Goal: Task Accomplishment & Management: Manage account settings

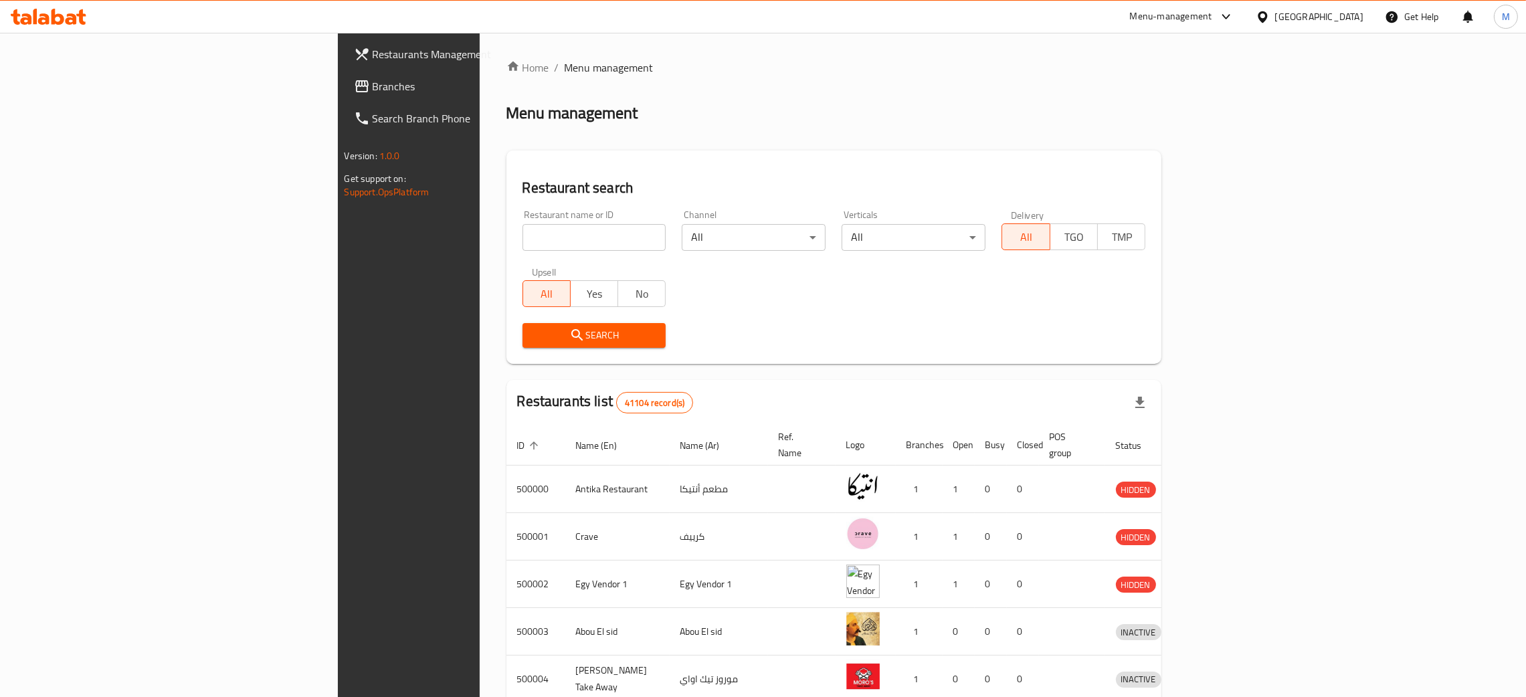
drag, startPoint x: 0, startPoint y: 0, endPoint x: 354, endPoint y: 237, distance: 425.9
click at [523, 237] on input "search" at bounding box center [595, 237] width 144 height 27
click at [1352, 9] on div "[GEOGRAPHIC_DATA]" at bounding box center [1319, 16] width 88 height 15
click at [1170, 216] on div "Kuwait" at bounding box center [1219, 226] width 110 height 31
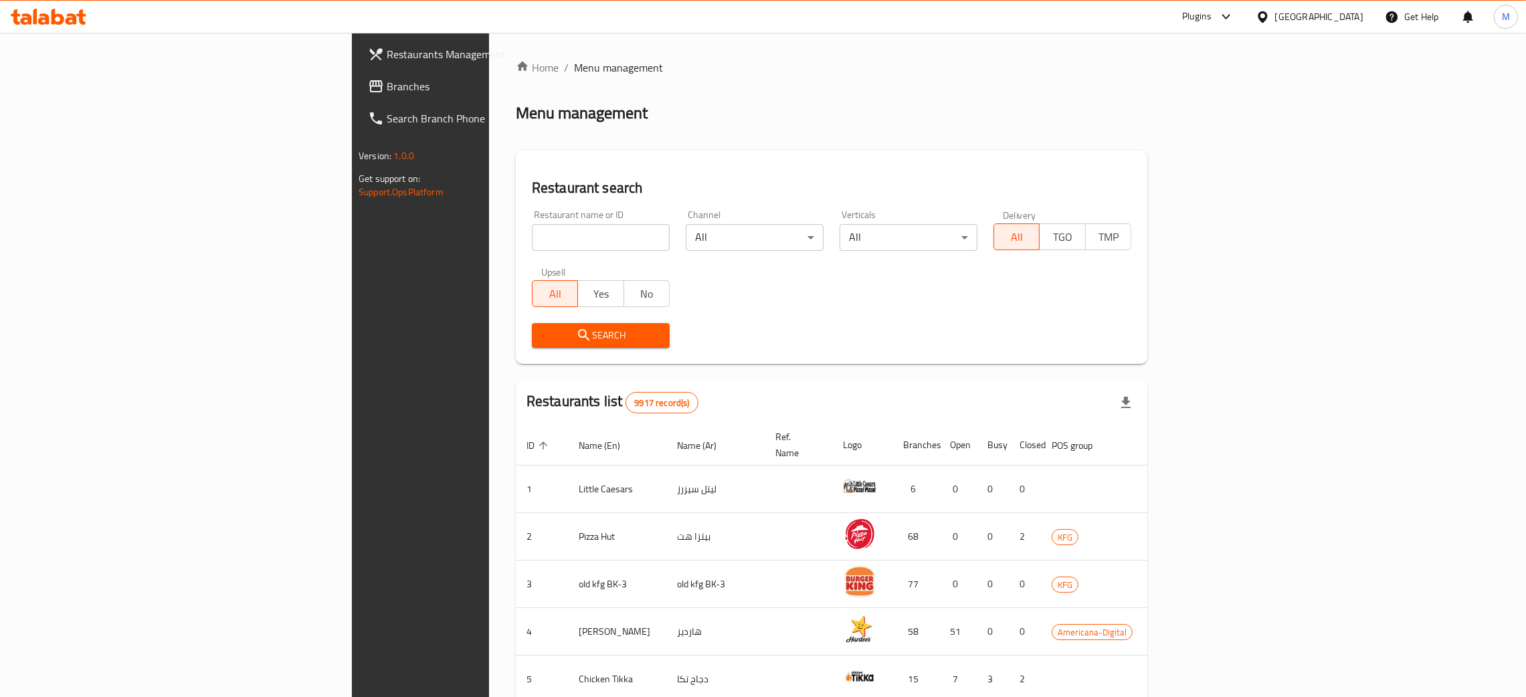
click at [532, 235] on input "search" at bounding box center [601, 237] width 138 height 27
paste input "668729"
type input "668729"
click button "Search" at bounding box center [601, 335] width 138 height 25
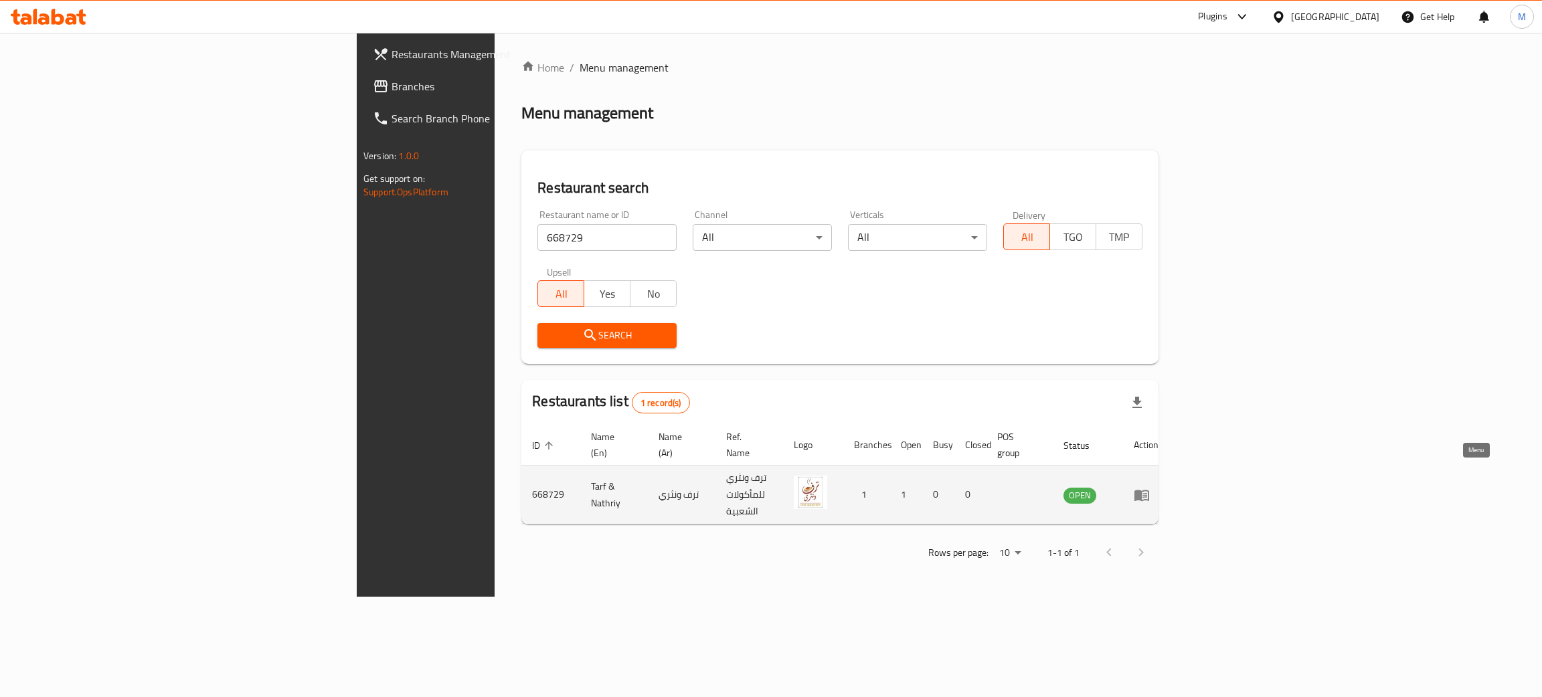
click at [1149, 487] on icon "enhanced table" at bounding box center [1141, 495] width 16 height 16
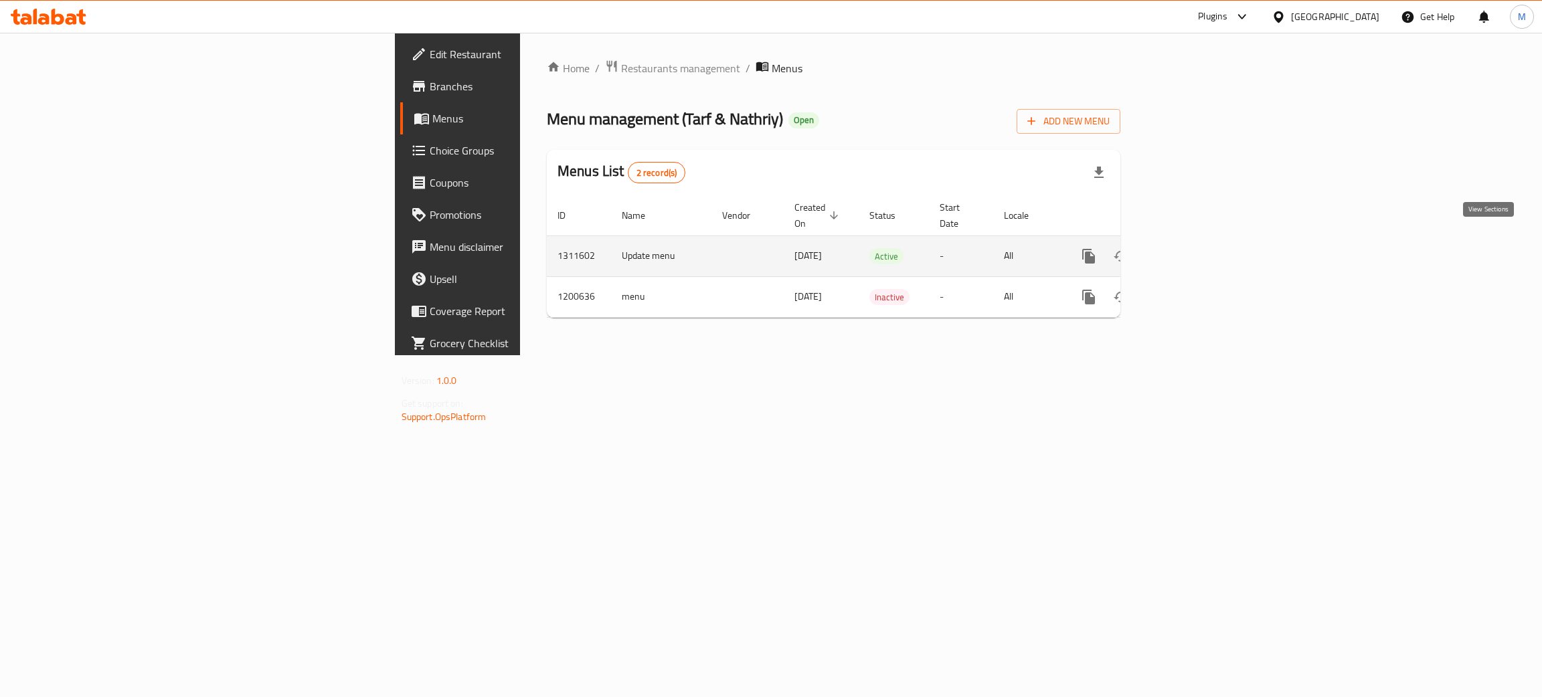
click at [1193, 248] on icon "enhanced table" at bounding box center [1185, 256] width 16 height 16
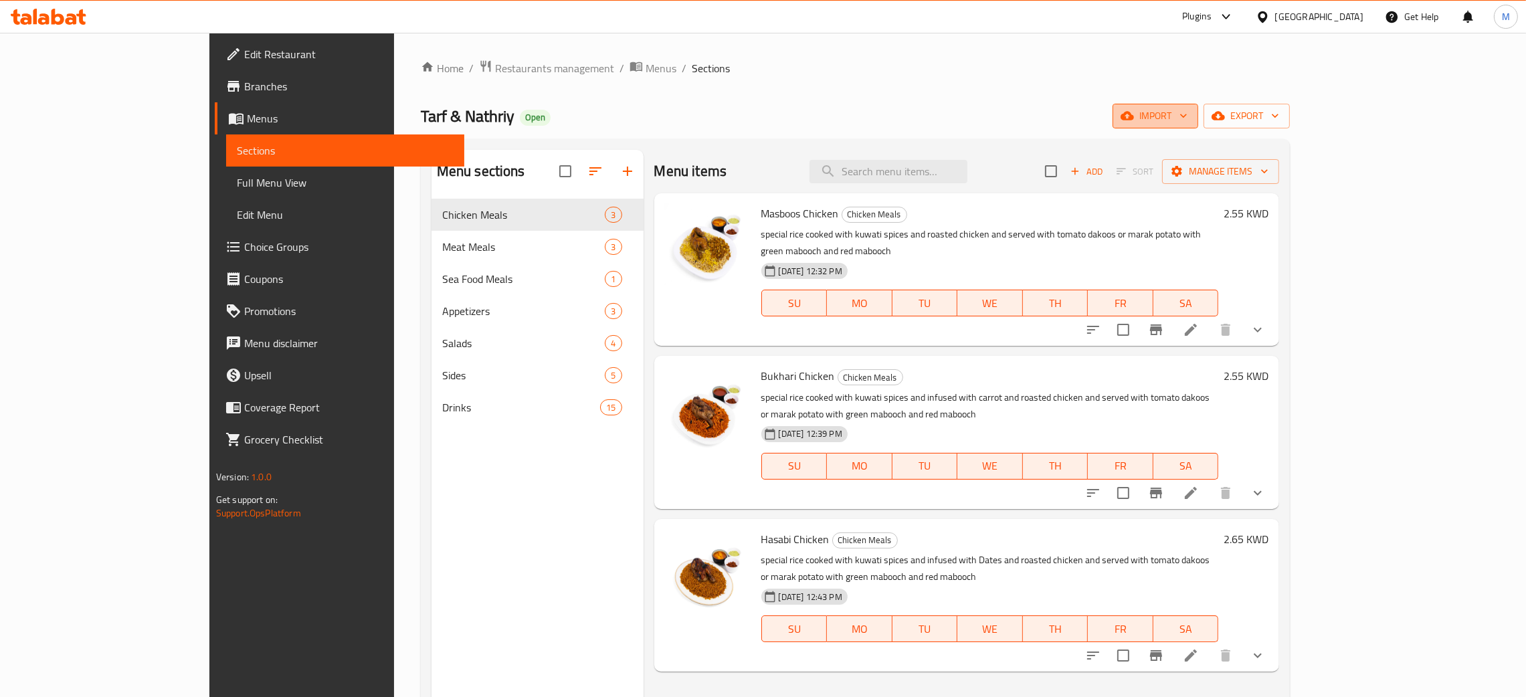
click at [1188, 116] on span "import" at bounding box center [1155, 116] width 64 height 17
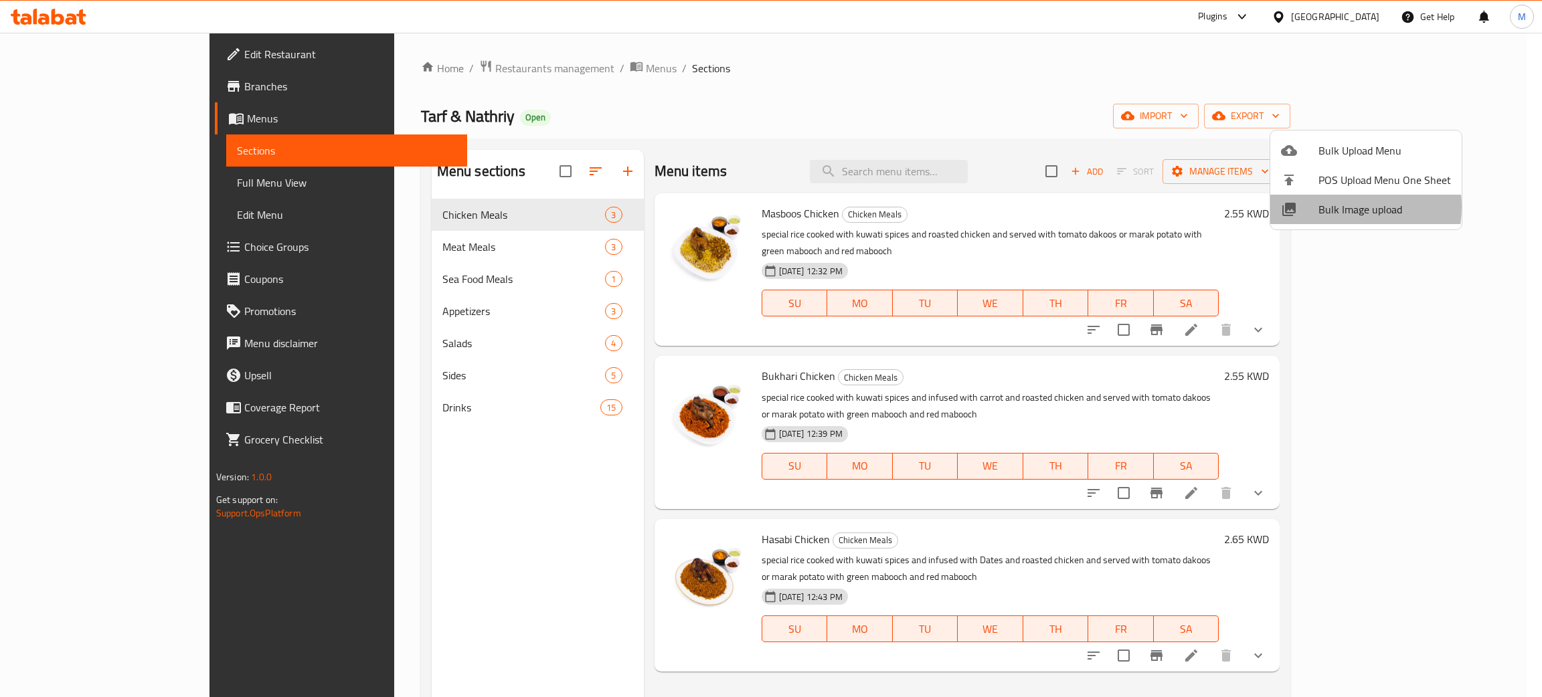
click at [1335, 207] on span "Bulk Image upload" at bounding box center [1384, 209] width 132 height 16
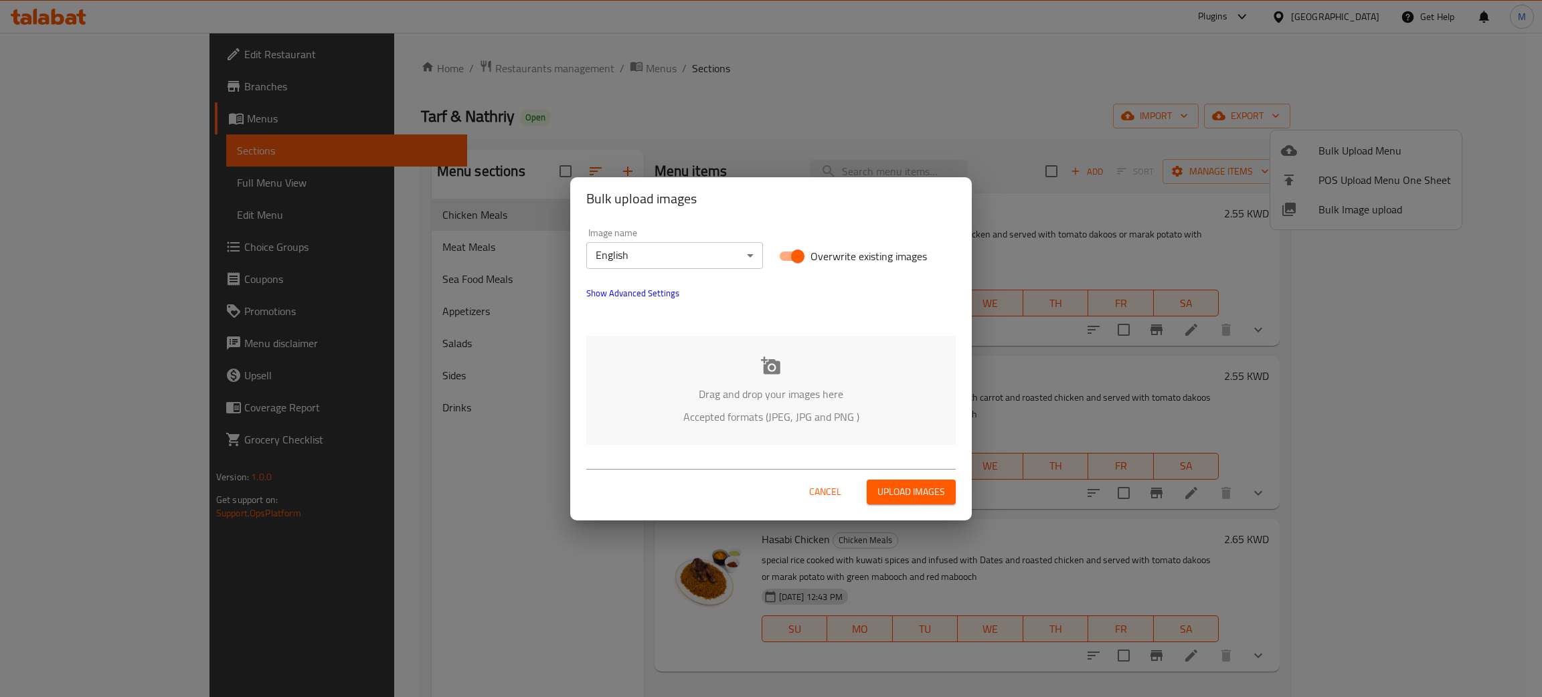
click at [643, 375] on div "Drag and drop your images here Accepted formats (JPEG, JPG and PNG )" at bounding box center [770, 390] width 369 height 109
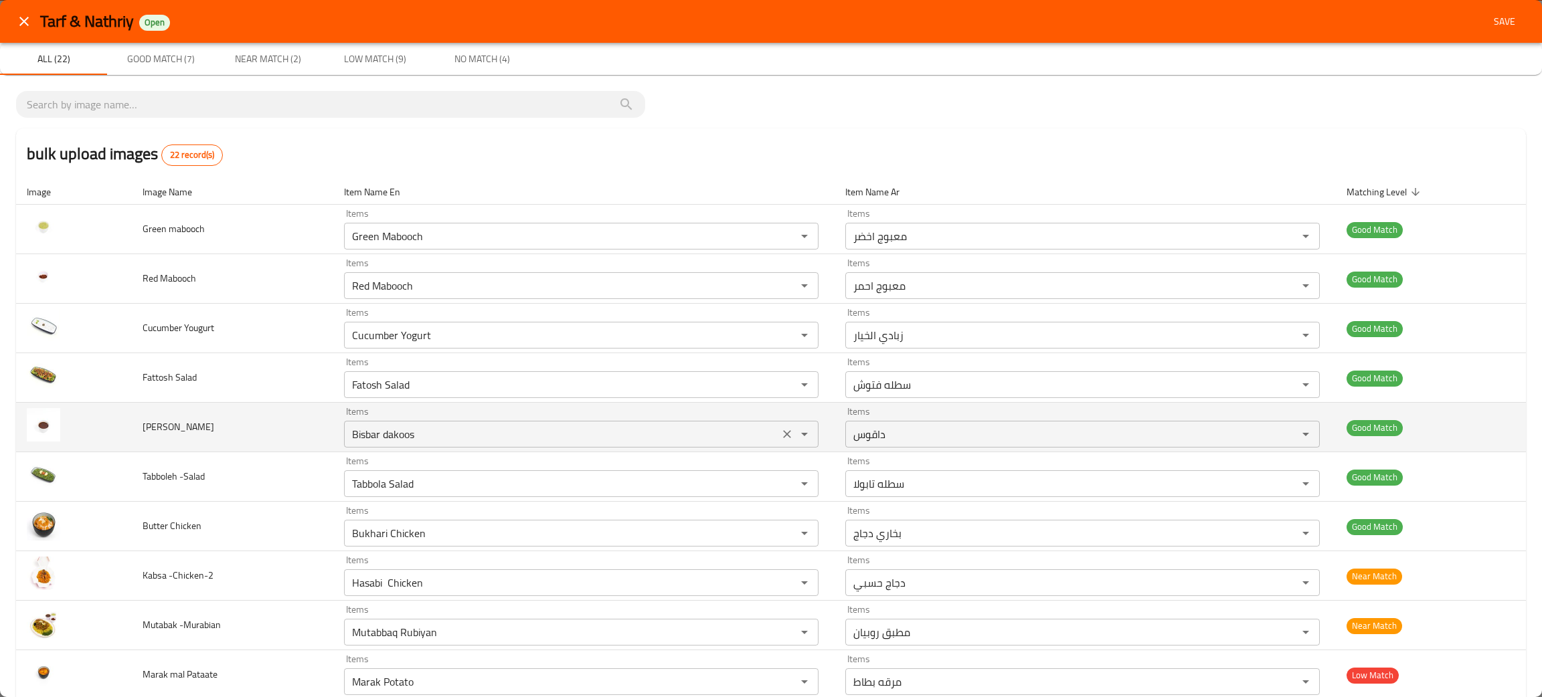
click at [780, 440] on icon "Clear" at bounding box center [786, 434] width 13 height 13
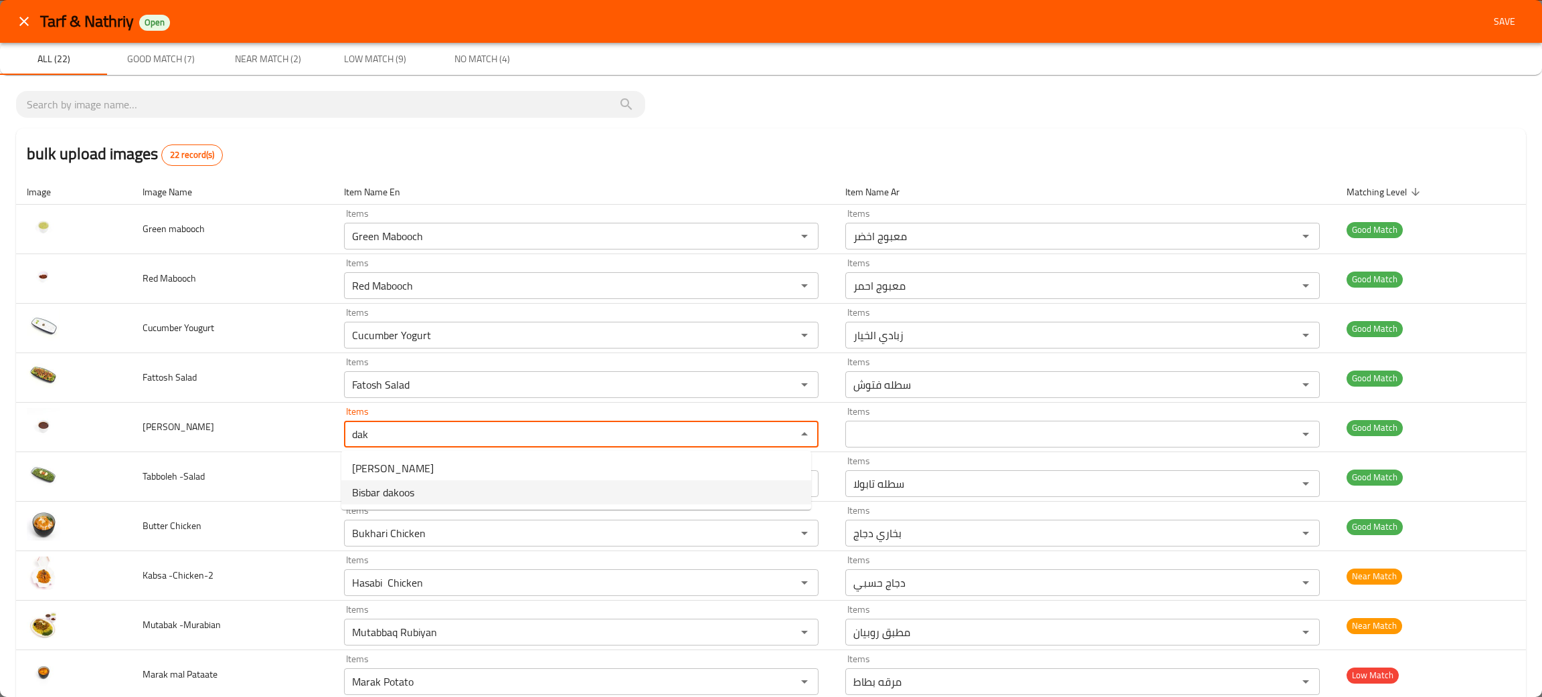
click at [387, 496] on span "Bisbar dakoos" at bounding box center [383, 492] width 62 height 16
type Dakoos "Bisbar dakoos"
type Dakoos-ar "داقوس"
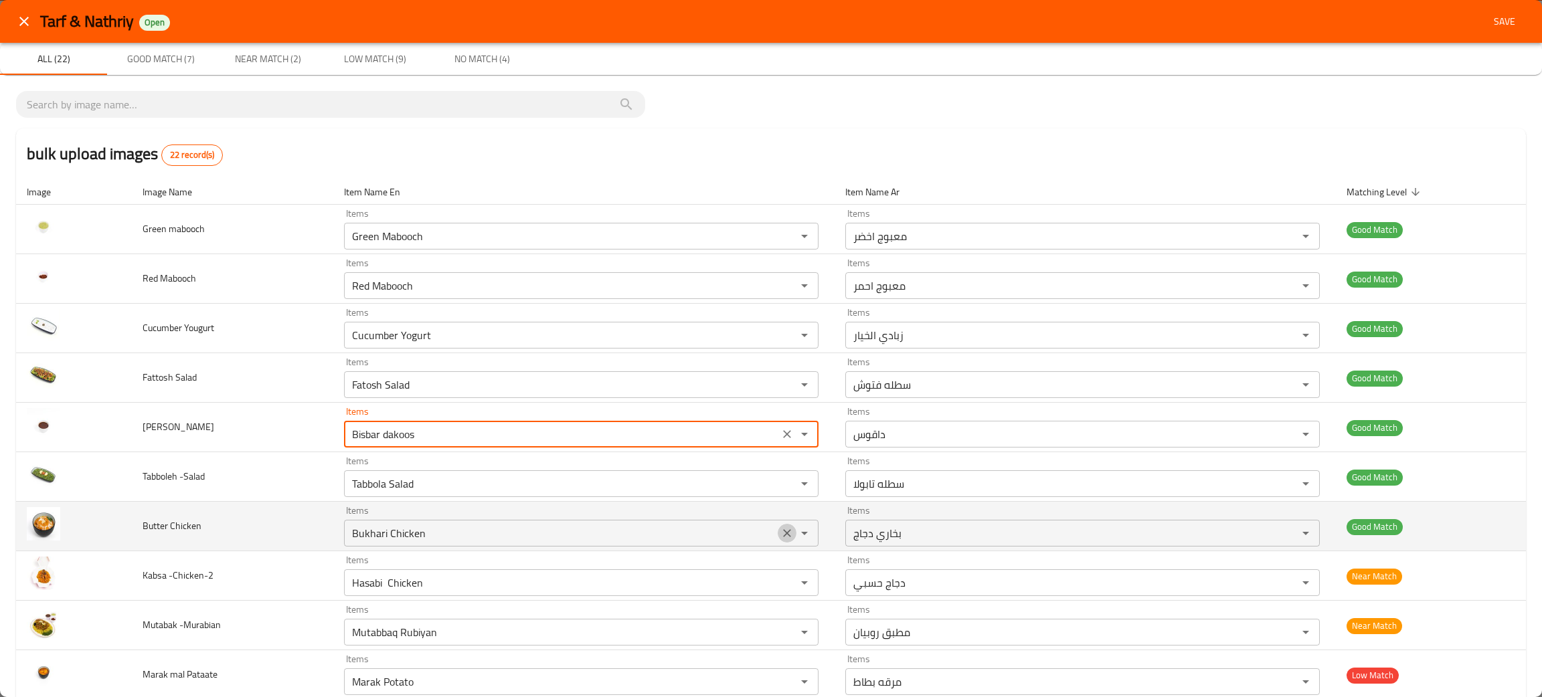
click at [780, 531] on icon "Clear" at bounding box center [786, 533] width 13 height 13
type Dakoos "Bisbar dakoos"
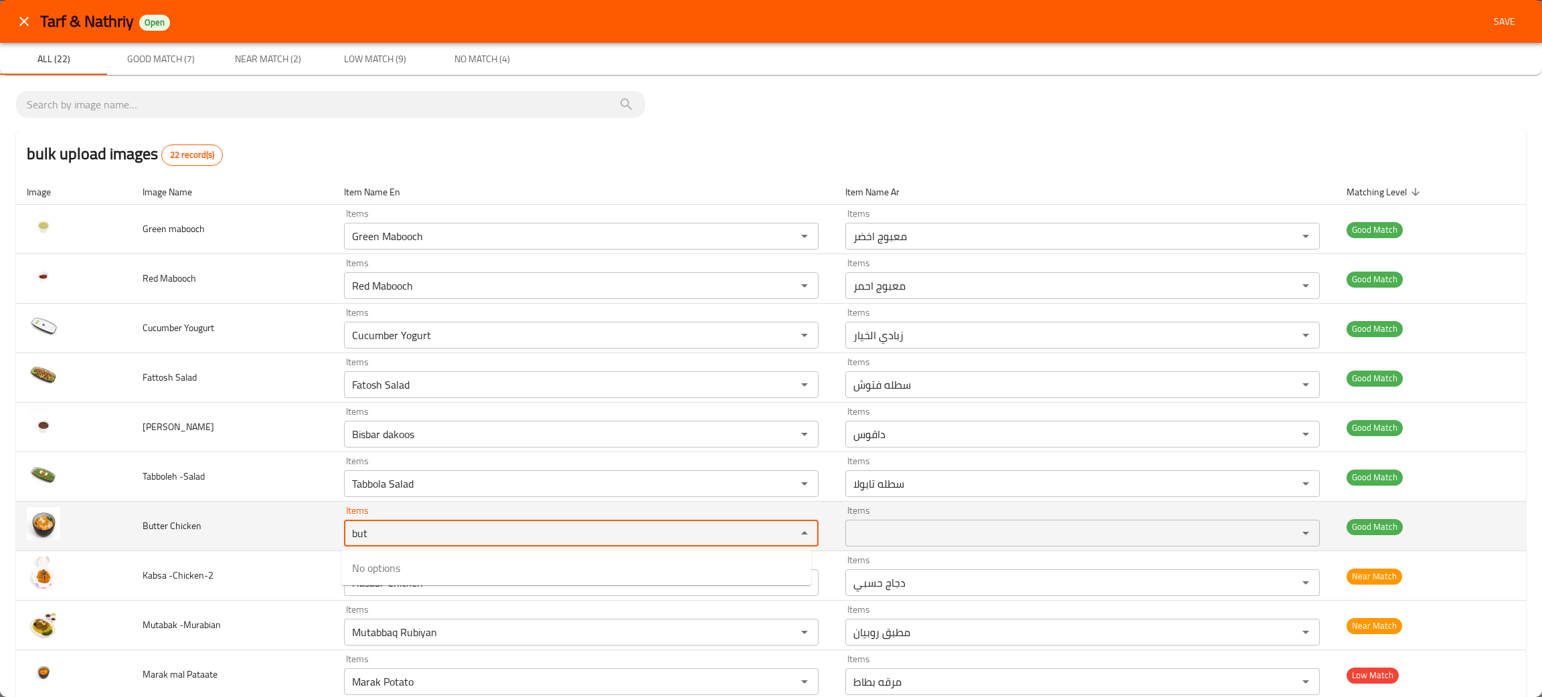
type Chicken "but"
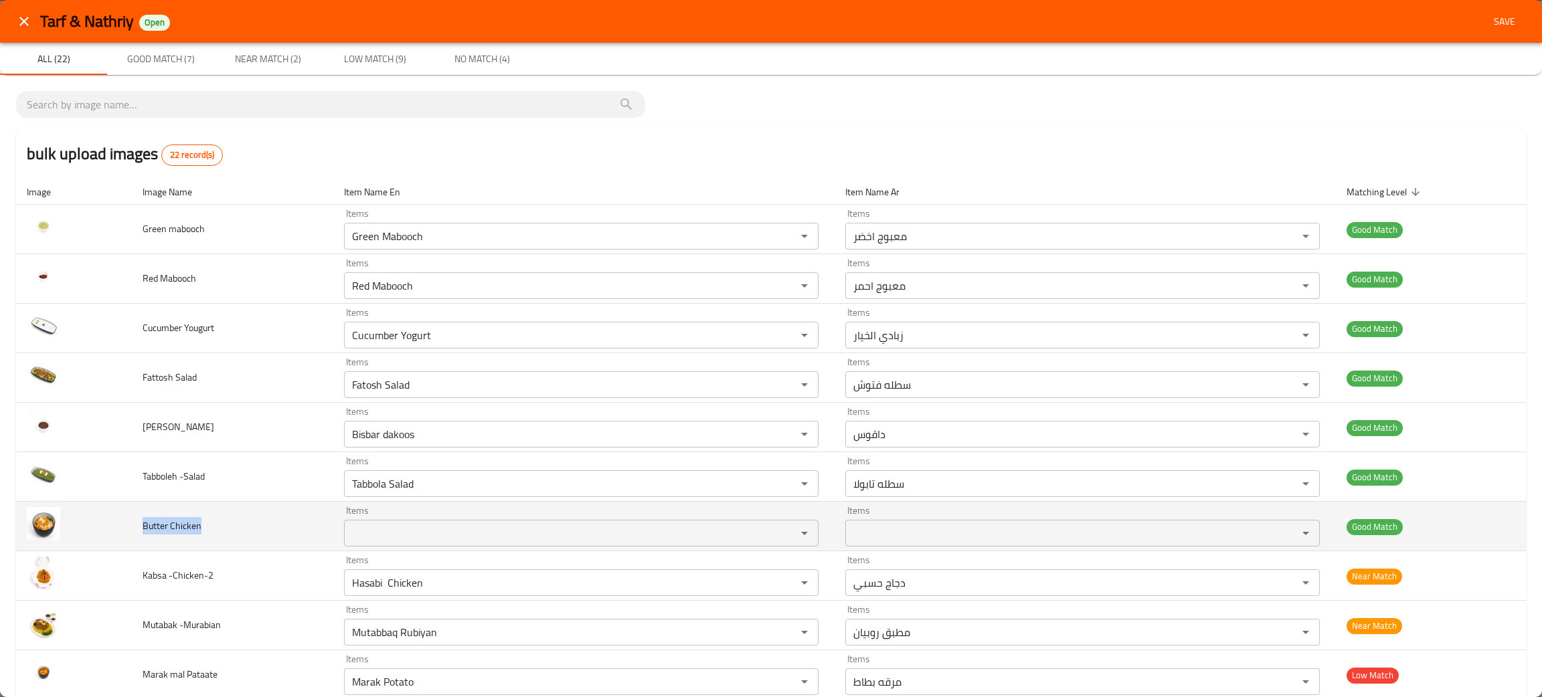
drag, startPoint x: 240, startPoint y: 528, endPoint x: 130, endPoint y: 533, distance: 109.8
click at [132, 533] on td "Butter Chicken" at bounding box center [232, 527] width 201 height 50
copy span "Butter Chicken"
click at [211, 524] on td "Butter Chicken" at bounding box center [232, 527] width 201 height 50
drag, startPoint x: 211, startPoint y: 524, endPoint x: 142, endPoint y: 532, distance: 70.0
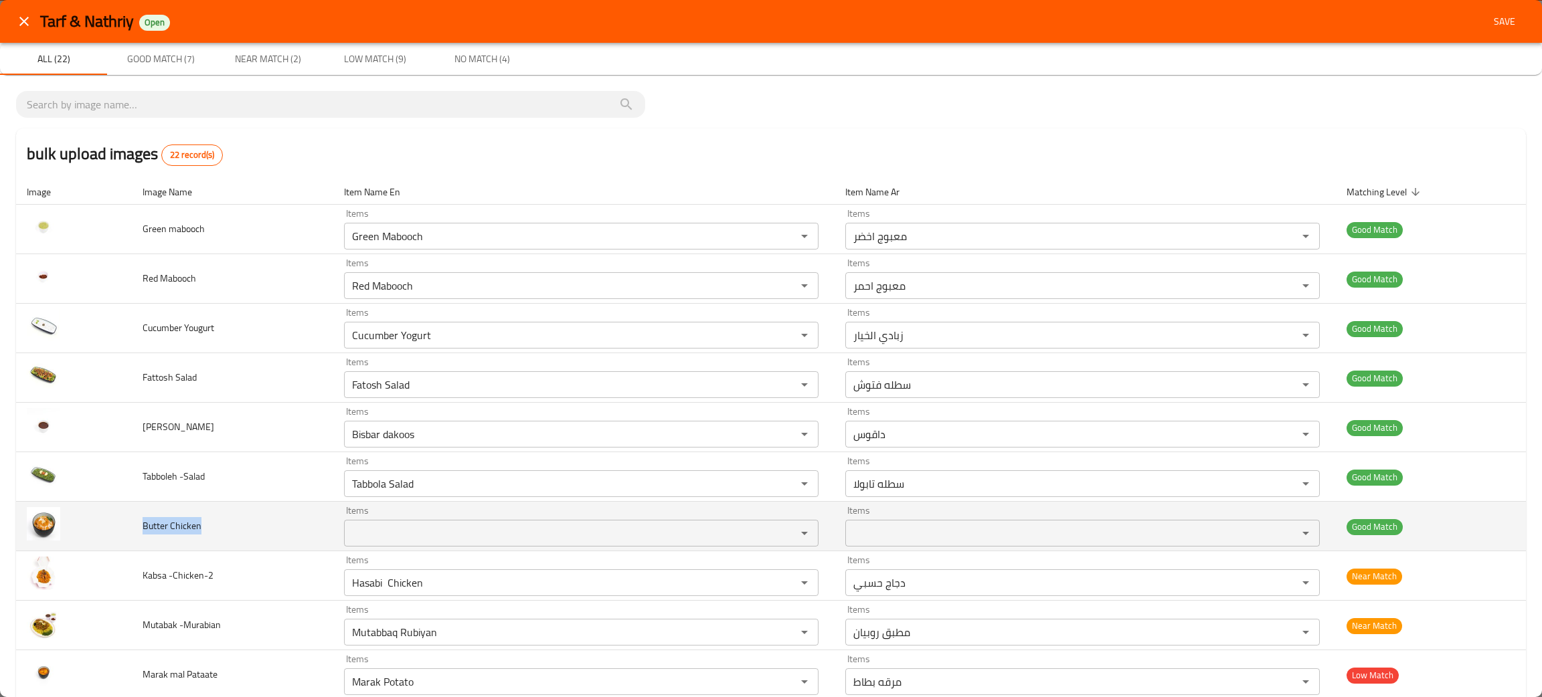
click at [141, 532] on td "Butter Chicken" at bounding box center [232, 527] width 201 height 50
copy span "Butter Chicken"
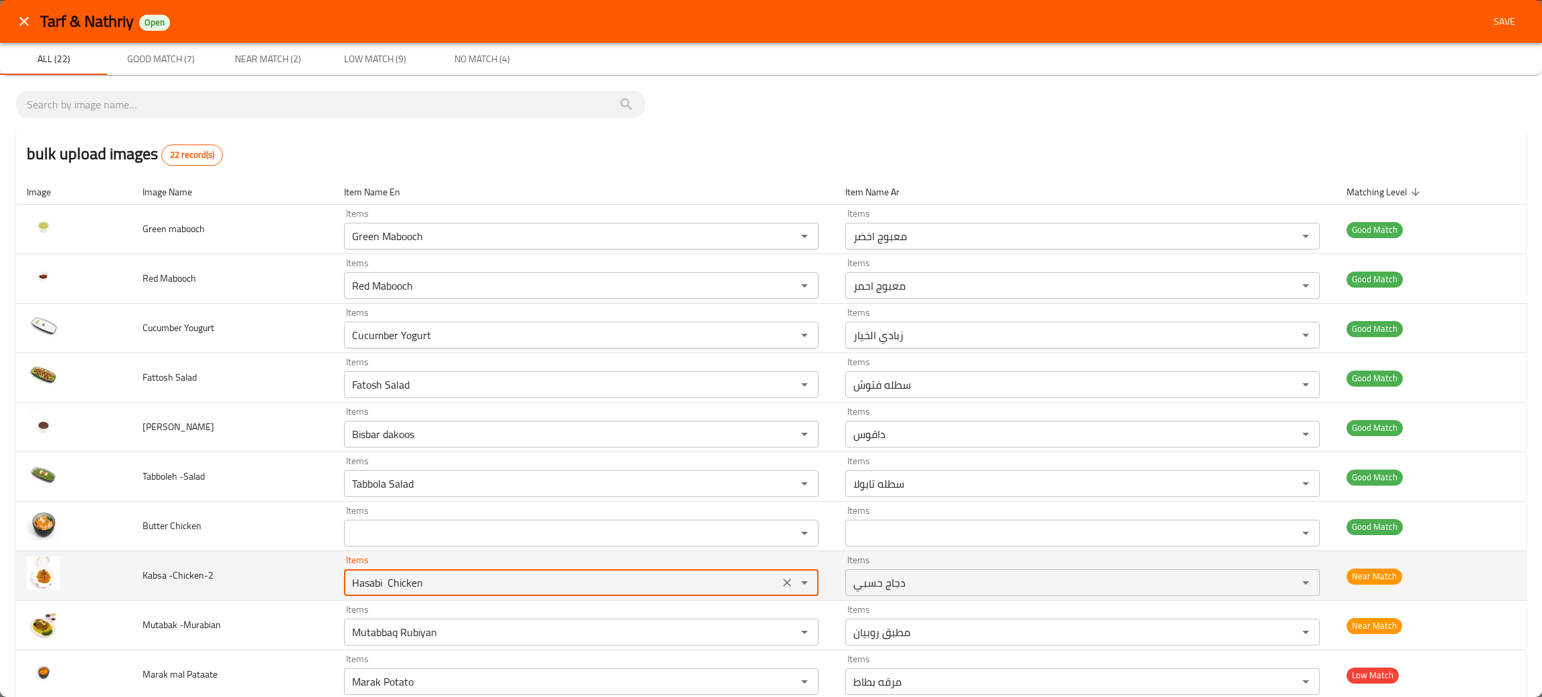
click at [399, 580] on -Chicken-2 "Hasabi Chicken" at bounding box center [561, 582] width 427 height 19
click at [783, 581] on icon "Clear" at bounding box center [786, 582] width 13 height 13
type -Chicken-2 "kab"
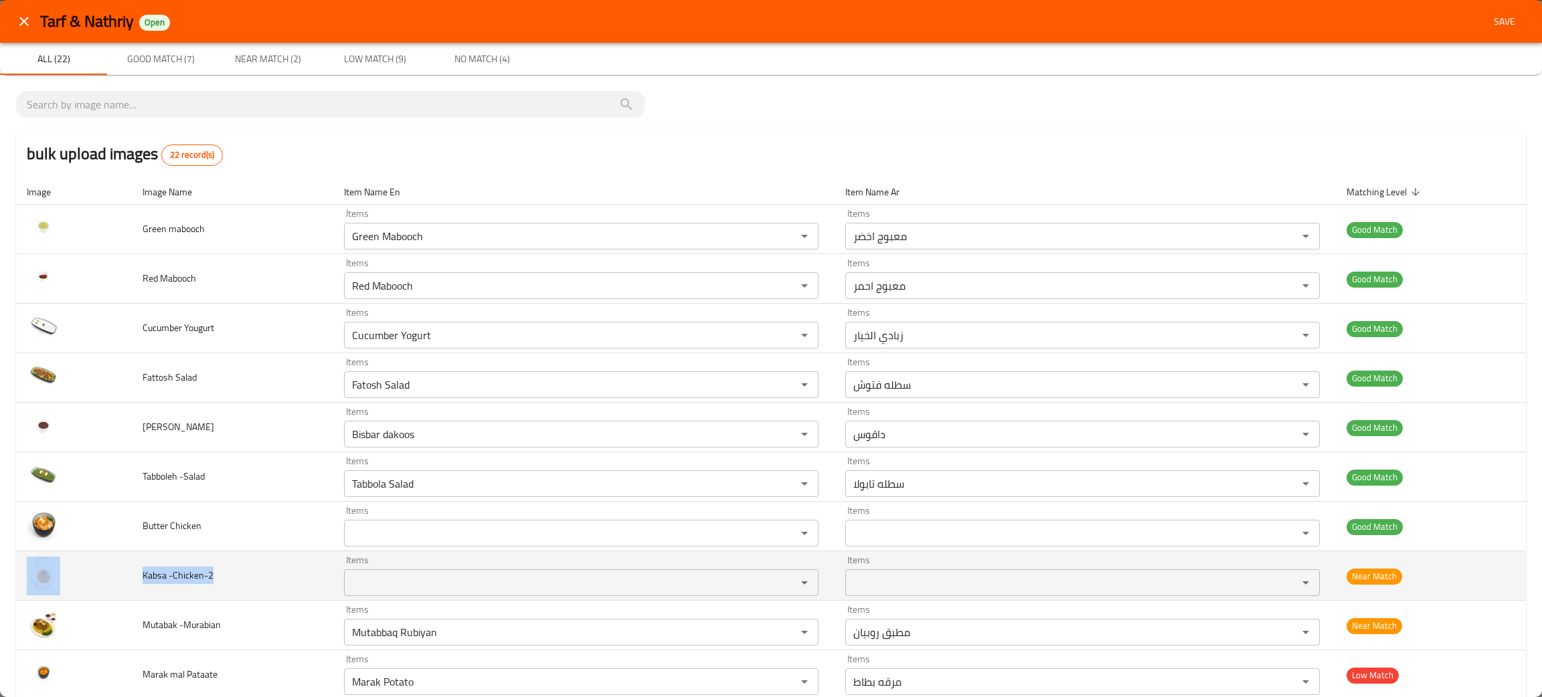
drag, startPoint x: 222, startPoint y: 578, endPoint x: 187, endPoint y: 573, distance: 35.8
click at [120, 589] on tr "Kabsa -Chicken-2 Items Items Items Items Near Match" at bounding box center [770, 576] width 1509 height 50
copy tr "Kabsa -Chicken-2"
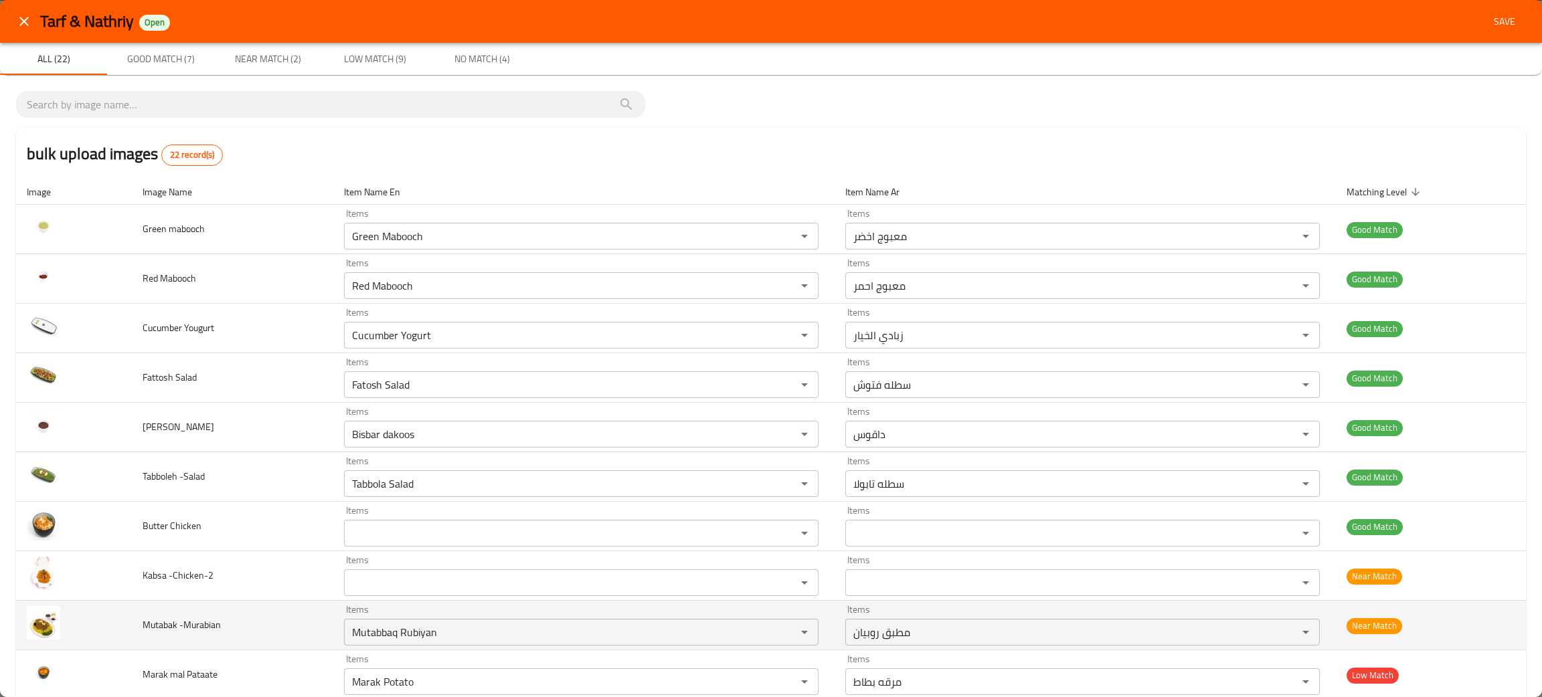
click at [191, 624] on span "Mutabak -Murabian" at bounding box center [182, 624] width 78 height 17
click at [780, 632] on icon "Clear" at bounding box center [786, 632] width 13 height 13
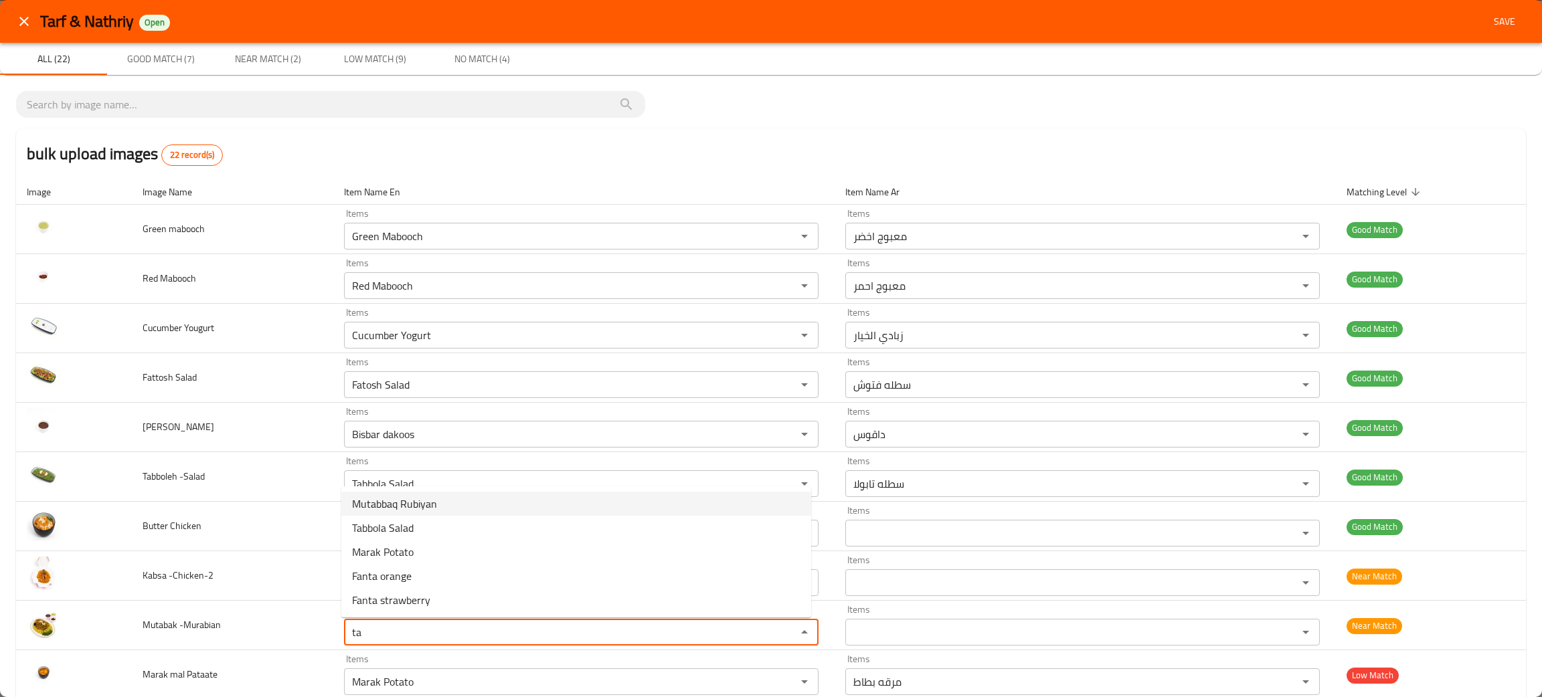
click at [412, 501] on span "Mutabbaq Rubiyan" at bounding box center [394, 504] width 85 height 16
type -Murabian "Mutabbaq Rubiyan"
type -Murabian-ar "مطبق روبيان"
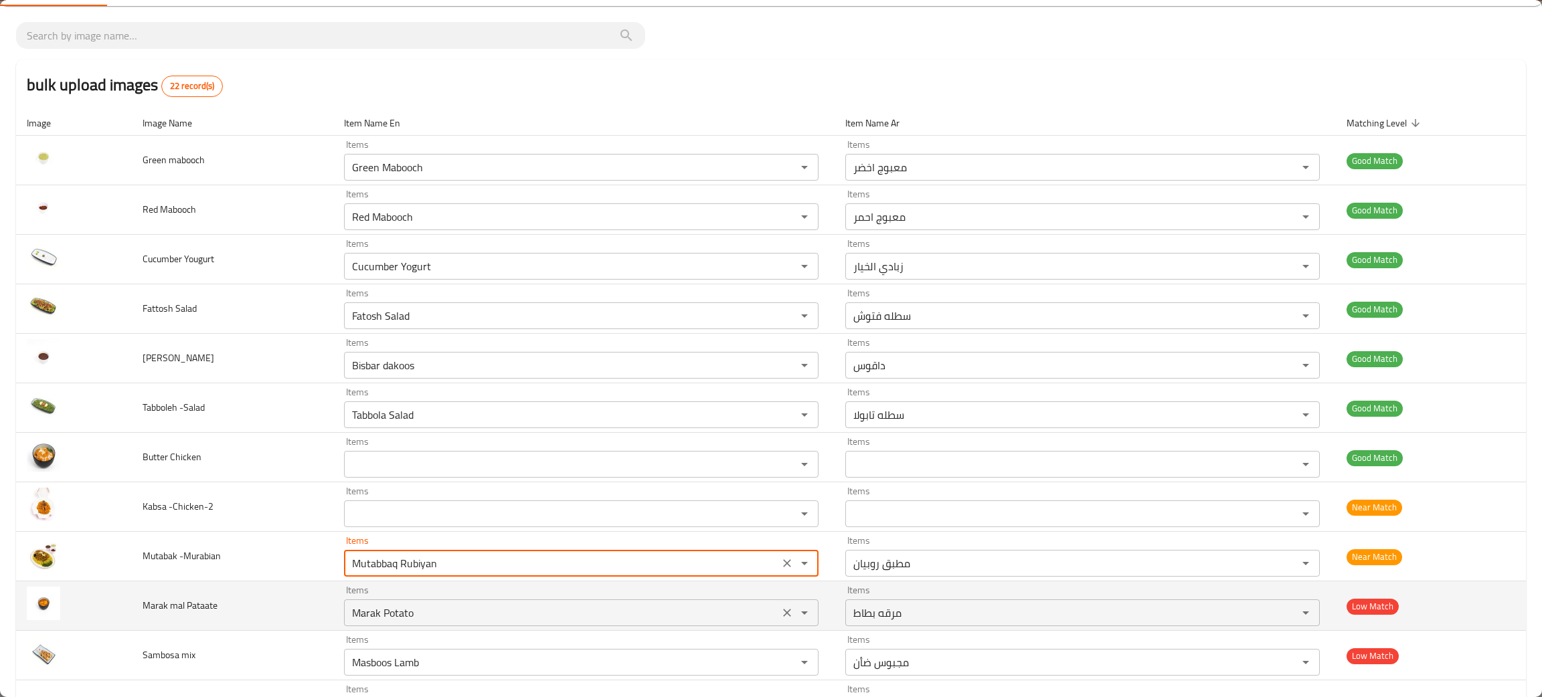
scroll to position [100, 0]
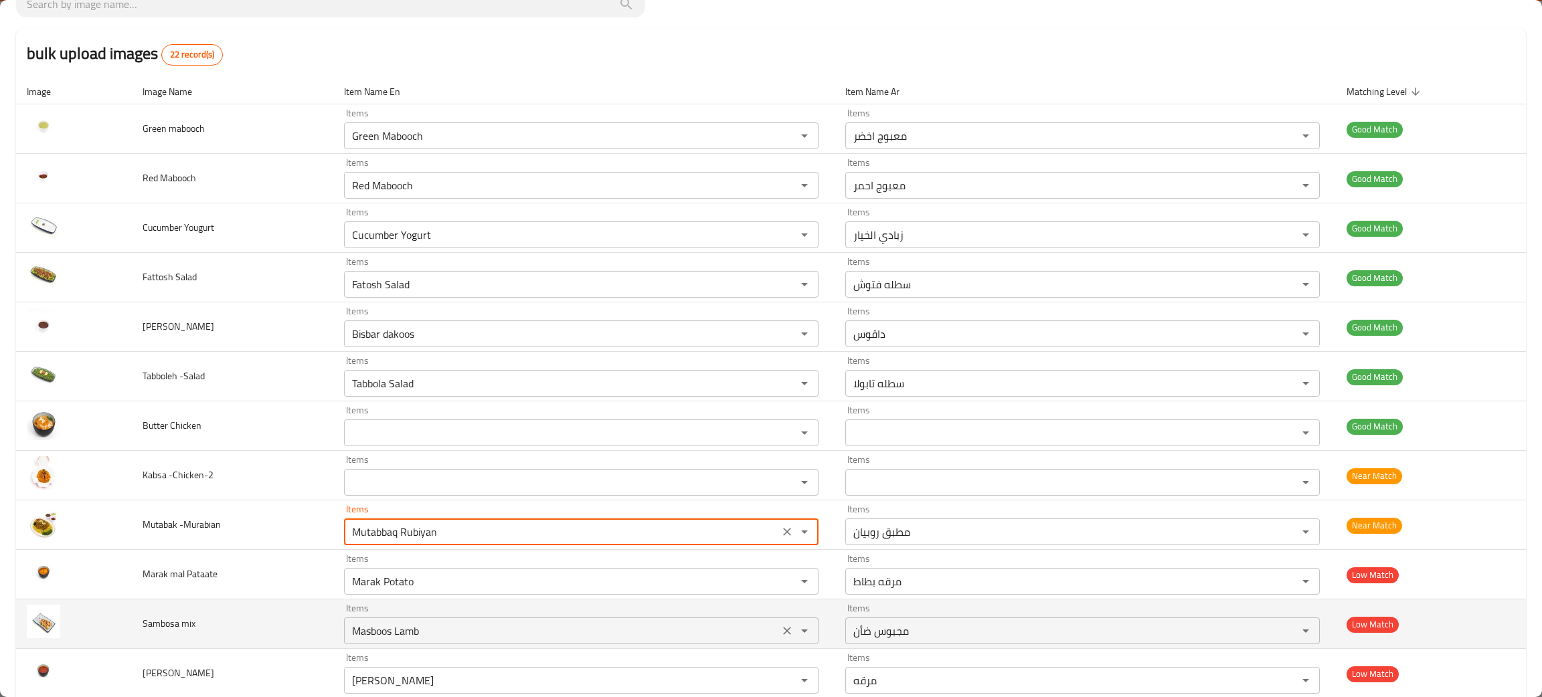
click at [780, 632] on icon "Clear" at bounding box center [786, 630] width 13 height 13
type -Murabian "Mutabbaq Rubiyan"
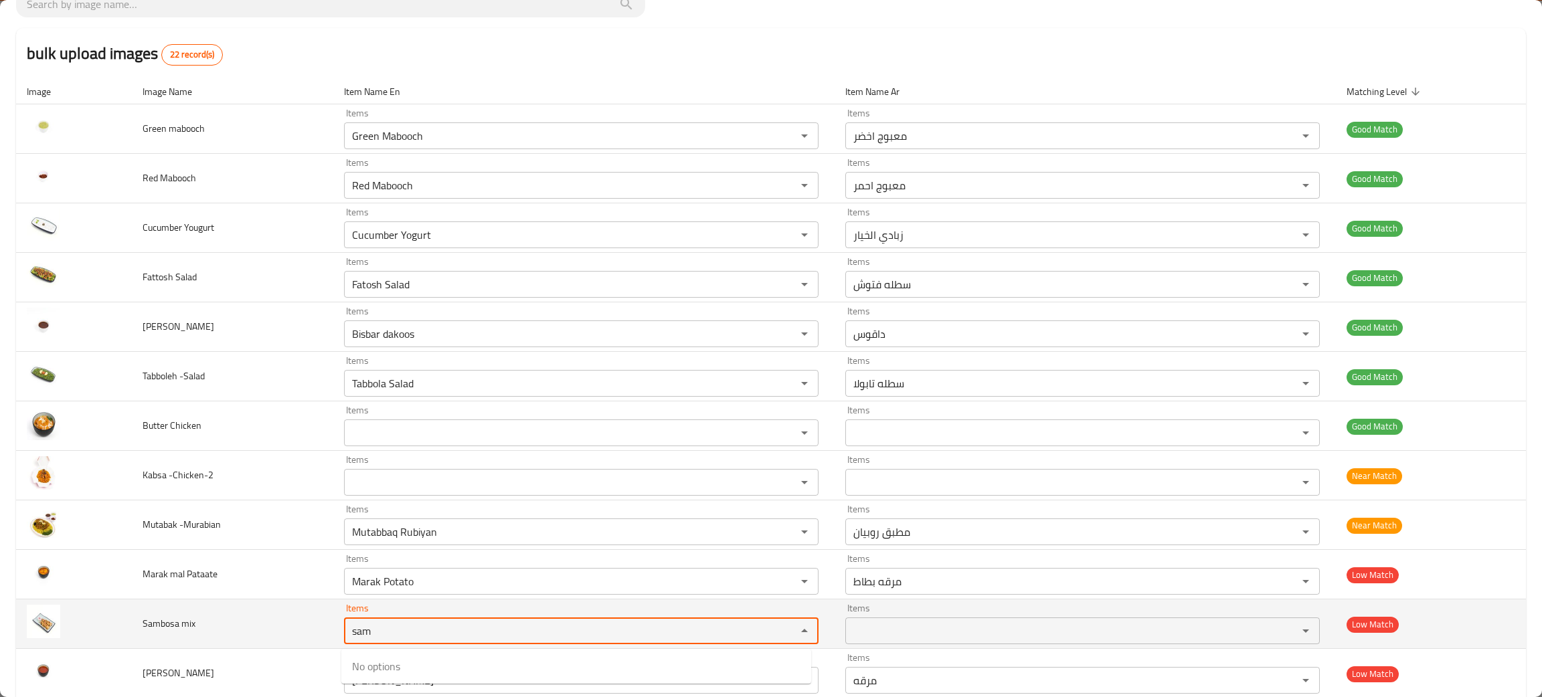
type mix "sam"
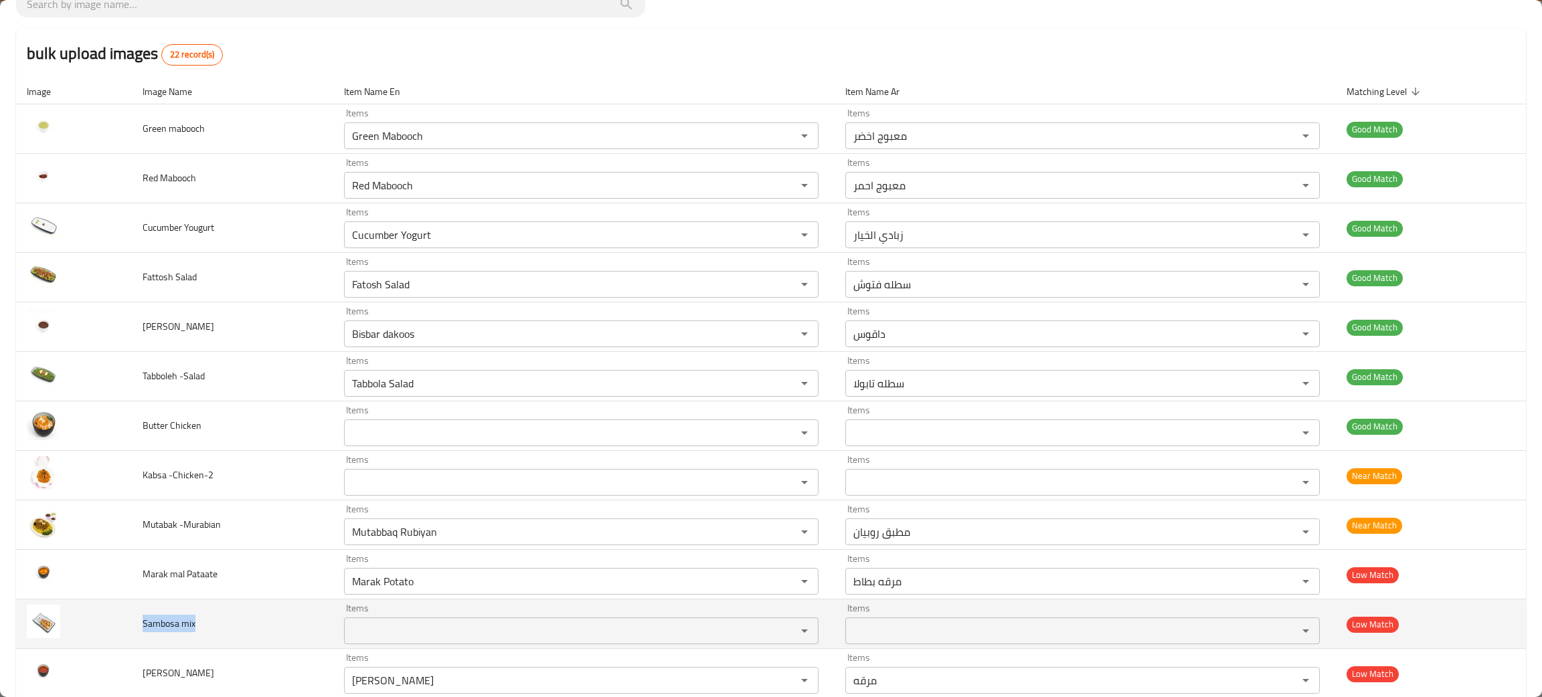
drag, startPoint x: 211, startPoint y: 622, endPoint x: 184, endPoint y: 630, distance: 27.9
click at [136, 628] on td "Sambosa mix" at bounding box center [232, 624] width 201 height 50
copy span "Sambosa mix"
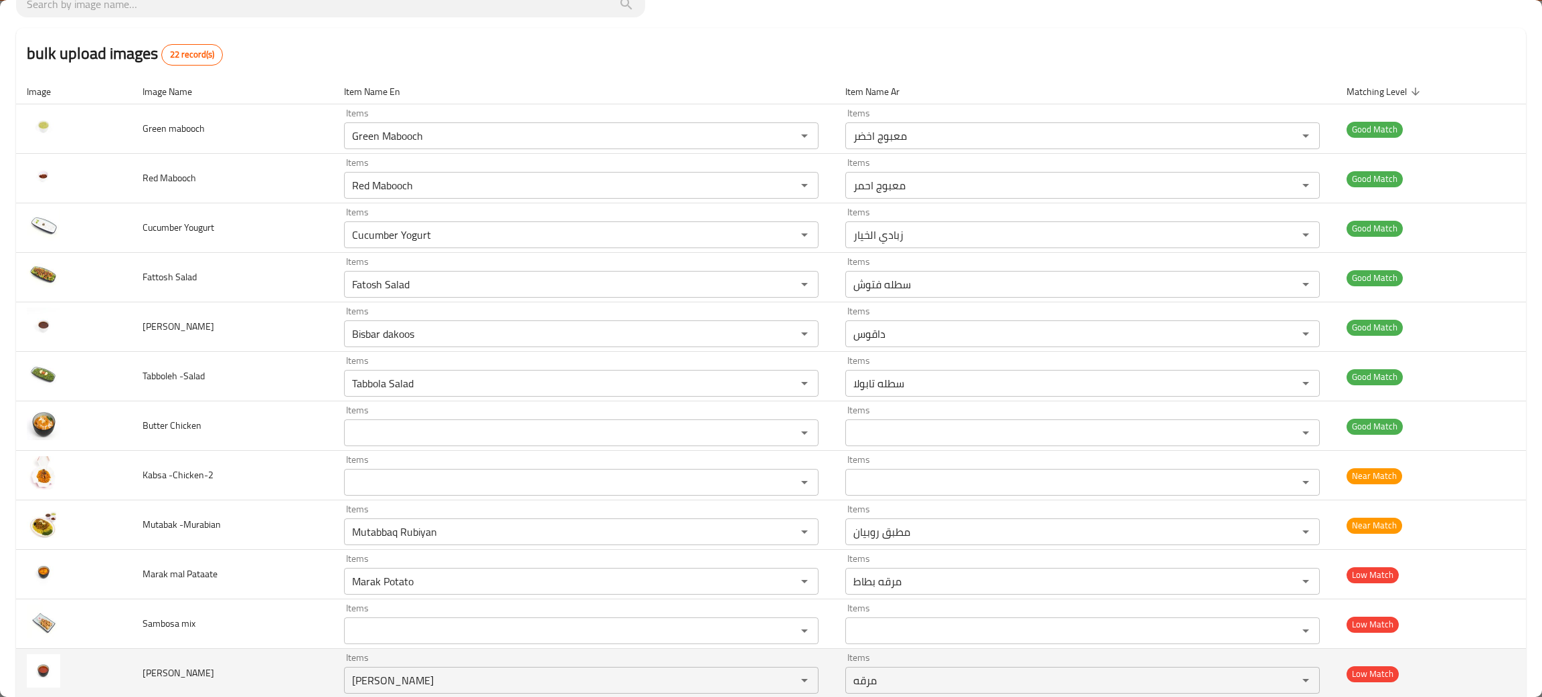
drag, startPoint x: 232, startPoint y: 670, endPoint x: 240, endPoint y: 672, distance: 8.3
click at [234, 670] on td "Tomato Dakoos" at bounding box center [232, 674] width 201 height 50
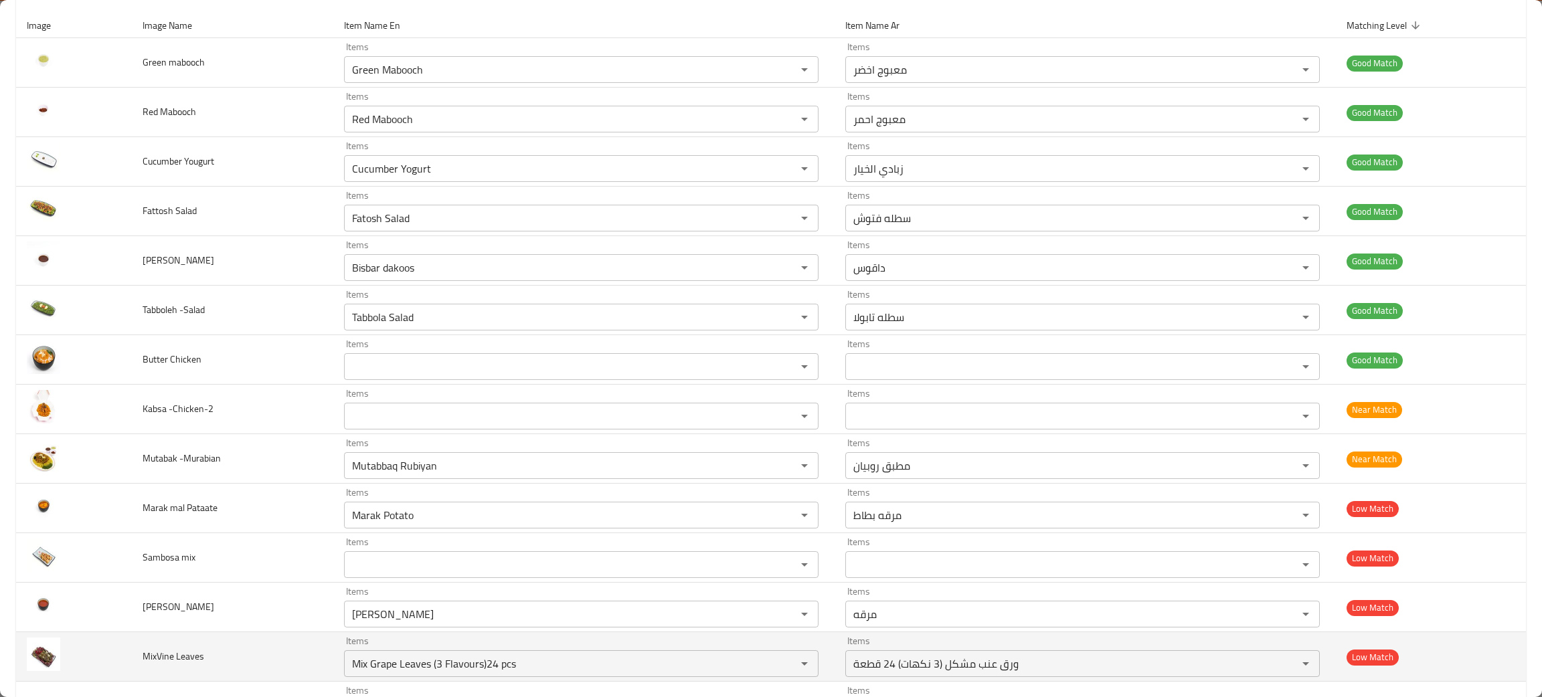
scroll to position [201, 0]
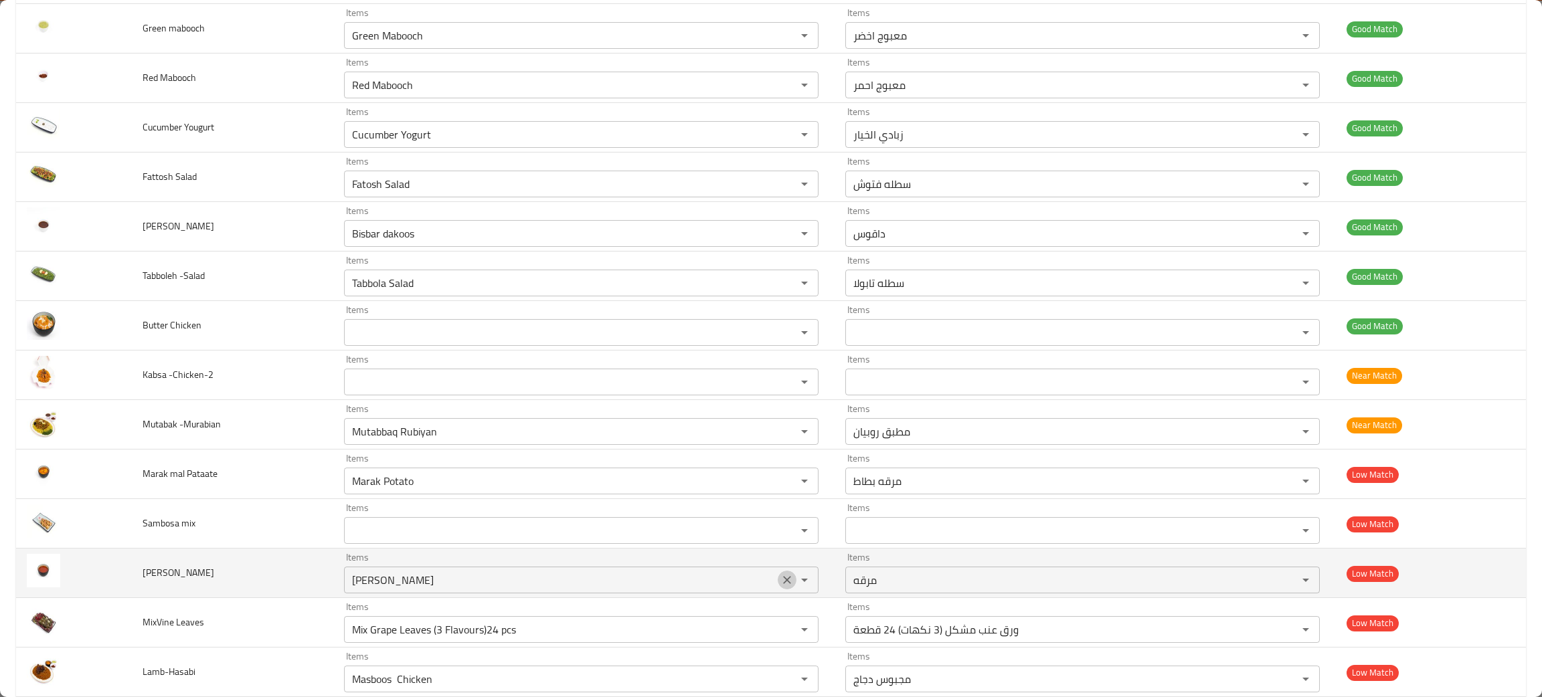
click at [785, 580] on button "Clear" at bounding box center [786, 580] width 19 height 19
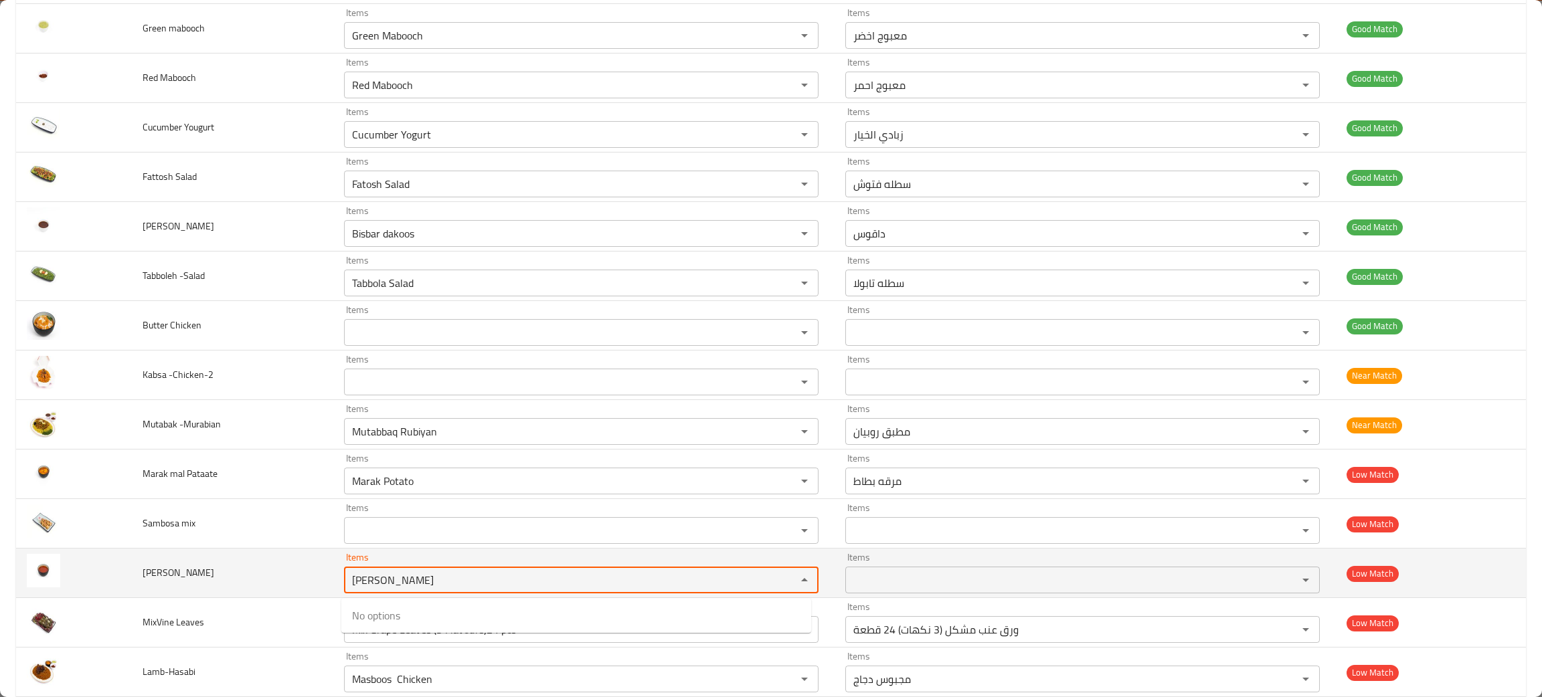
type Dakoos "tom"
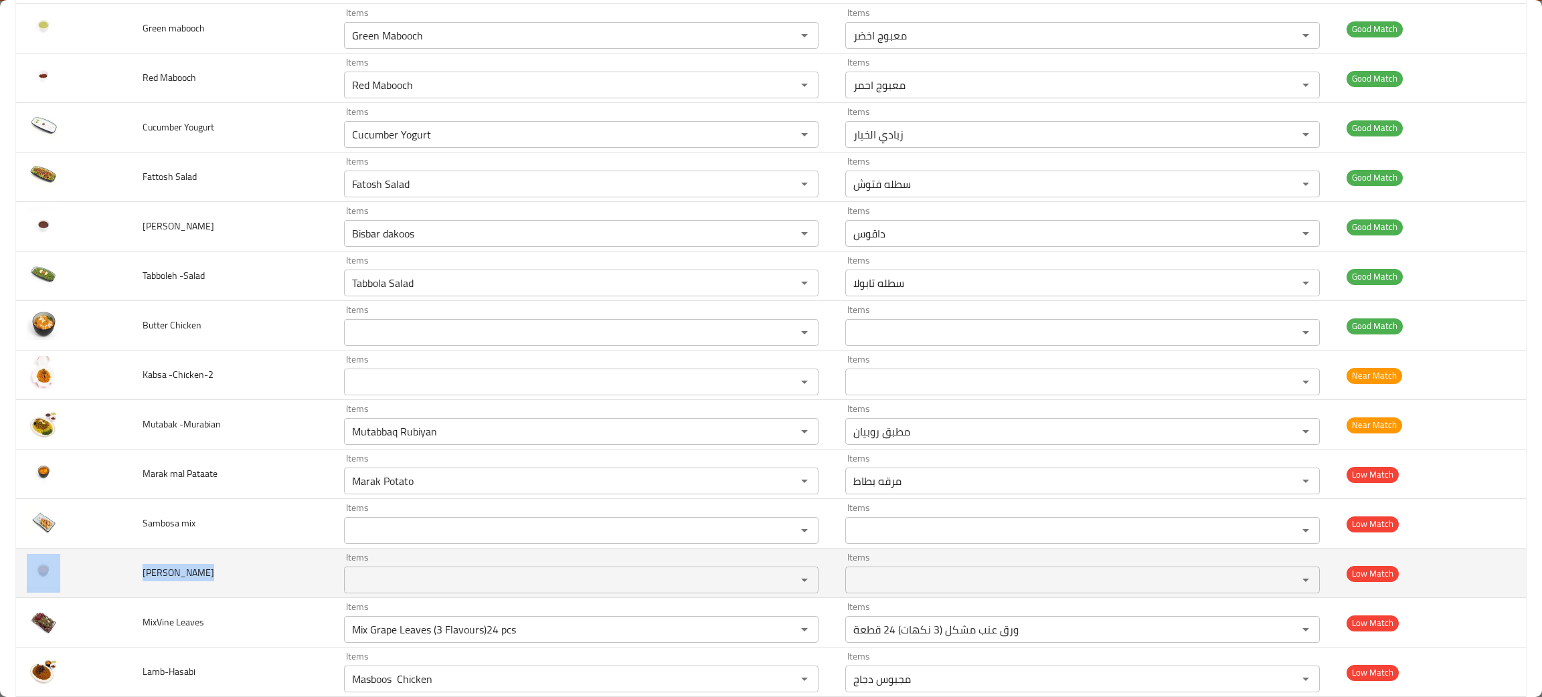
drag, startPoint x: 229, startPoint y: 579, endPoint x: 94, endPoint y: 589, distance: 135.5
click at [94, 589] on tr "Tomato Dakoos Items Items Items Items Low Match" at bounding box center [770, 574] width 1509 height 50
copy tr "Tomato Dakoos"
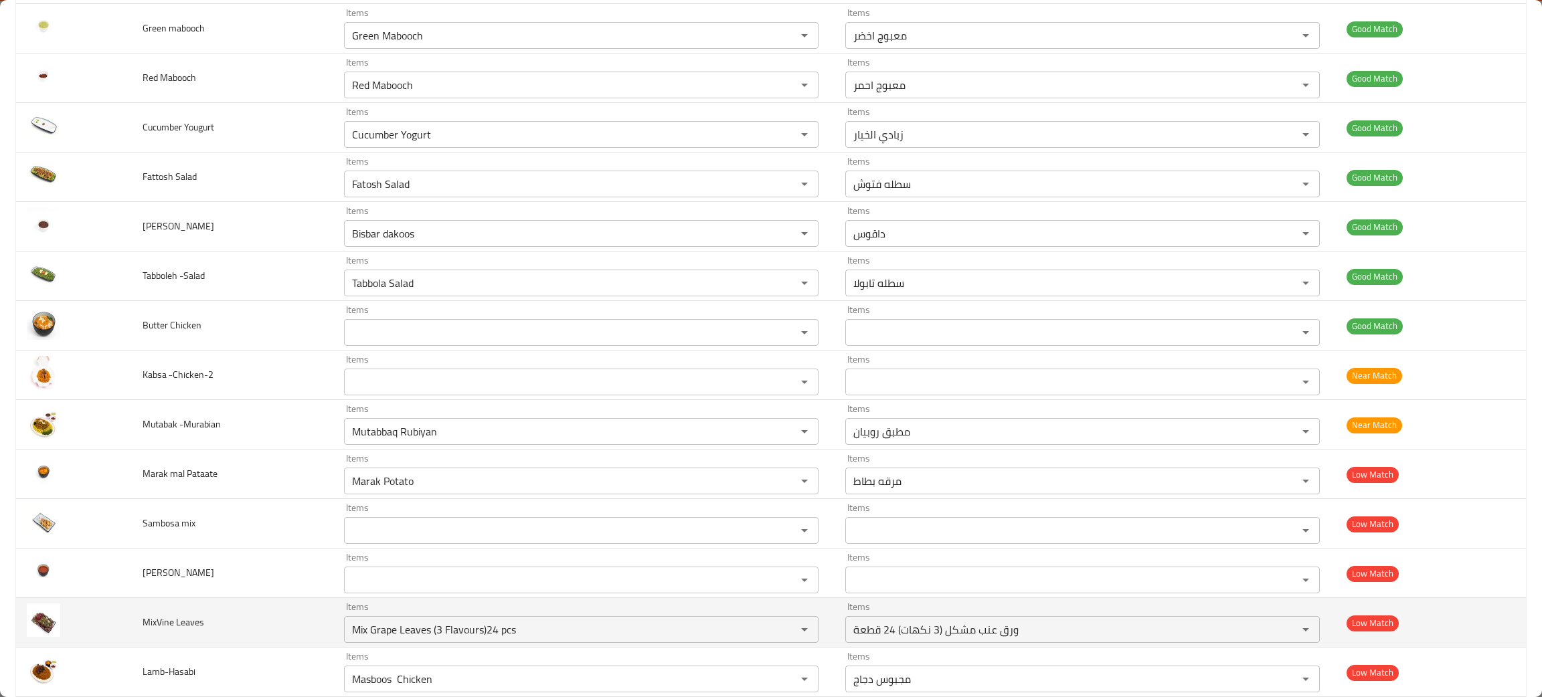
click at [228, 638] on td "MixVine Leaves" at bounding box center [232, 623] width 201 height 50
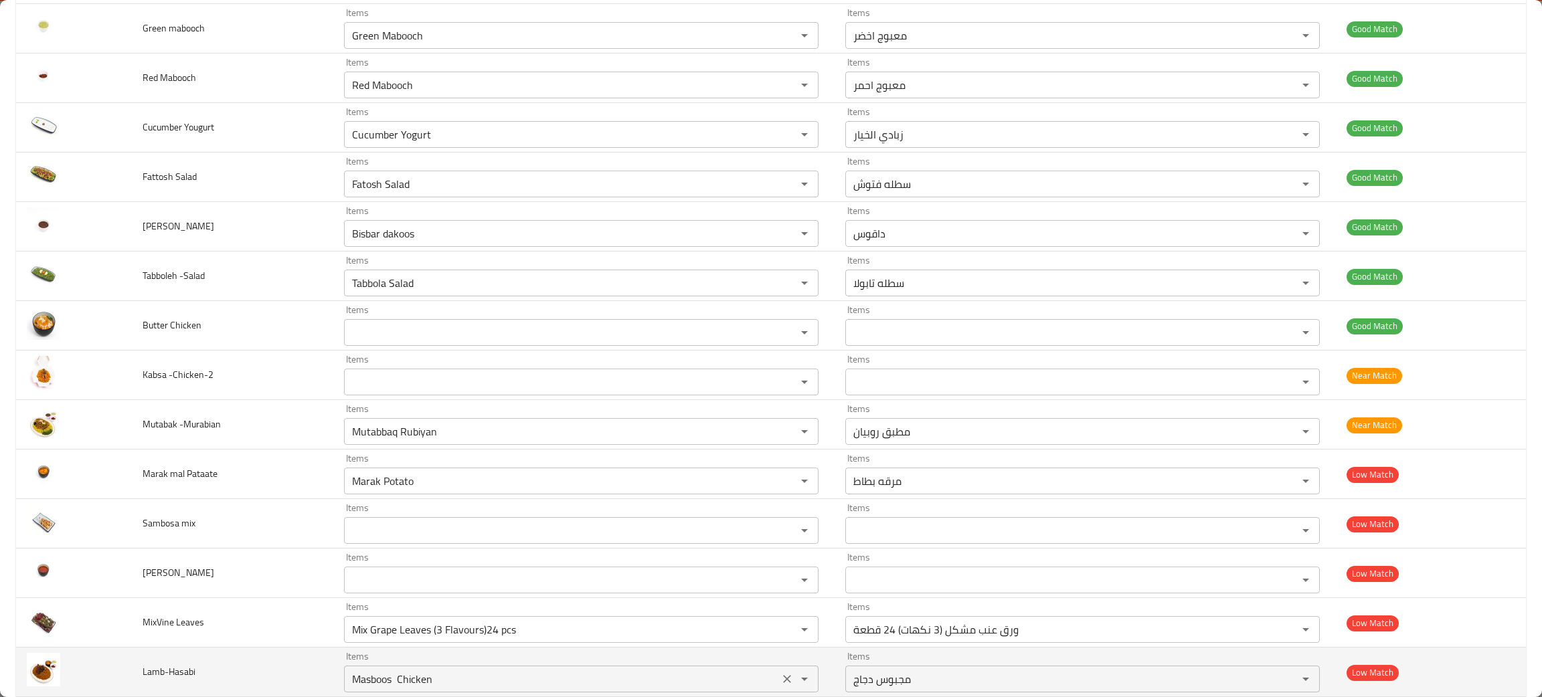
scroll to position [300, 0]
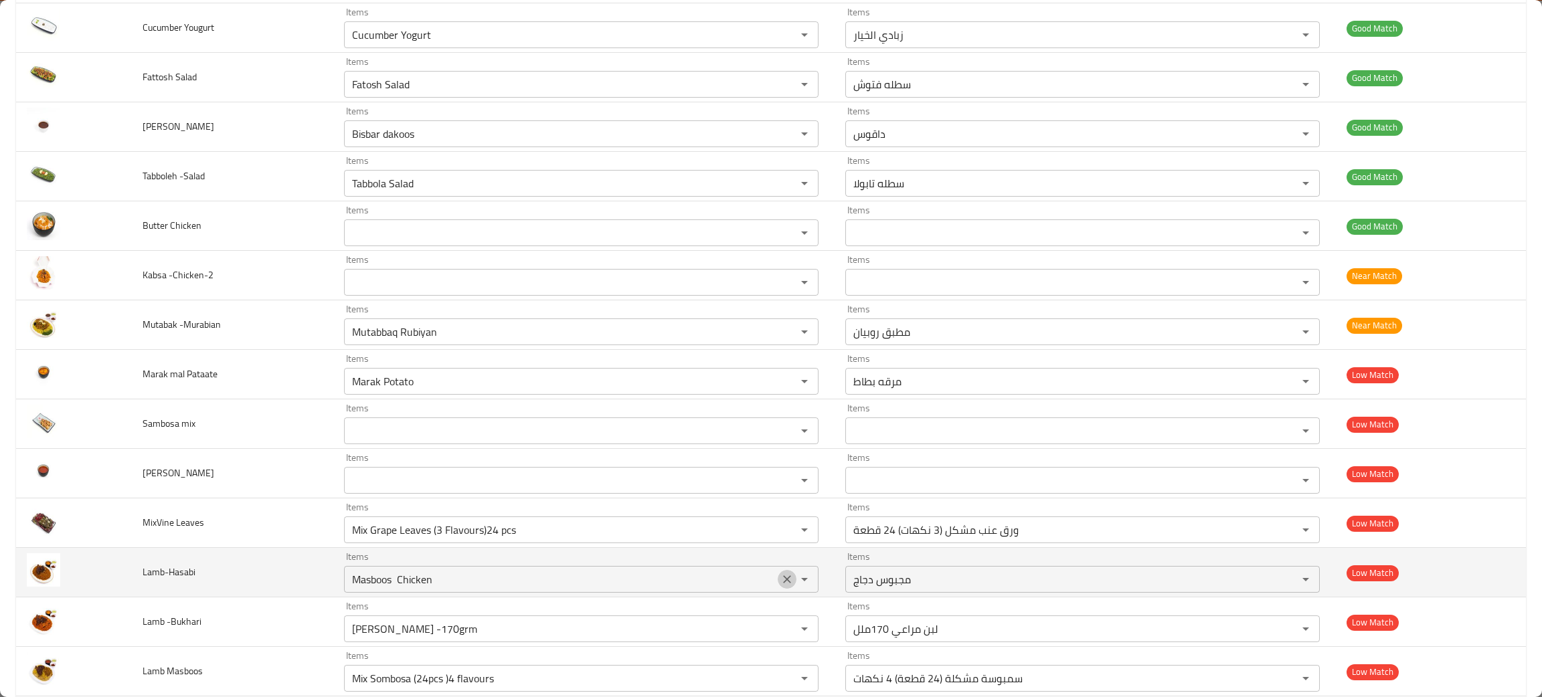
click at [783, 580] on icon "Clear" at bounding box center [787, 579] width 8 height 8
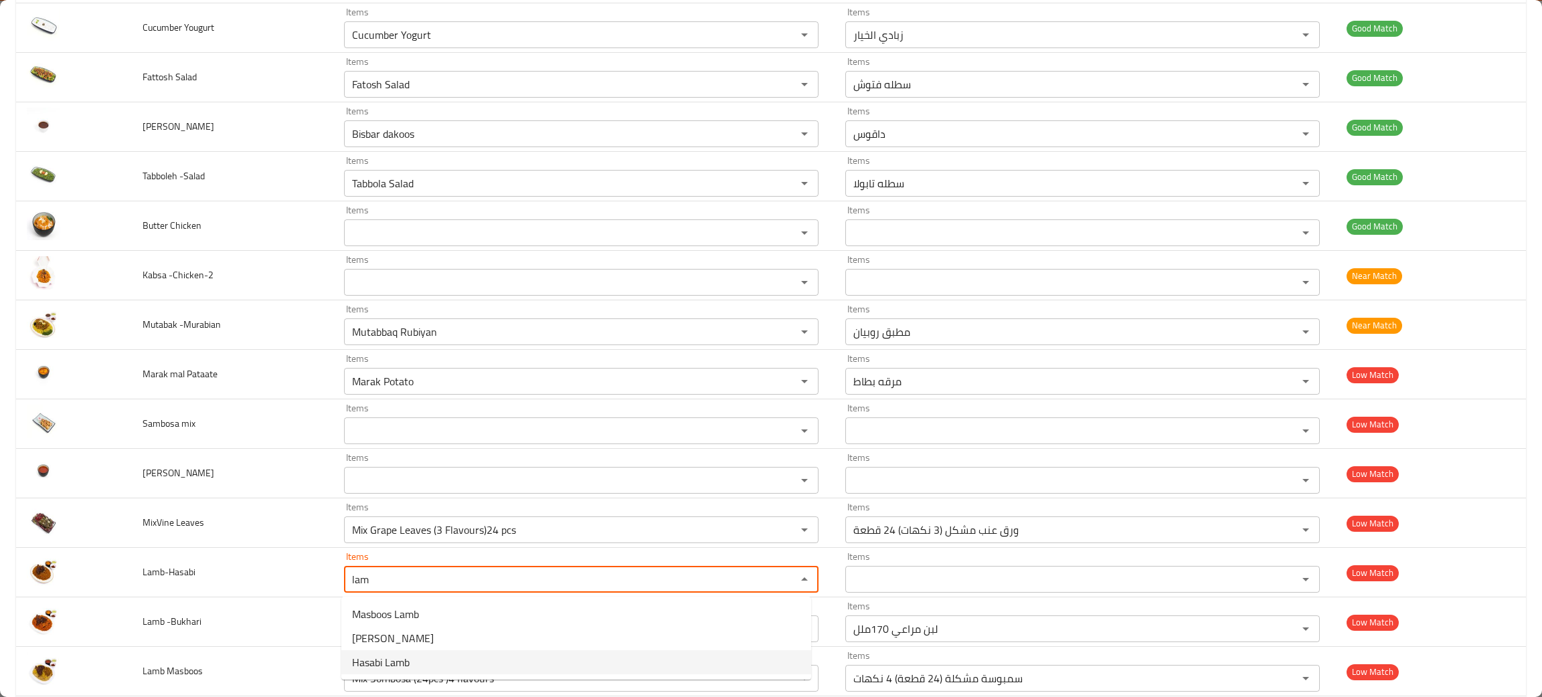
click at [373, 661] on span "Hasabi Lamb" at bounding box center [381, 662] width 58 height 16
type input "Hasabi Lamb"
type input "لحم حسبي"
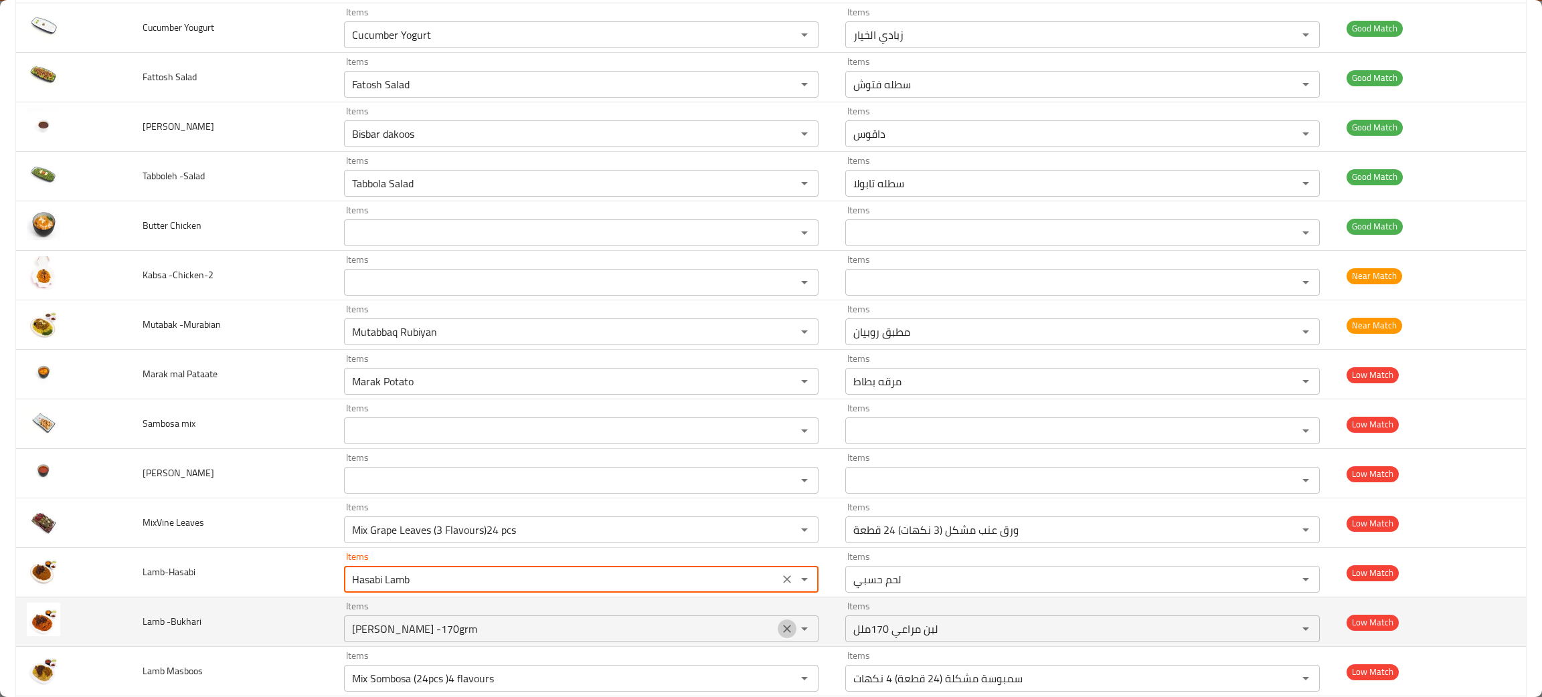
click at [783, 626] on icon "Clear" at bounding box center [786, 628] width 13 height 13
type input "Hasabi Lamb"
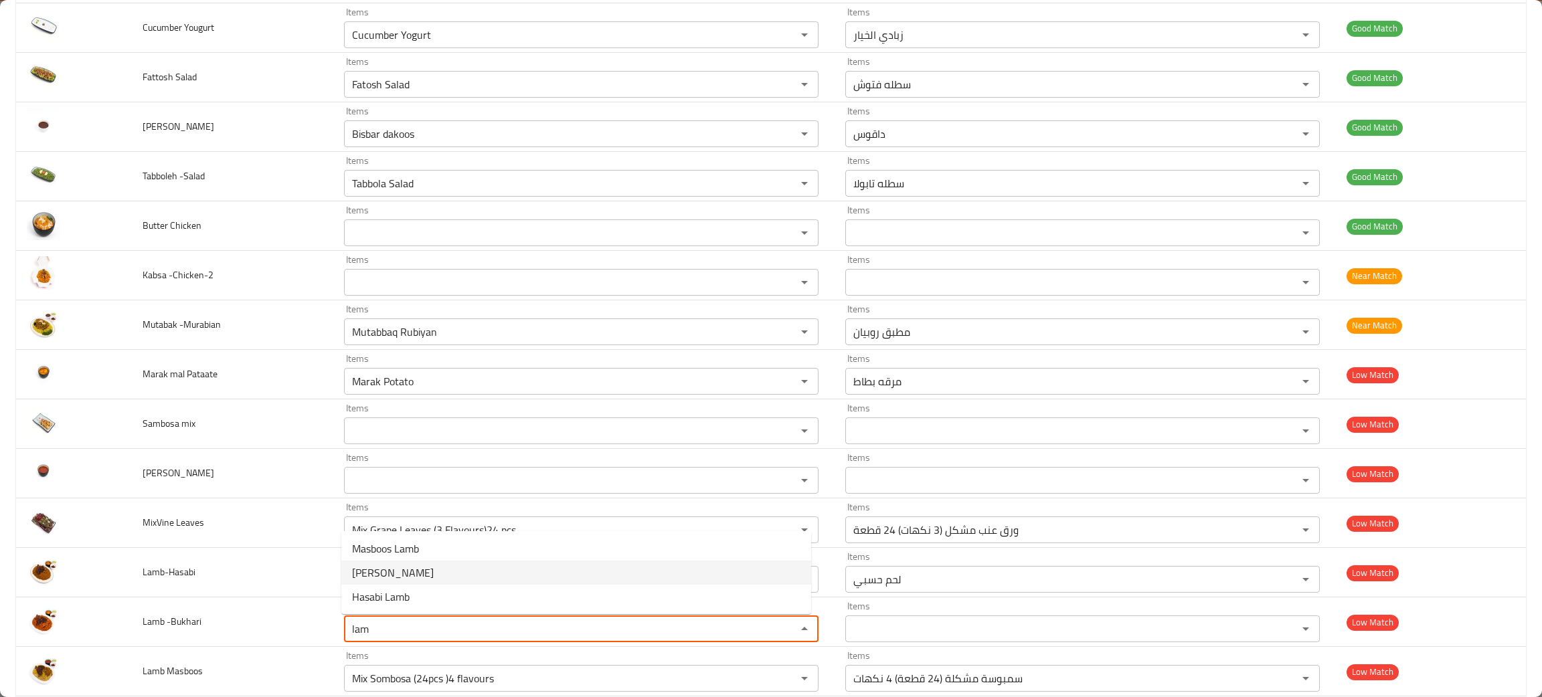
click at [370, 565] on span "Bukhari Lamb" at bounding box center [393, 573] width 82 height 16
type -Bukhari "Bukhari Lamb"
type -Bukhari-ar "ضأن بخاري"
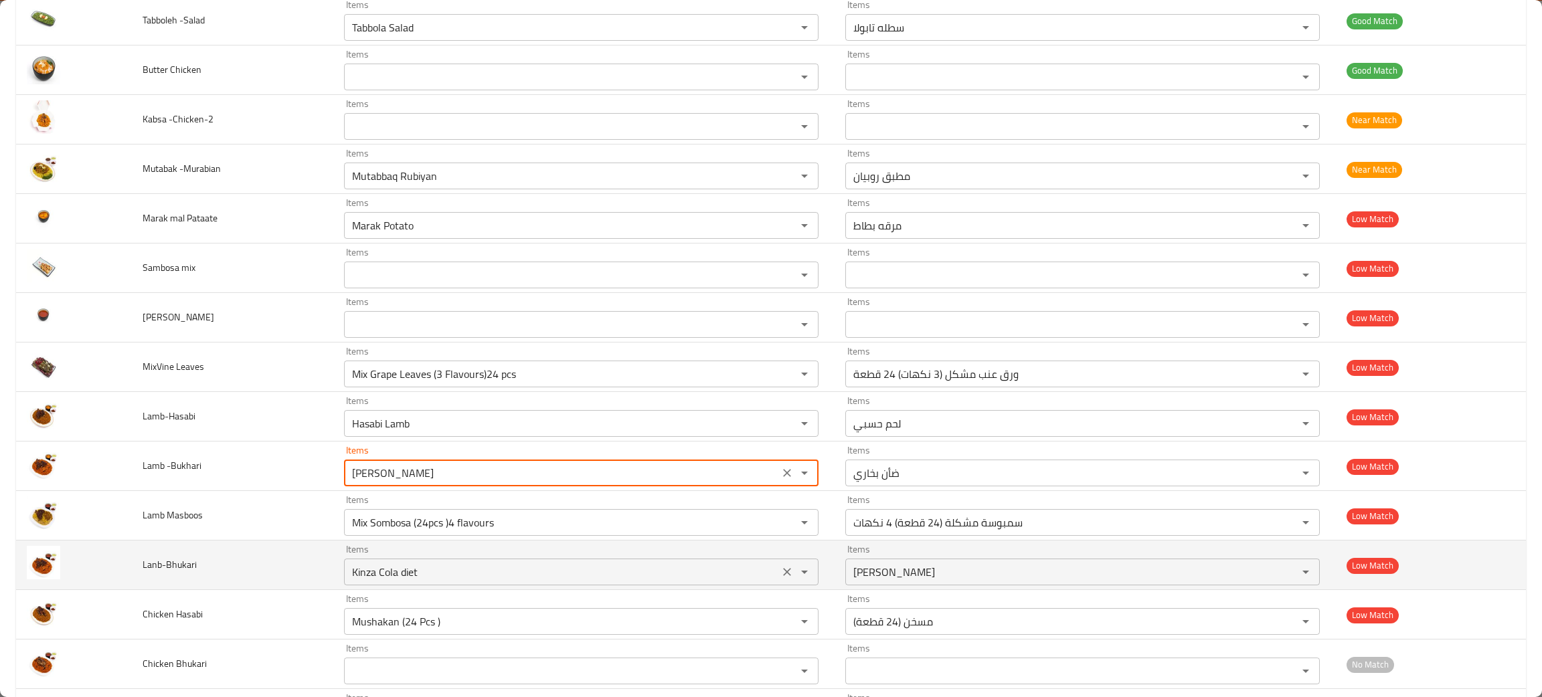
scroll to position [501, 0]
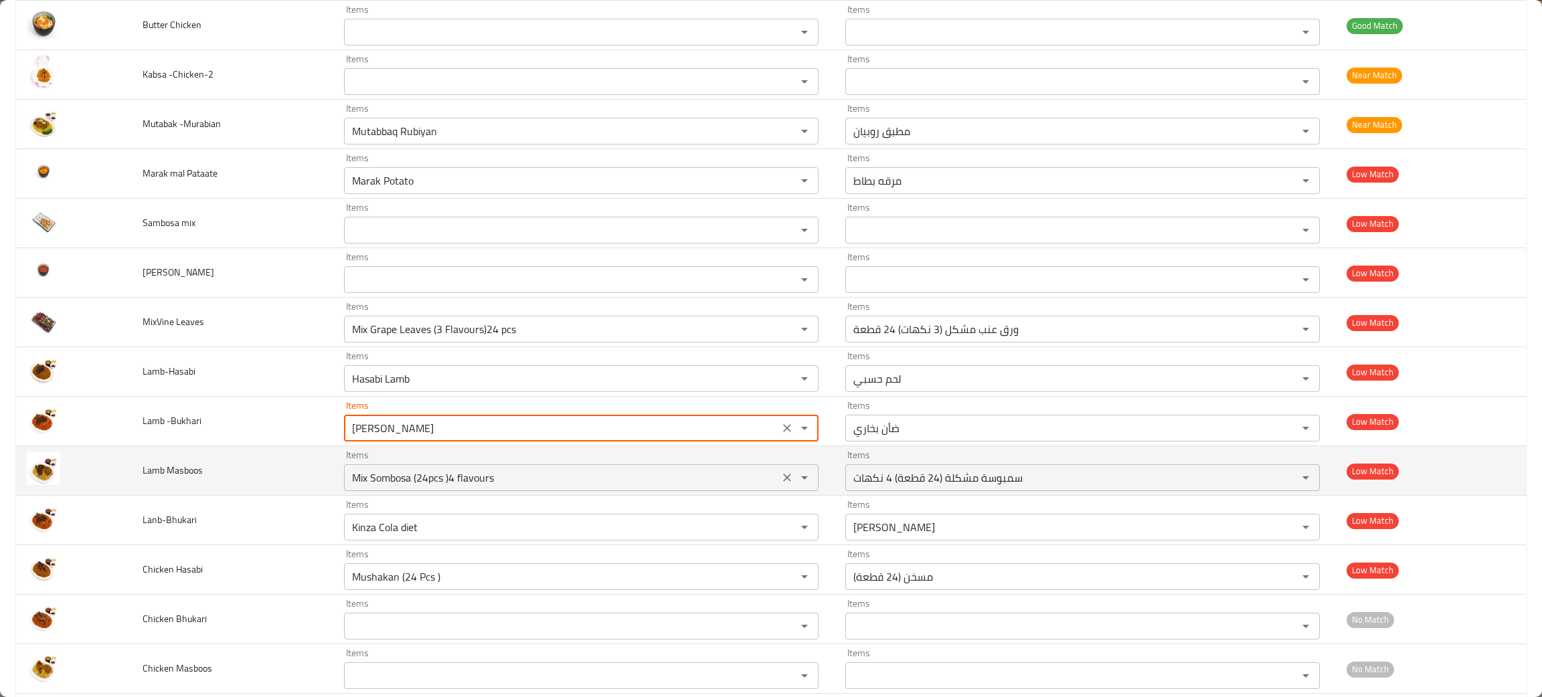
click at [782, 473] on icon "Clear" at bounding box center [786, 477] width 13 height 13
type -Bukhari "Bukhari Lamb"
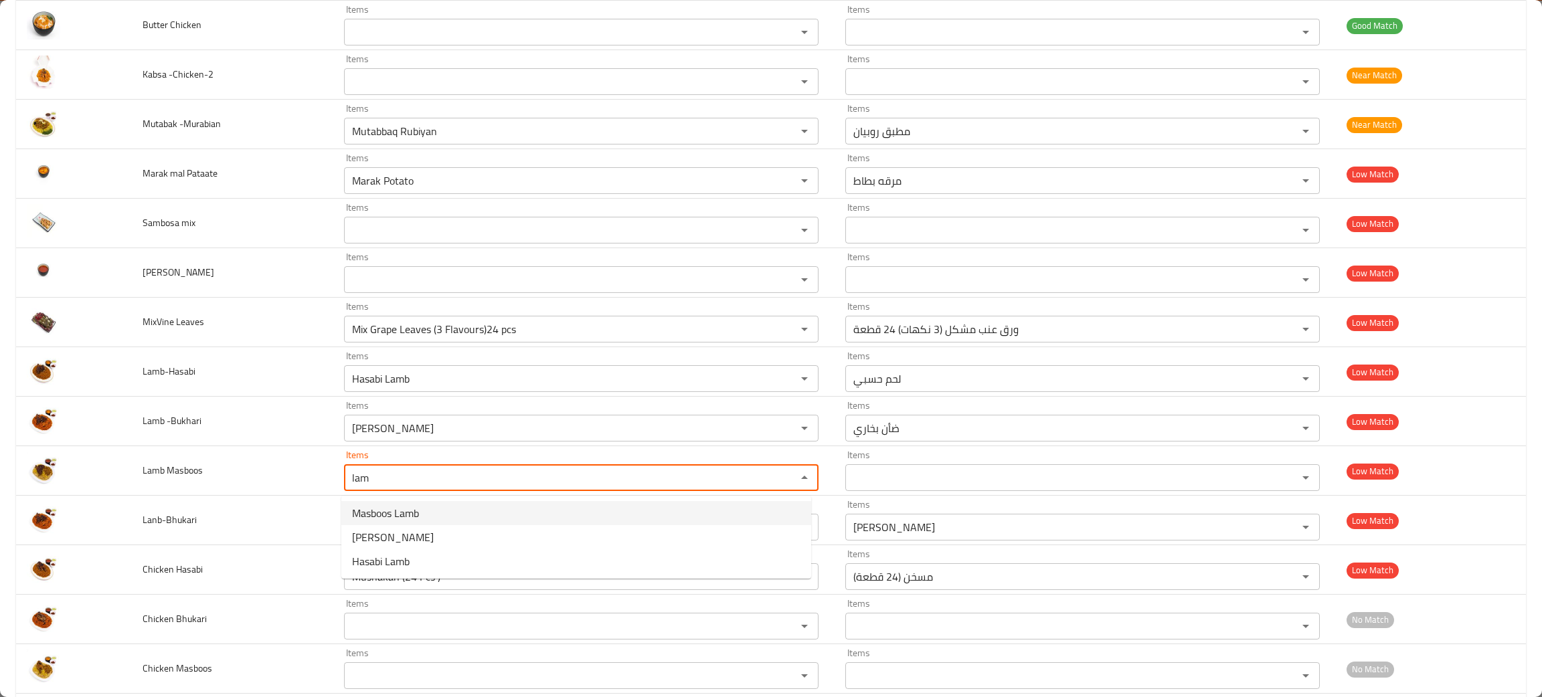
click at [414, 512] on span "Masboos Lamb" at bounding box center [385, 513] width 67 height 16
type Masboos "Masboos Lamb"
type Masboos-ar "مجبوس ضأن"
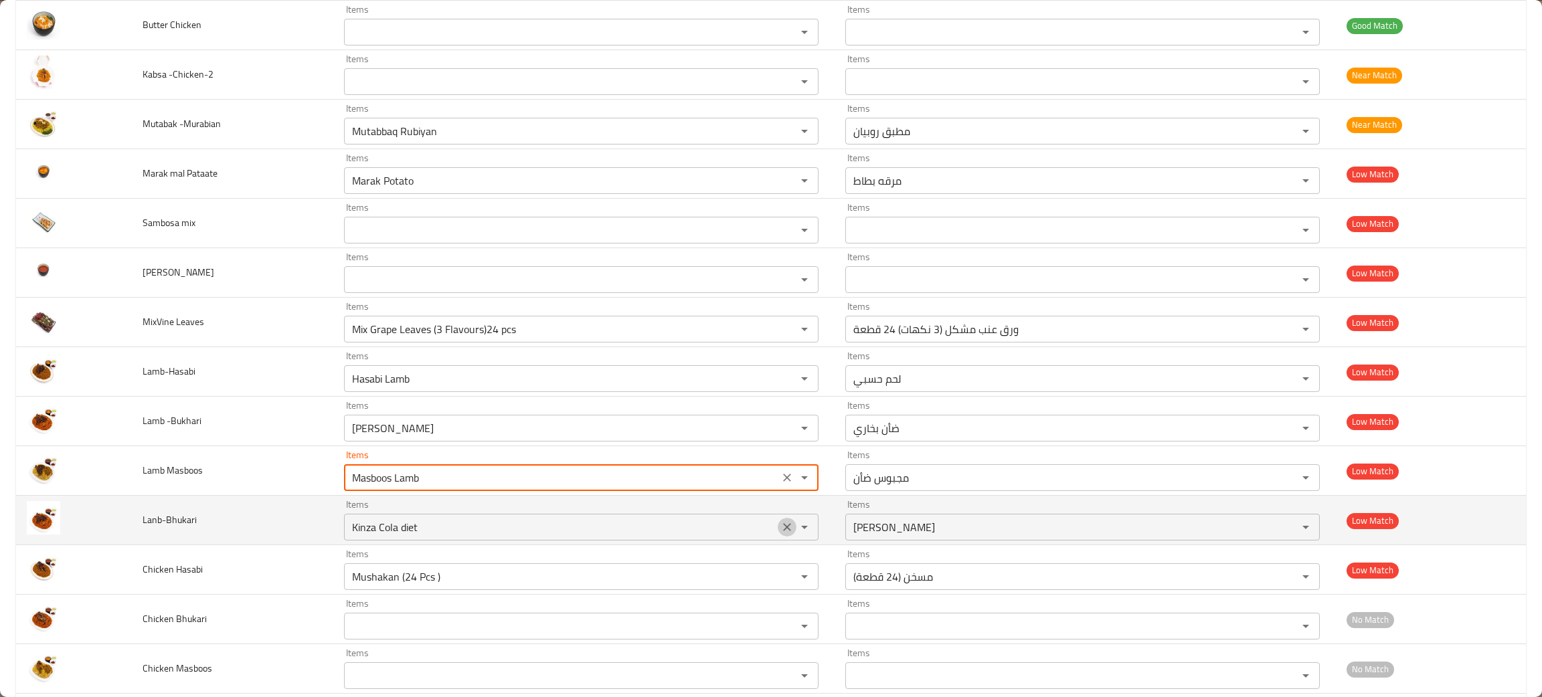
click at [780, 525] on icon "Clear" at bounding box center [786, 527] width 13 height 13
type Masboos "Masboos Lamb"
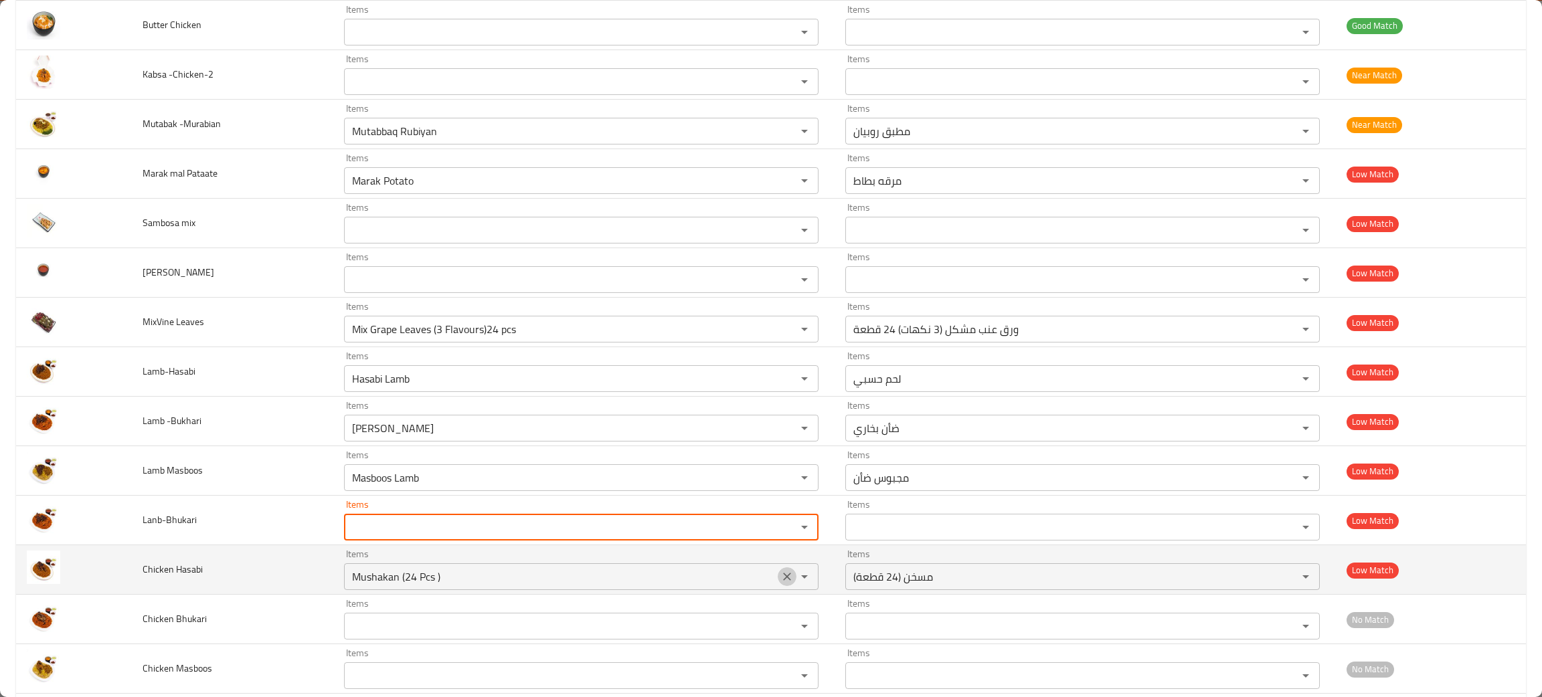
click at [780, 571] on icon "Clear" at bounding box center [786, 576] width 13 height 13
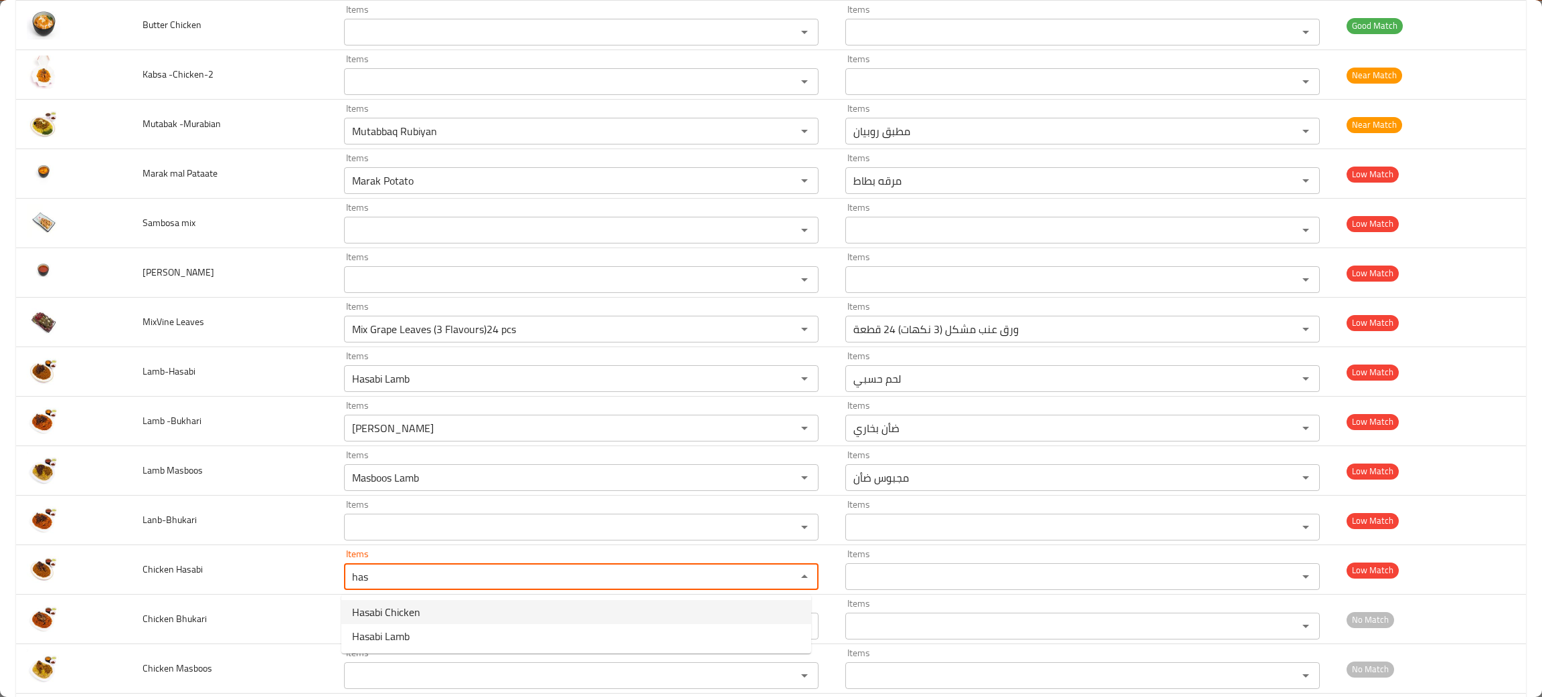
click at [396, 604] on span "Hasabi Chicken" at bounding box center [386, 612] width 68 height 16
type Hasabi "Hasabi Chicken"
type Hasabi-ar "دجاج حسبي"
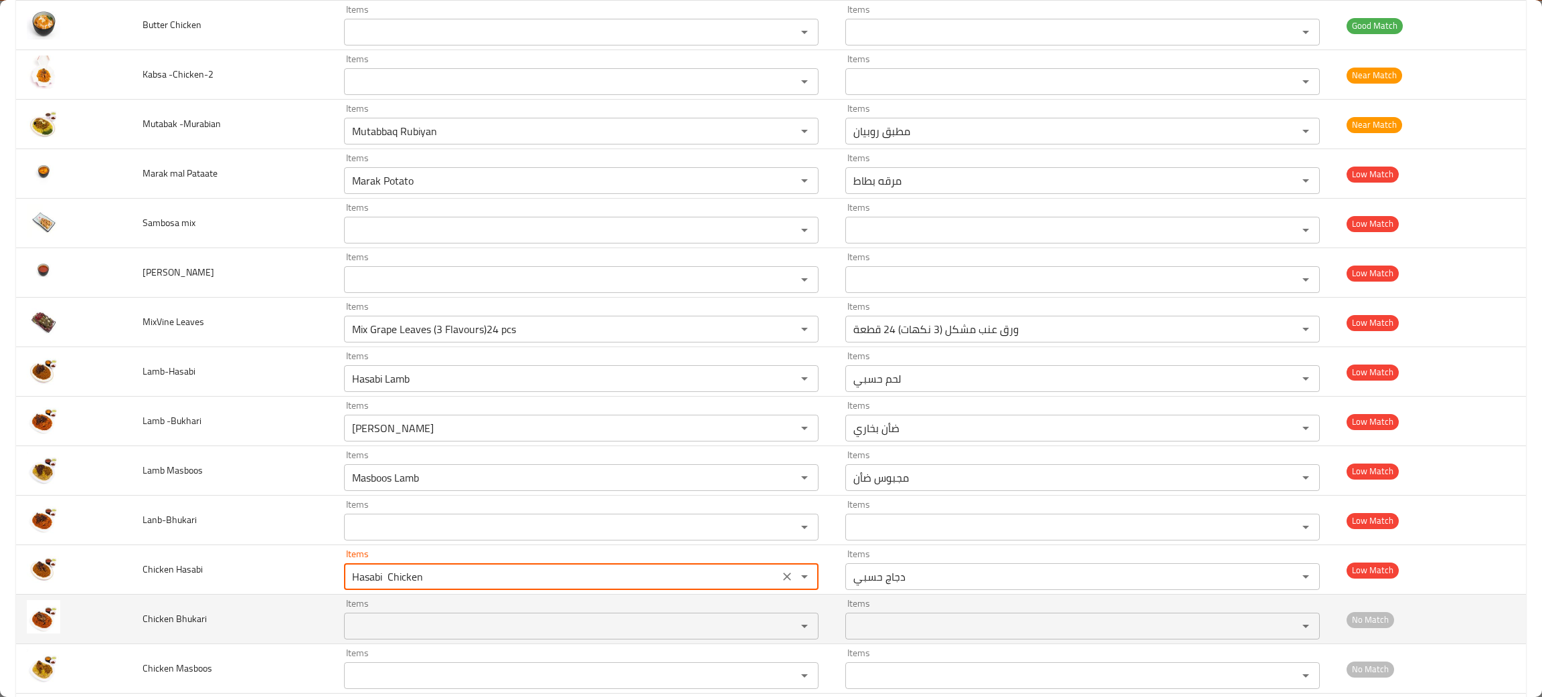
type Hasabi "Hasabi Chicken"
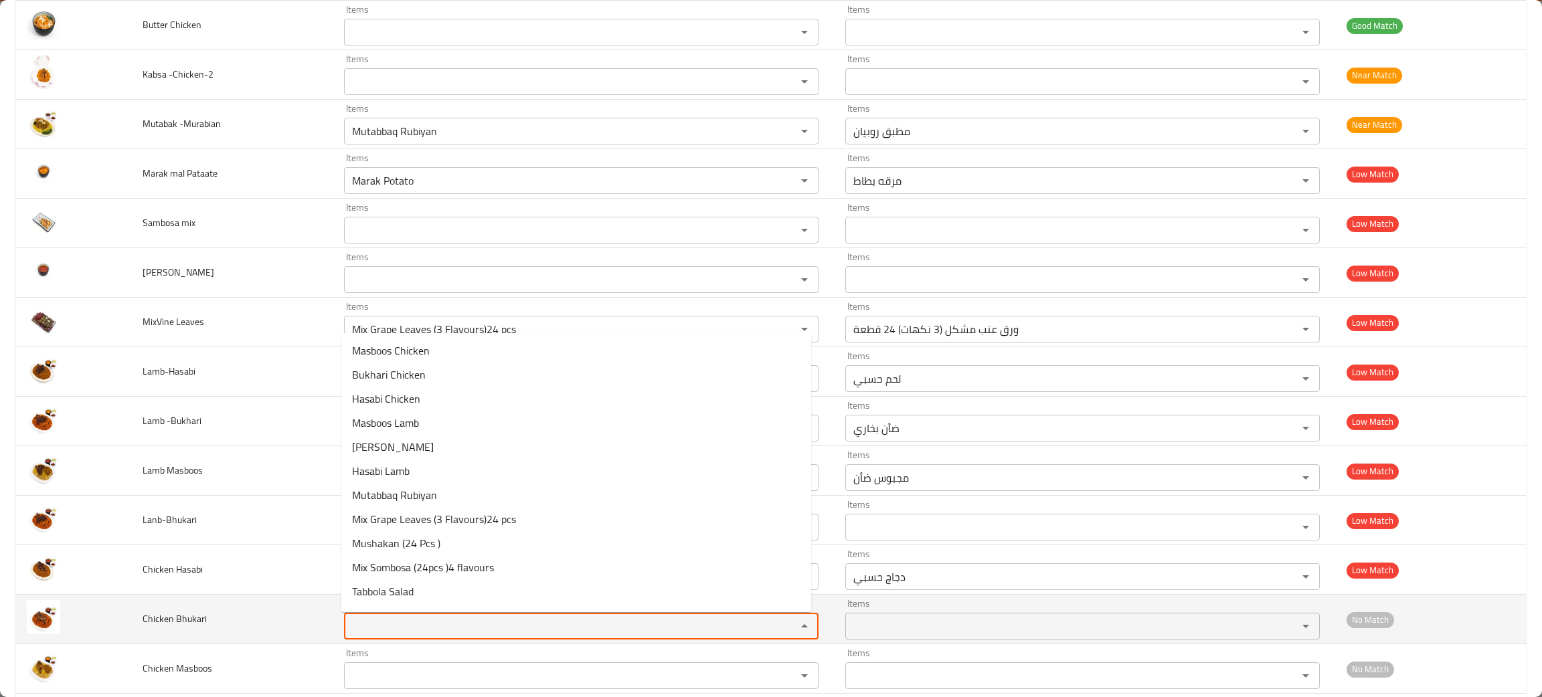
click at [391, 632] on Bhukari "Items" at bounding box center [561, 626] width 427 height 19
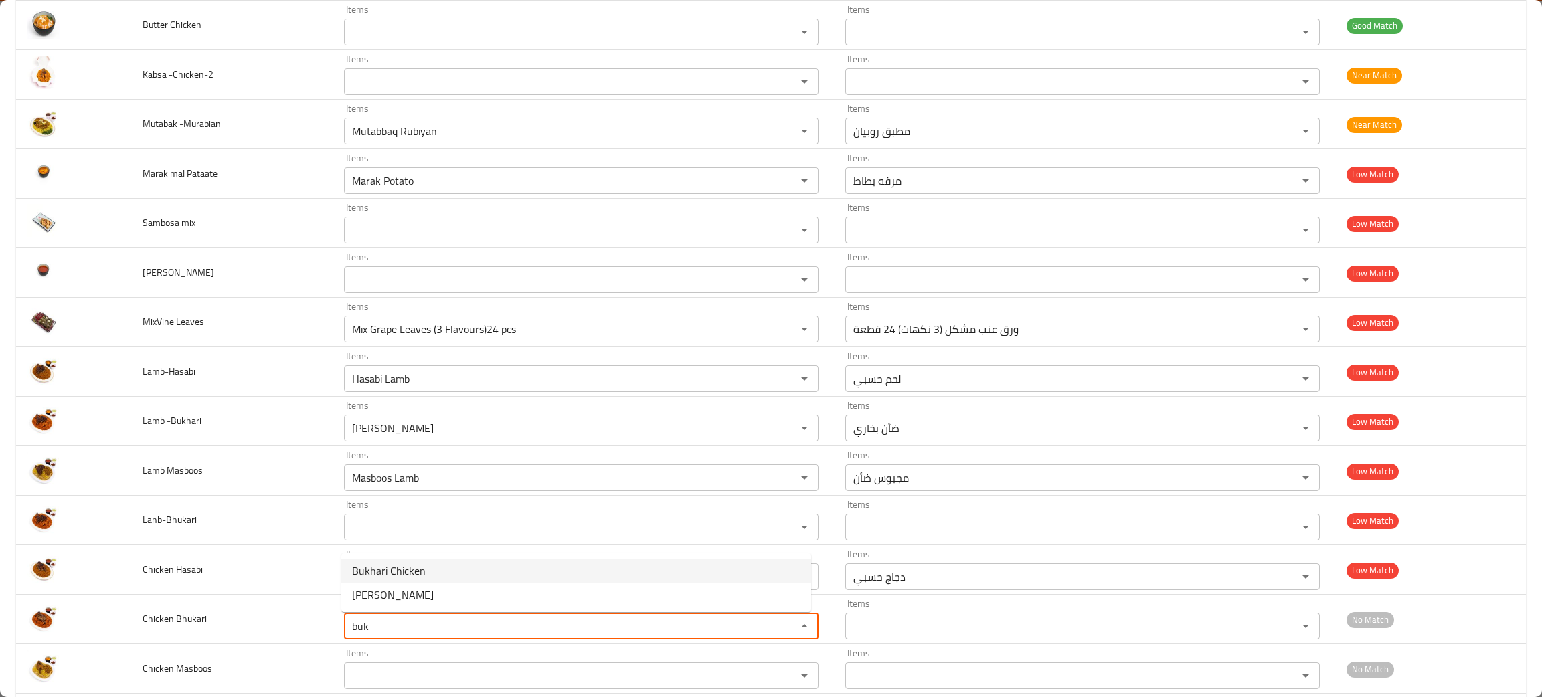
click at [382, 557] on Bhukari-popup "Bukhari Chicken Bukhari Lamb" at bounding box center [576, 582] width 470 height 59
click at [394, 565] on span "Bukhari Chicken" at bounding box center [389, 571] width 74 height 16
type Bhukari "Bukhari Chicken"
type Bhukari-ar "بخاري دجاج"
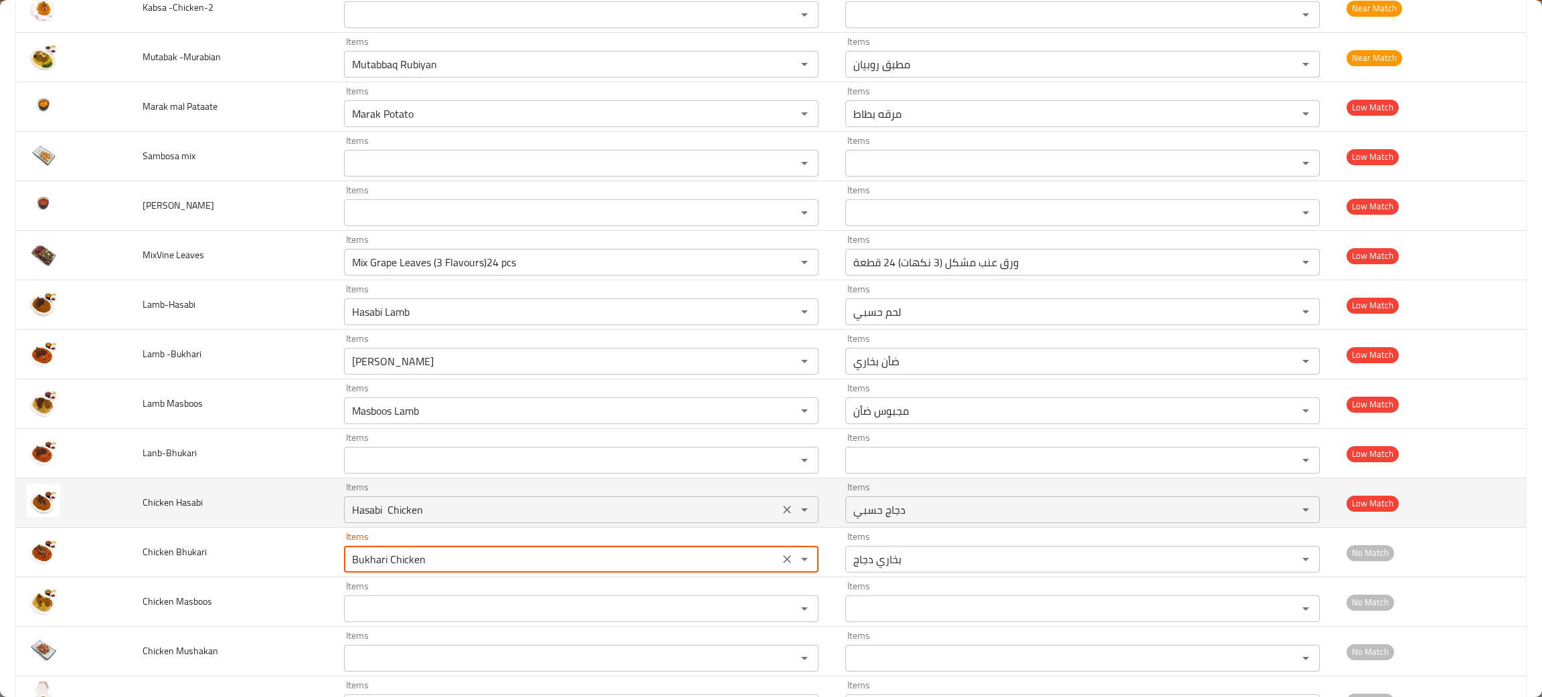
scroll to position [626, 0]
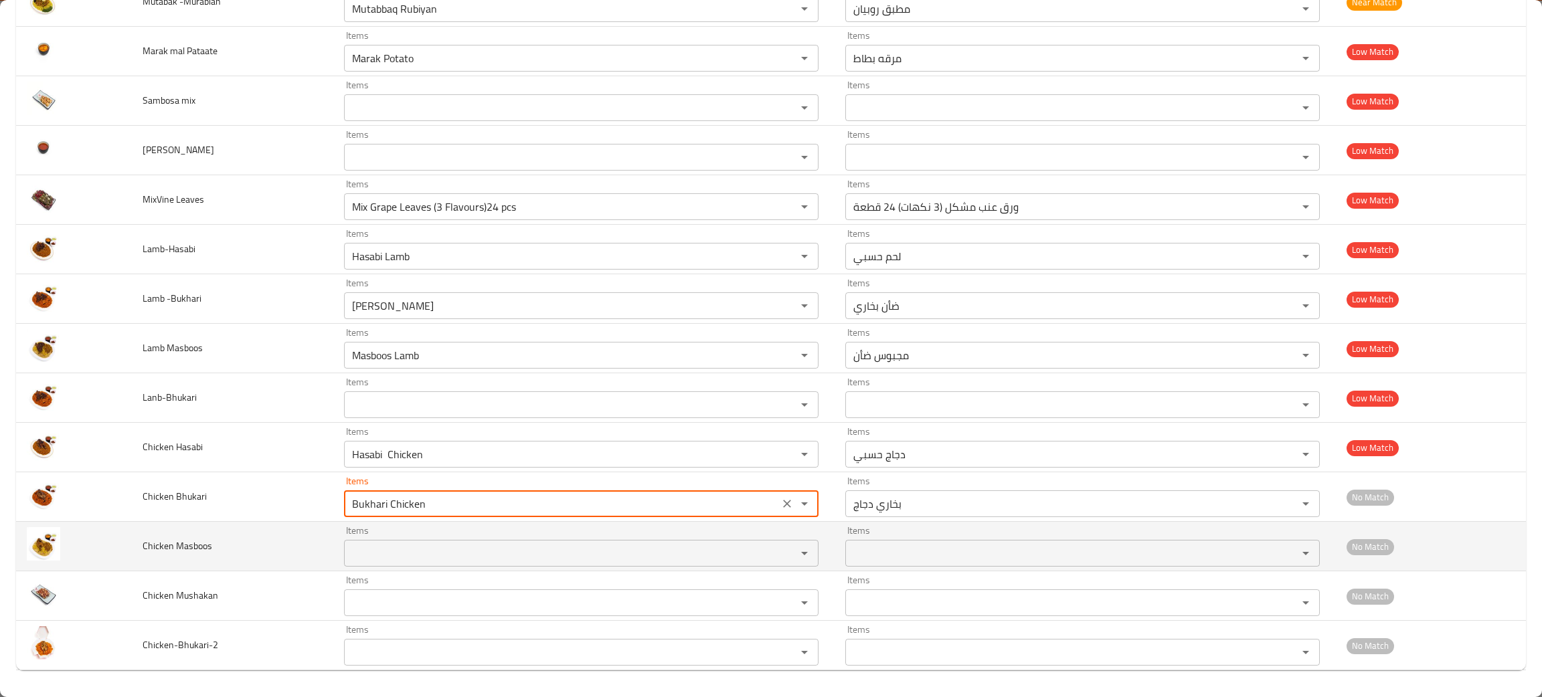
type Bhukari "Bukhari Chicken"
click at [384, 557] on Masboos "Items" at bounding box center [561, 553] width 427 height 19
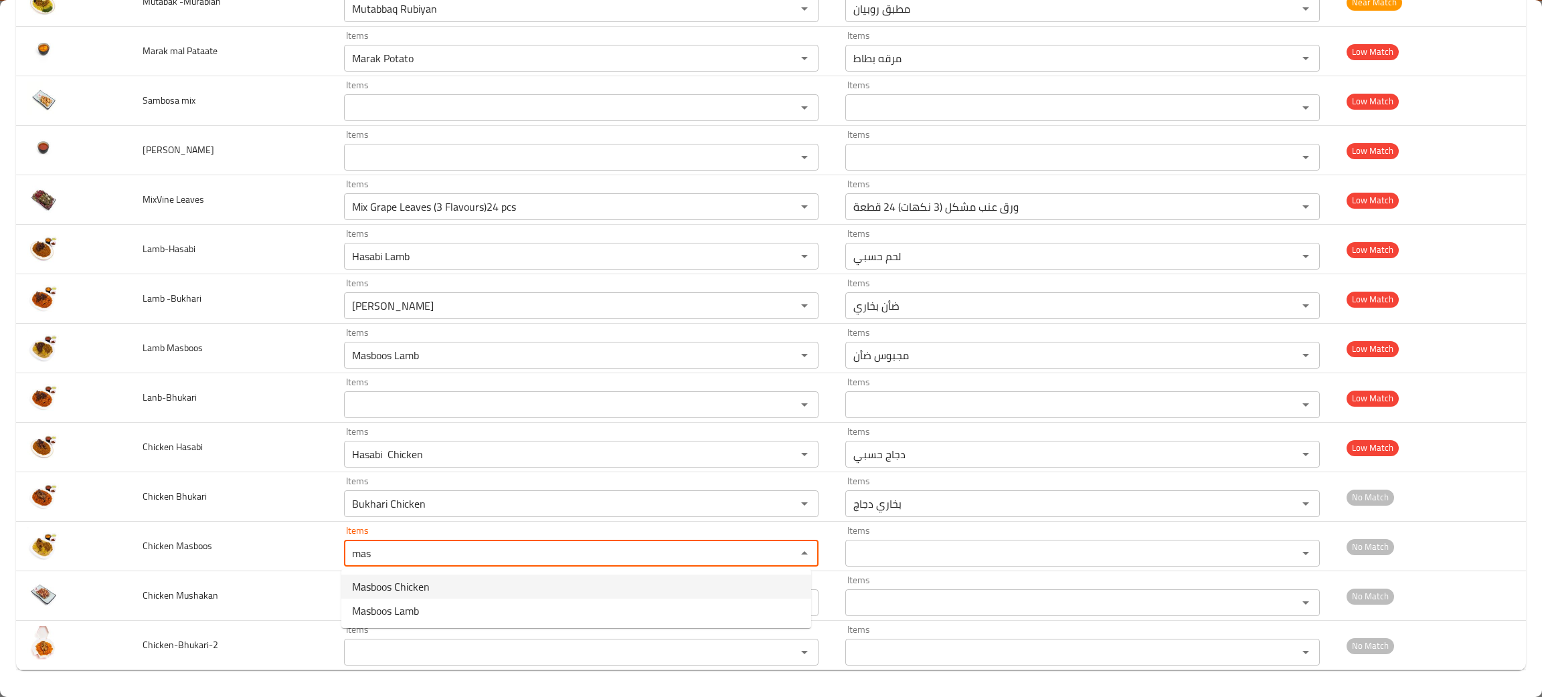
click at [395, 579] on span "Masboos Chicken" at bounding box center [391, 587] width 78 height 16
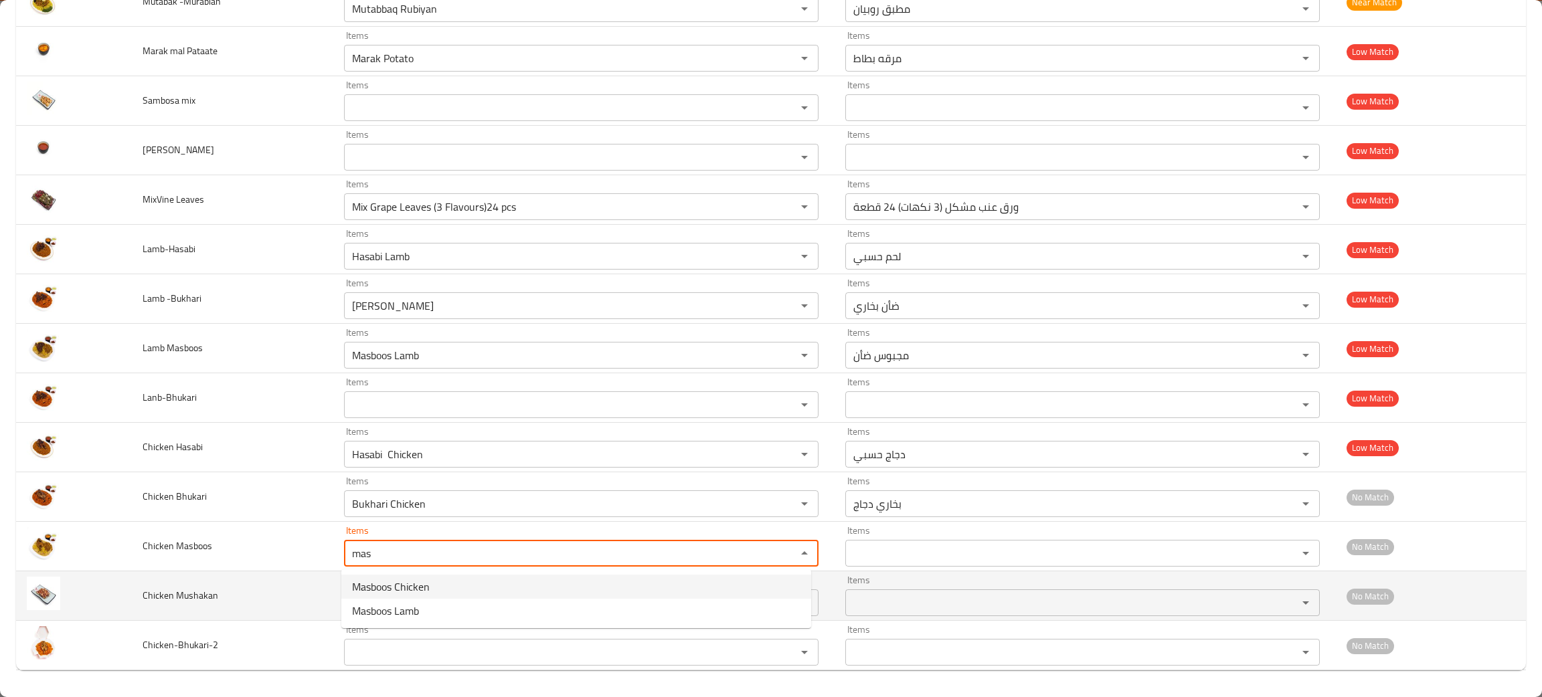
type Masboos "Masboos Chicken"
type Masboos-ar "مجبوس دجاج"
type Masboos "Masboos Chicken"
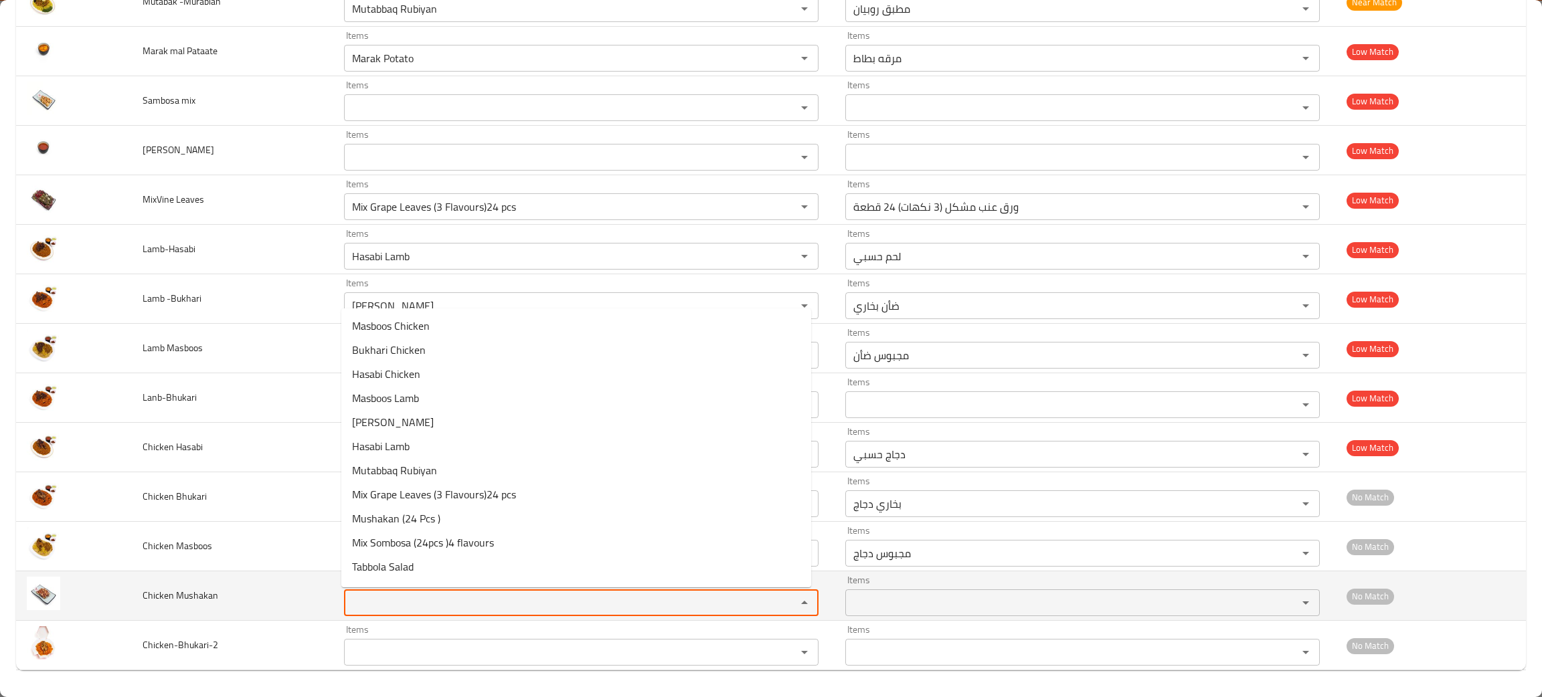
click at [398, 612] on Mushakan "Items" at bounding box center [561, 602] width 427 height 19
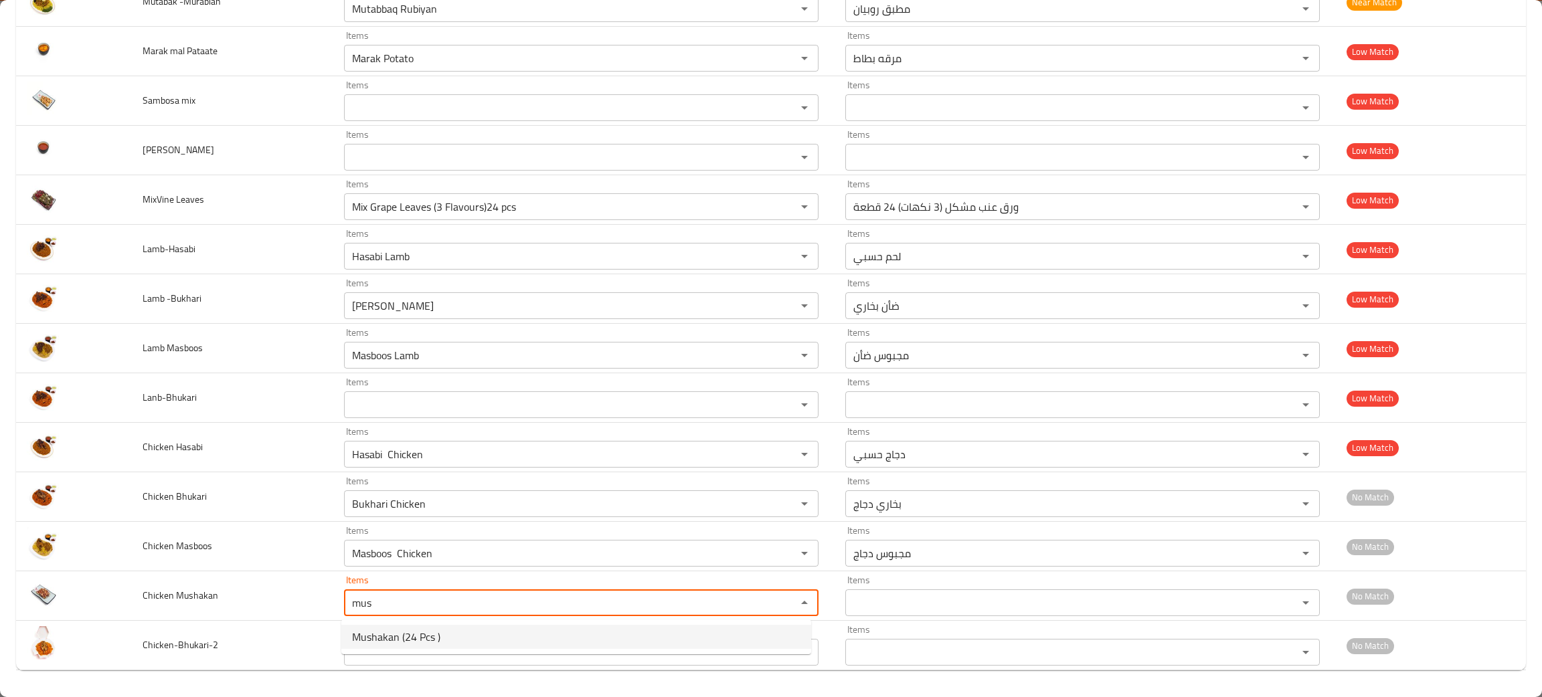
click at [395, 638] on span "Mushakan (24 Pcs )" at bounding box center [396, 637] width 88 height 16
type Mushakan "Mushakan (24 Pcs )"
type Mushakan-ar "مسخن (24 قطعة)"
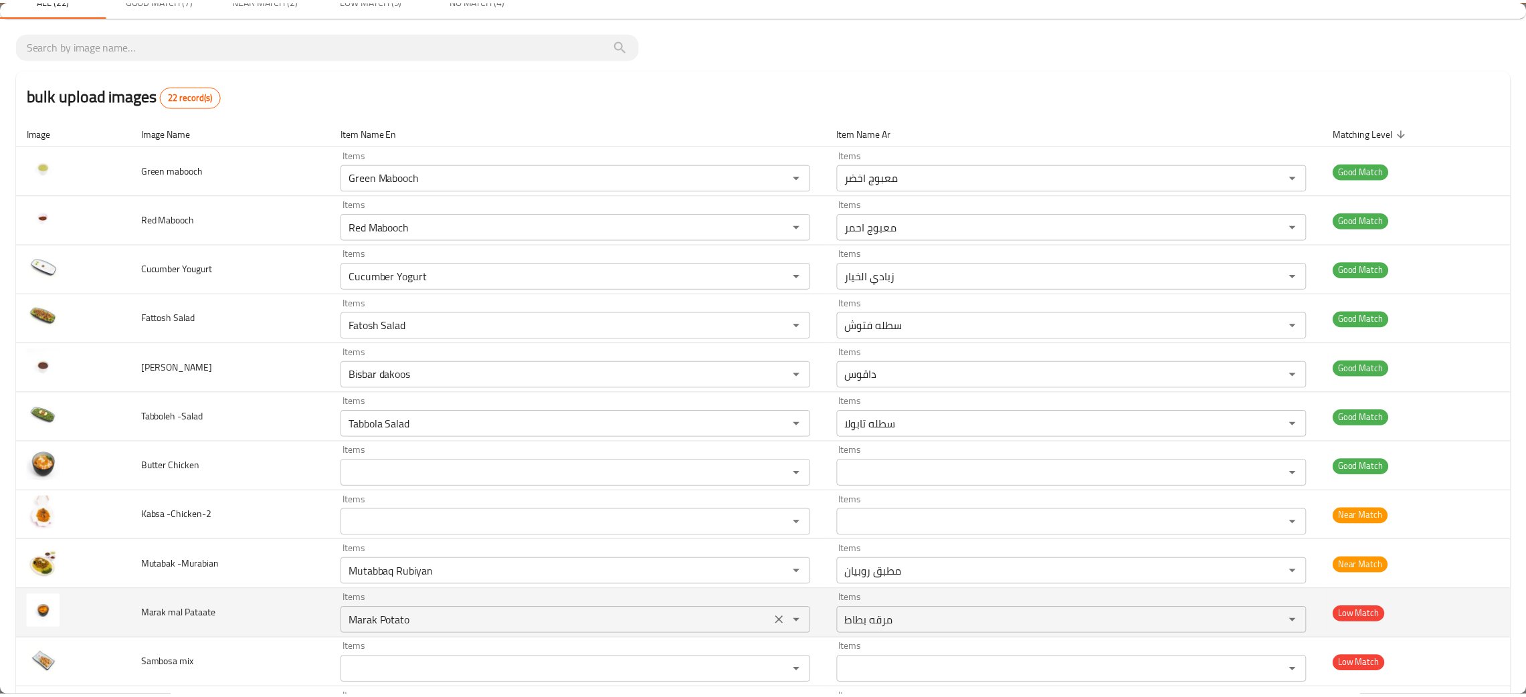
scroll to position [0, 0]
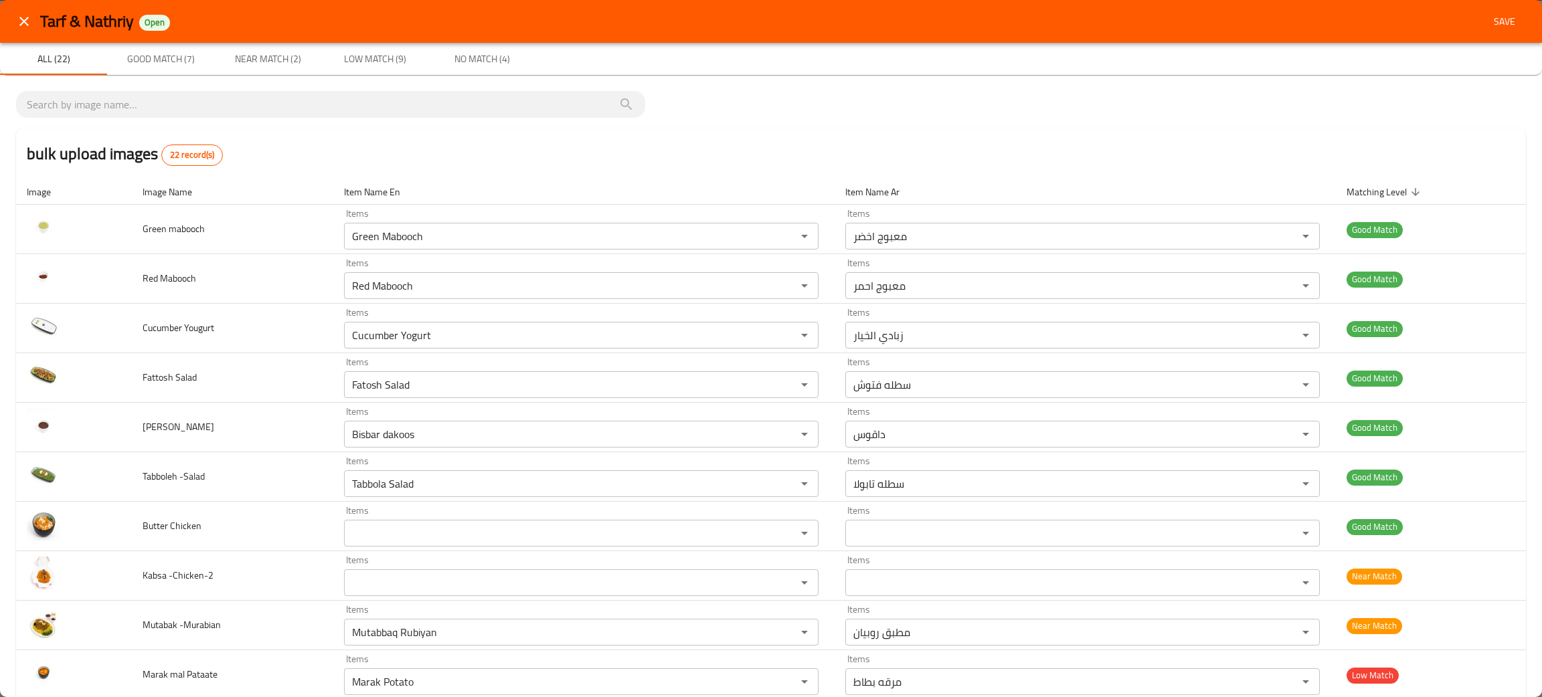
type Mushakan "Mushakan (24 Pcs )"
click at [1488, 15] on span "Save" at bounding box center [1504, 21] width 32 height 17
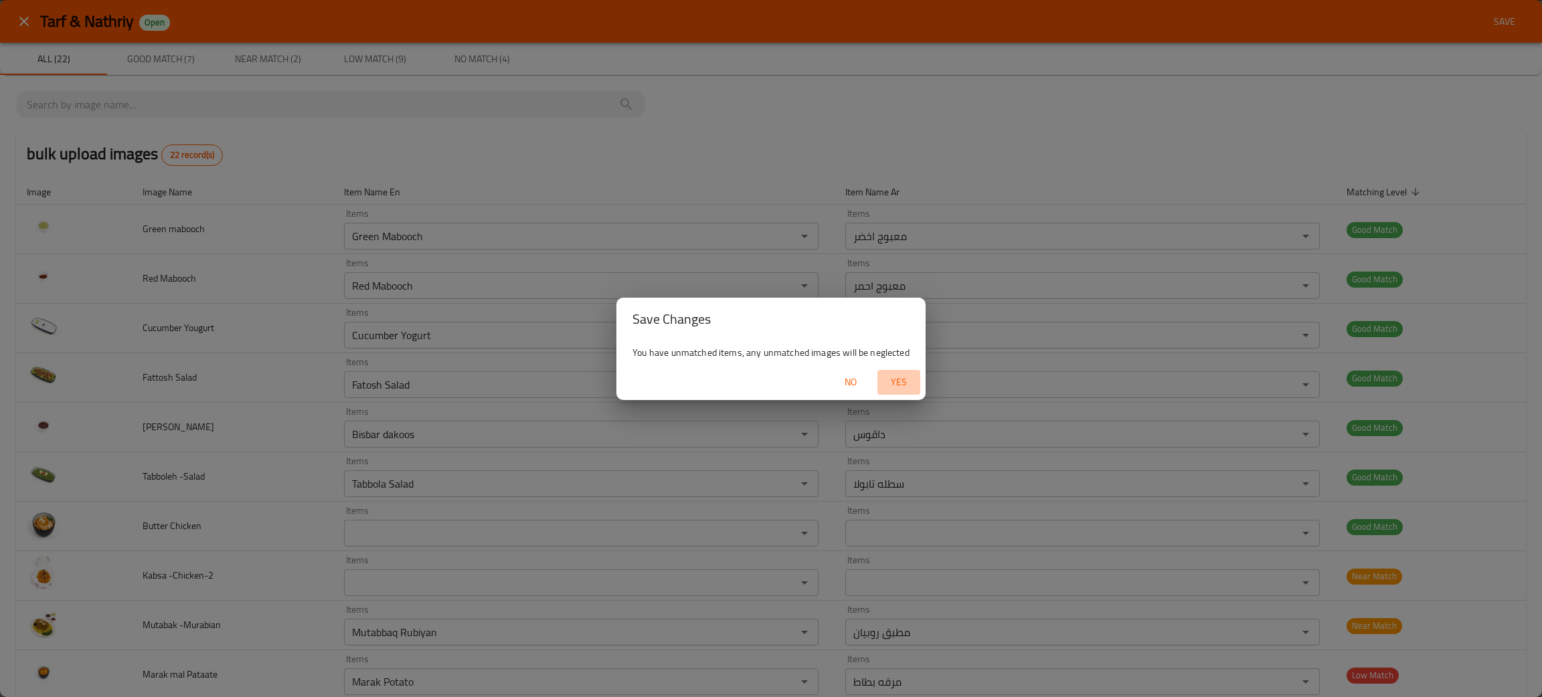
click at [897, 380] on span "Yes" at bounding box center [898, 382] width 32 height 17
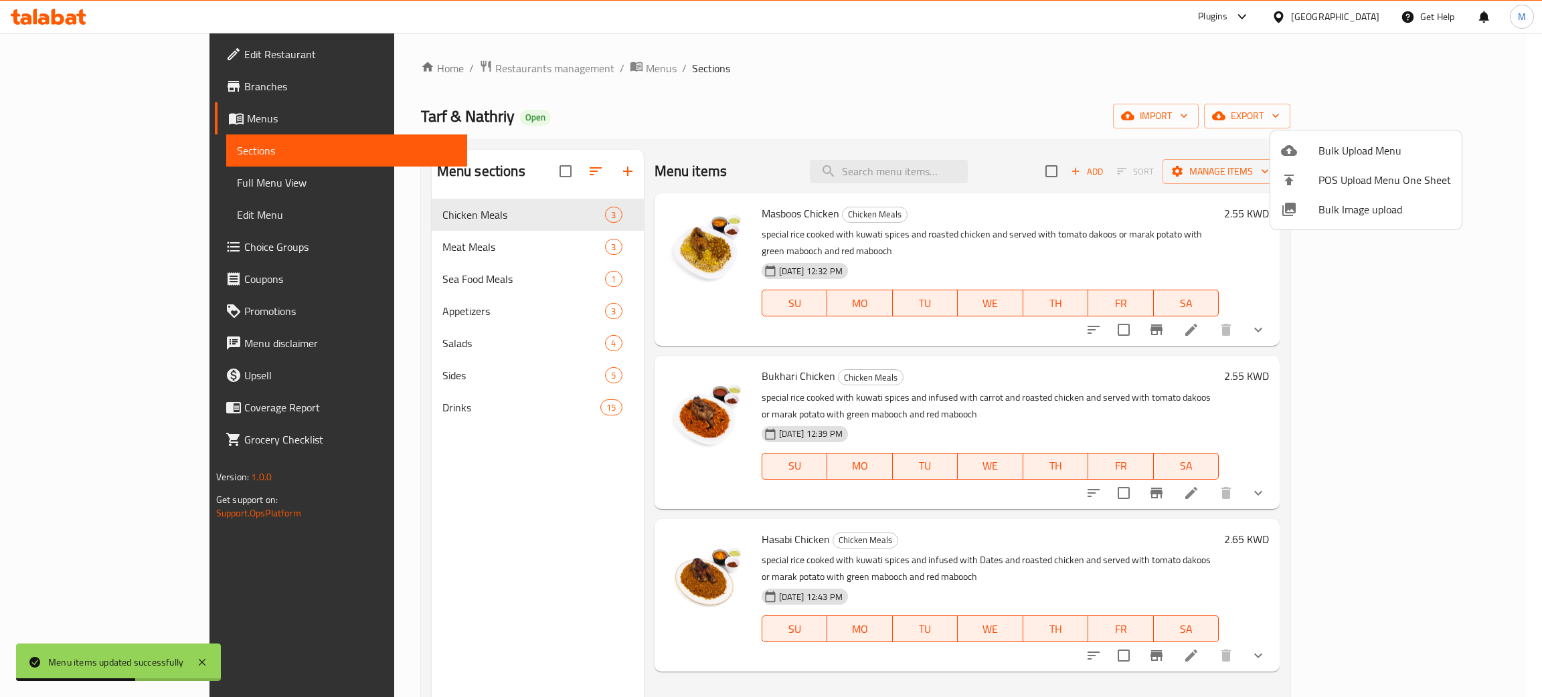
click at [461, 476] on div at bounding box center [771, 348] width 1542 height 697
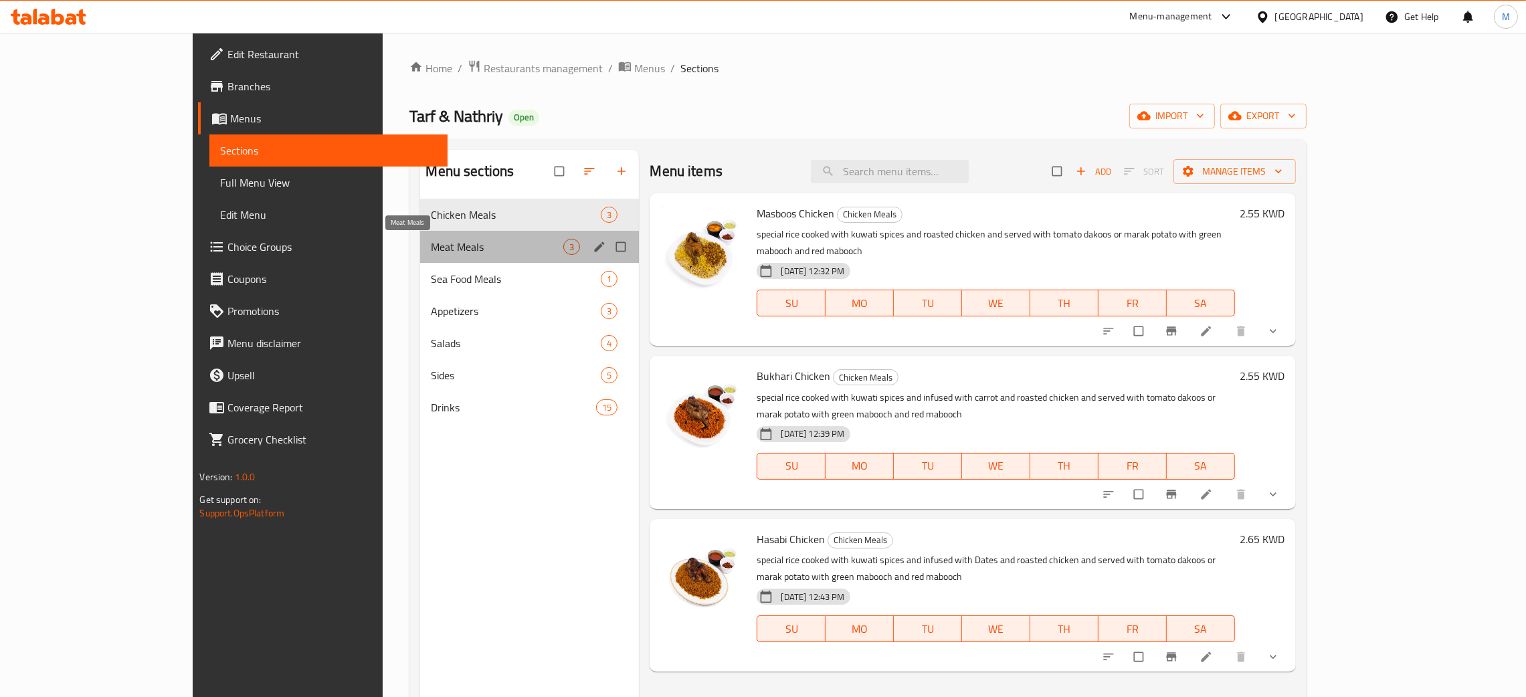
click at [431, 249] on span "Meat Meals" at bounding box center [497, 247] width 132 height 16
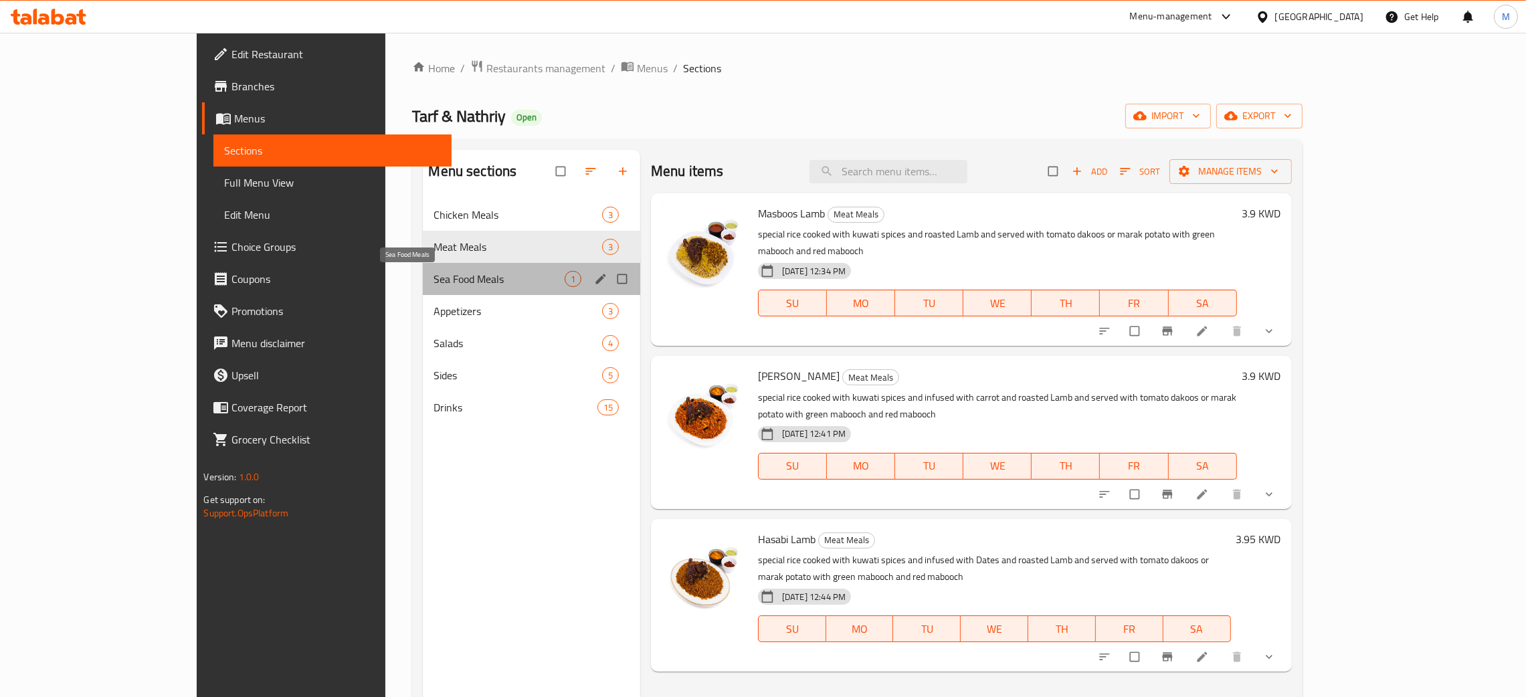
click at [434, 281] on span "Sea Food Meals" at bounding box center [499, 279] width 130 height 16
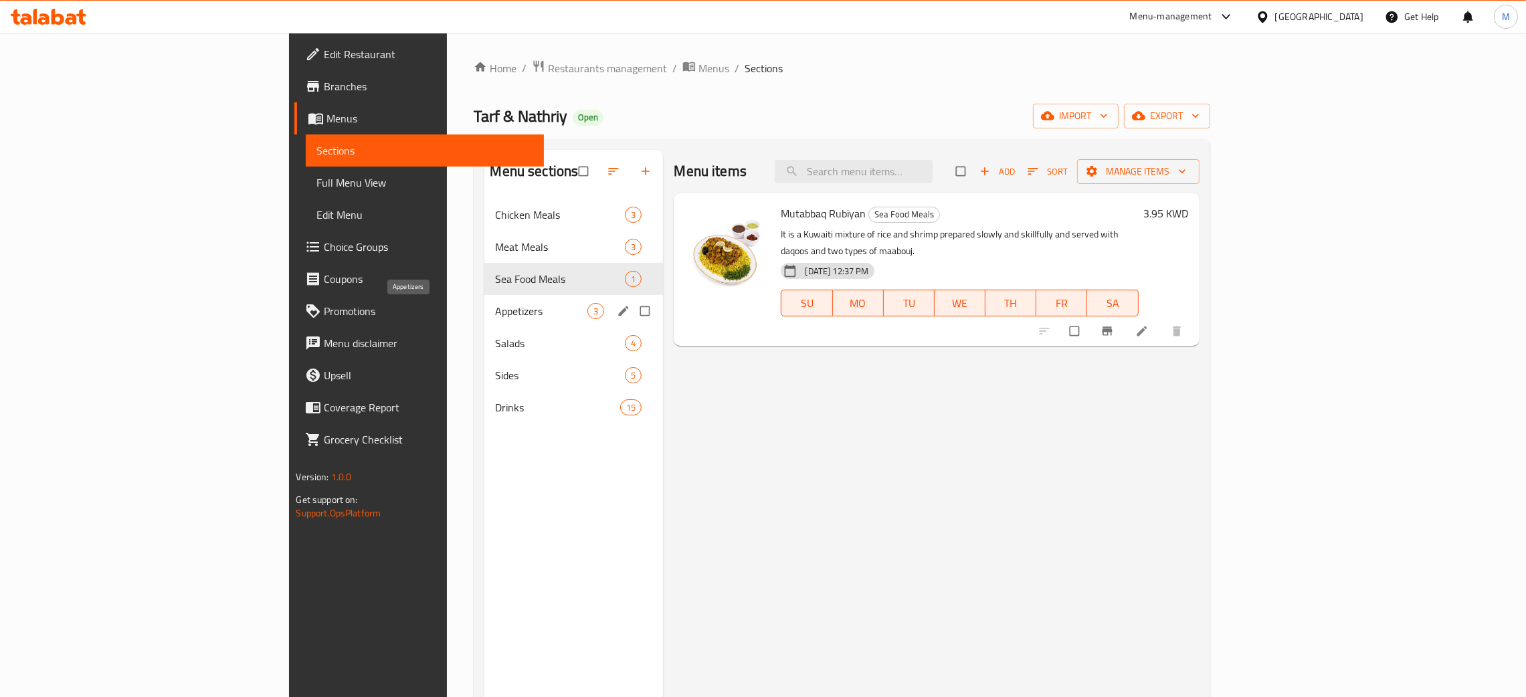
click at [495, 308] on span "Appetizers" at bounding box center [541, 311] width 92 height 16
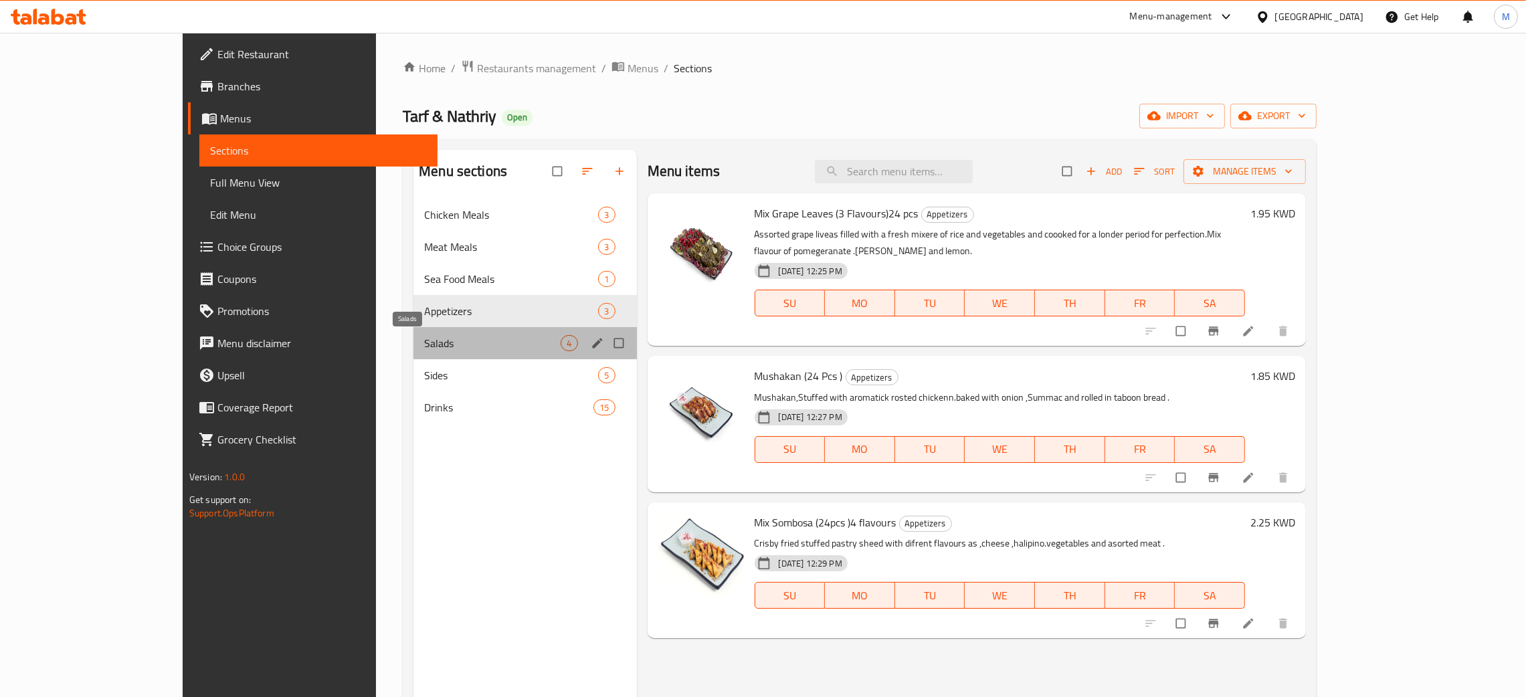
click at [424, 341] on span "Salads" at bounding box center [492, 343] width 136 height 16
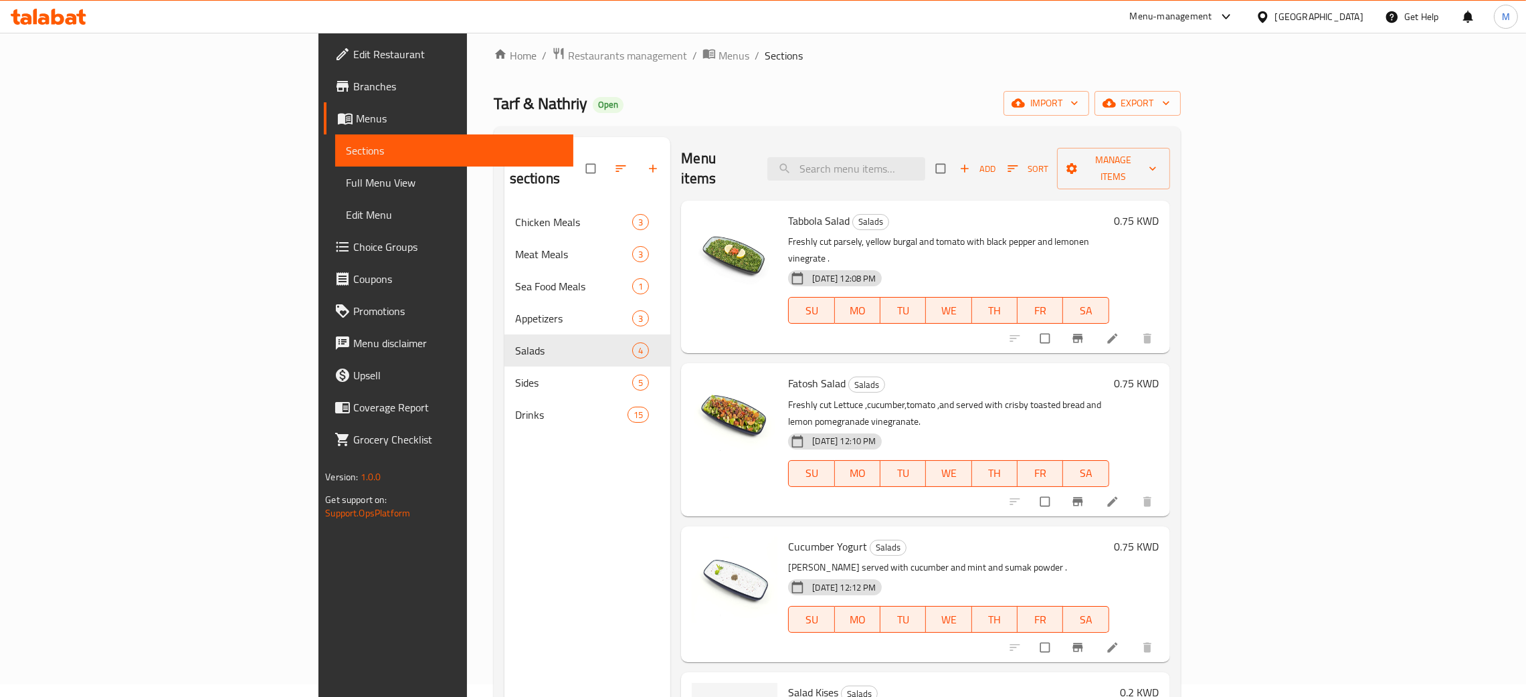
scroll to position [100, 0]
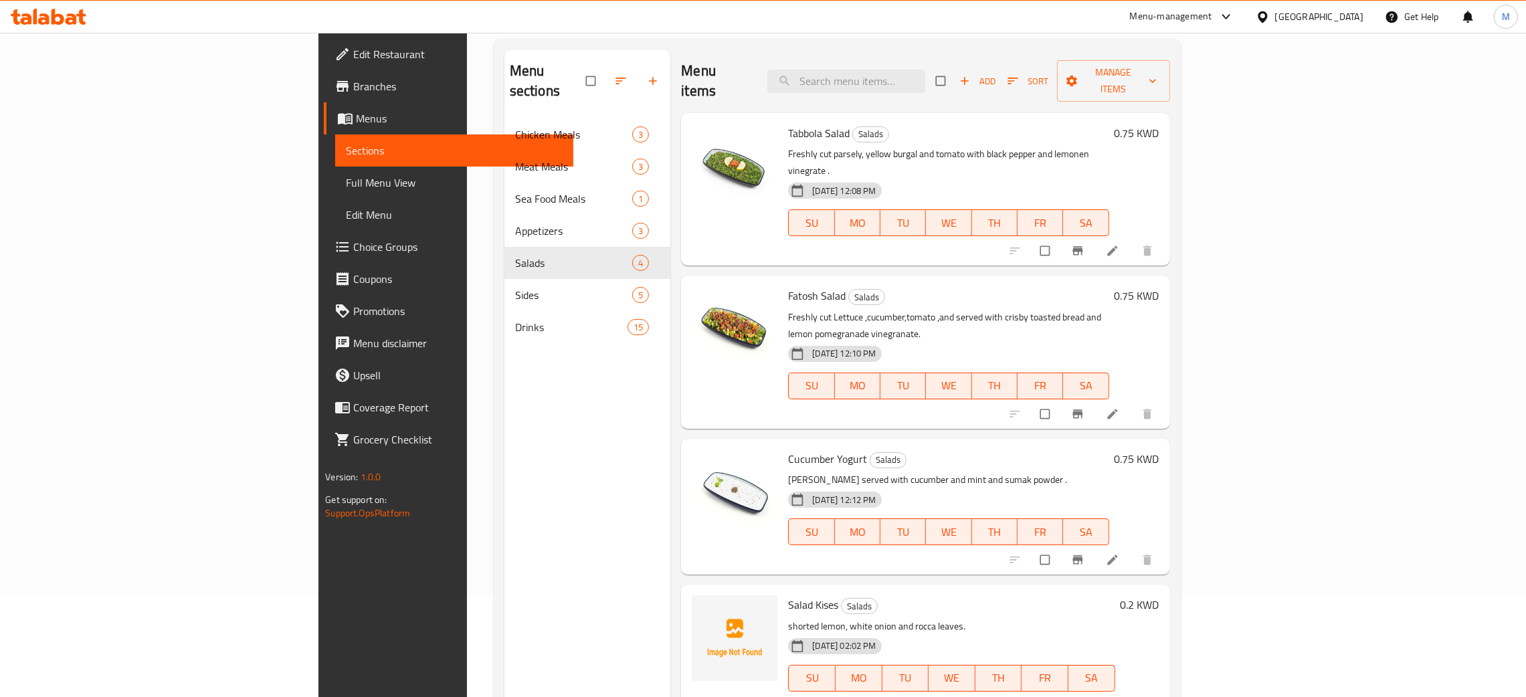
click at [504, 495] on div "Menu sections Chicken Meals 3 Meat Meals 3 Sea Food Meals 1 Appetizers 3 Salads…" at bounding box center [587, 398] width 167 height 697
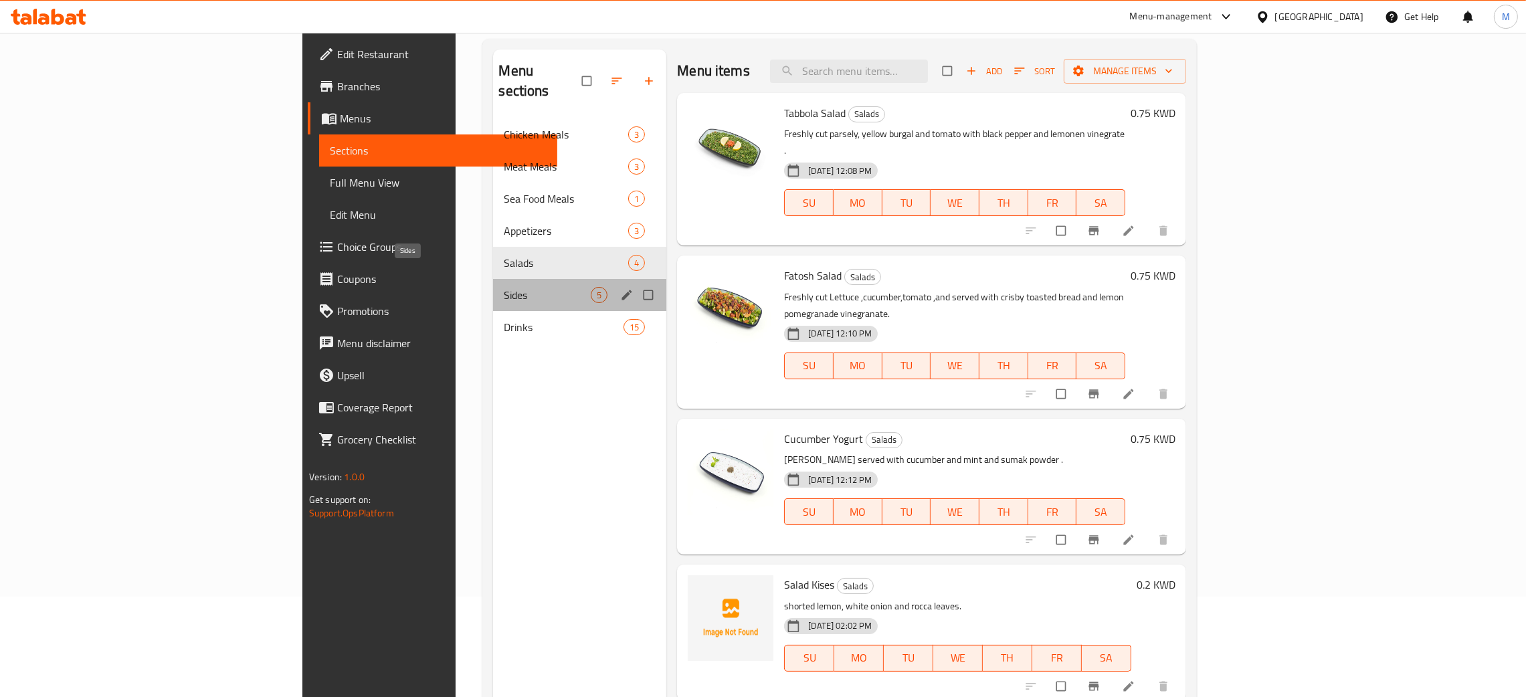
click at [504, 287] on span "Sides" at bounding box center [547, 295] width 87 height 16
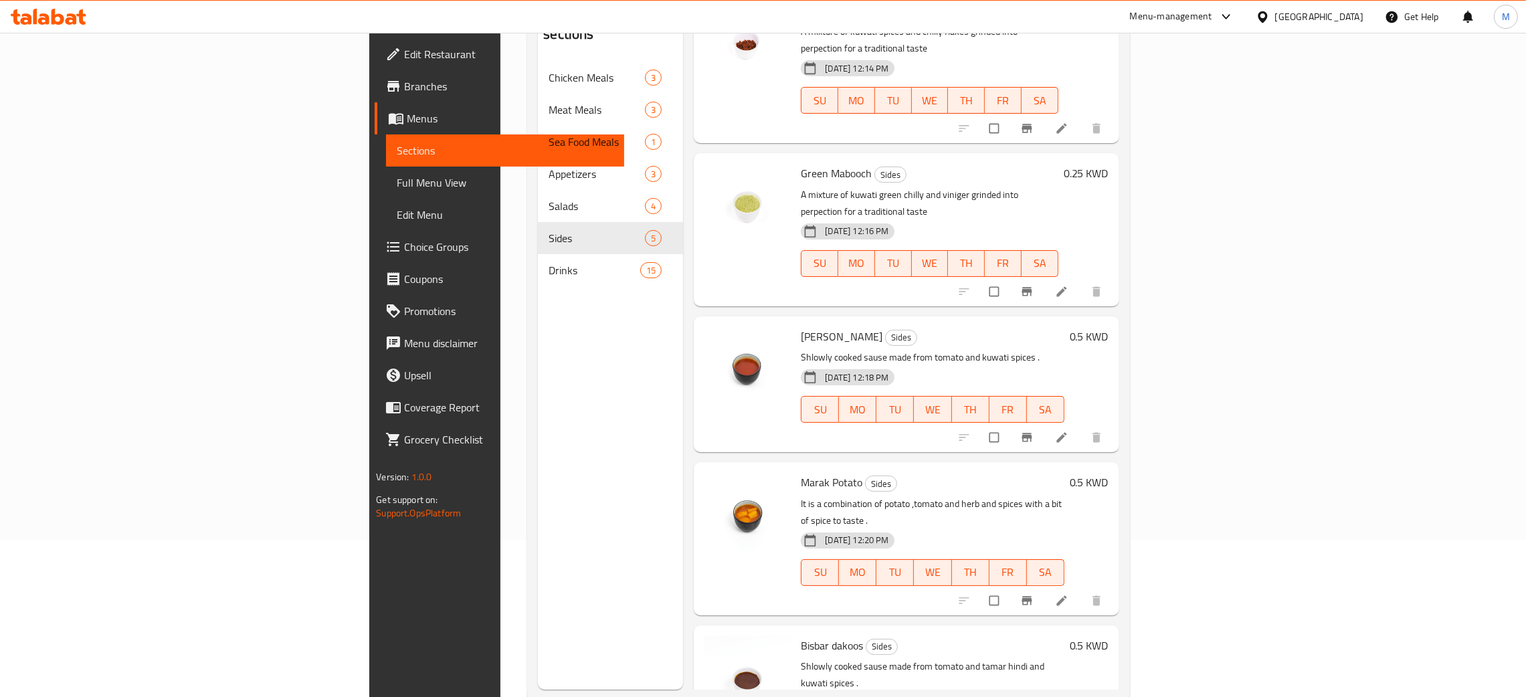
scroll to position [189, 0]
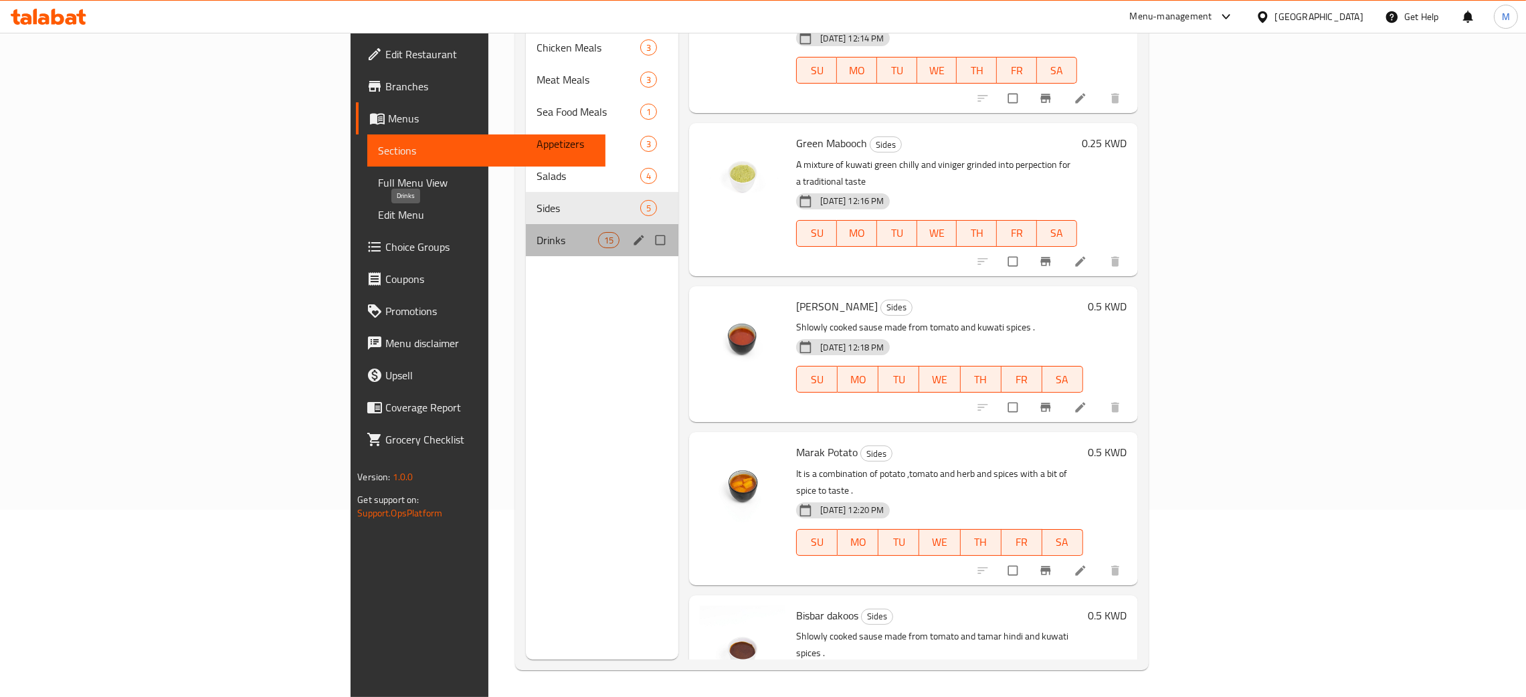
click at [537, 232] on span "Drinks" at bounding box center [568, 240] width 62 height 16
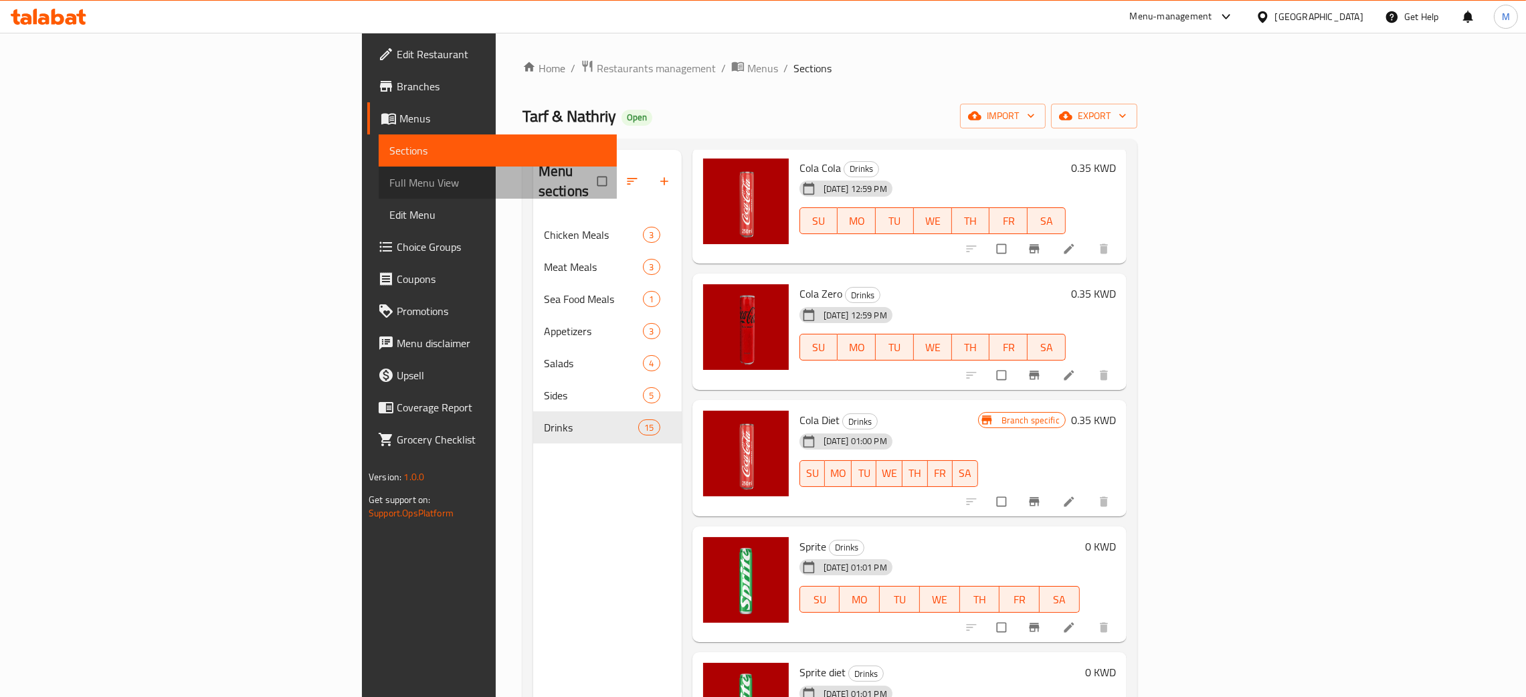
click at [389, 175] on span "Full Menu View" at bounding box center [497, 183] width 217 height 16
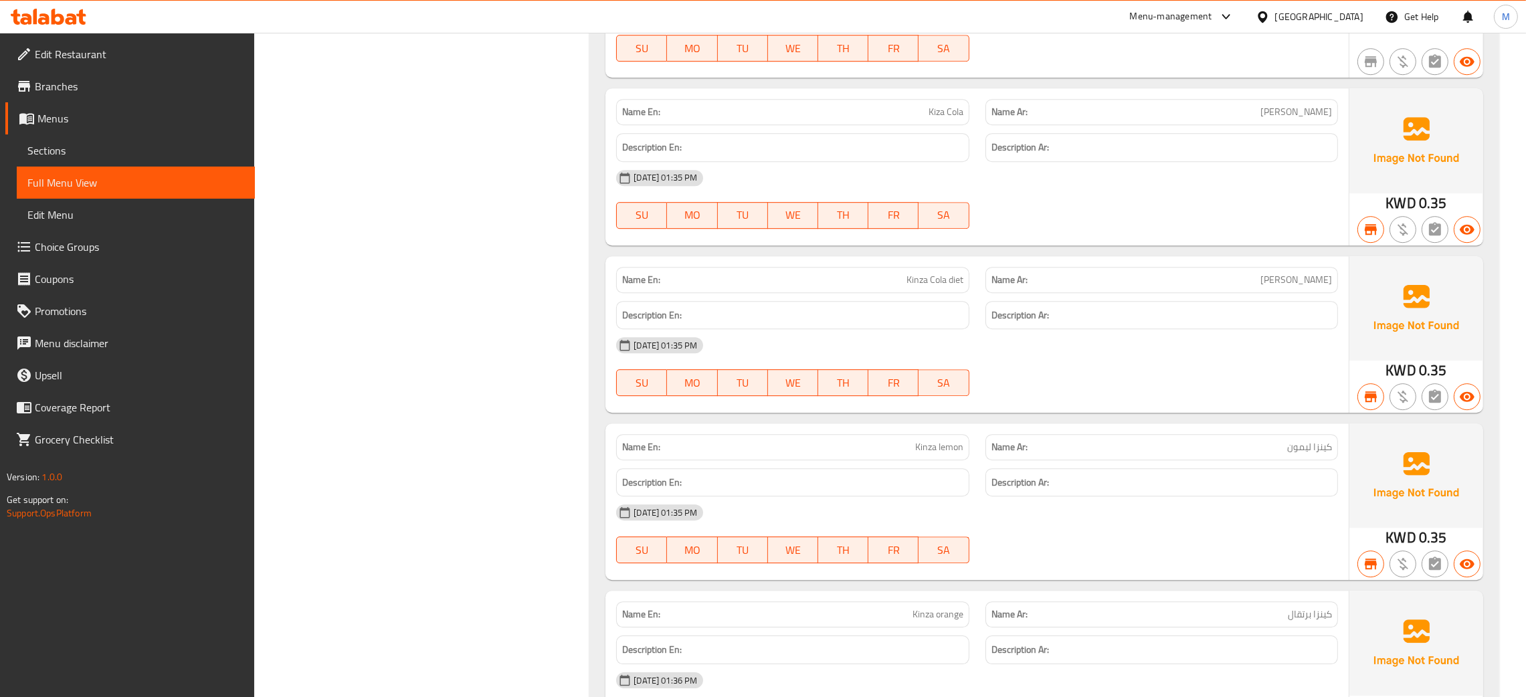
scroll to position [5885, 0]
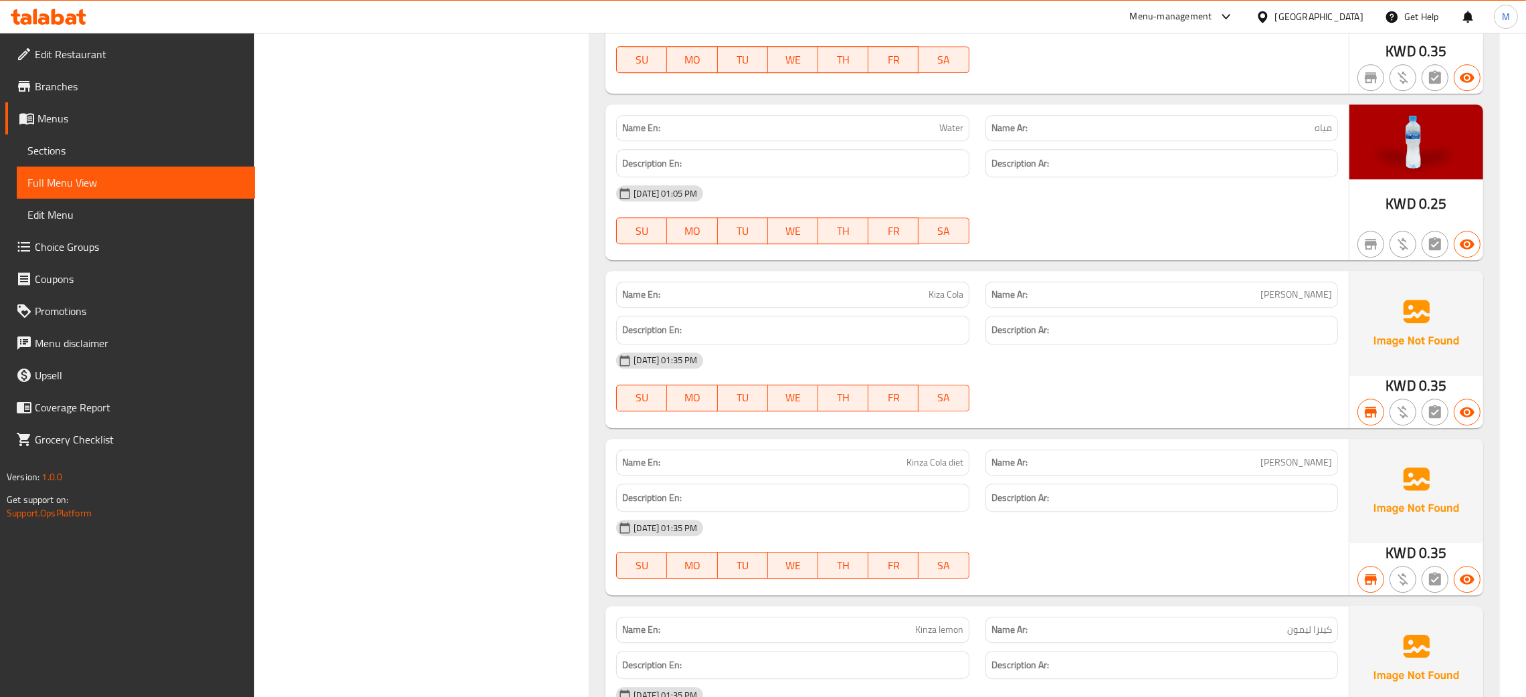
click at [1275, 11] on div at bounding box center [1265, 16] width 19 height 15
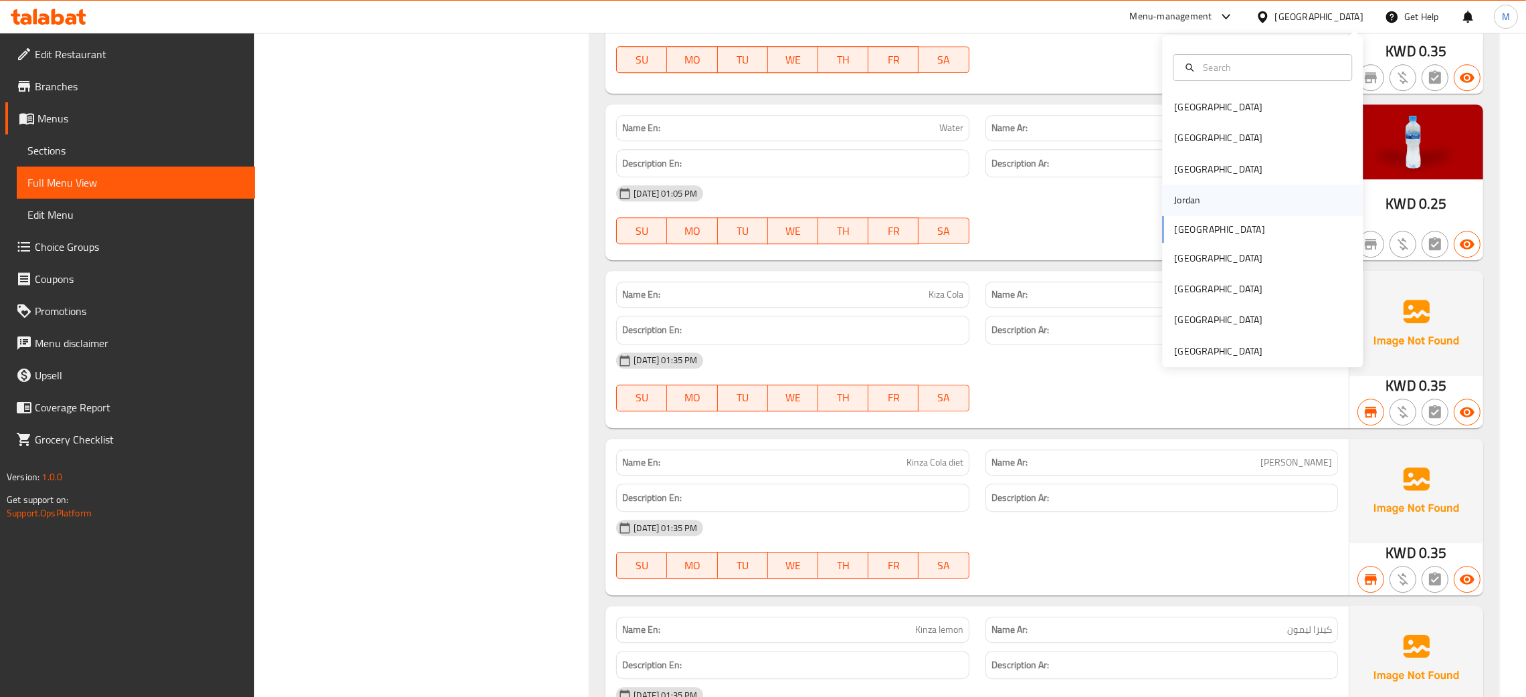
click at [1181, 199] on div "Jordan" at bounding box center [1187, 200] width 26 height 15
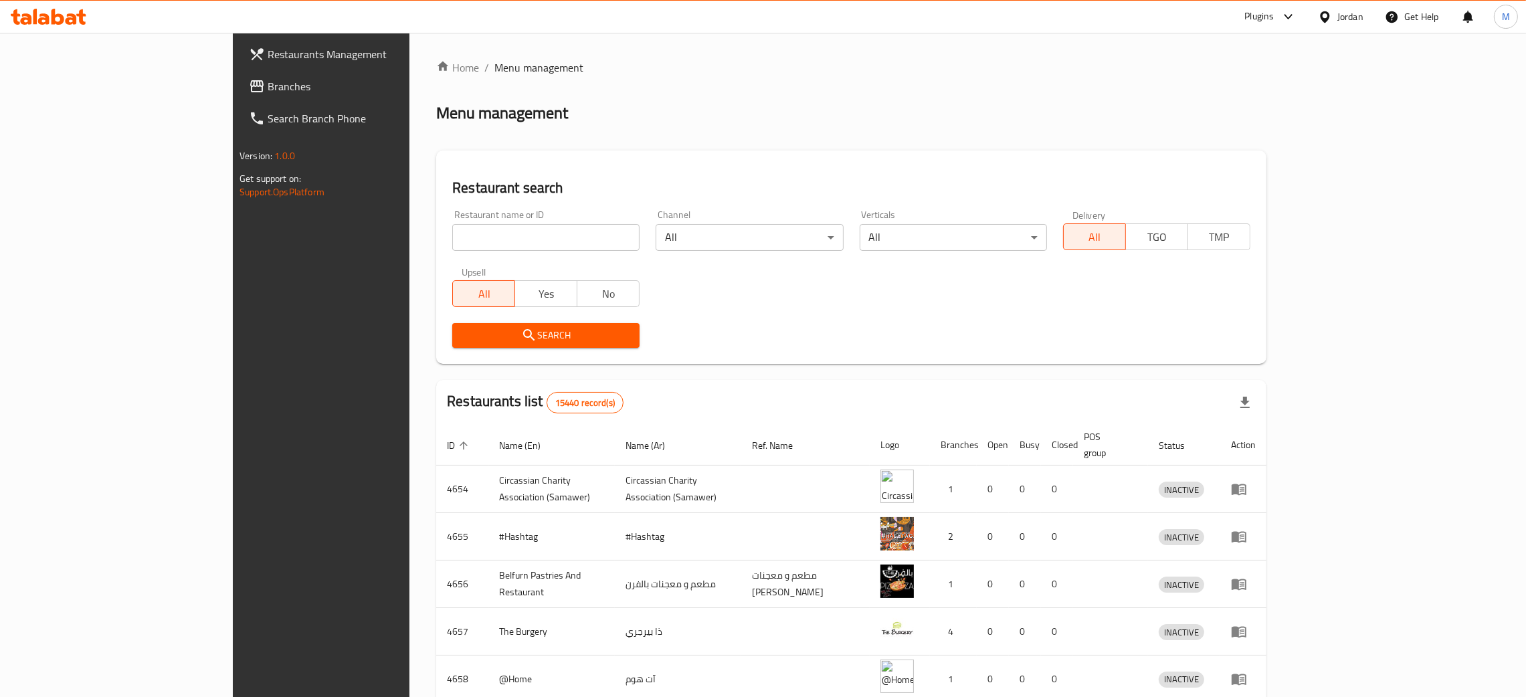
click at [1342, 13] on div "Jordan" at bounding box center [1350, 16] width 26 height 15
click at [1214, 348] on div "[GEOGRAPHIC_DATA]" at bounding box center [1218, 351] width 88 height 15
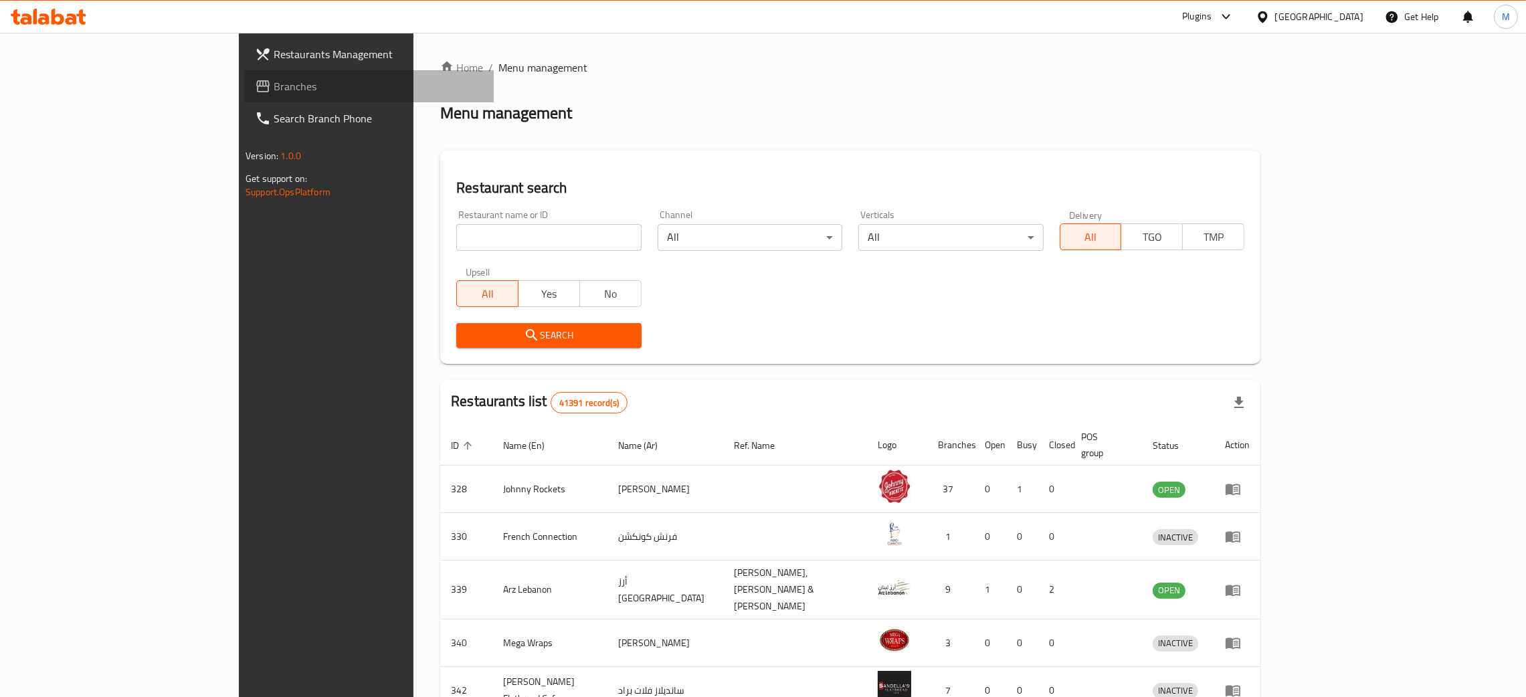
click at [274, 86] on span "Branches" at bounding box center [378, 86] width 209 height 16
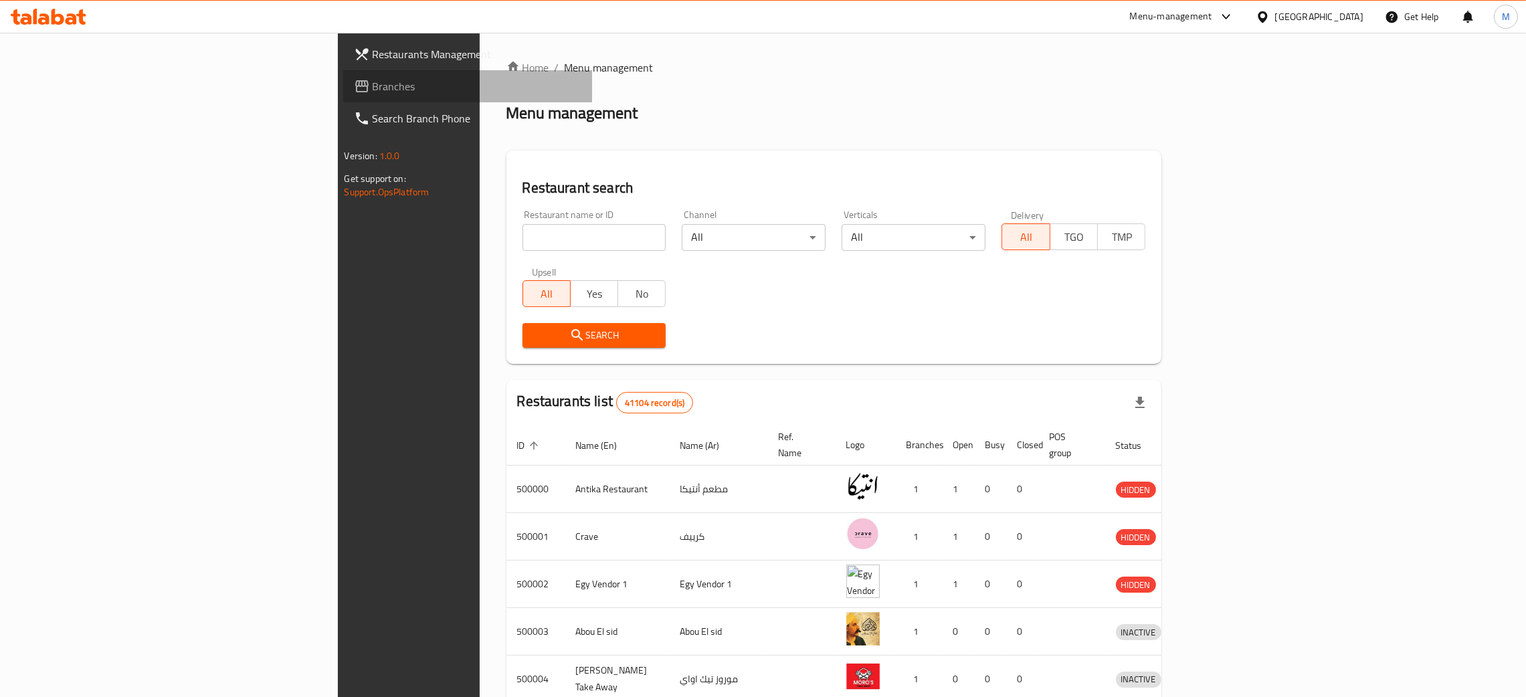
click at [355, 88] on icon at bounding box center [361, 86] width 13 height 12
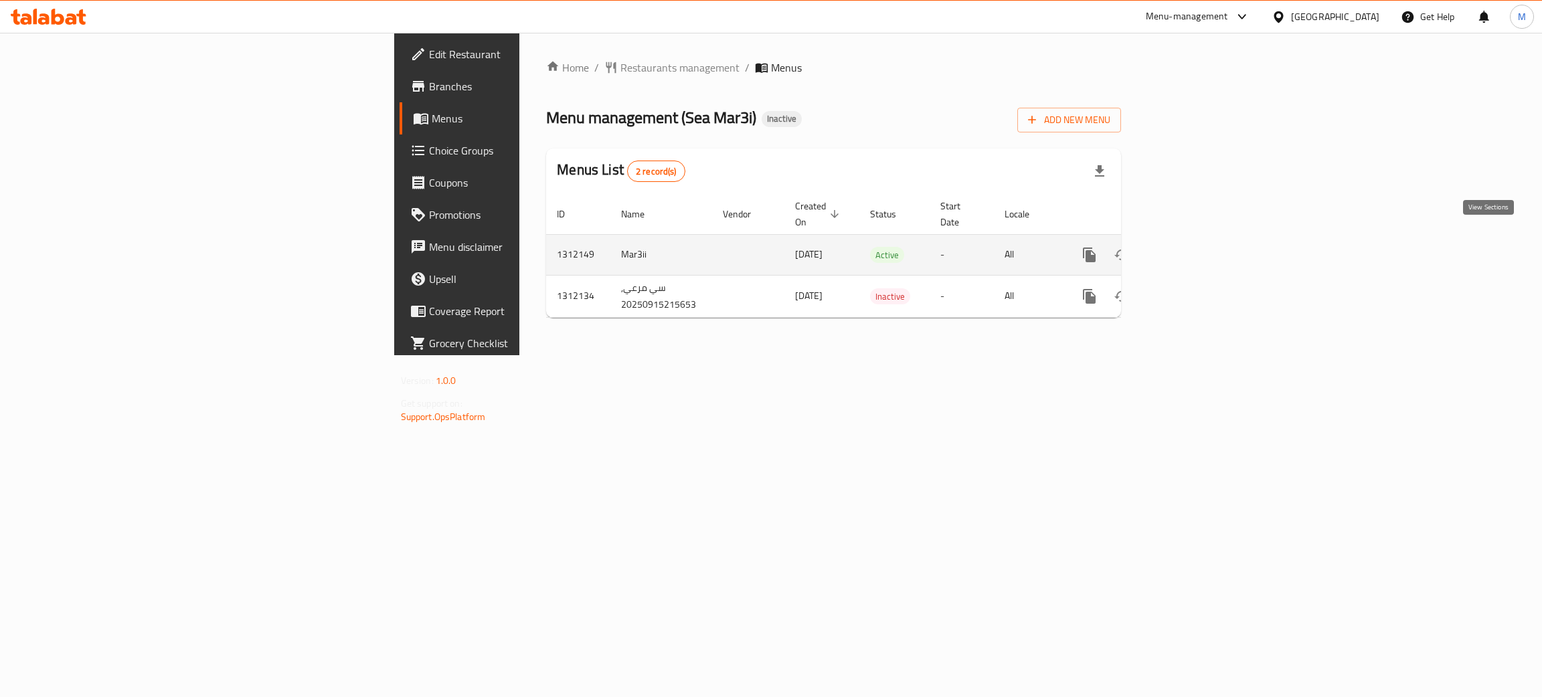
click at [1194, 247] on icon "enhanced table" at bounding box center [1186, 255] width 16 height 16
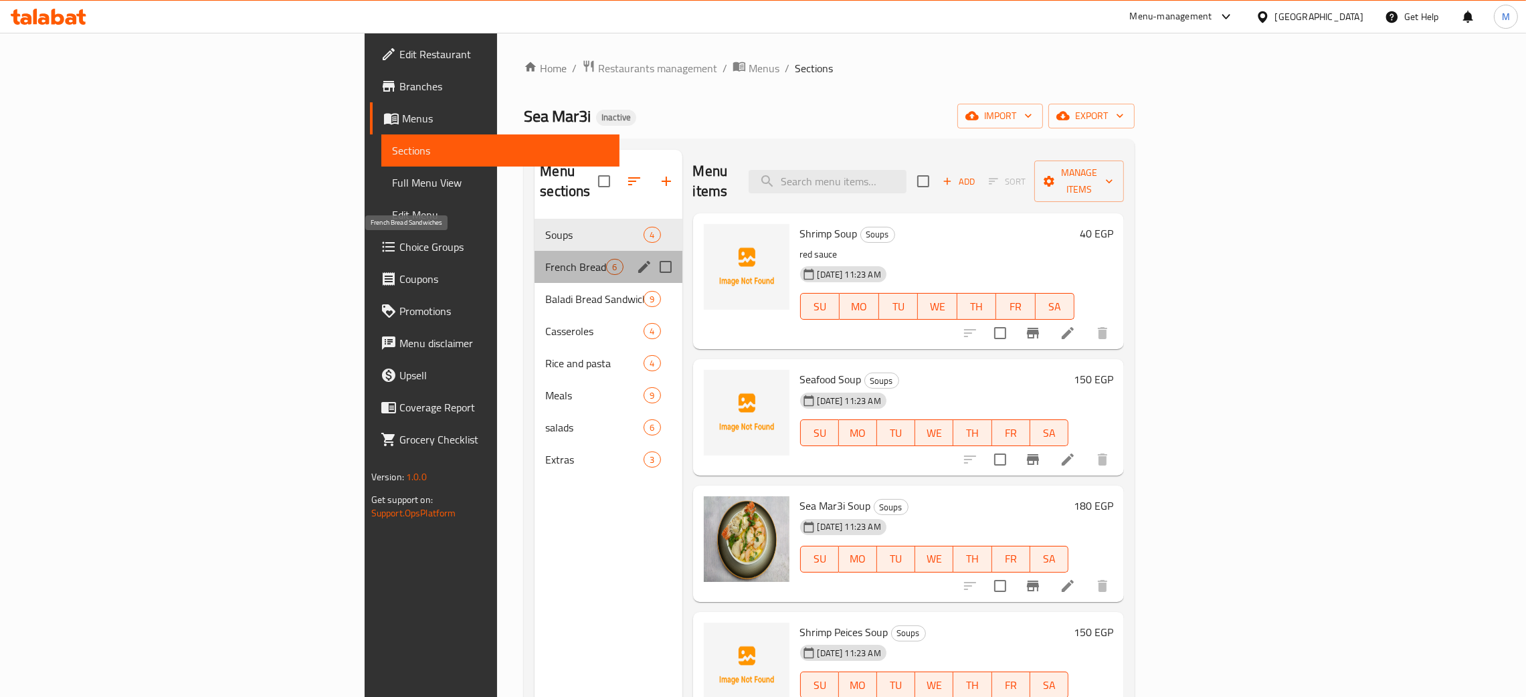
click at [545, 259] on span "French Bread Sandwiches" at bounding box center [575, 267] width 61 height 16
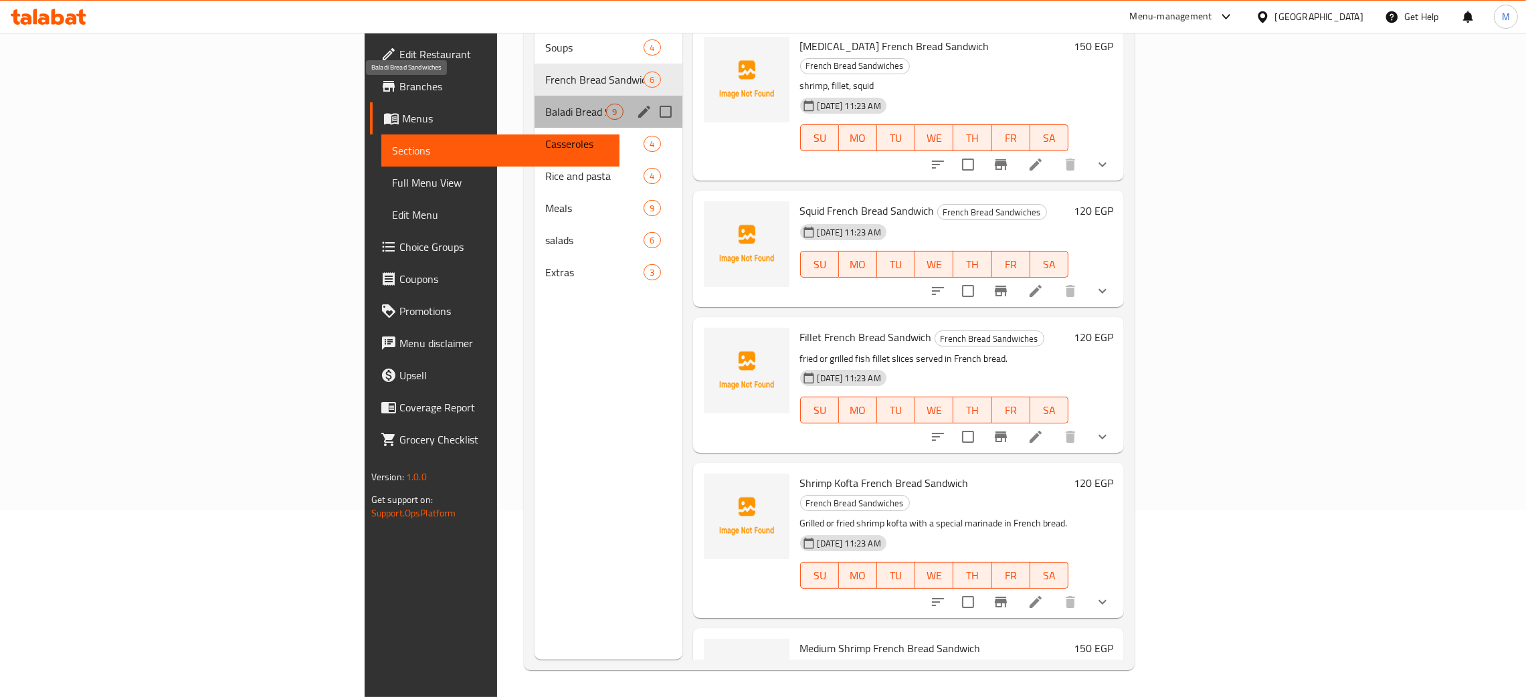
click at [545, 104] on span "Baladi Bread Sandwiches" at bounding box center [575, 112] width 61 height 16
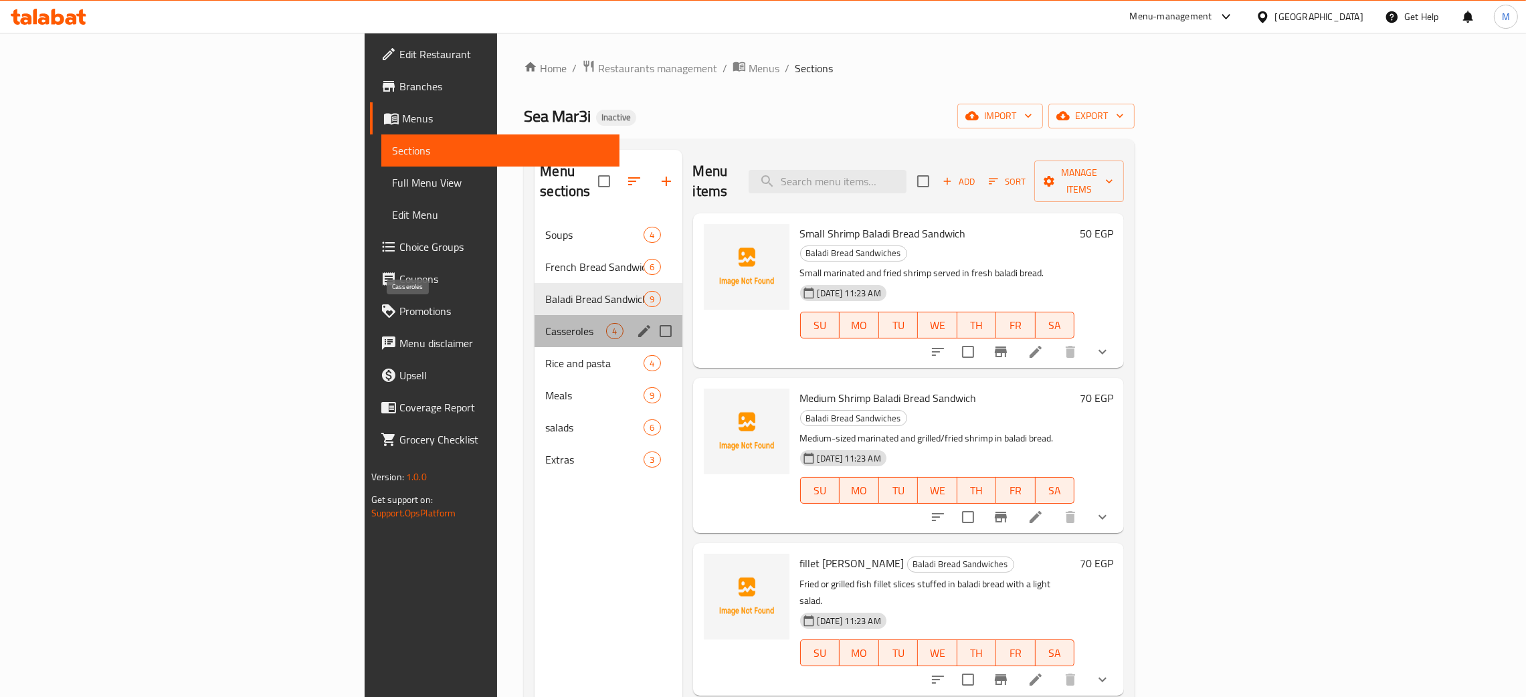
click at [545, 323] on span "Casseroles" at bounding box center [575, 331] width 61 height 16
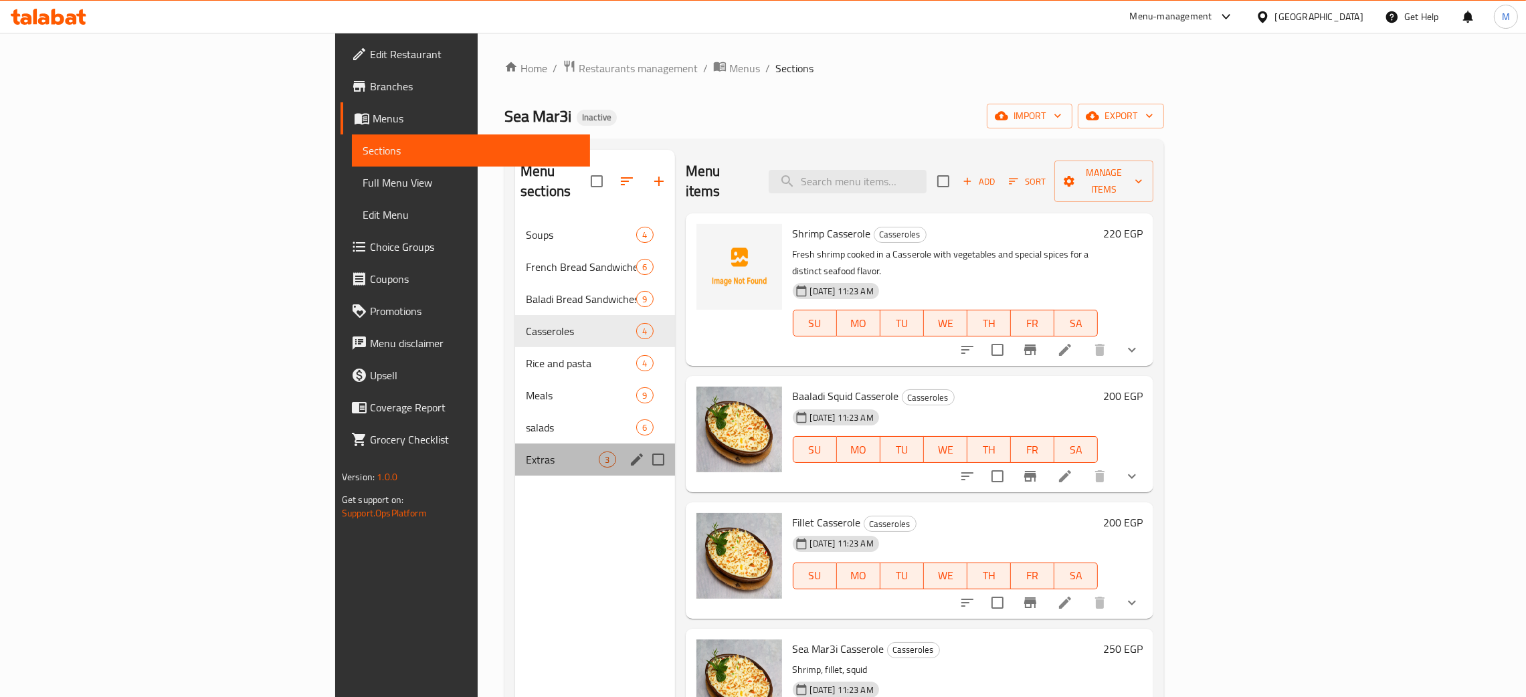
click at [515, 444] on div "Extras 3" at bounding box center [594, 460] width 159 height 32
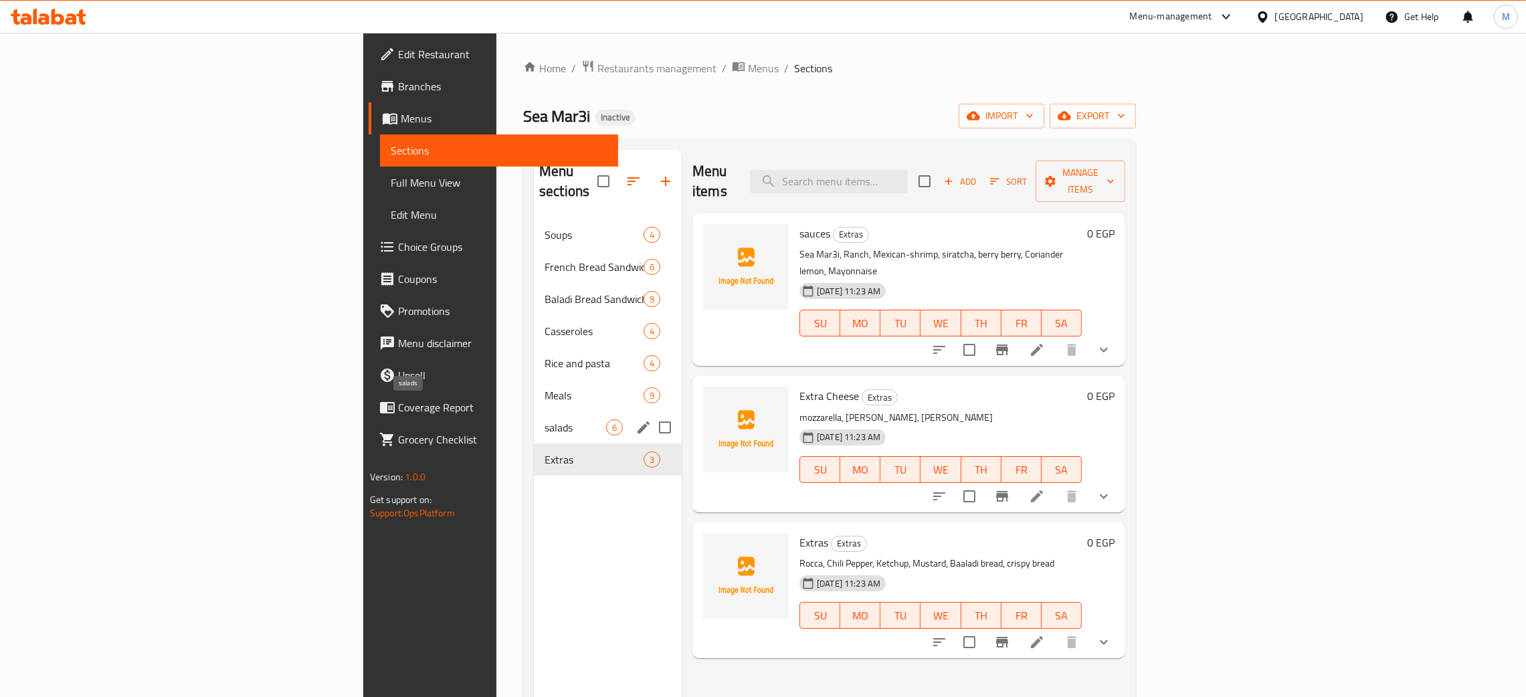
click at [545, 420] on span "salads" at bounding box center [576, 428] width 62 height 16
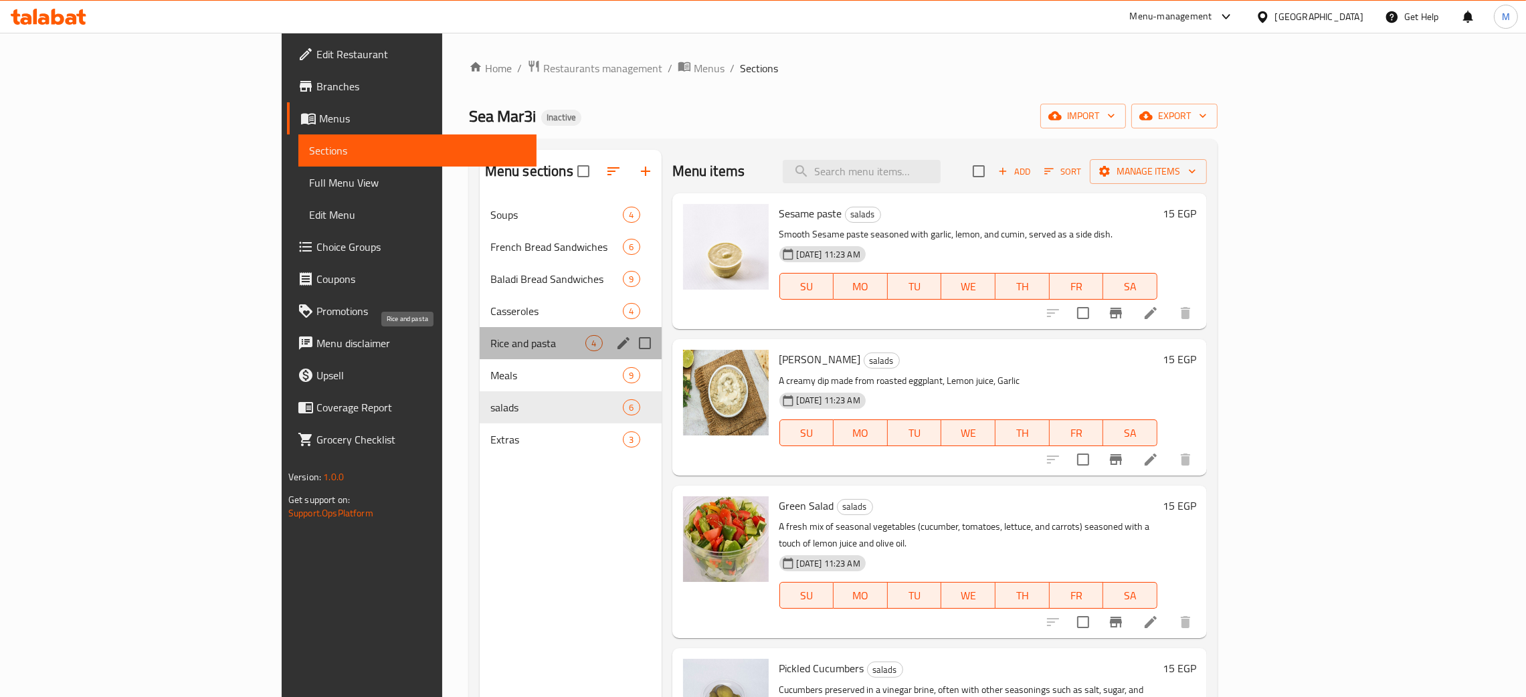
click at [490, 341] on span "Rice and pasta" at bounding box center [538, 343] width 96 height 16
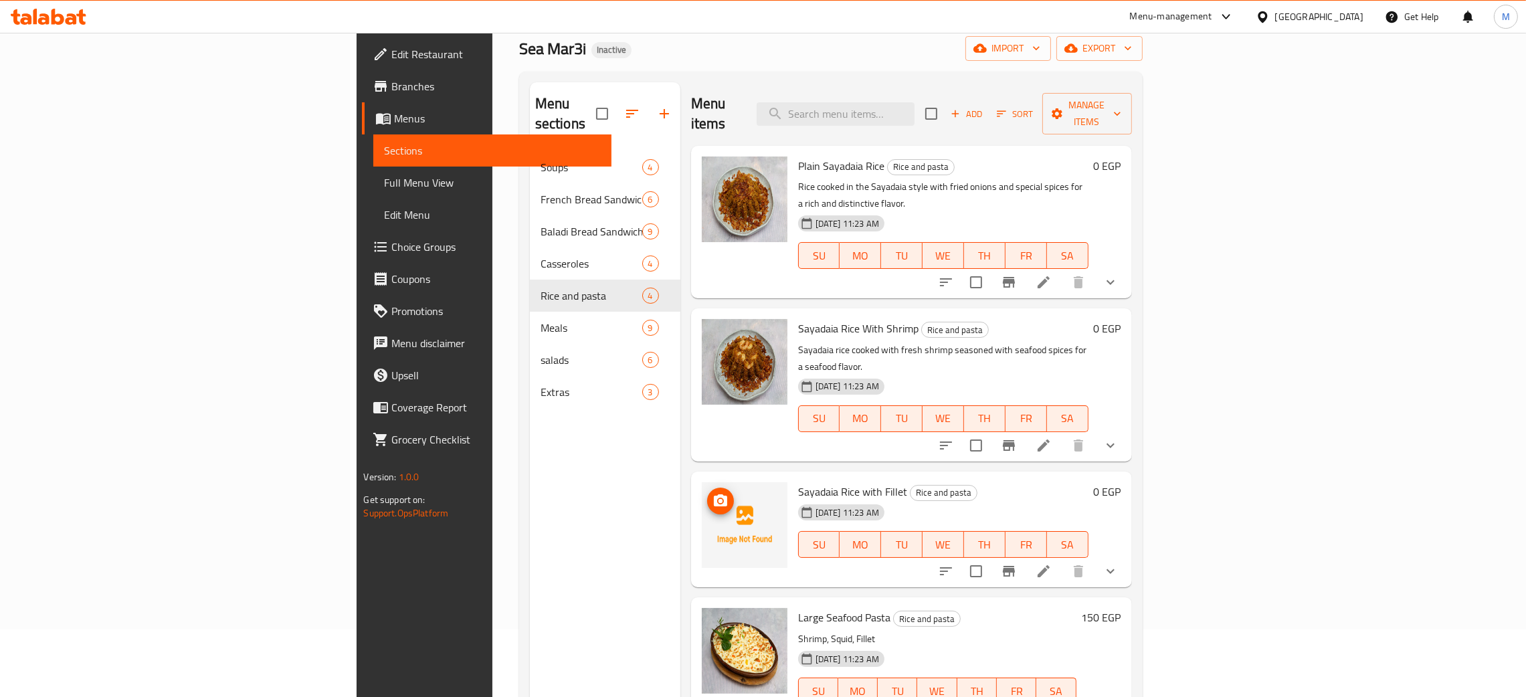
scroll to position [100, 0]
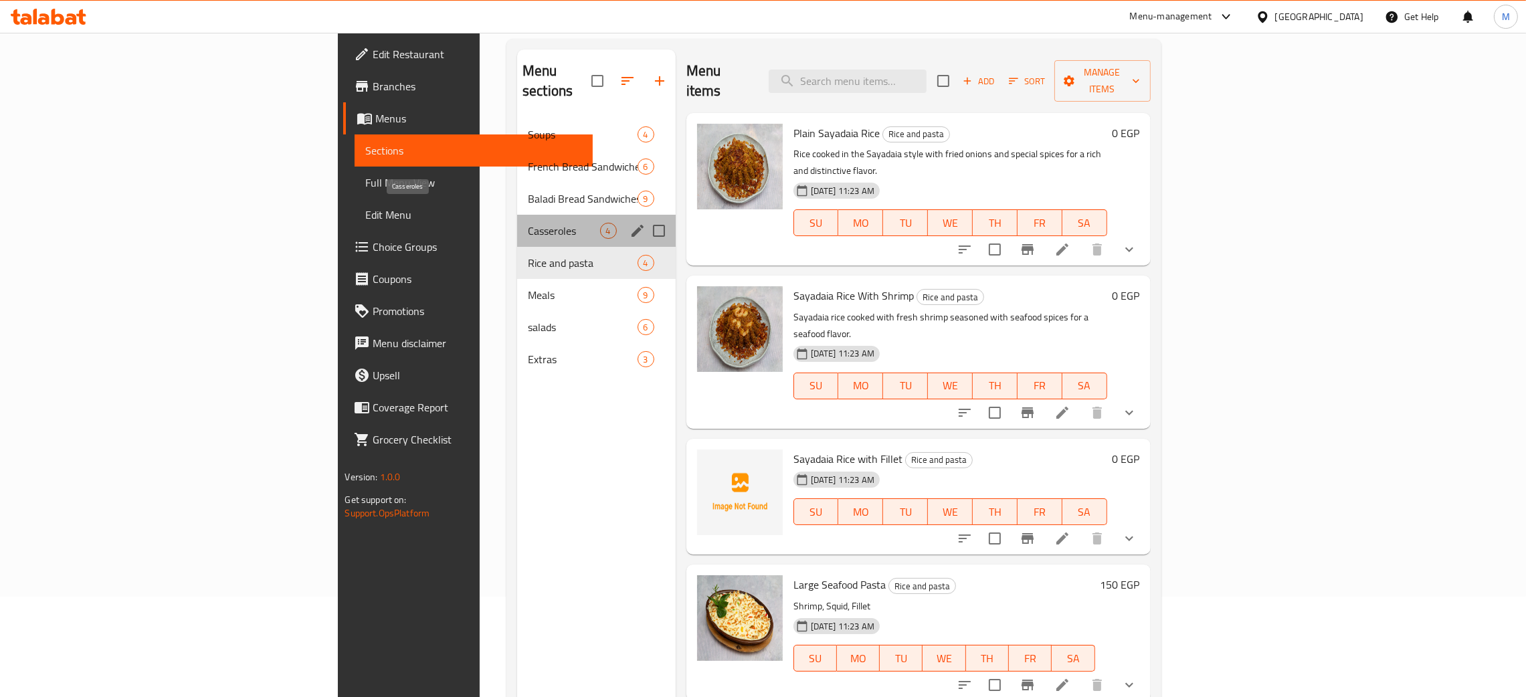
click at [528, 223] on span "Casseroles" at bounding box center [564, 231] width 72 height 16
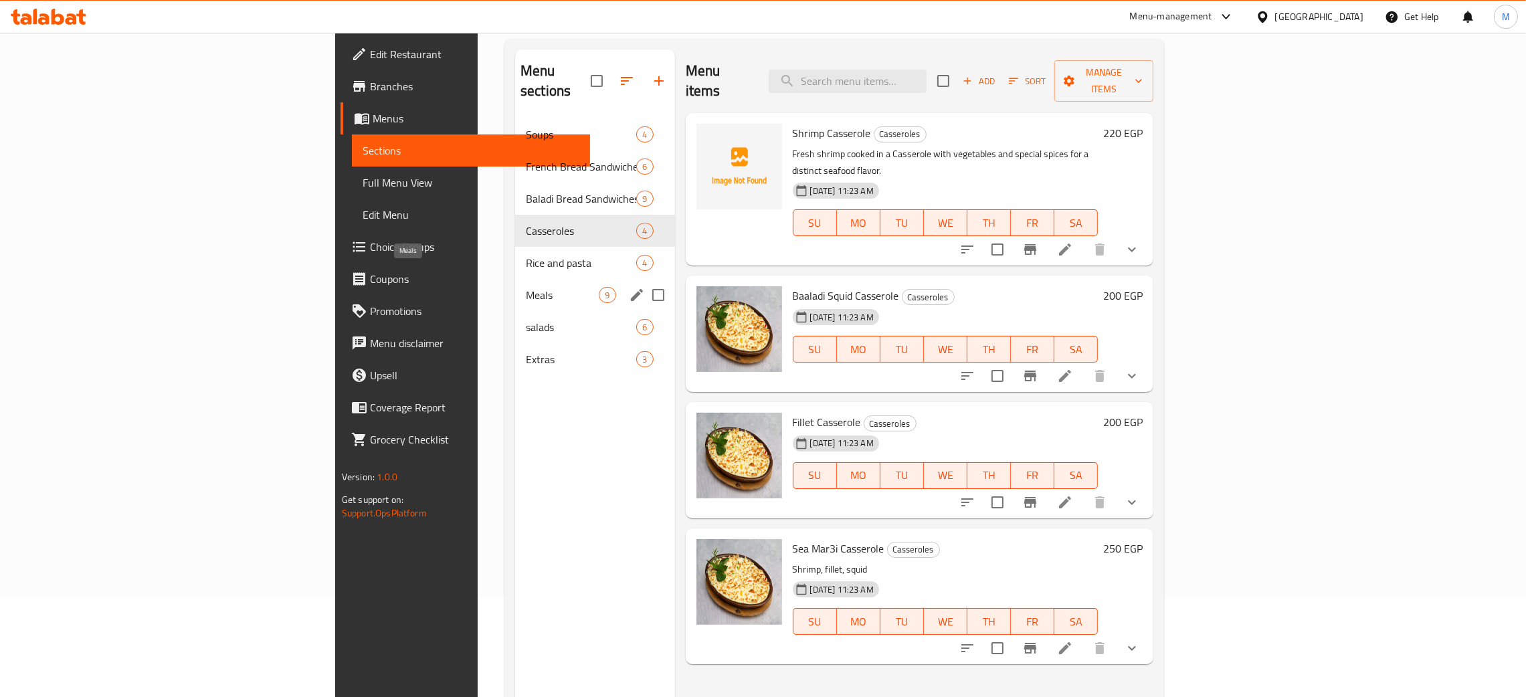
click at [526, 287] on span "Meals" at bounding box center [562, 295] width 73 height 16
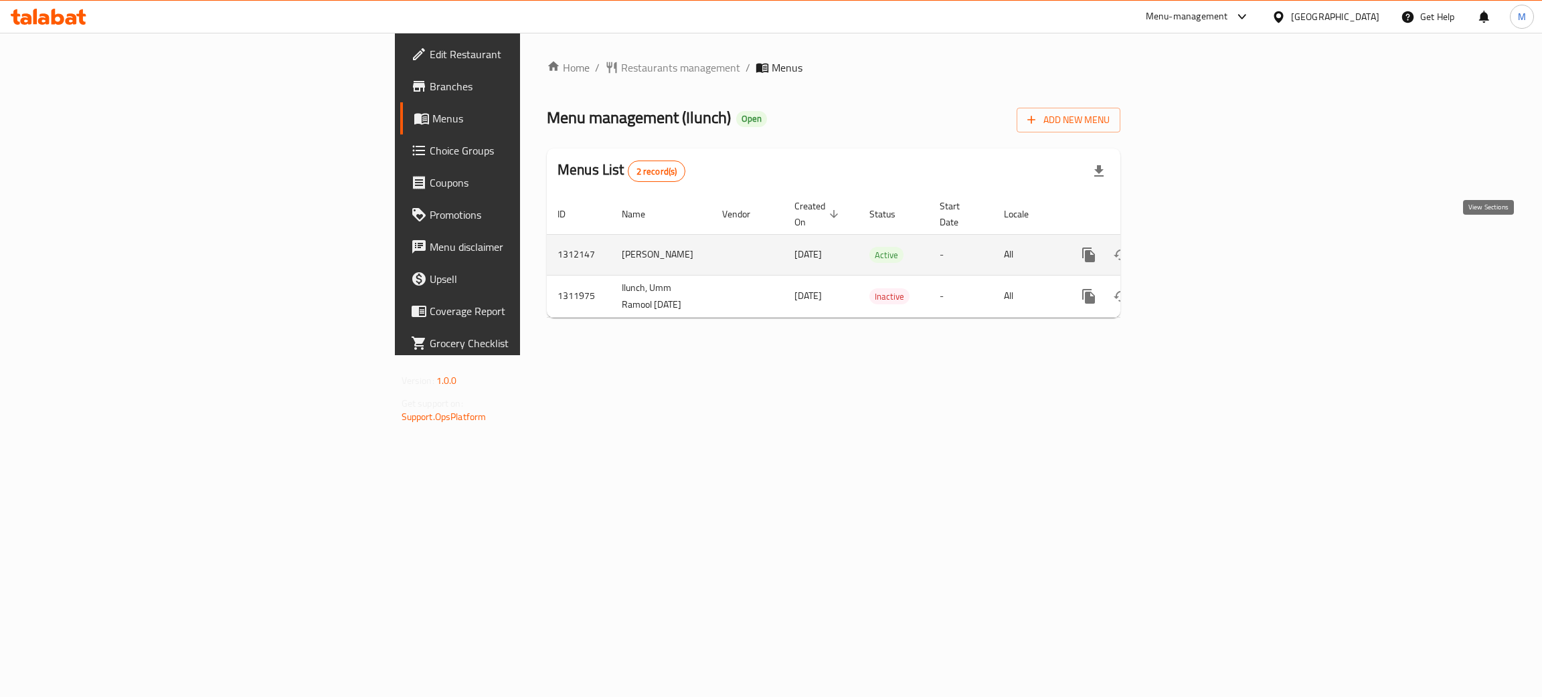
click at [1201, 248] on link "enhanced table" at bounding box center [1185, 255] width 32 height 32
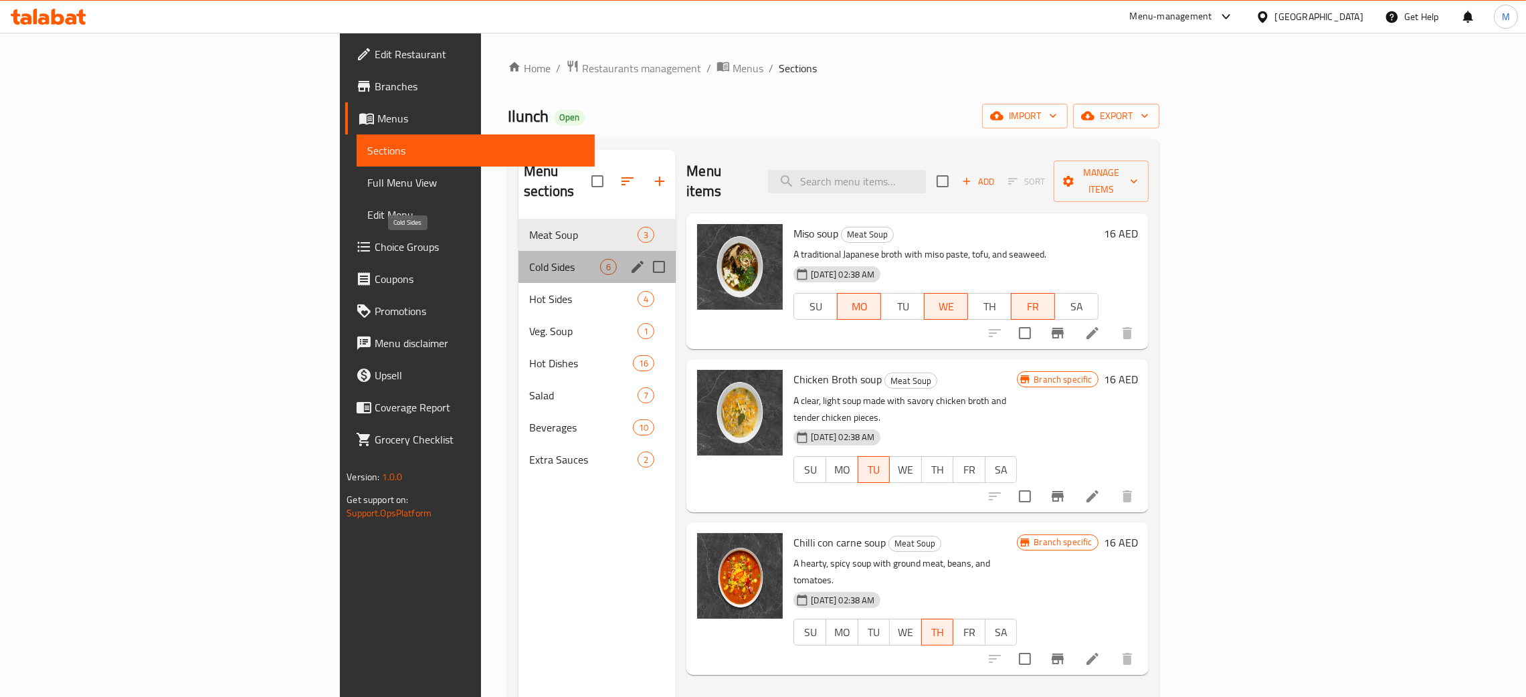
click at [529, 259] on span "Cold Sides" at bounding box center [564, 267] width 71 height 16
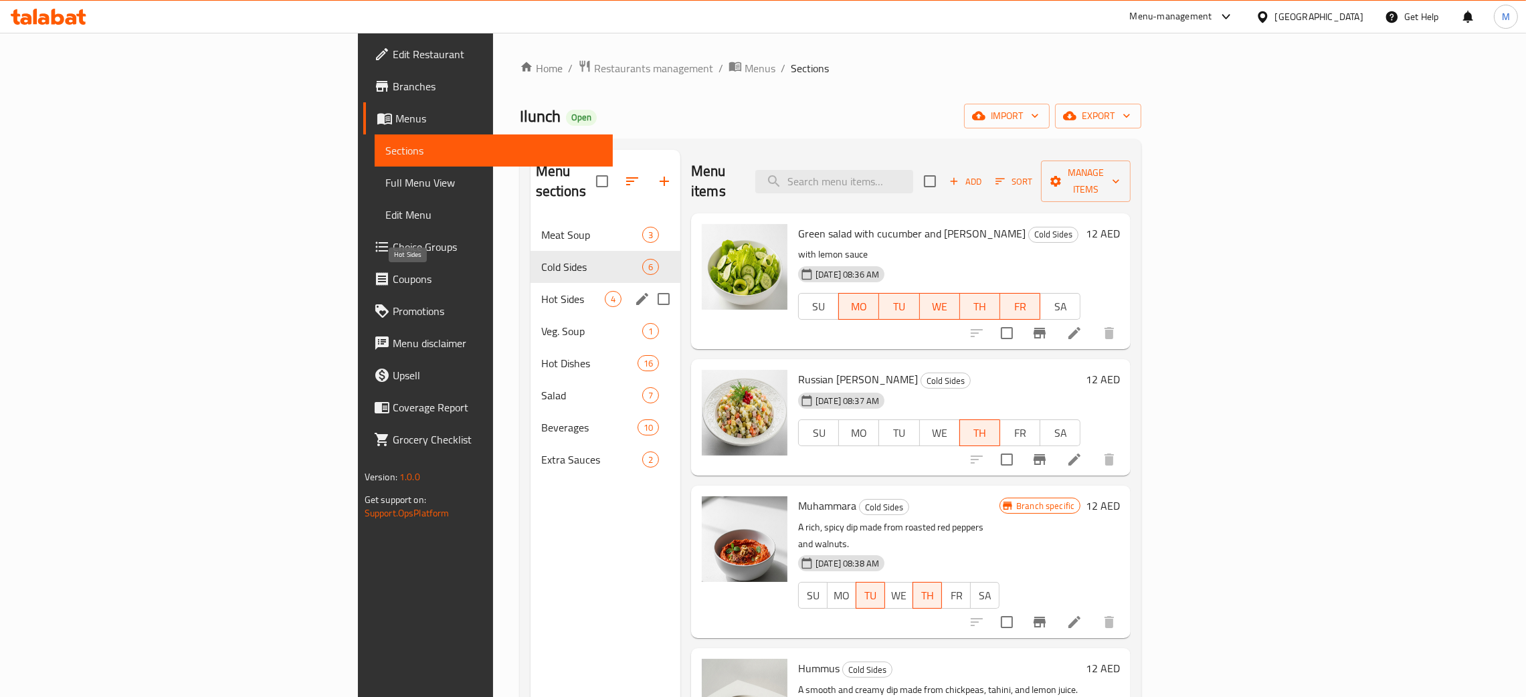
click at [541, 291] on span "Hot Sides" at bounding box center [573, 299] width 64 height 16
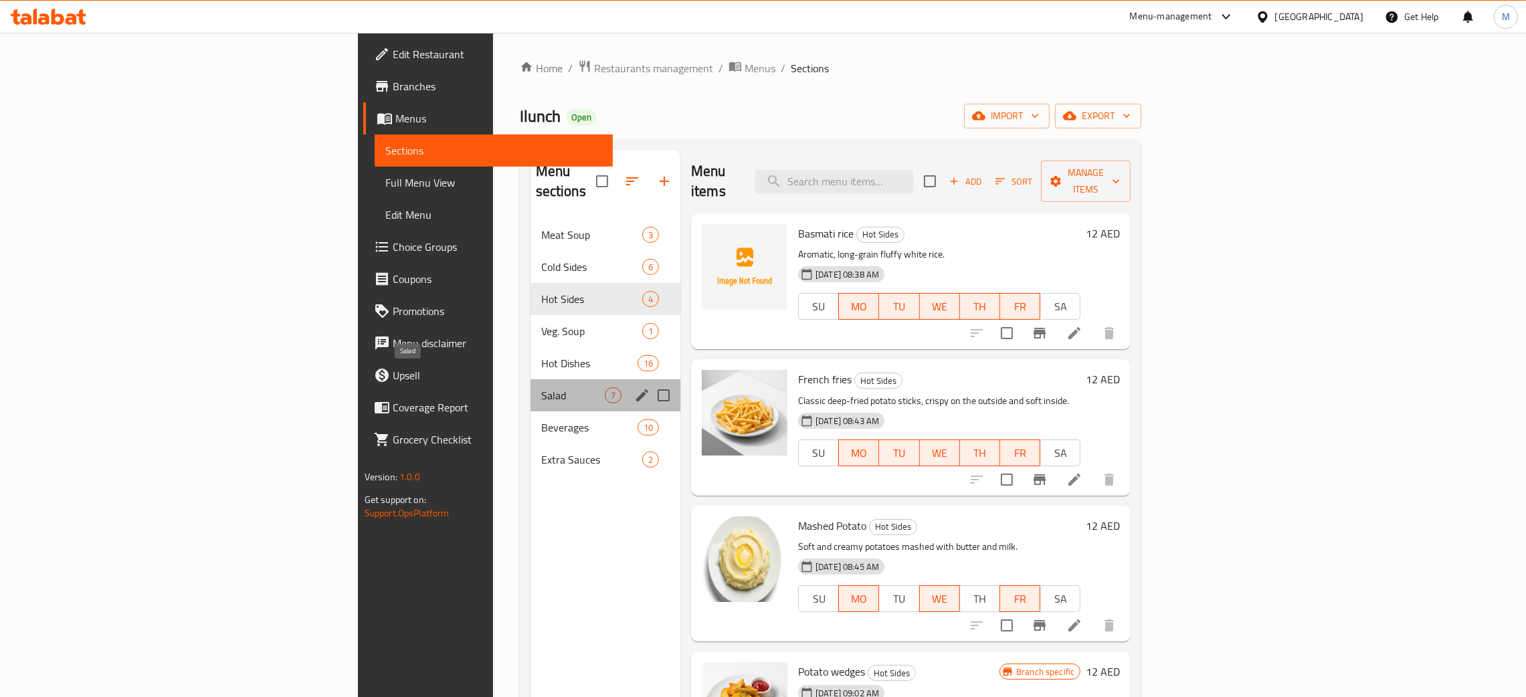
click at [541, 387] on span "Salad" at bounding box center [573, 395] width 64 height 16
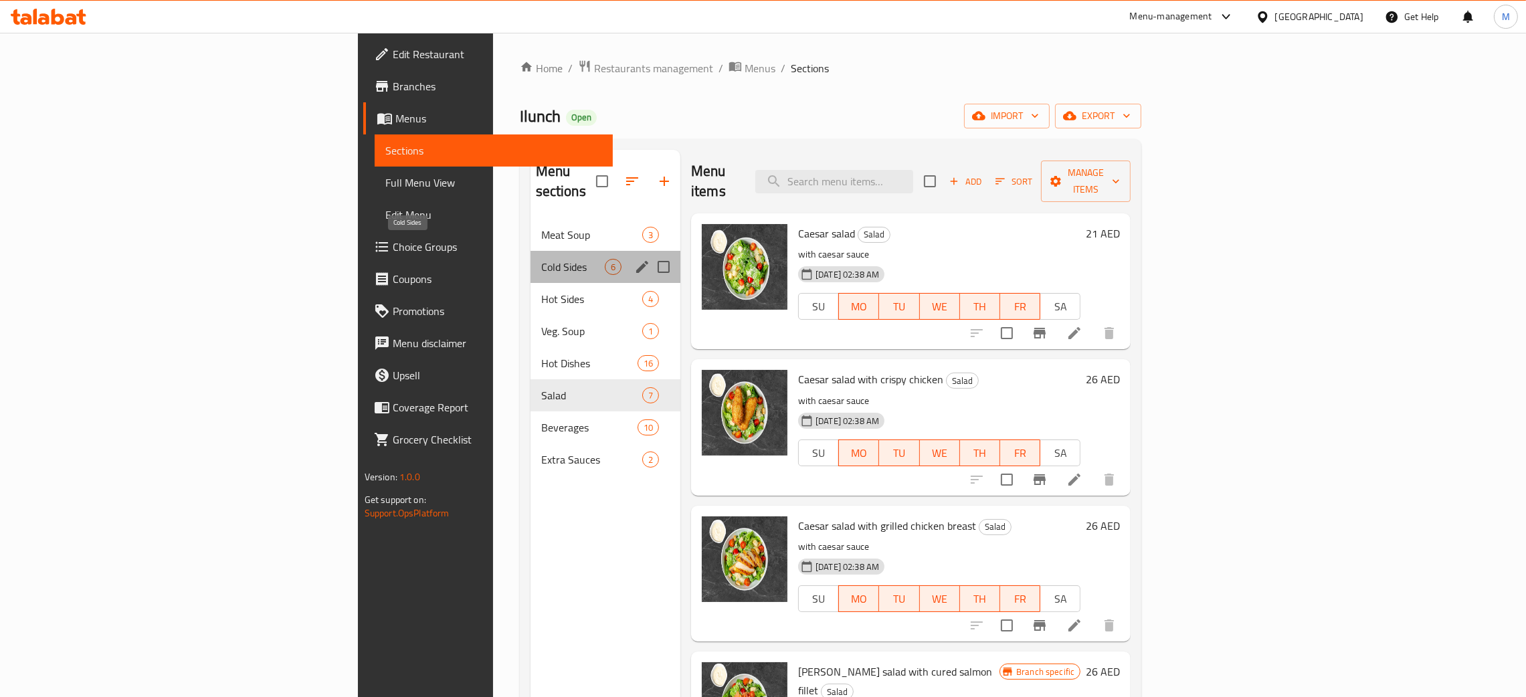
click at [531, 251] on div "Cold Sides 6" at bounding box center [606, 267] width 150 height 32
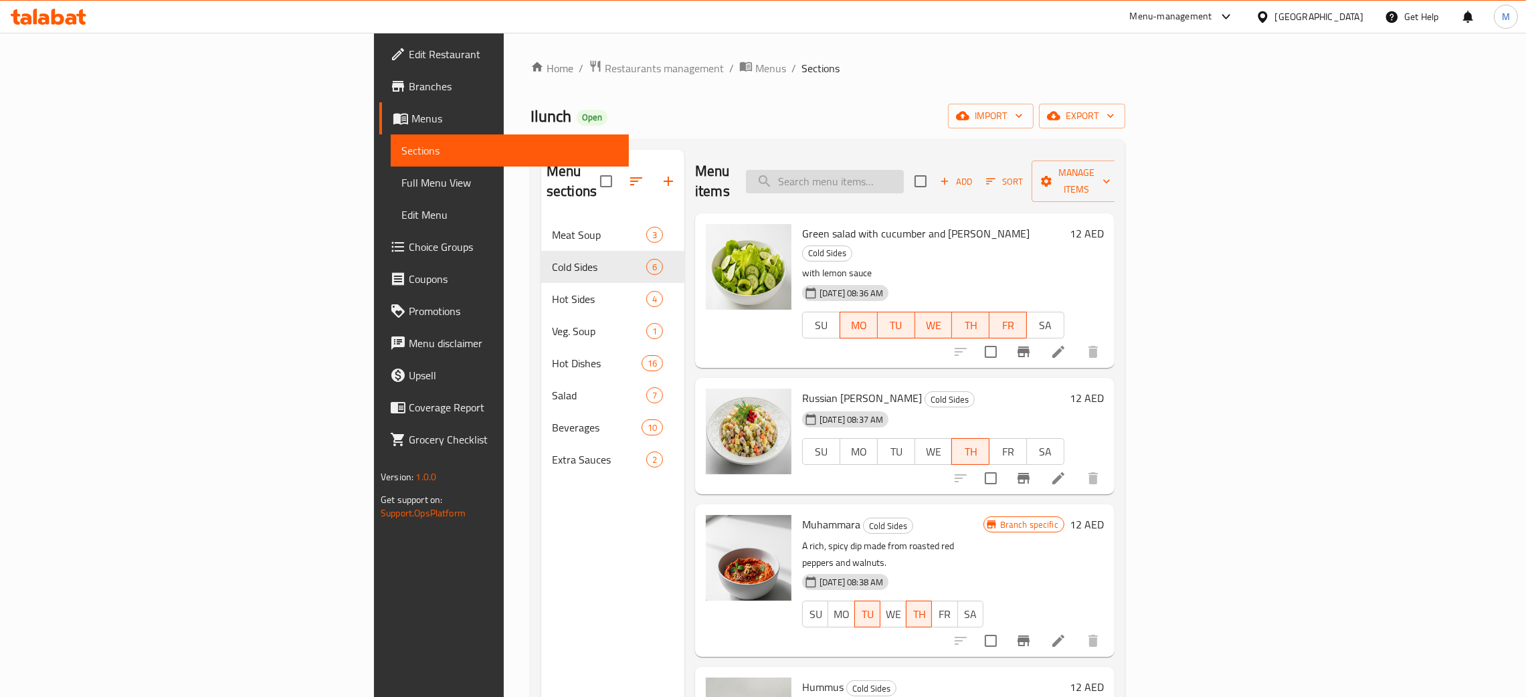
click at [904, 173] on input "search" at bounding box center [825, 181] width 158 height 23
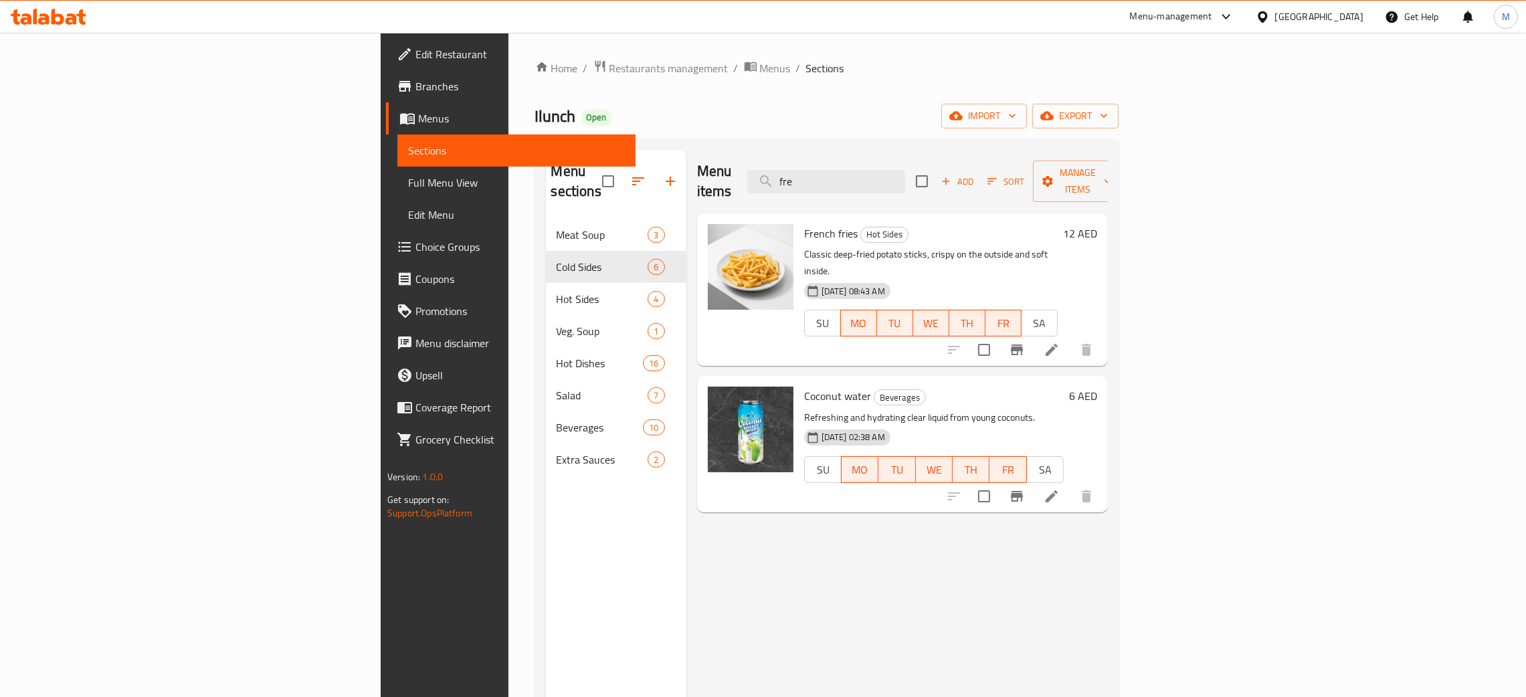
type input "fre"
drag, startPoint x: 966, startPoint y: 167, endPoint x: 858, endPoint y: 152, distance: 108.8
click at [858, 152] on div "Menu items fre Add Sort Manage items" at bounding box center [902, 182] width 411 height 64
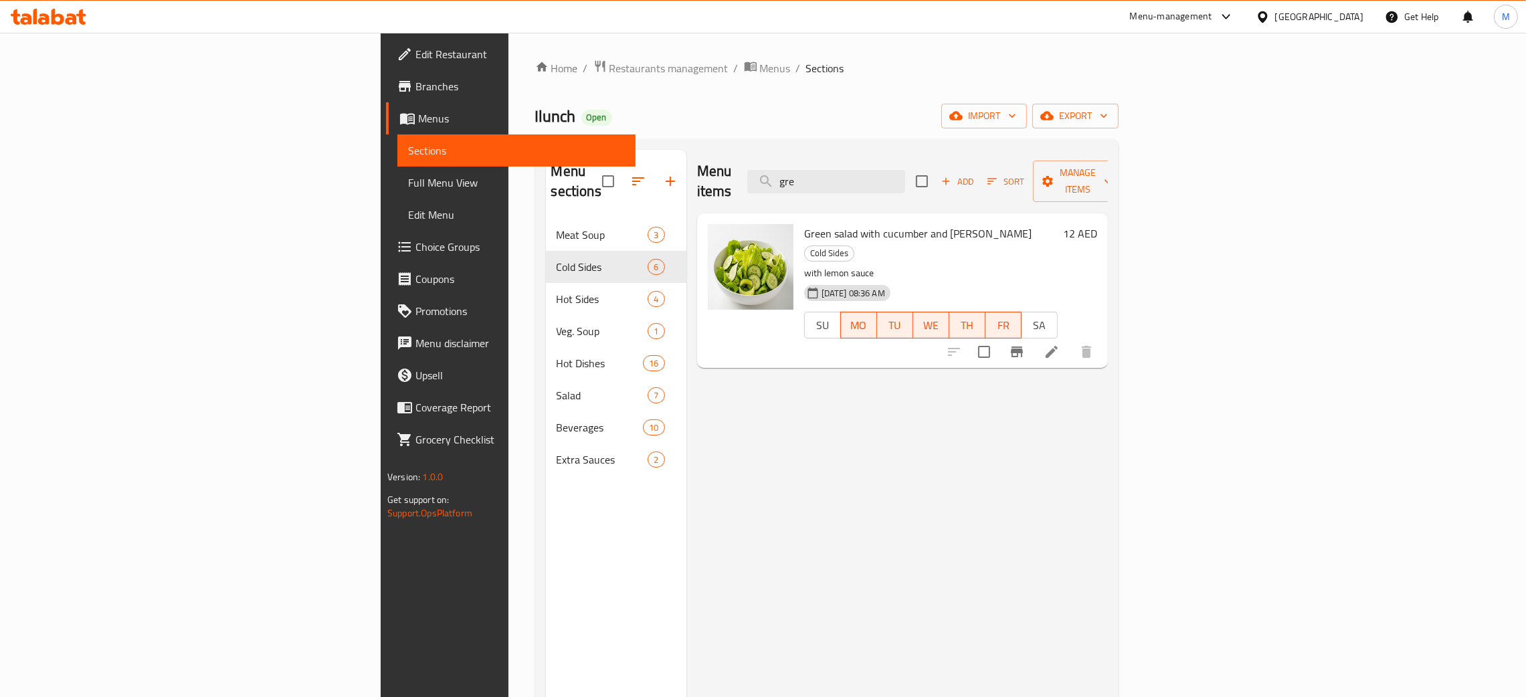
type input "gre"
drag, startPoint x: 954, startPoint y: 177, endPoint x: 848, endPoint y: 140, distance: 112.6
click at [848, 138] on div "Home / Restaurants management / Menus / Sections Ilunch Open import export Menu…" at bounding box center [826, 459] width 583 height 798
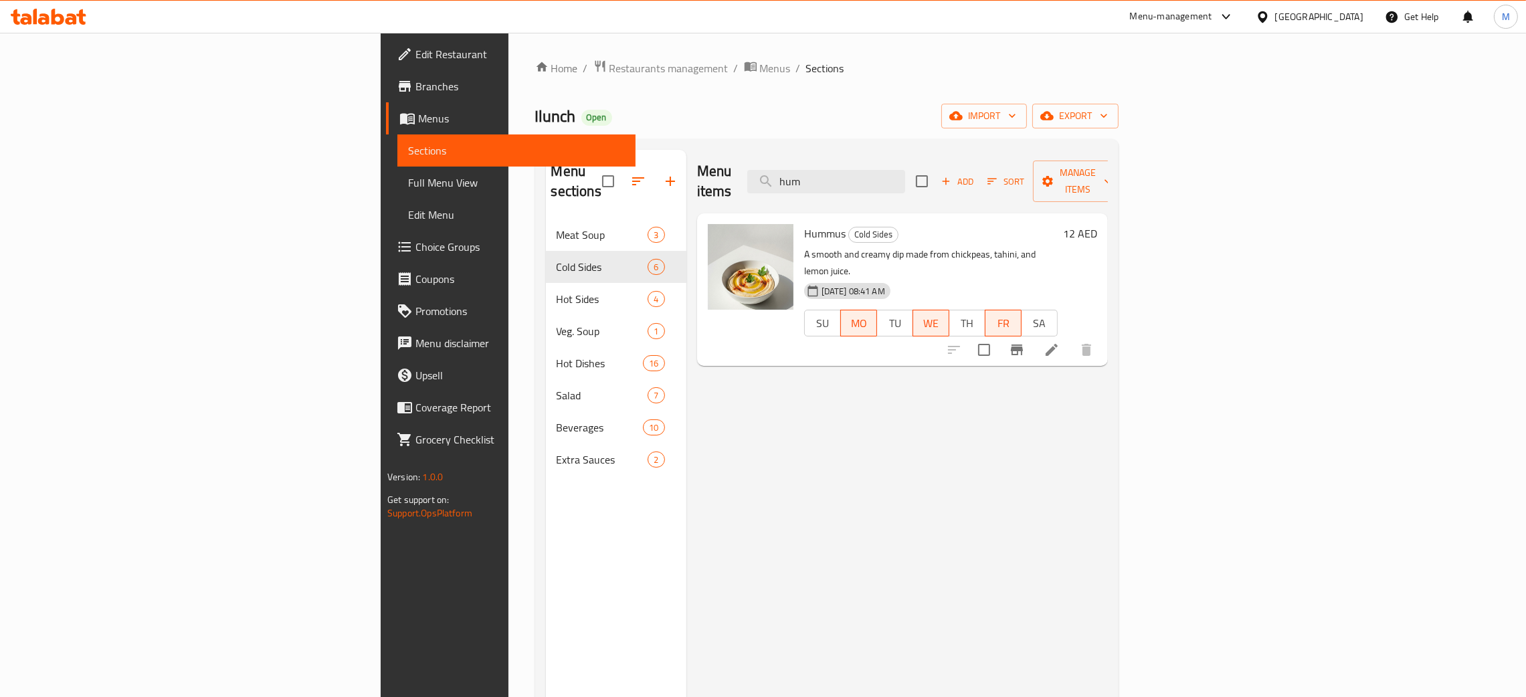
type input "hum"
drag, startPoint x: 950, startPoint y: 171, endPoint x: 860, endPoint y: 151, distance: 92.5
click at [860, 151] on div "Menu items hum Add Sort Manage items" at bounding box center [902, 182] width 411 height 64
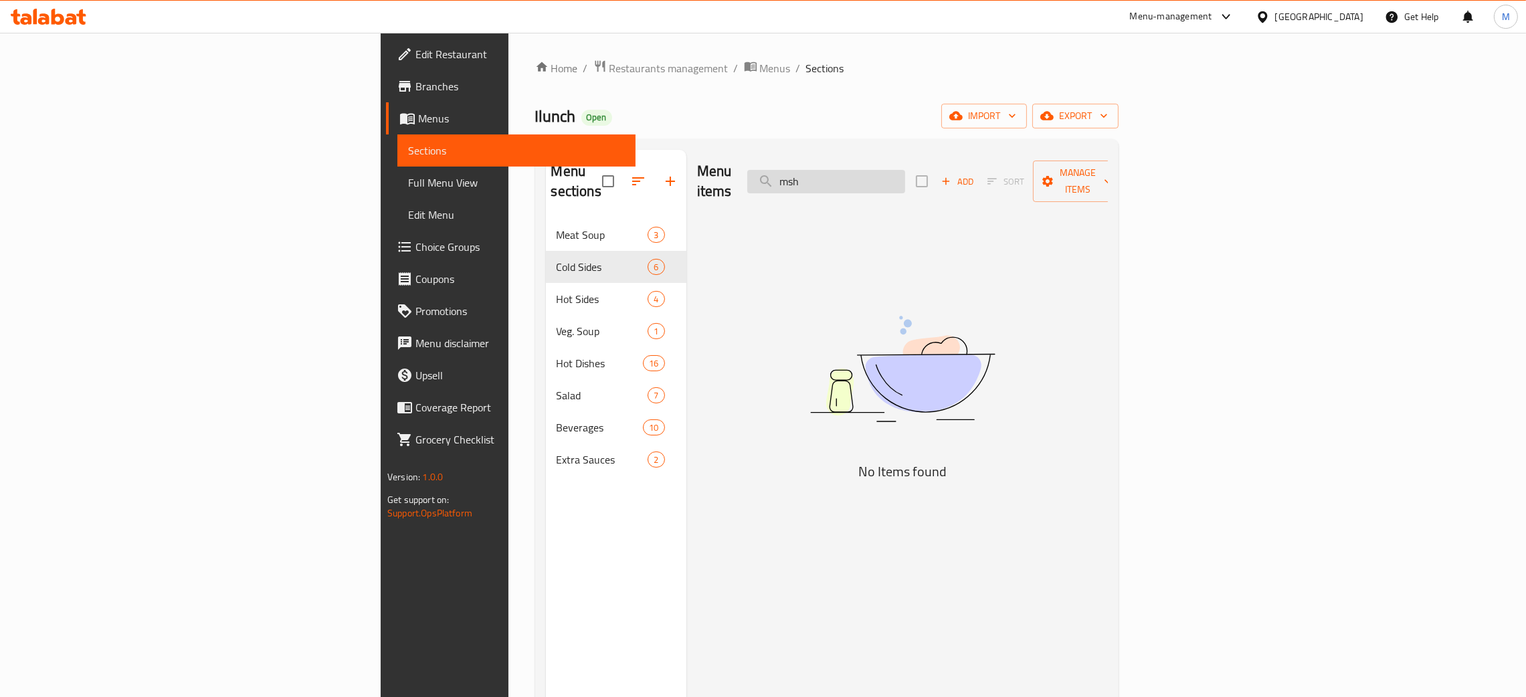
click at [905, 170] on input "msh" at bounding box center [826, 181] width 158 height 23
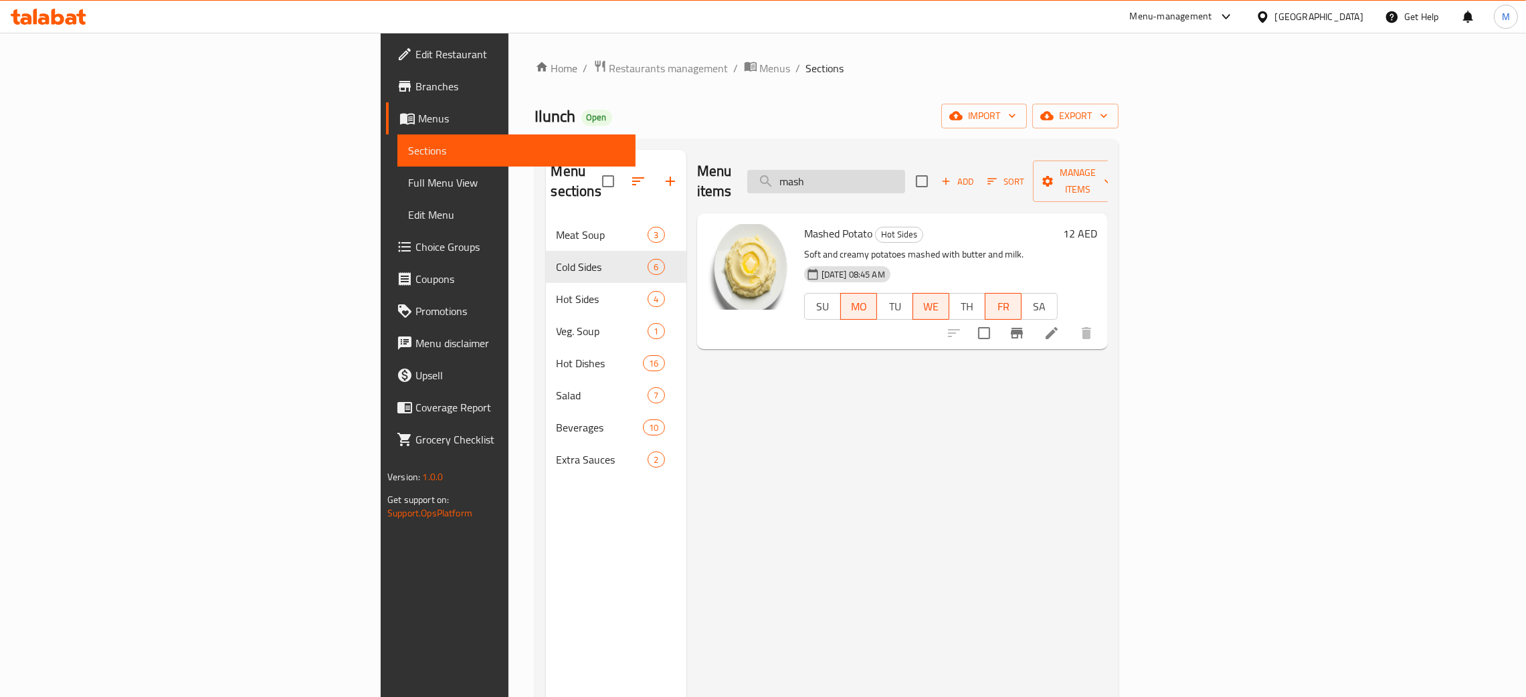
click at [905, 170] on input "mash" at bounding box center [826, 181] width 158 height 23
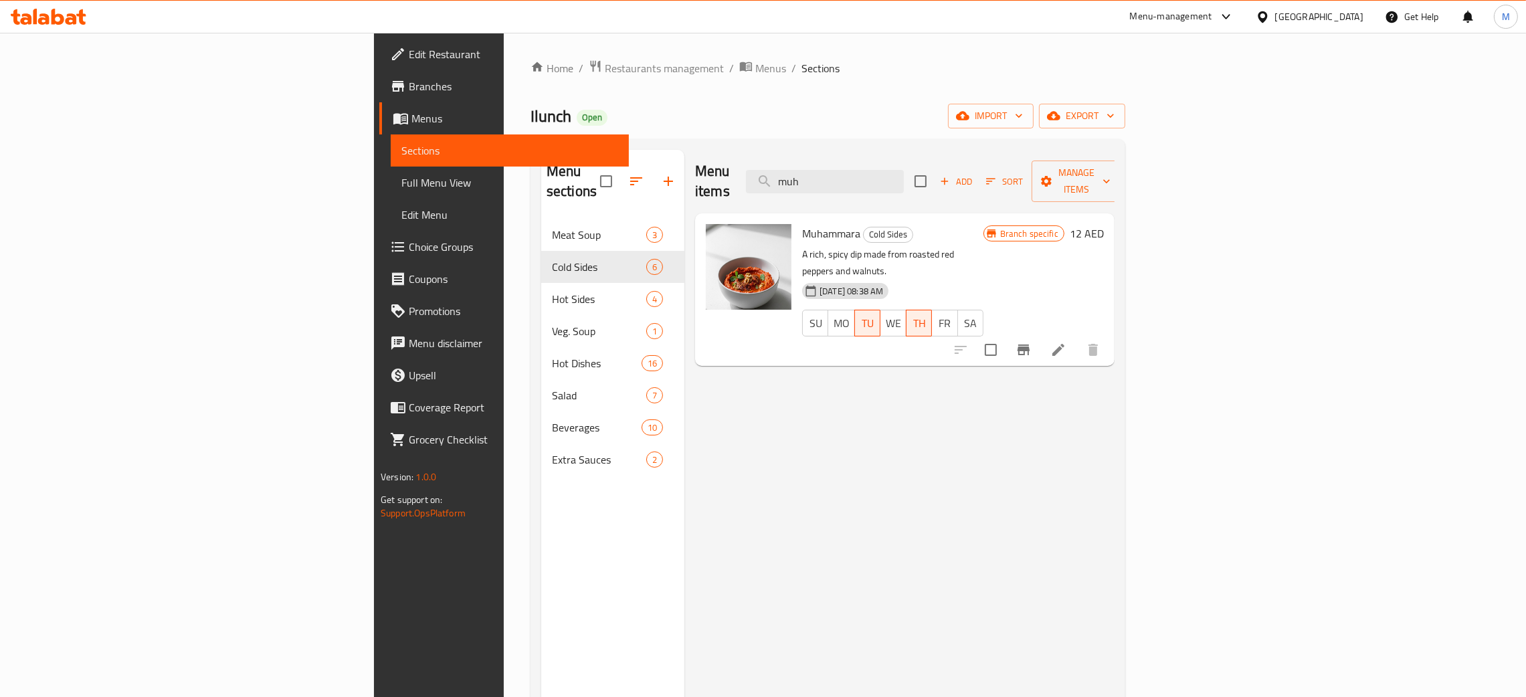
type input "muh"
drag, startPoint x: 956, startPoint y: 180, endPoint x: 850, endPoint y: 136, distance: 114.3
click at [850, 136] on div "Home / Restaurants management / Menus / Sections Ilunch Open import export Menu…" at bounding box center [828, 459] width 595 height 798
click at [401, 176] on span "Full Menu View" at bounding box center [509, 183] width 217 height 16
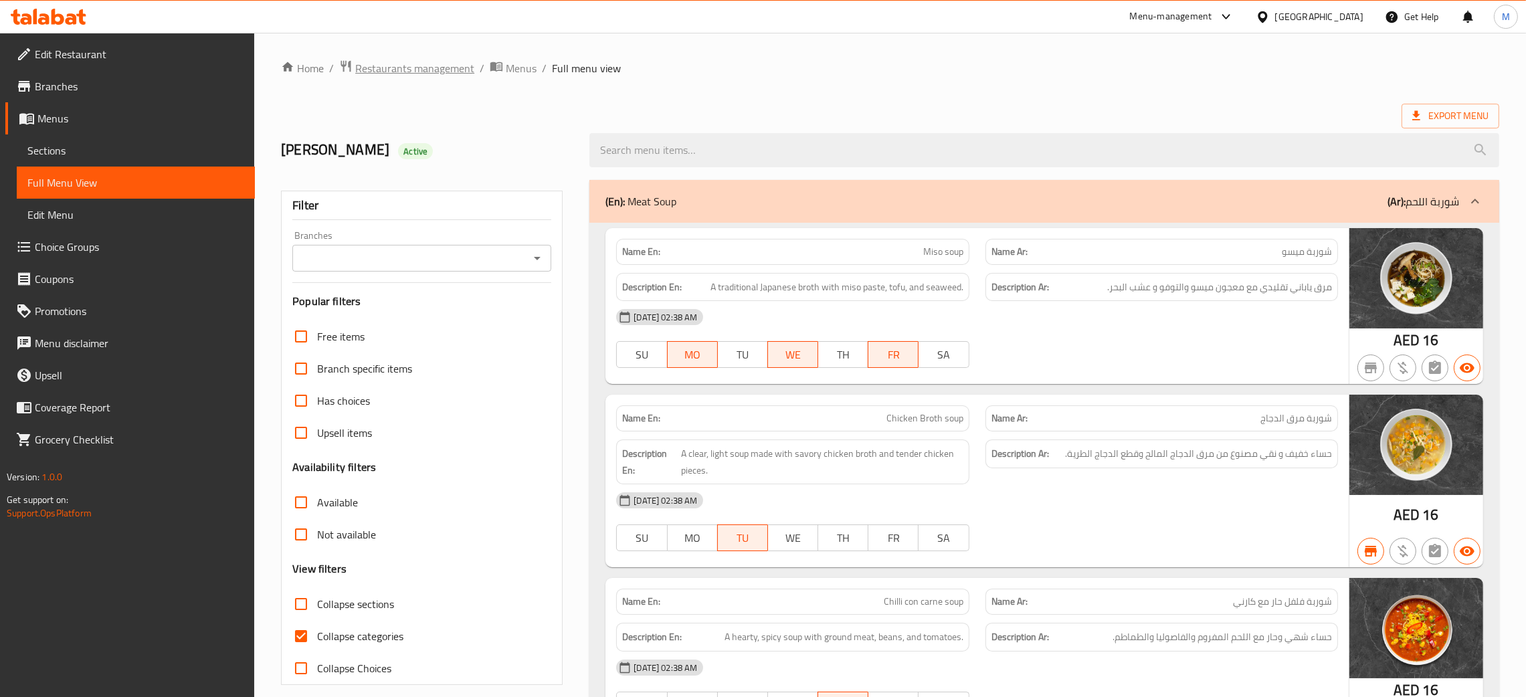
click at [380, 68] on span "Restaurants management" at bounding box center [414, 68] width 119 height 16
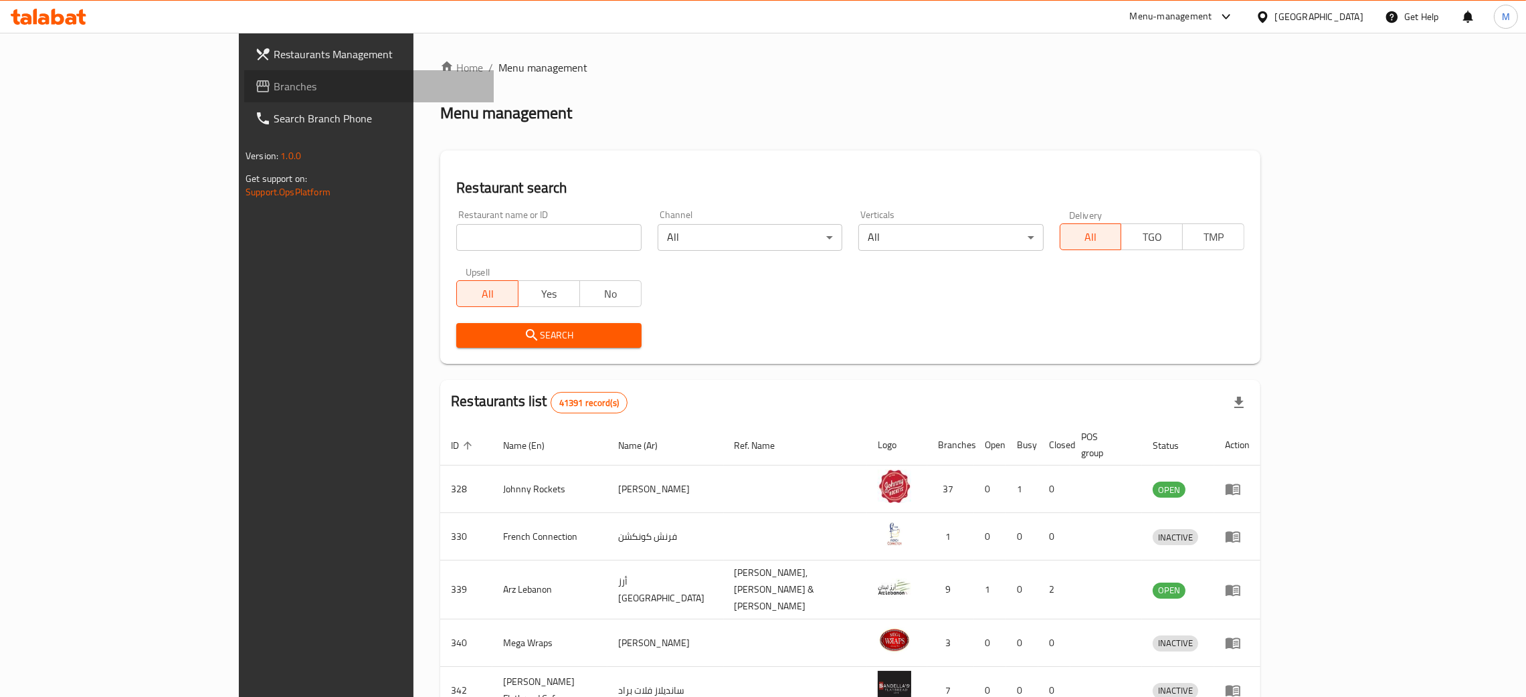
click at [274, 83] on span "Branches" at bounding box center [378, 86] width 209 height 16
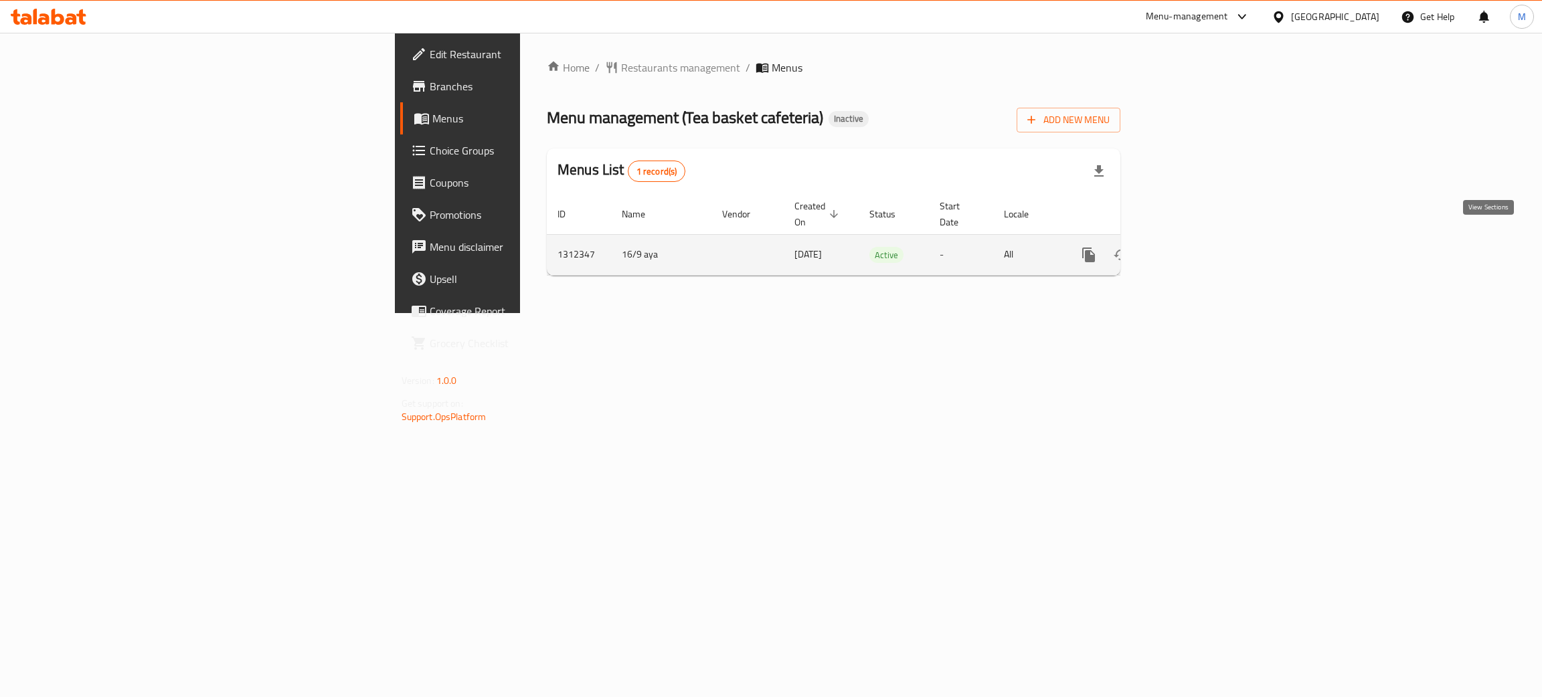
click at [1193, 247] on icon "enhanced table" at bounding box center [1185, 255] width 16 height 16
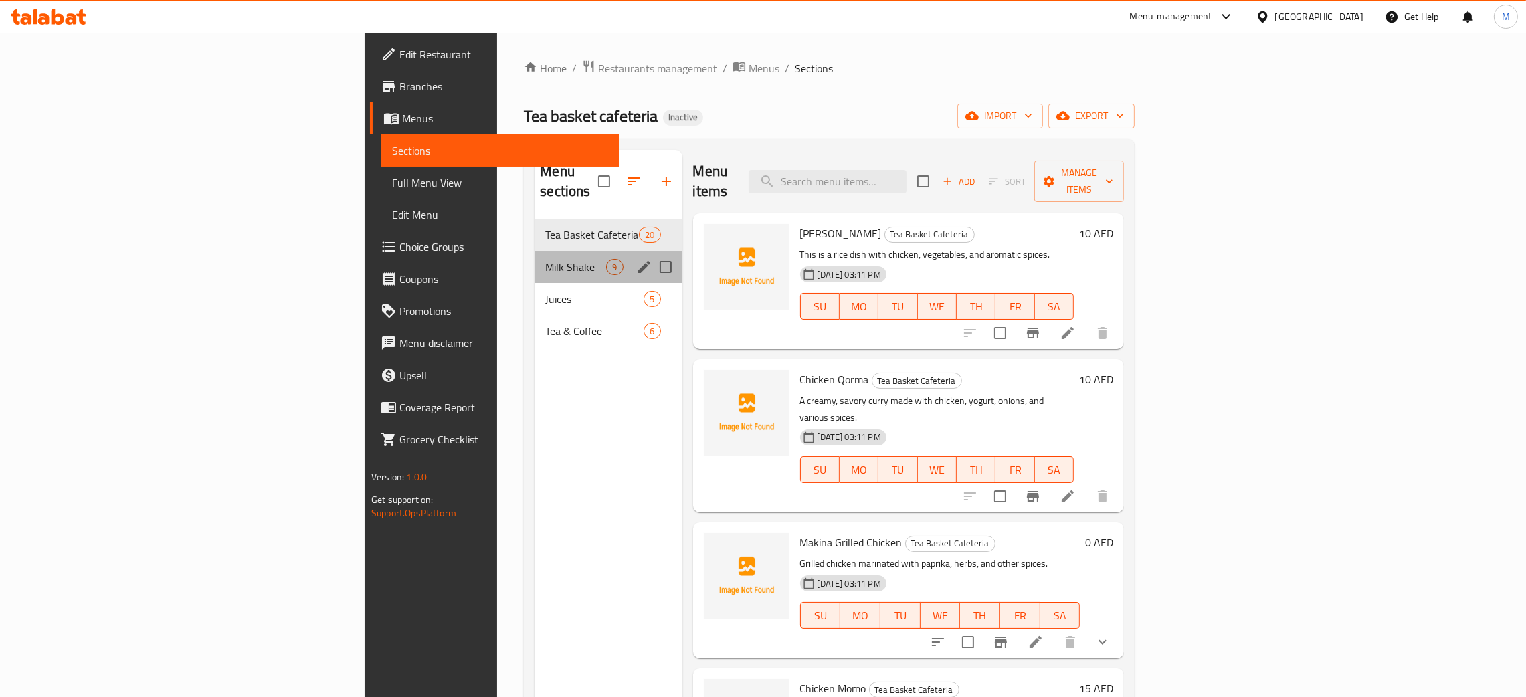
click at [535, 251] on div "Milk Shake 9" at bounding box center [608, 267] width 147 height 32
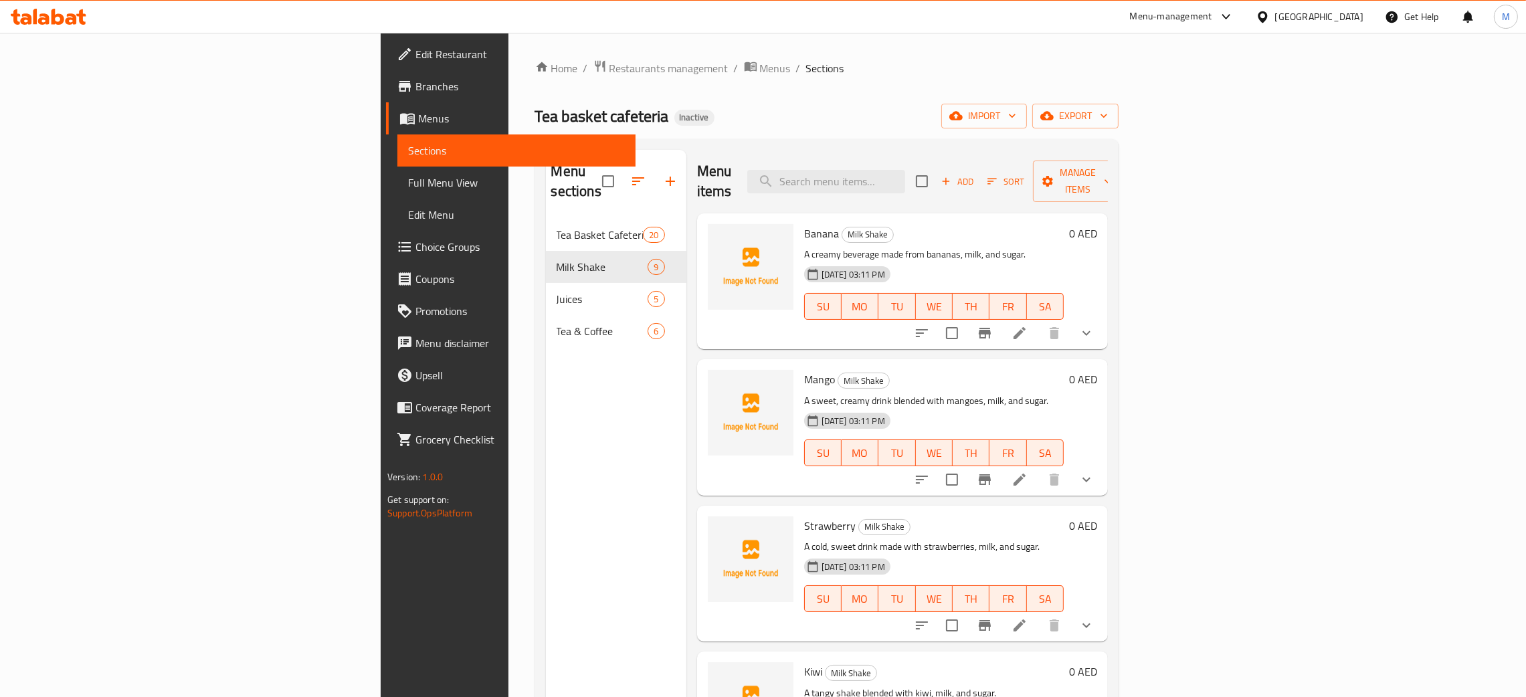
click at [386, 42] on link "Edit Restaurant" at bounding box center [511, 54] width 250 height 32
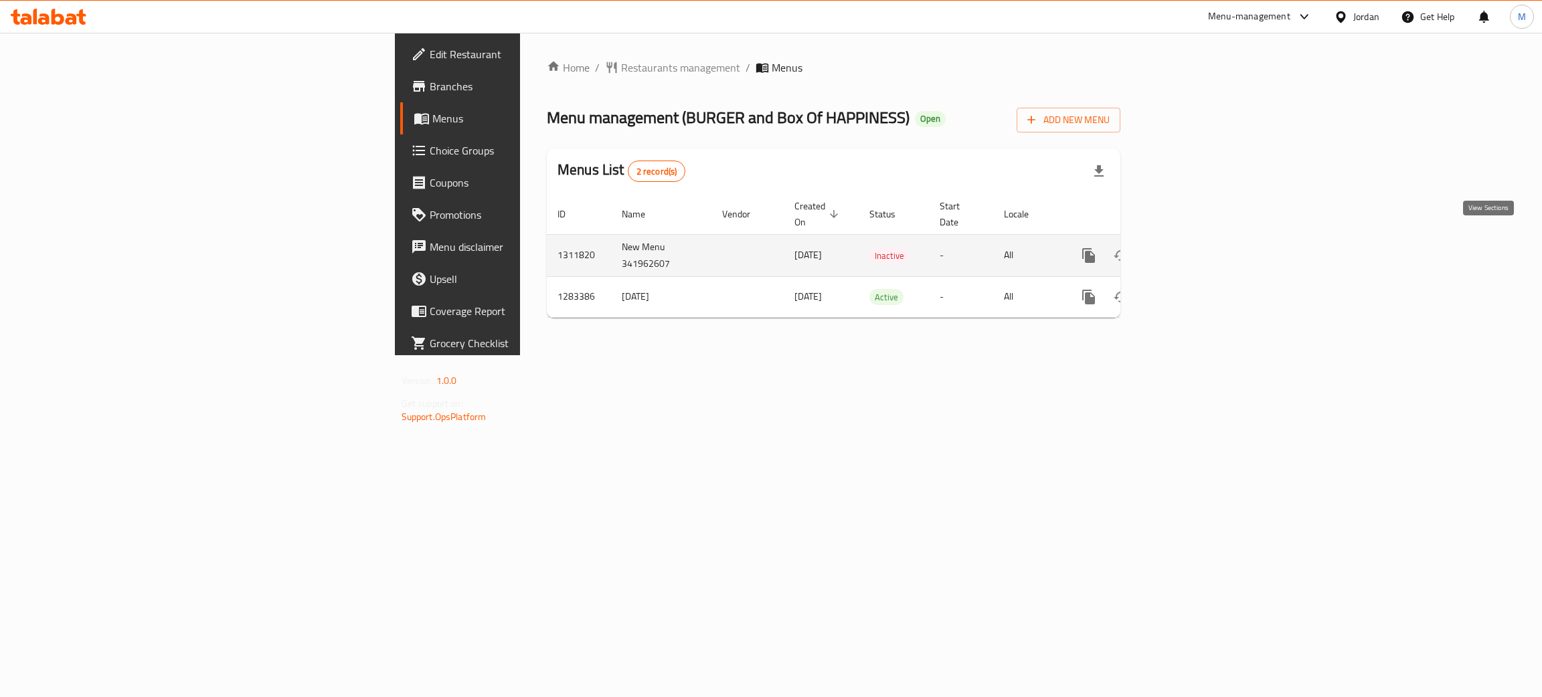
click at [1193, 248] on icon "enhanced table" at bounding box center [1185, 256] width 16 height 16
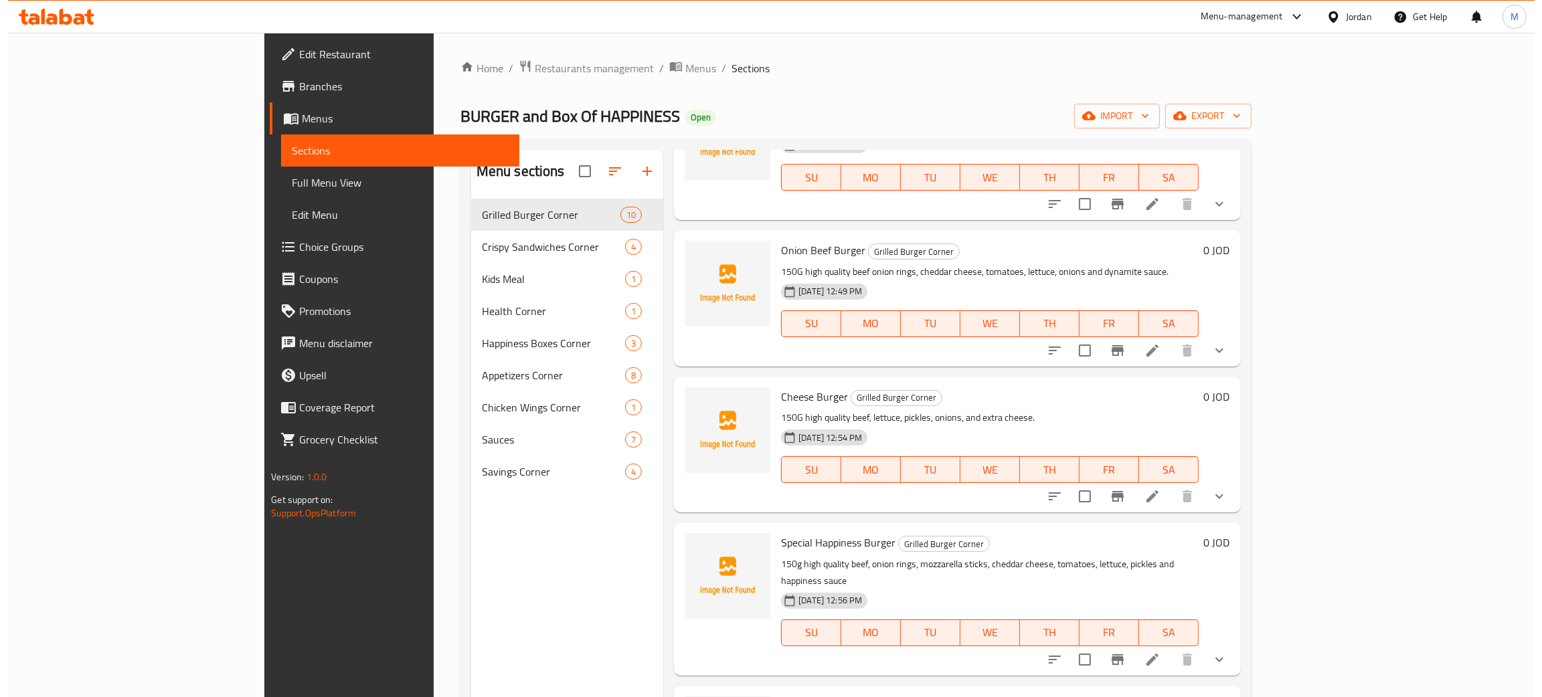
scroll to position [595, 0]
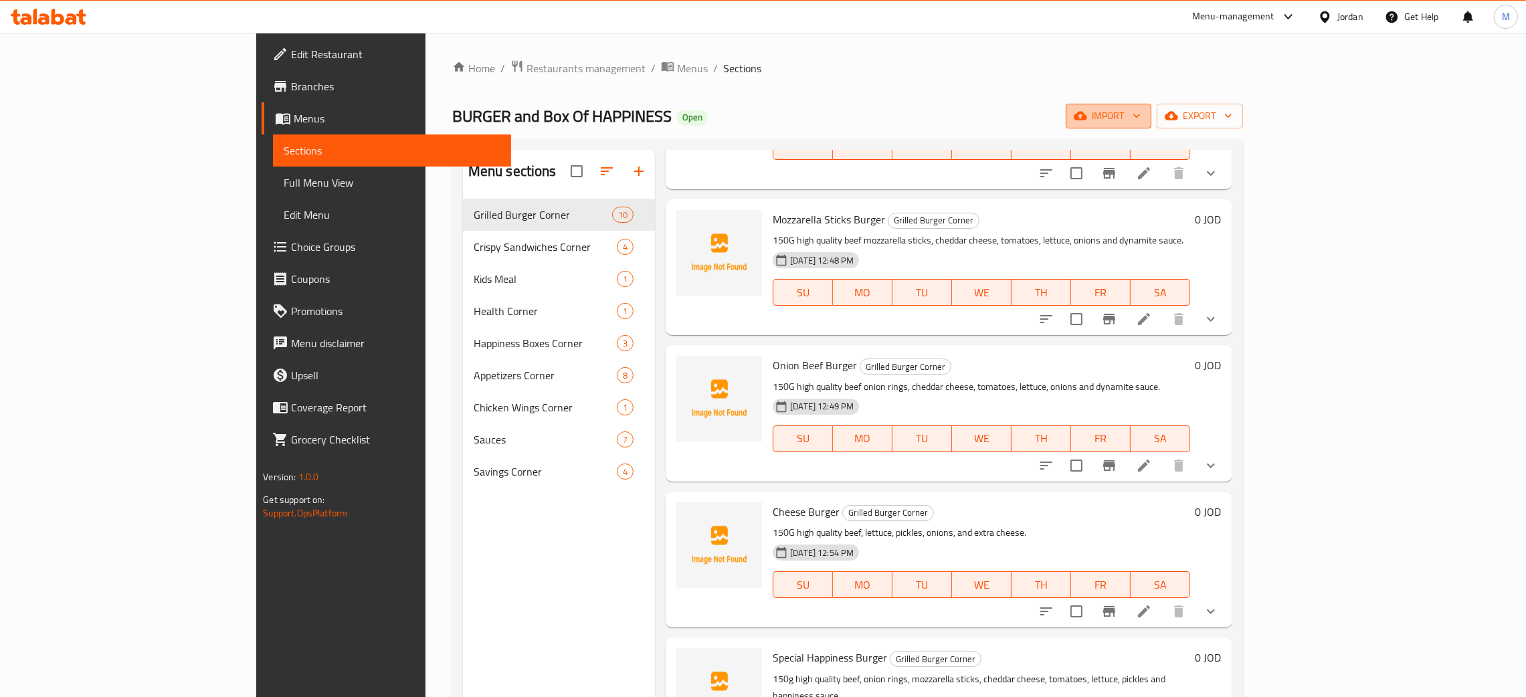
click at [1141, 108] on span "import" at bounding box center [1109, 116] width 64 height 17
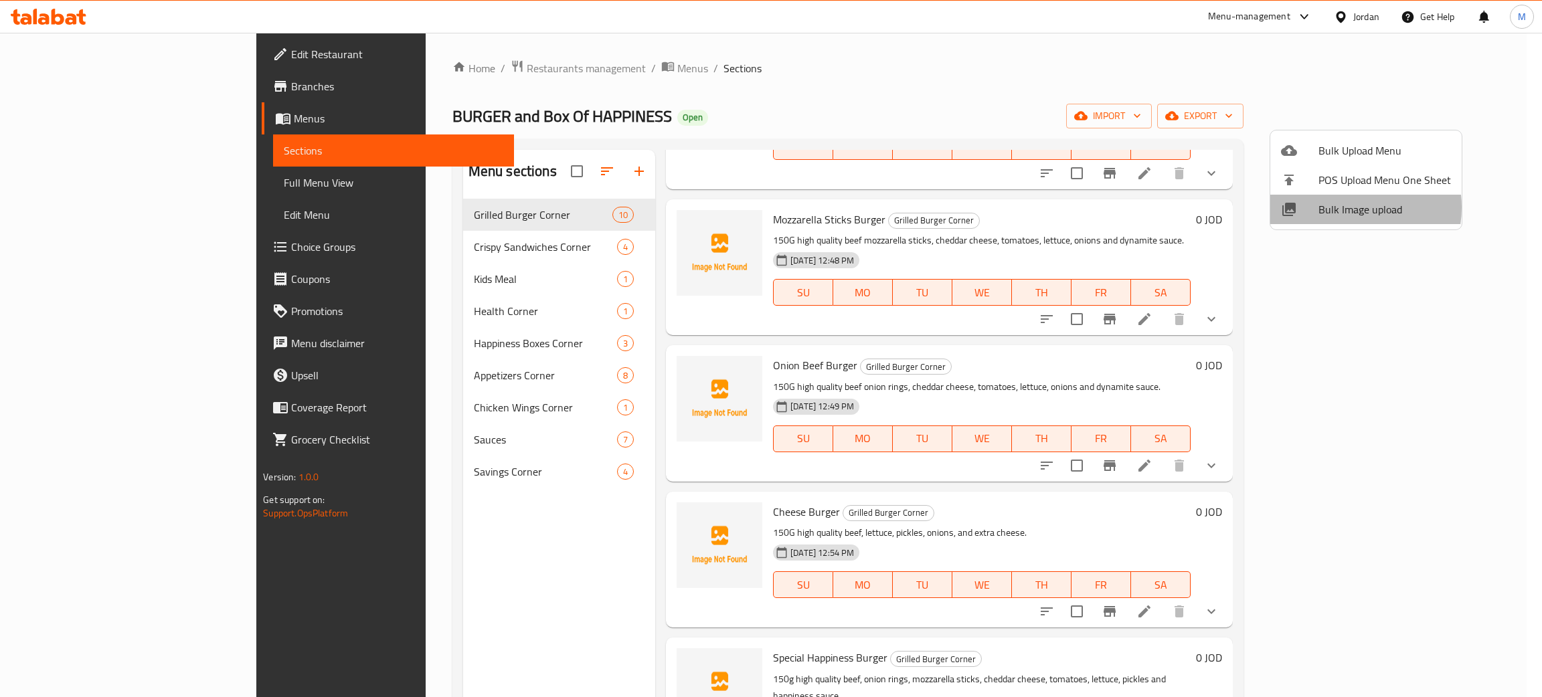
click at [1343, 207] on span "Bulk Image upload" at bounding box center [1384, 209] width 132 height 16
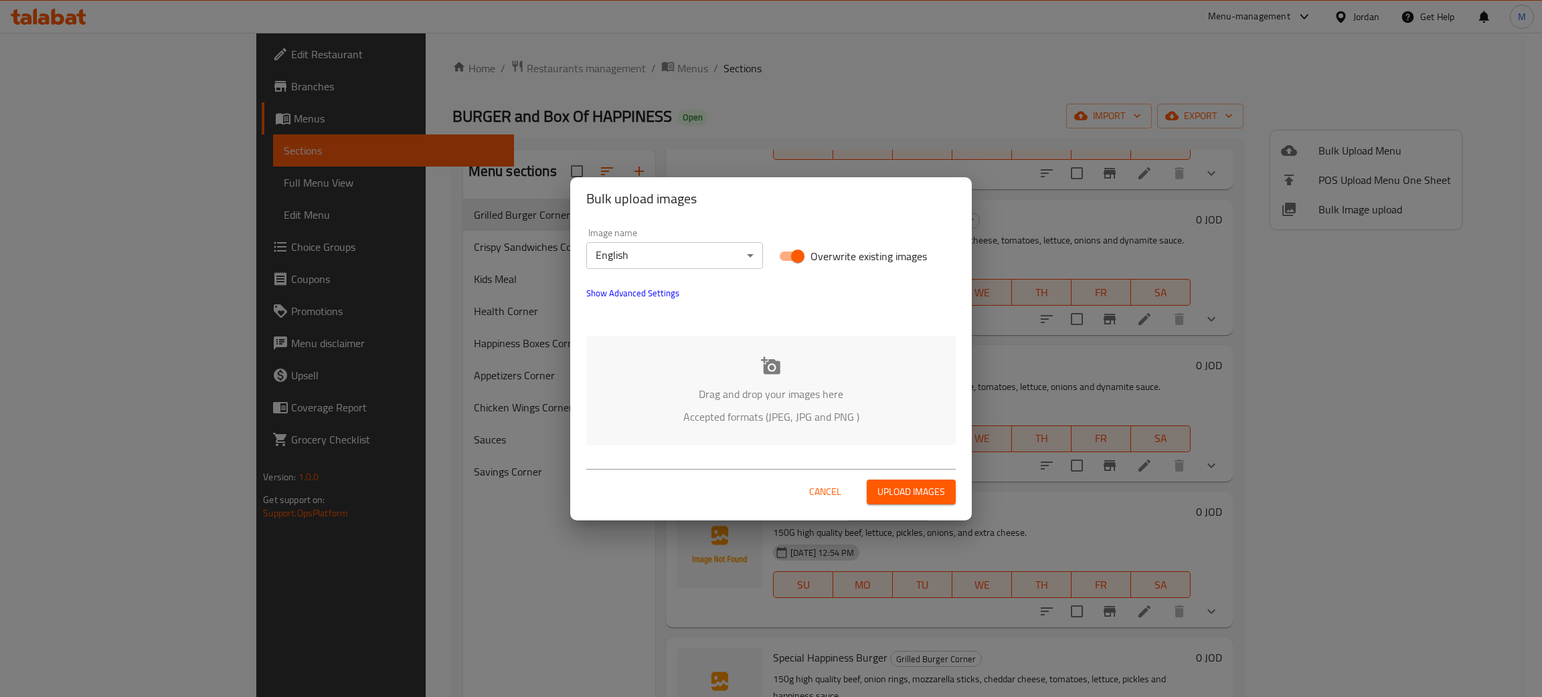
click at [786, 424] on p "Accepted formats (JPEG, JPG and PNG )" at bounding box center [770, 417] width 329 height 16
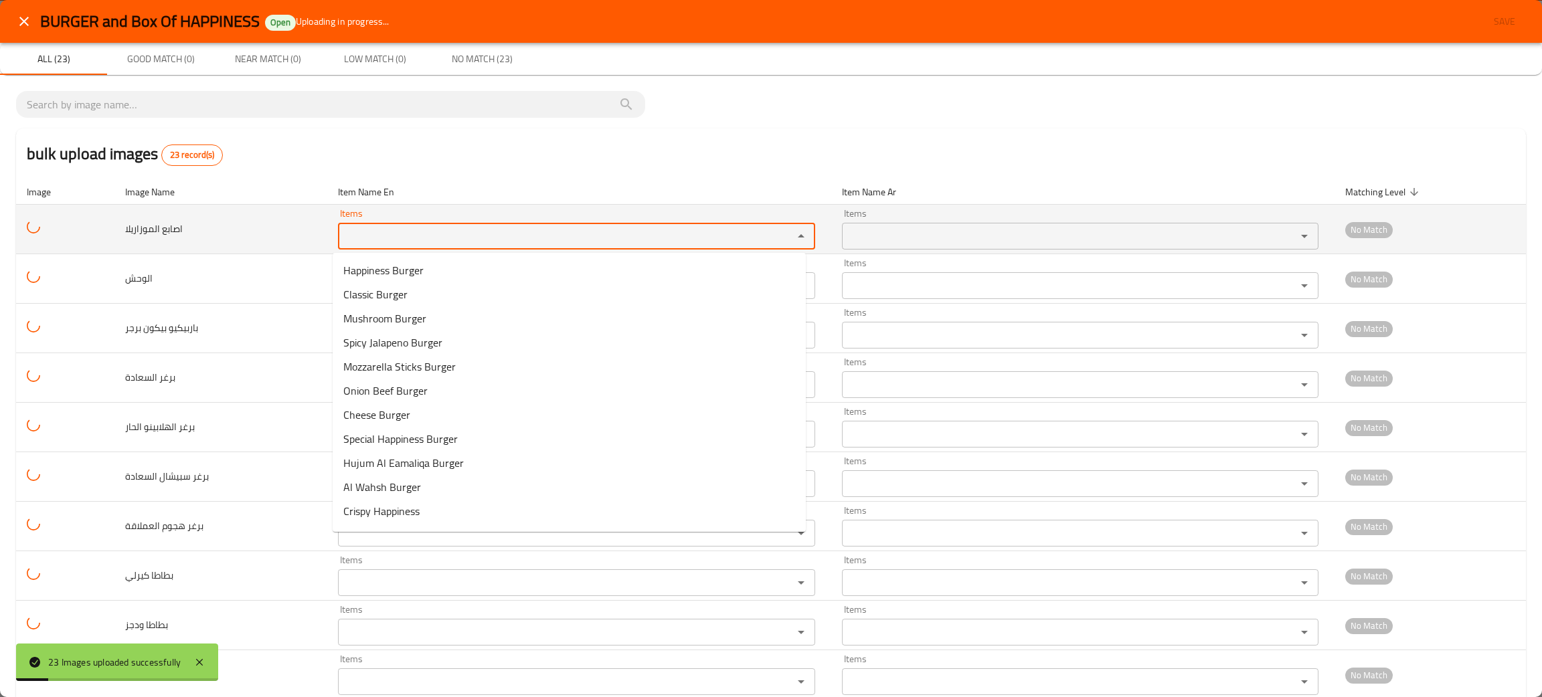
click at [404, 230] on الموزاريلا "Items" at bounding box center [557, 236] width 430 height 19
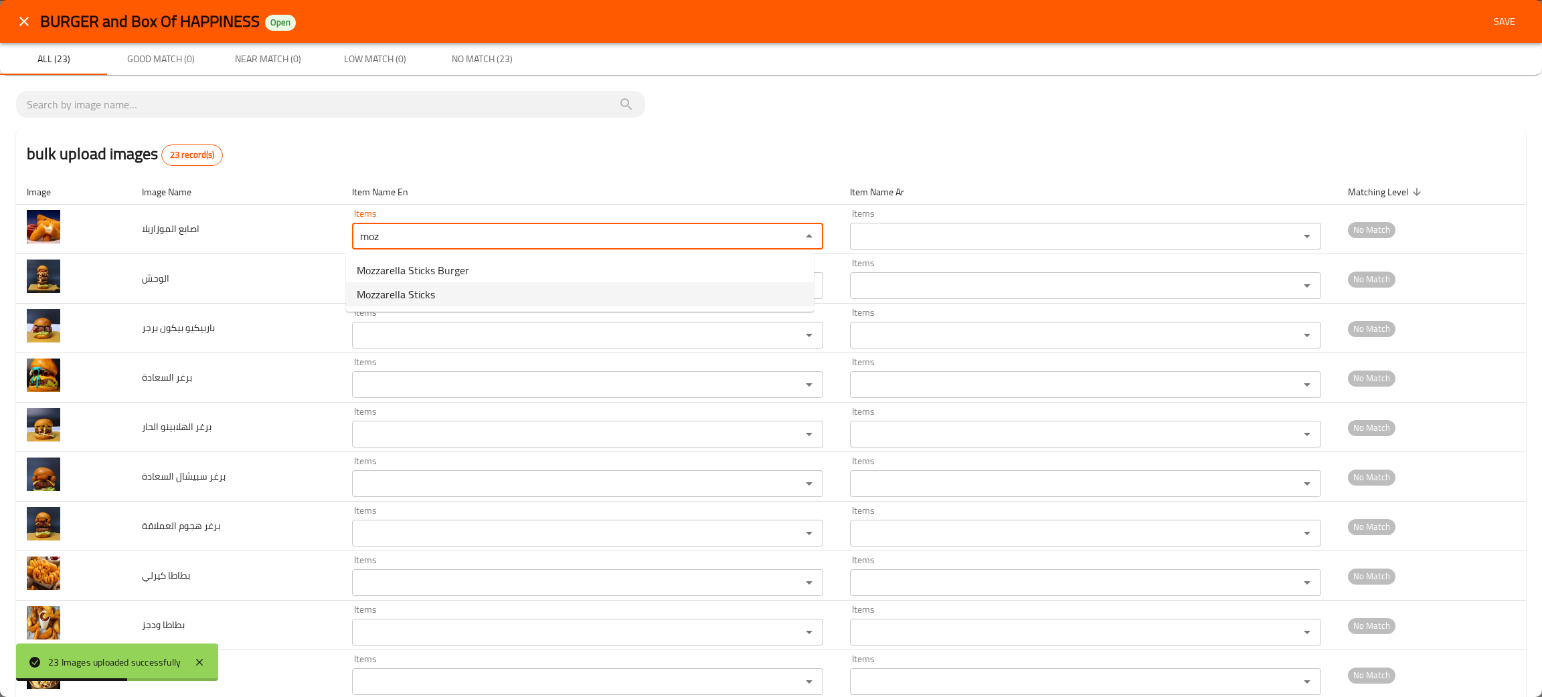
click at [433, 296] on span "Mozzarella Sticks" at bounding box center [396, 294] width 78 height 16
type الموزاريلا "Mozzarella Sticks"
type الموزاريلا-ar "اصابع موزاريلا"
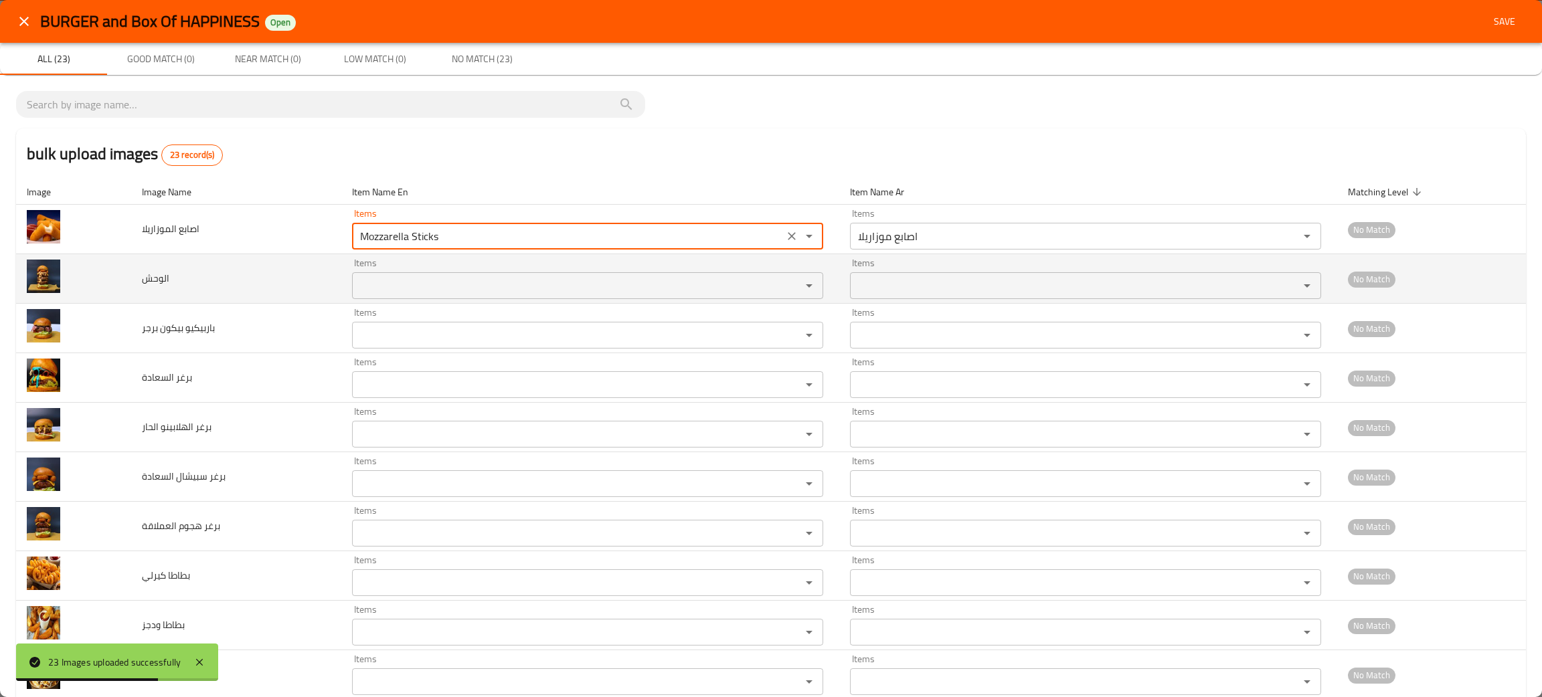
type الموزاريلا "Mozzarella Sticks"
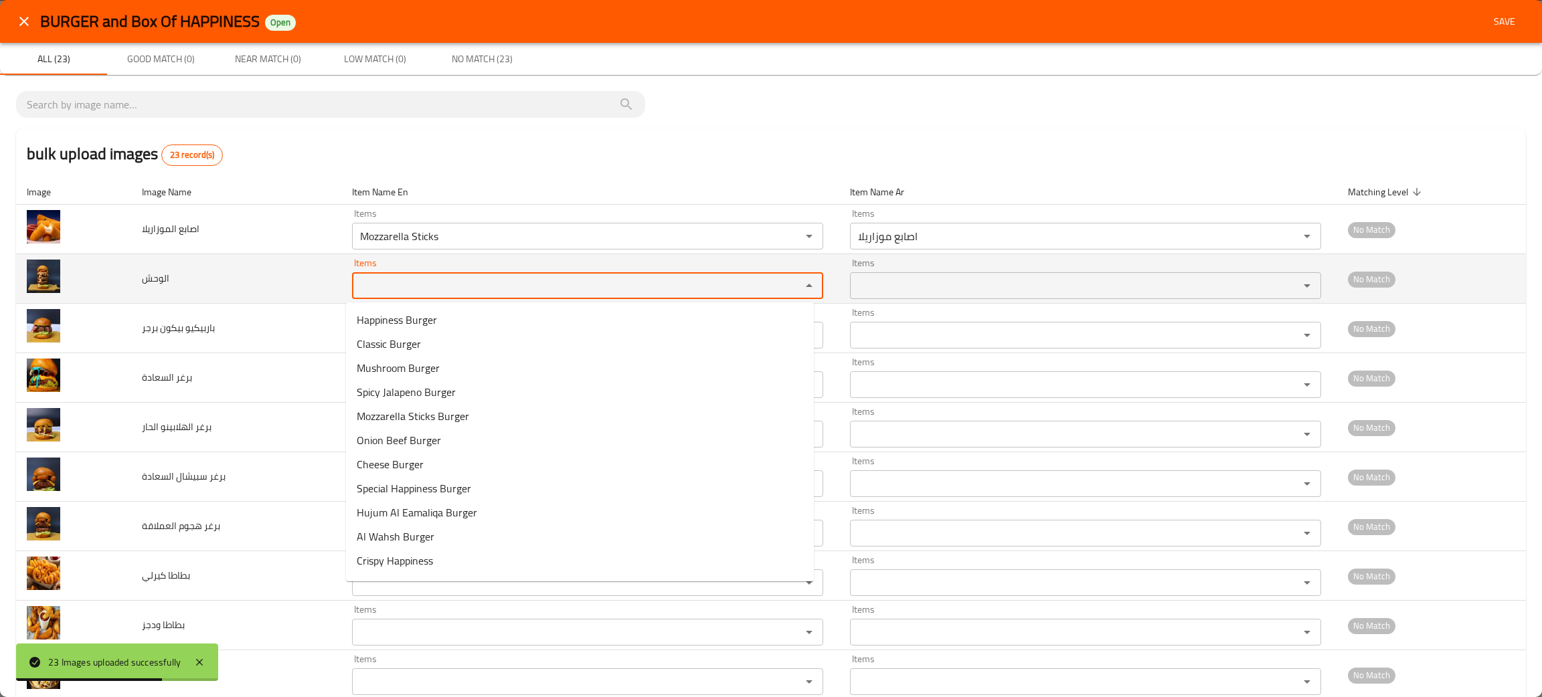
click at [429, 286] on input "Items" at bounding box center [568, 285] width 424 height 19
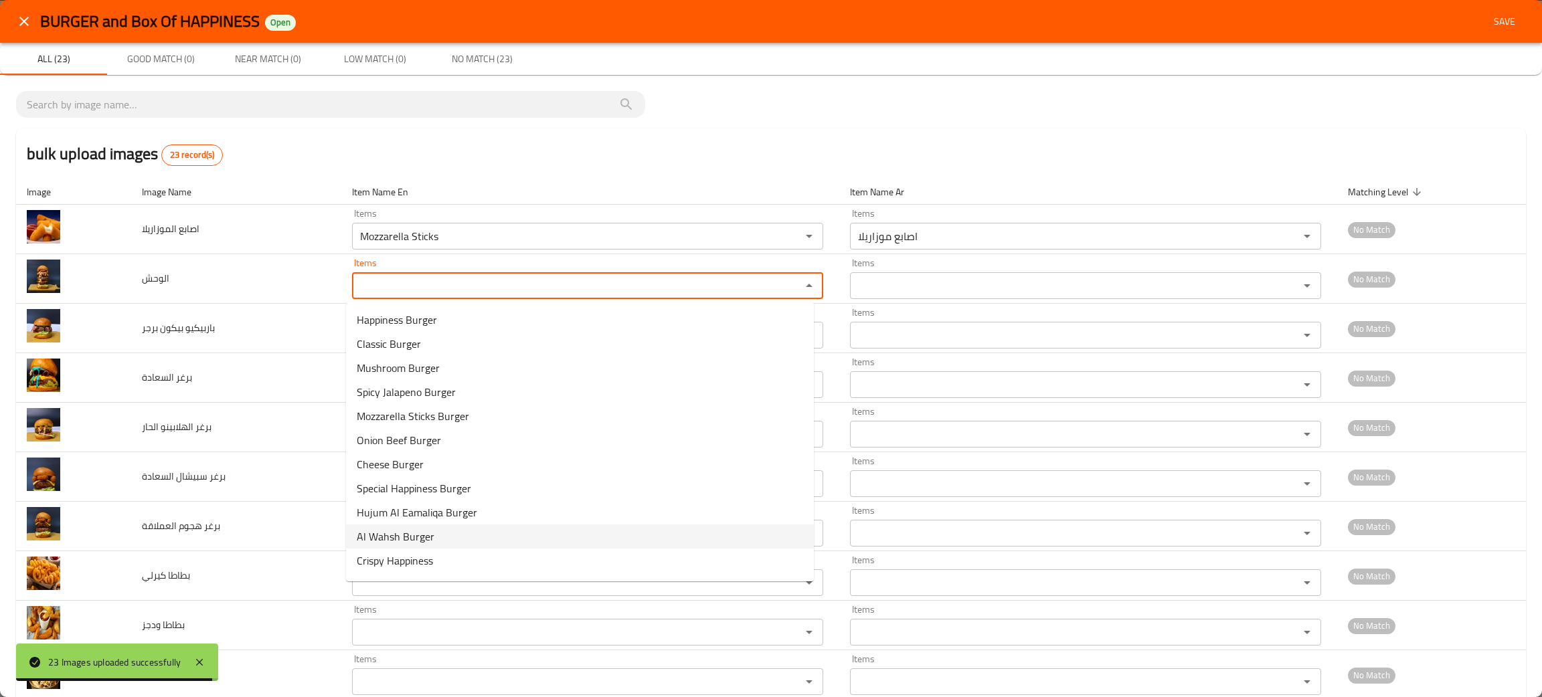
click at [417, 536] on span "Al Wahsh Burger" at bounding box center [396, 537] width 78 height 16
type input "Al Wahsh Burger"
type input "برجر الوحش"
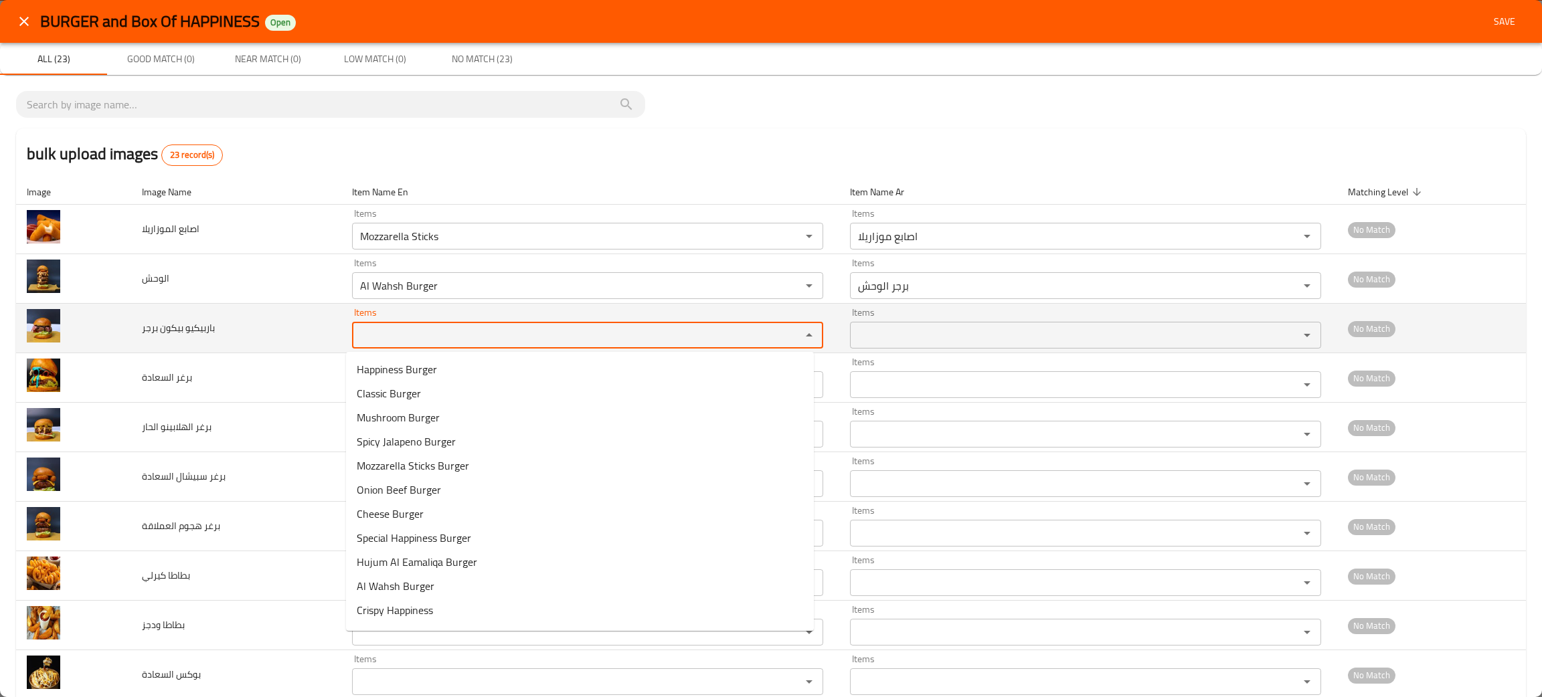
click at [380, 339] on برجر "Items" at bounding box center [568, 335] width 424 height 19
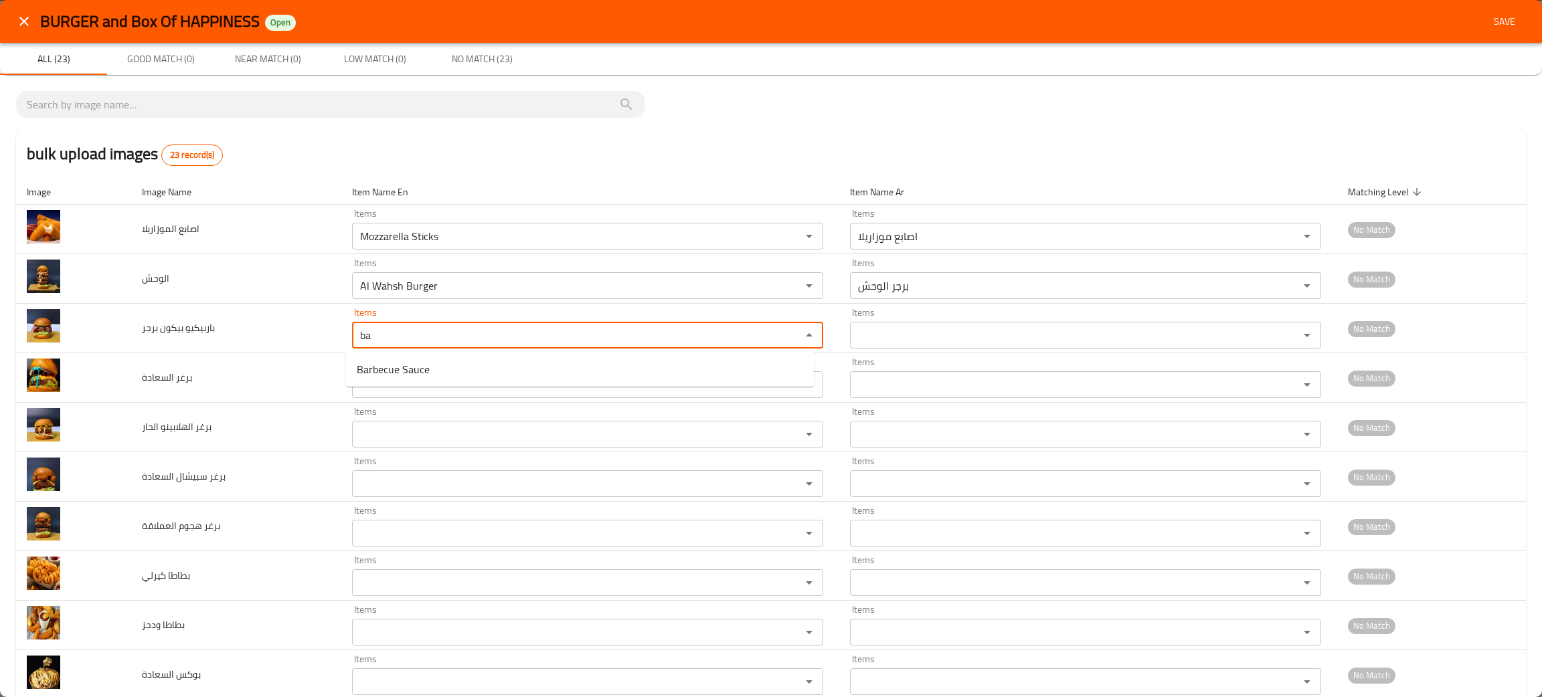
type برجر "b"
type برجر "c"
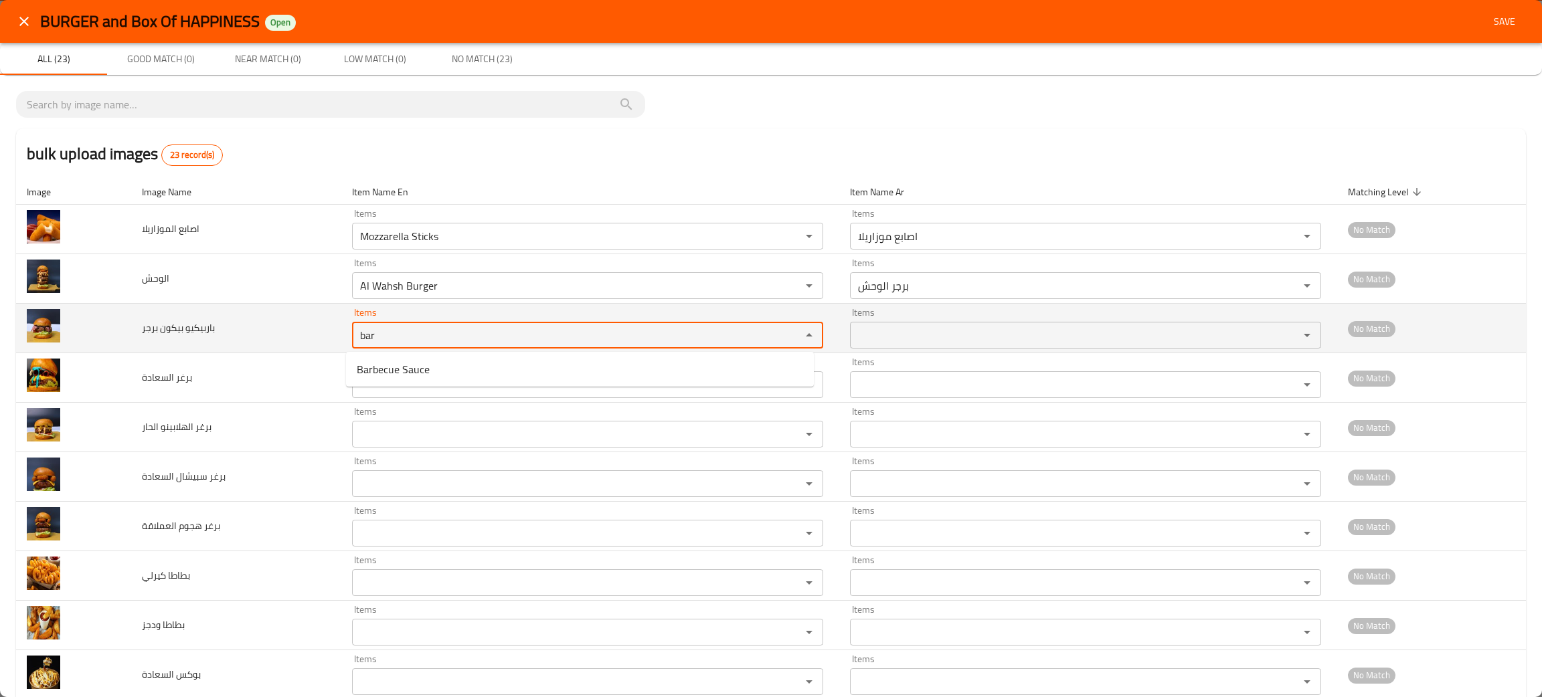
type برجر "bar"
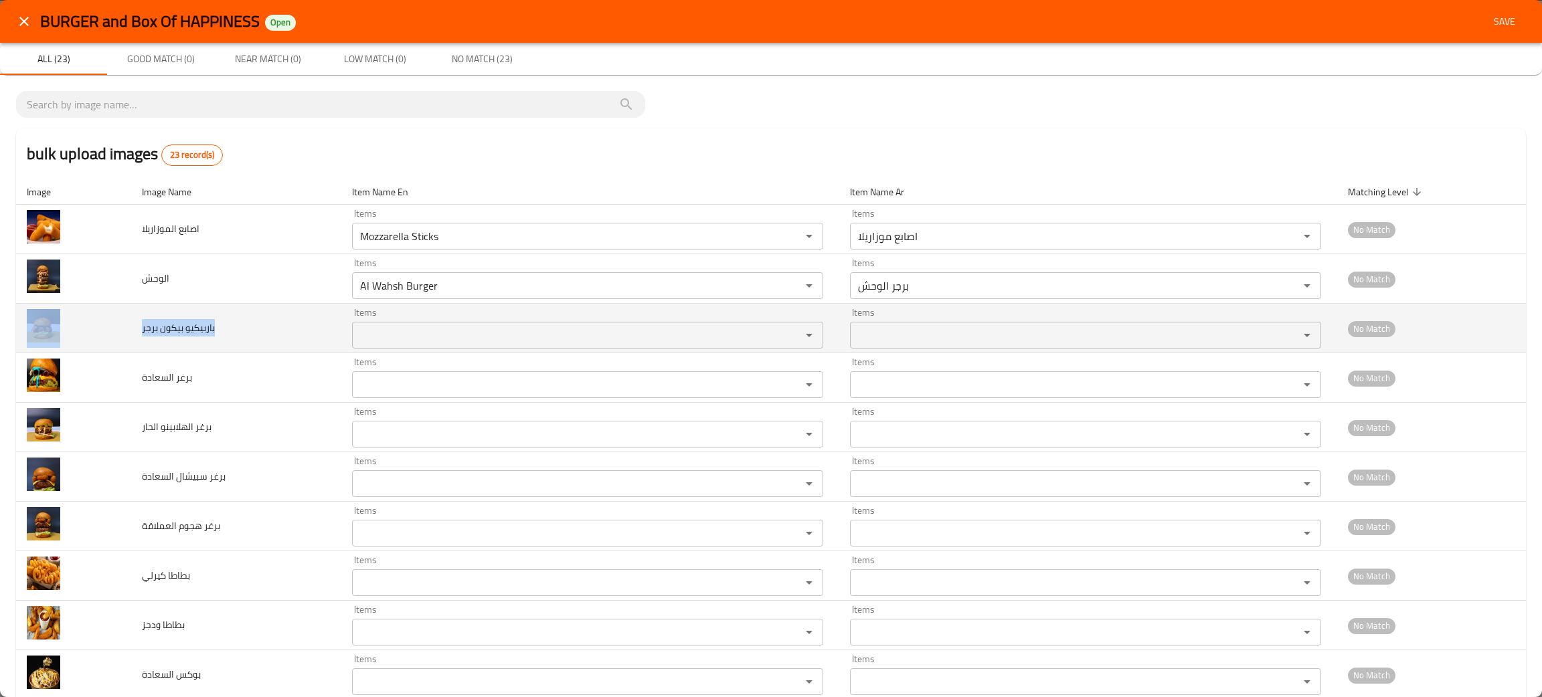
drag, startPoint x: 238, startPoint y: 339, endPoint x: 158, endPoint y: 336, distance: 79.7
click at [131, 348] on td "باربيكيو بيكون برجر" at bounding box center [236, 329] width 211 height 50
copy span "باربيكيو بيكون برجر"
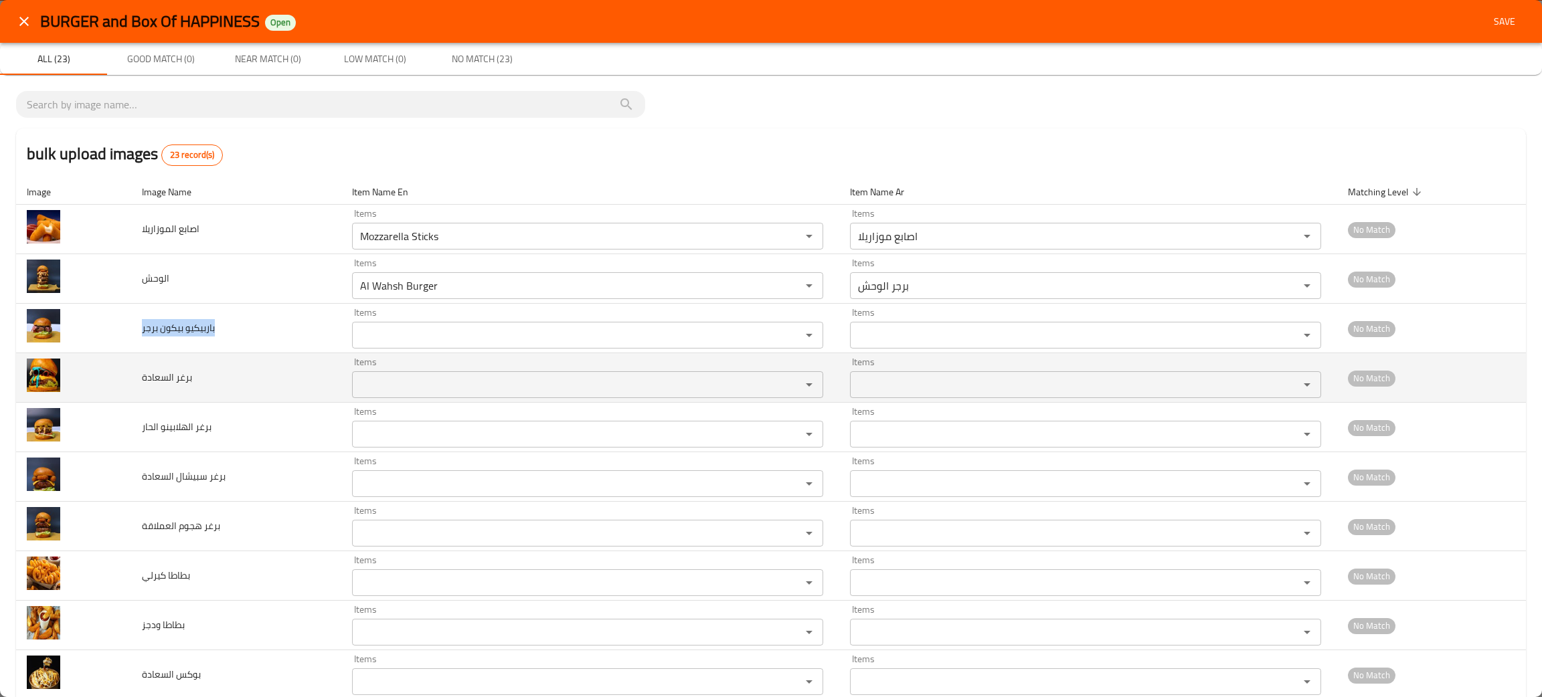
click at [383, 383] on السعادة "Items" at bounding box center [568, 384] width 424 height 19
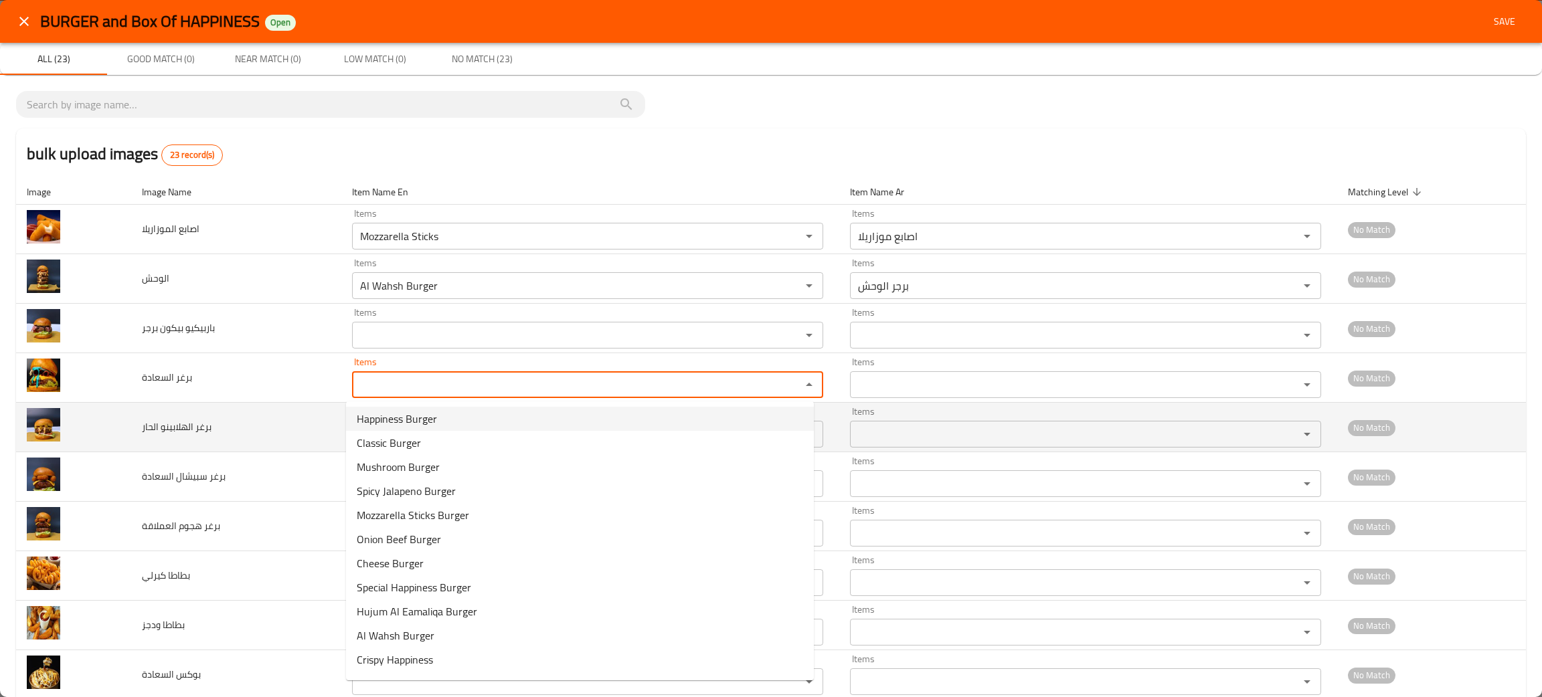
click at [419, 420] on span "Happiness Burger" at bounding box center [397, 419] width 80 height 16
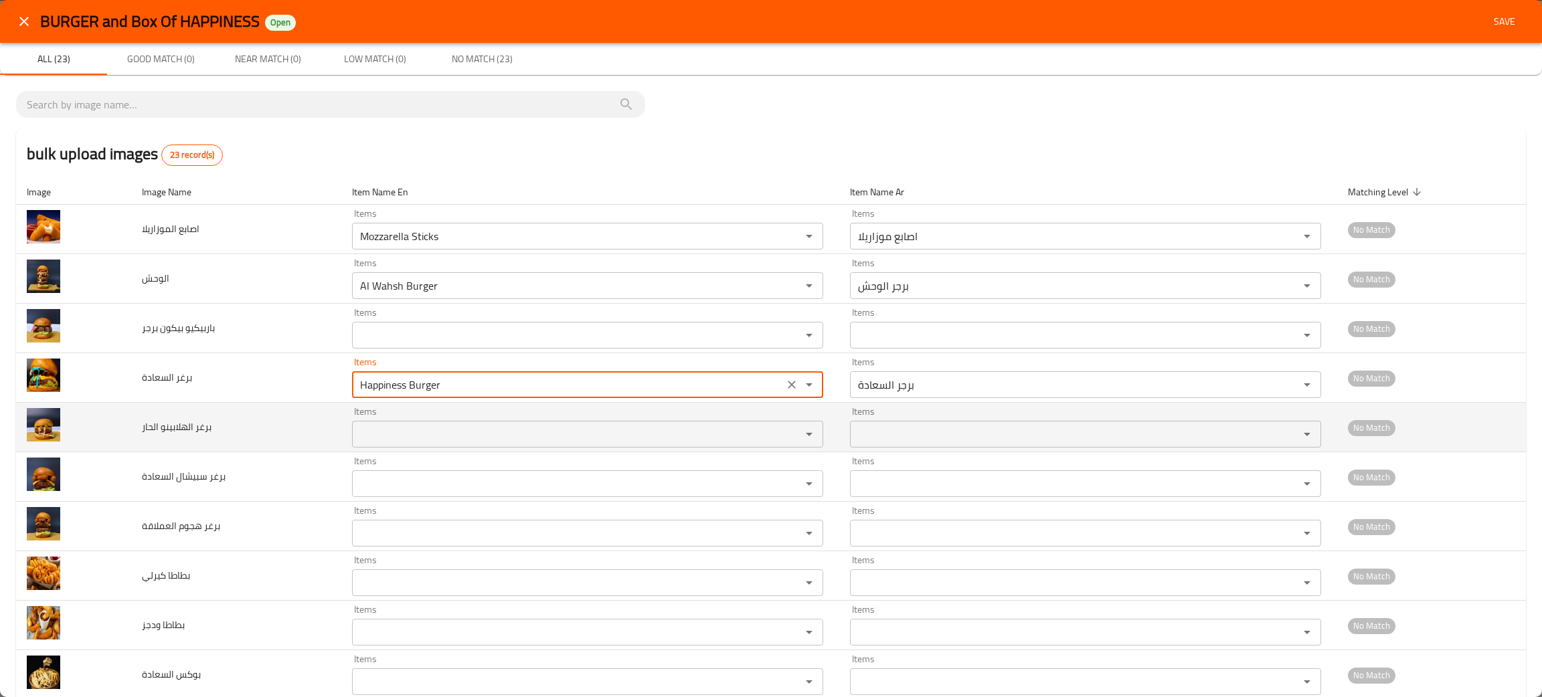
type السعادة "Happiness Burger"
type السعادة-ar "برجر السعادة"
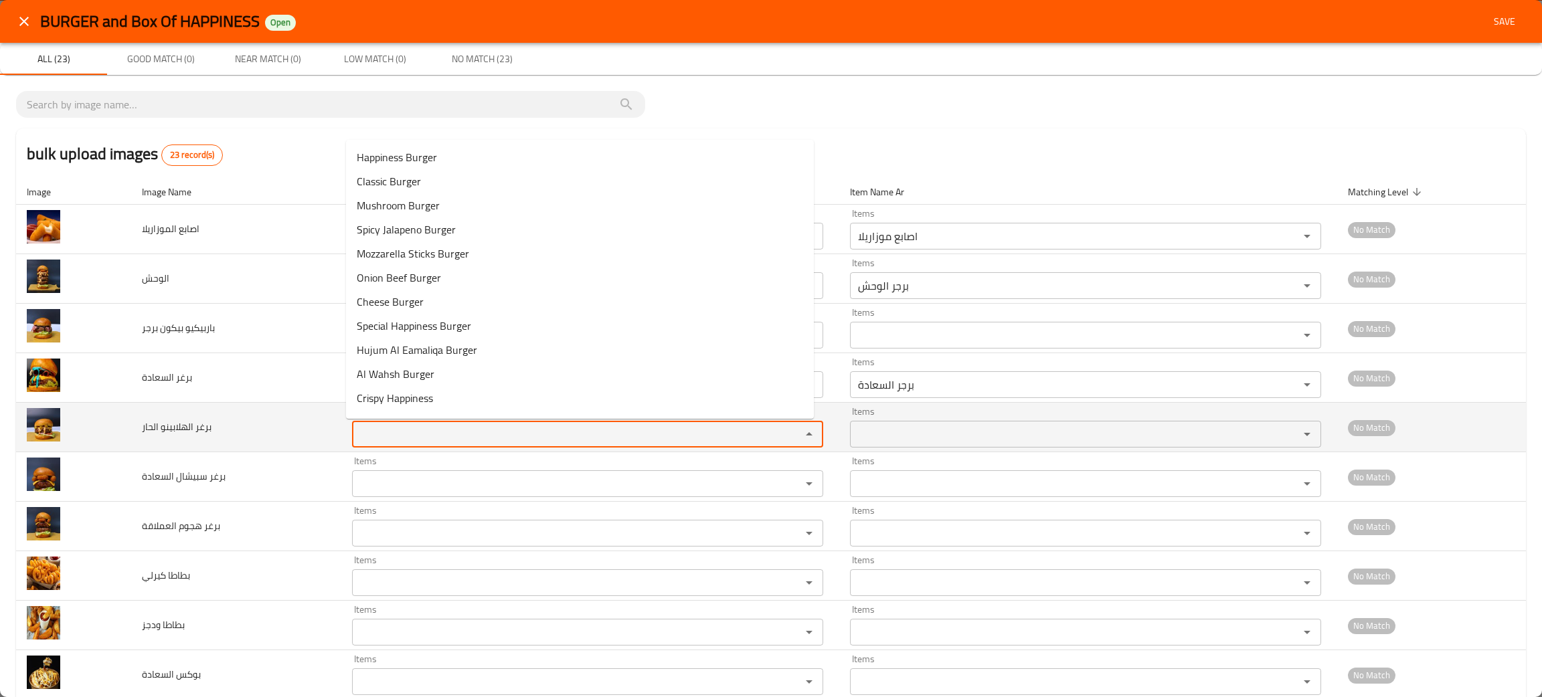
click at [411, 436] on الحار "Items" at bounding box center [568, 434] width 424 height 19
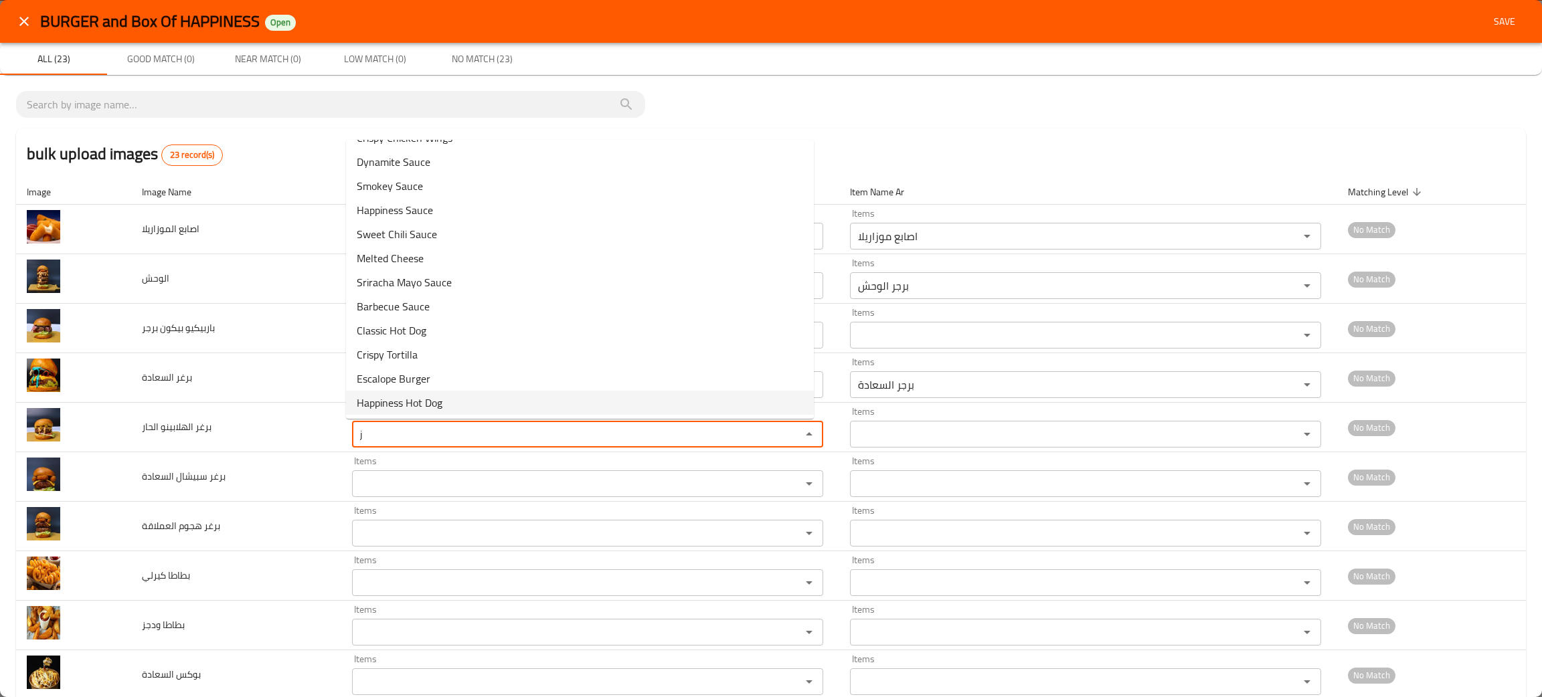
scroll to position [0, 0]
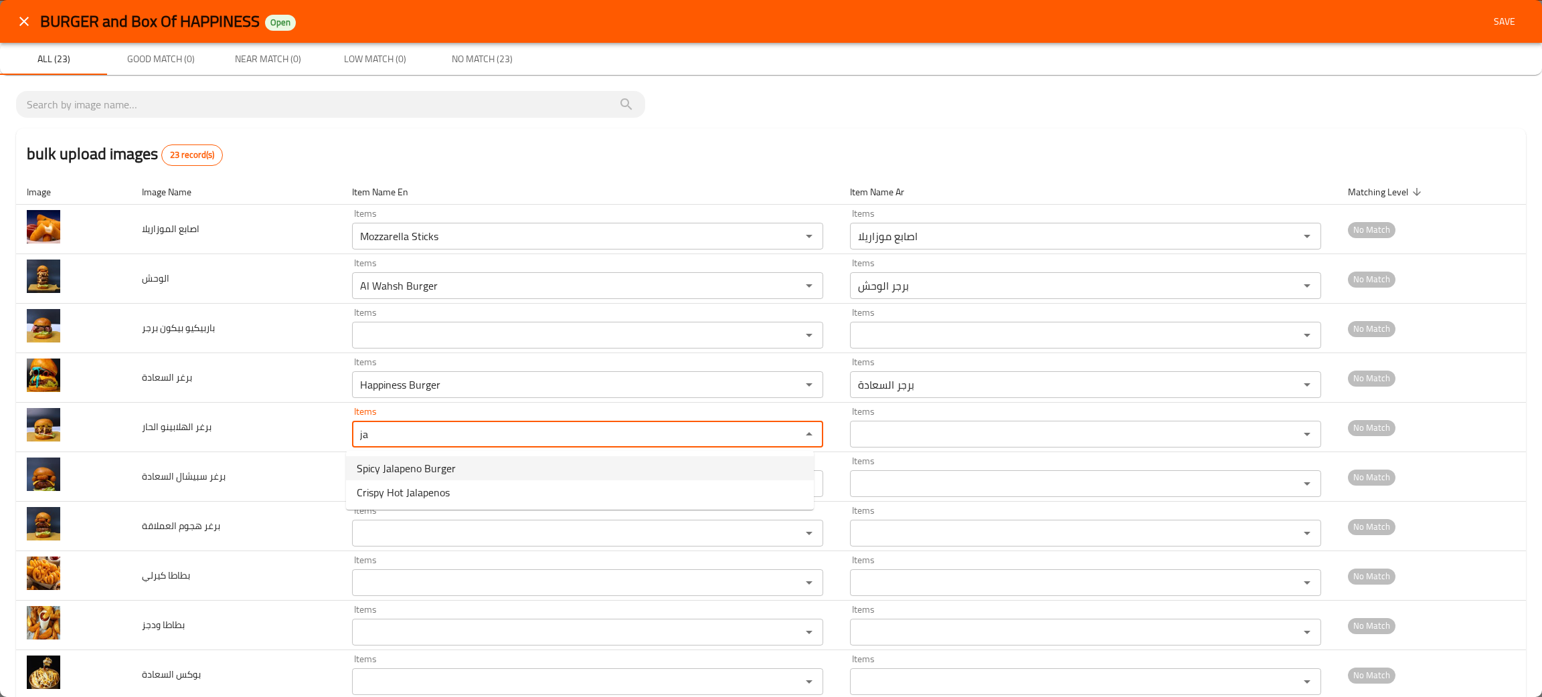
click at [425, 465] on span "Spicy Jalapeno Burger" at bounding box center [406, 468] width 99 height 16
type الحار "Spicy Jalapeno Burger"
type الحار-ar "برجر الهالبينو الحار"
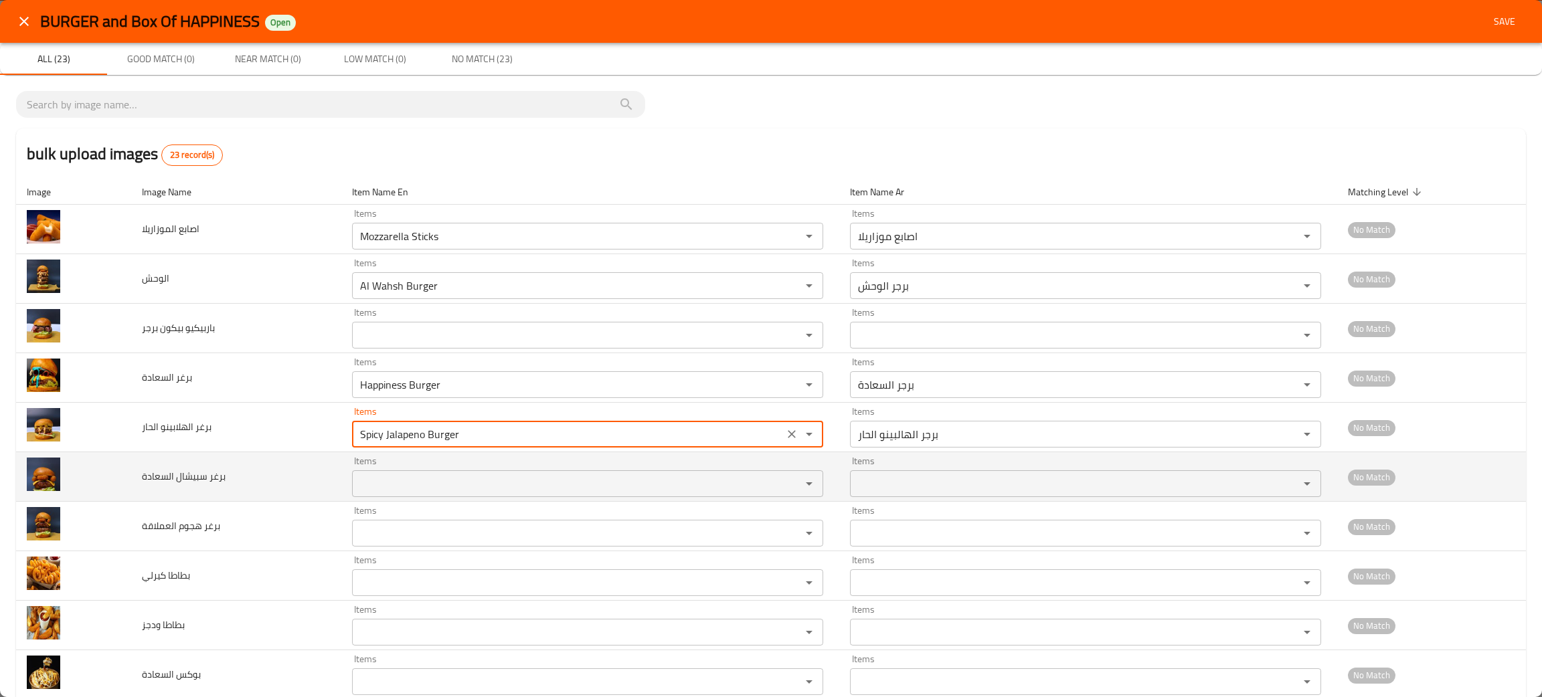
type الحار "Spicy Jalapeno Burger"
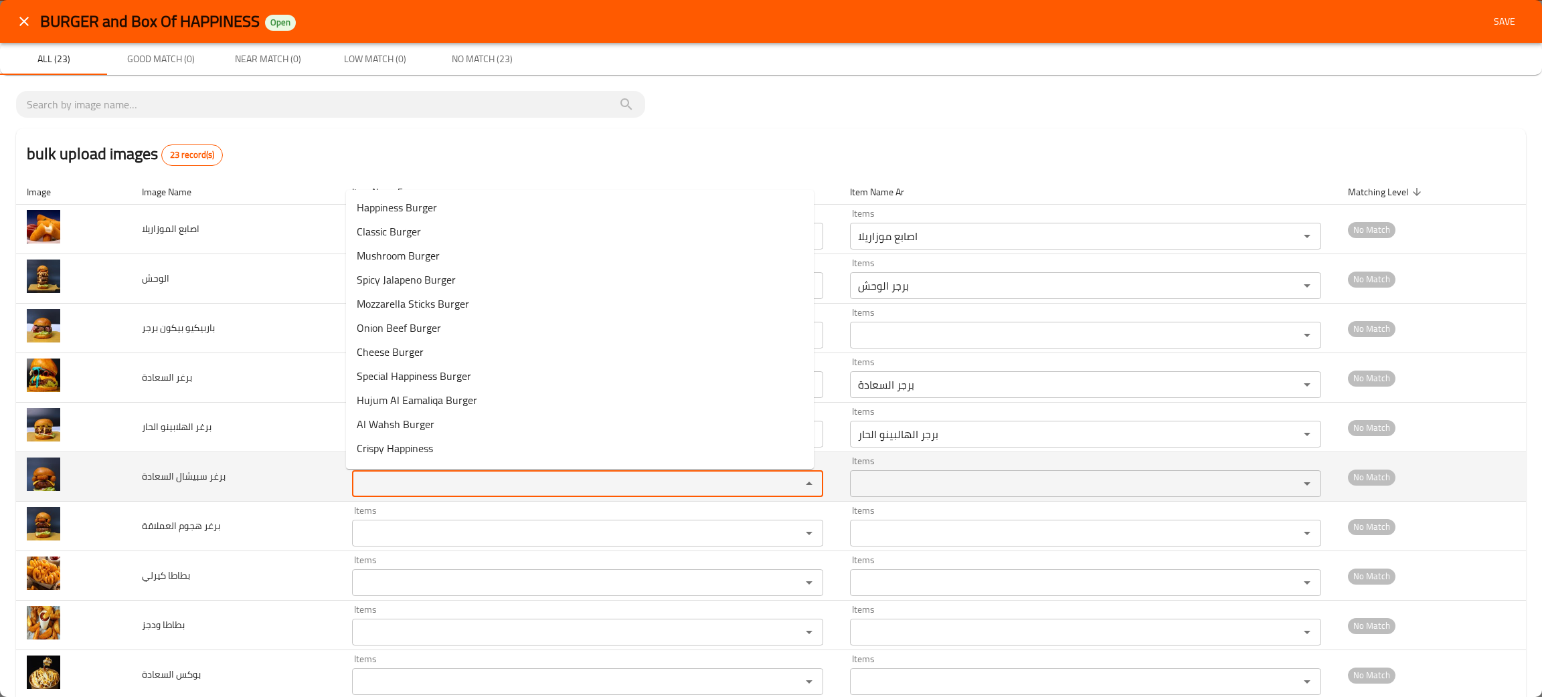
click at [421, 480] on السعادة "Items" at bounding box center [568, 483] width 424 height 19
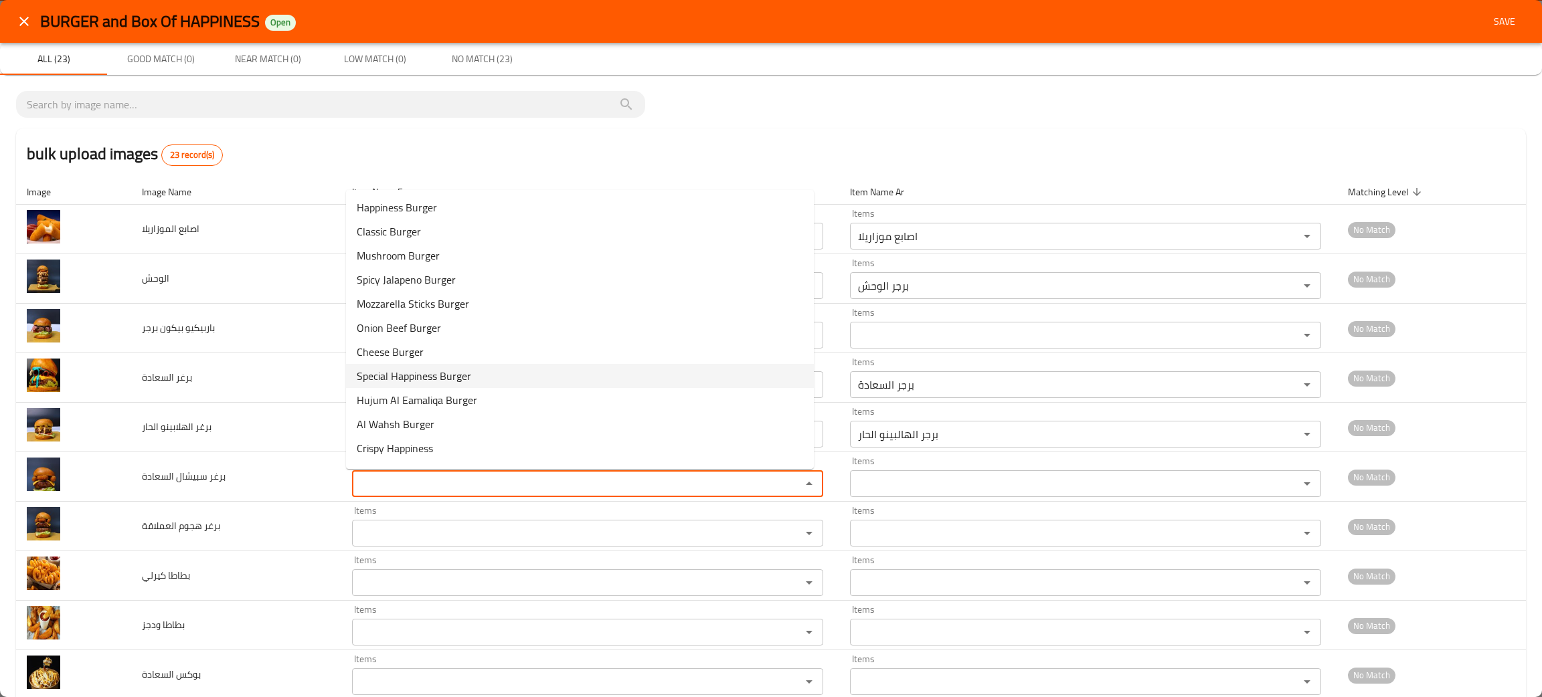
click at [436, 368] on span "Special Happiness Burger" at bounding box center [414, 376] width 114 height 16
type السعادة "Special Happiness Burger"
type السعادة-ar "برجر سبيشال السعادة"
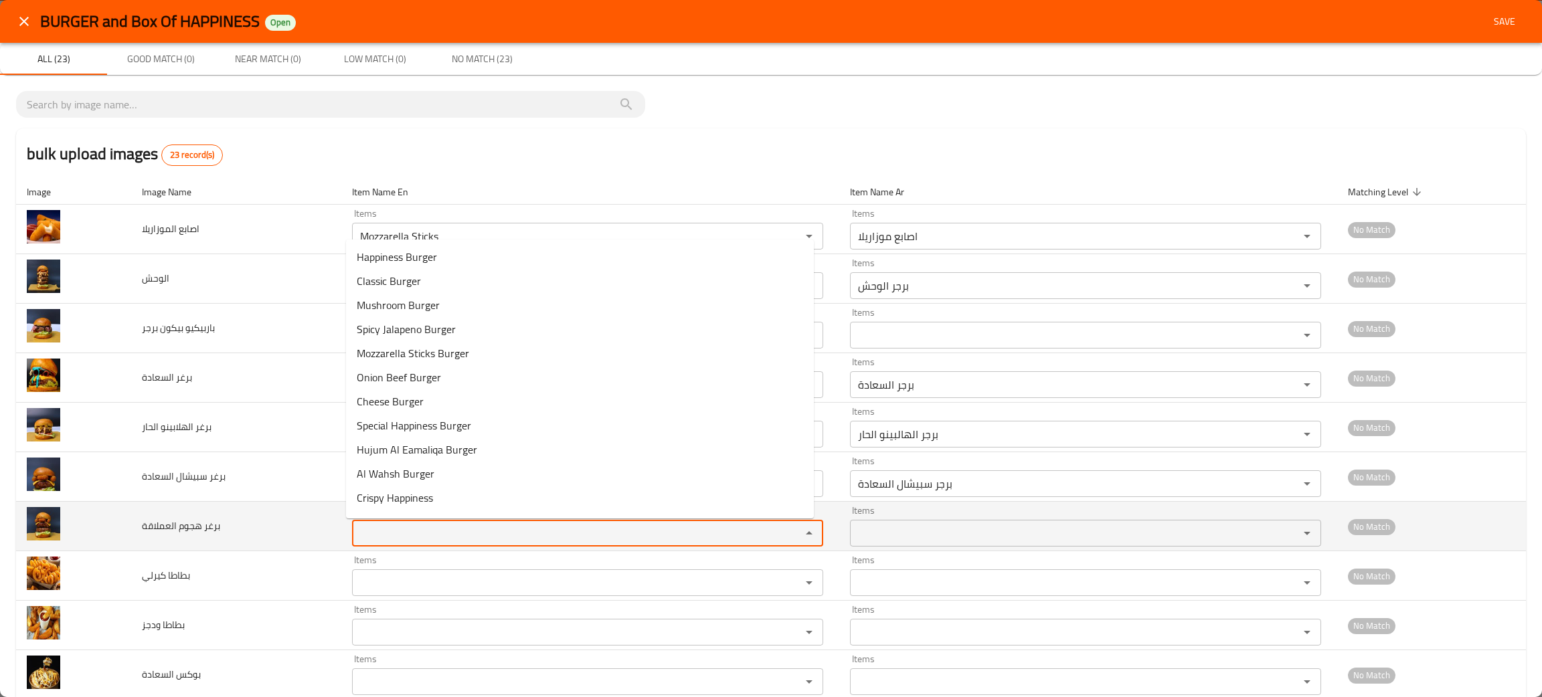
click at [415, 530] on العملاقة "Items" at bounding box center [568, 533] width 424 height 19
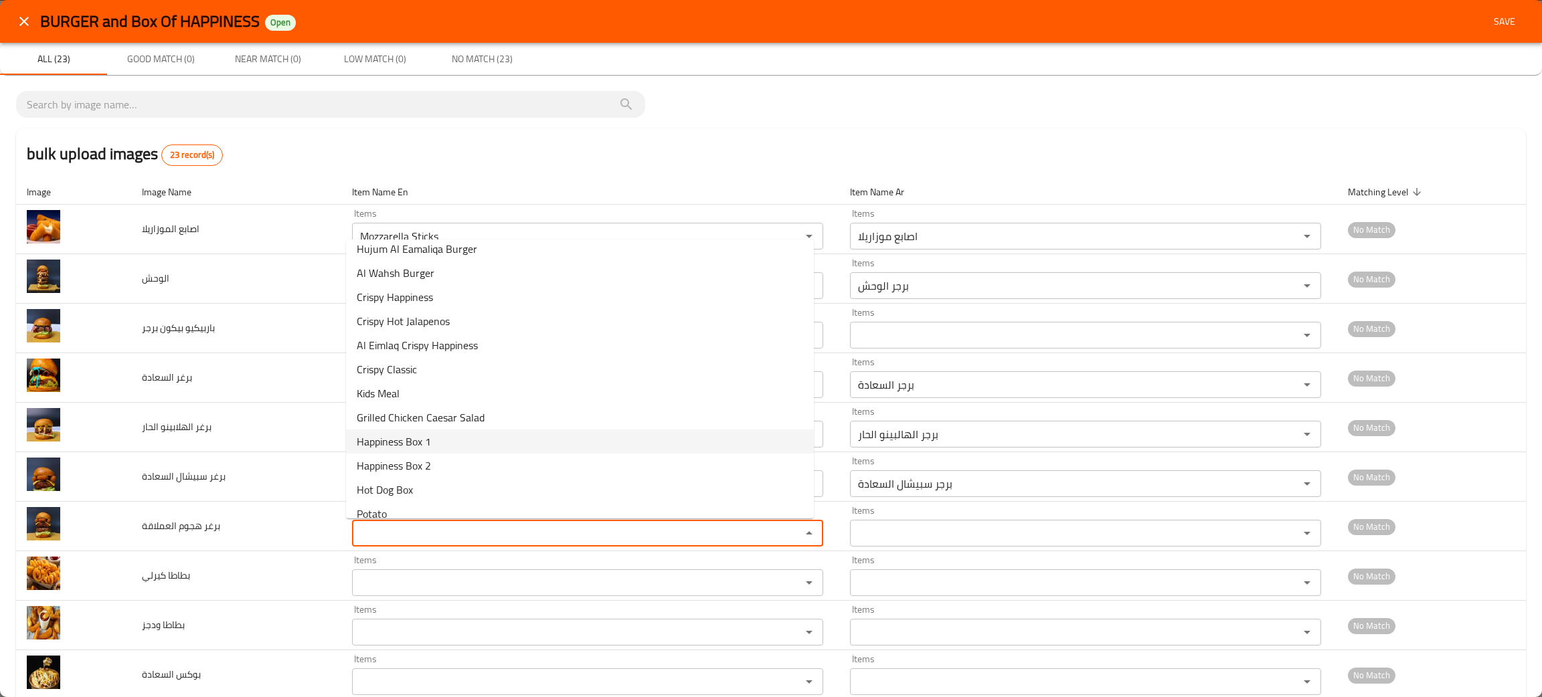
scroll to position [100, 0]
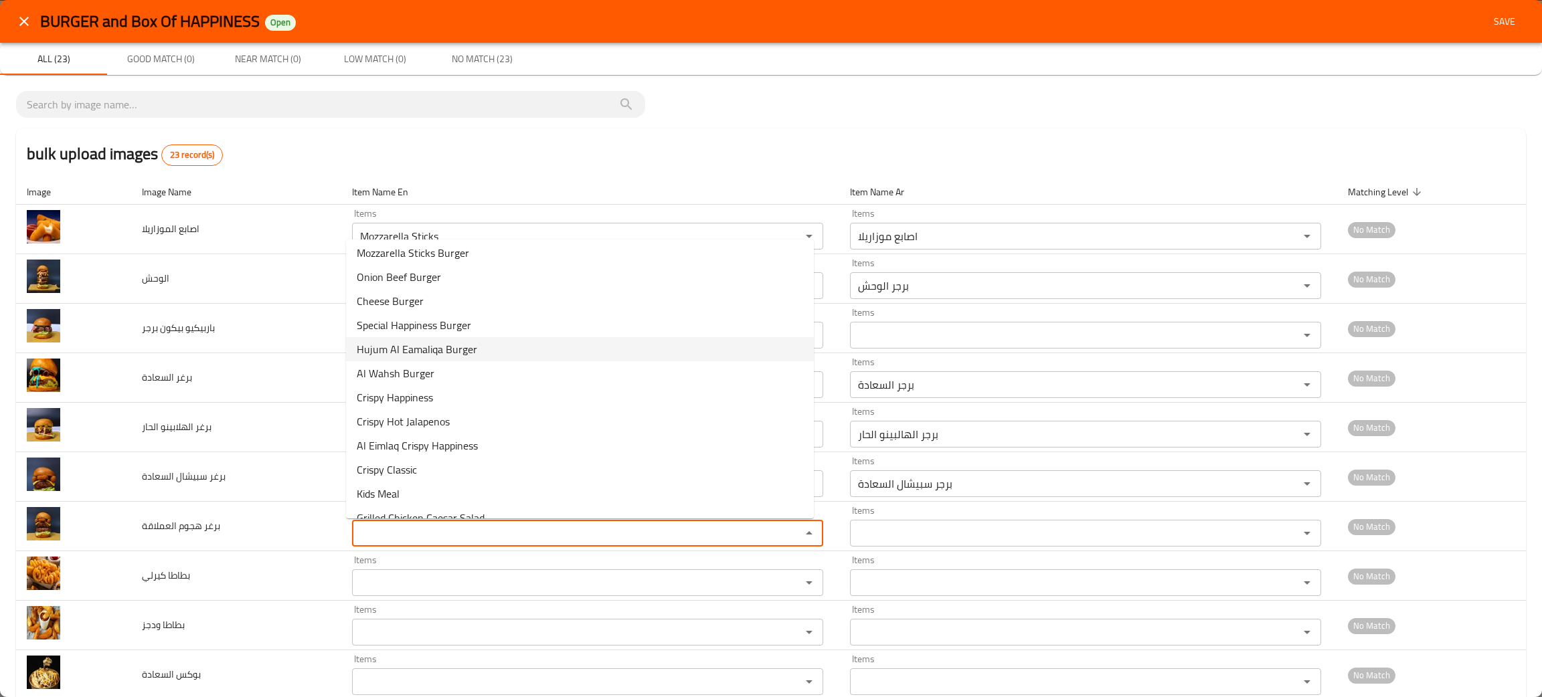
click at [404, 347] on span "Hujum Al Eamaliqa Burger" at bounding box center [417, 349] width 120 height 16
type العملاقة "Hujum Al Eamaliqa Burger"
type العملاقة-ar "برجر هجوم العمالقة"
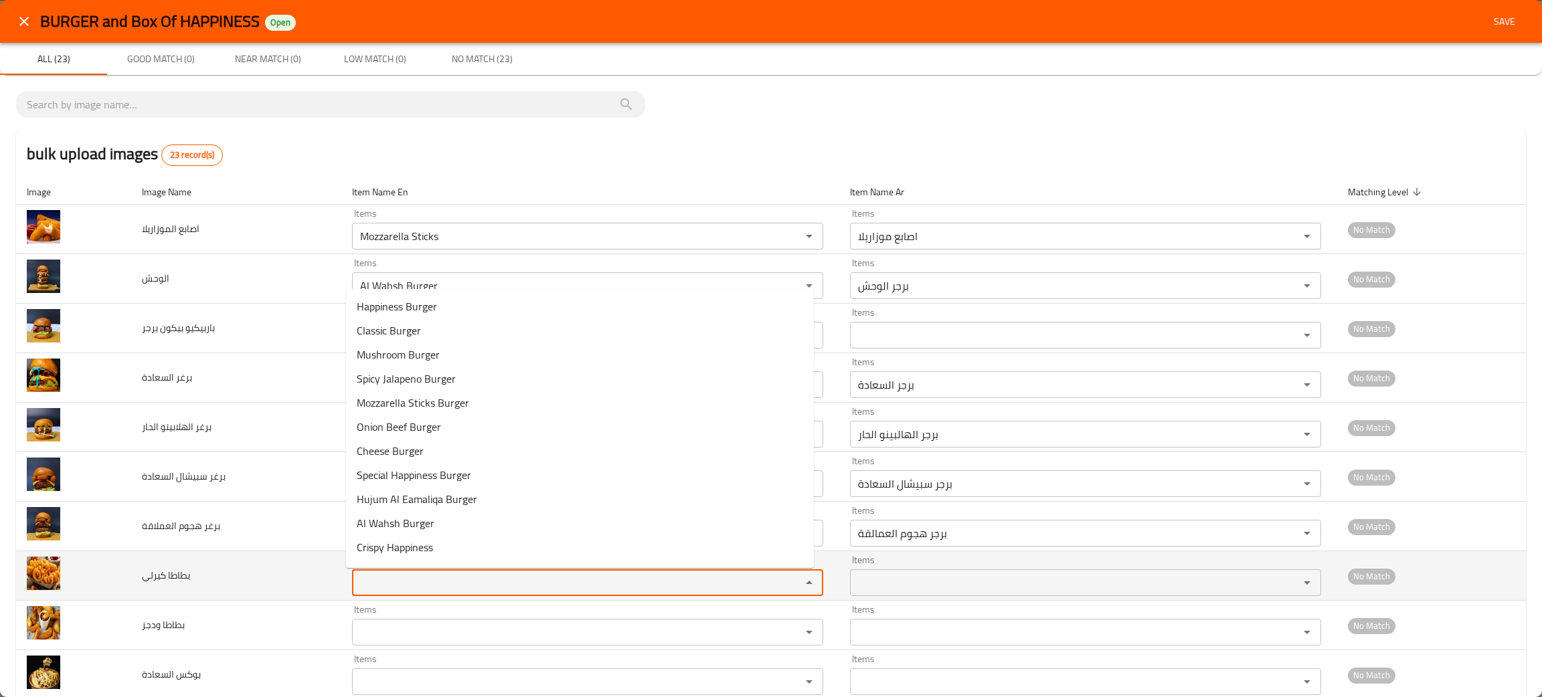
click at [416, 576] on كيرلي "Items" at bounding box center [568, 582] width 424 height 19
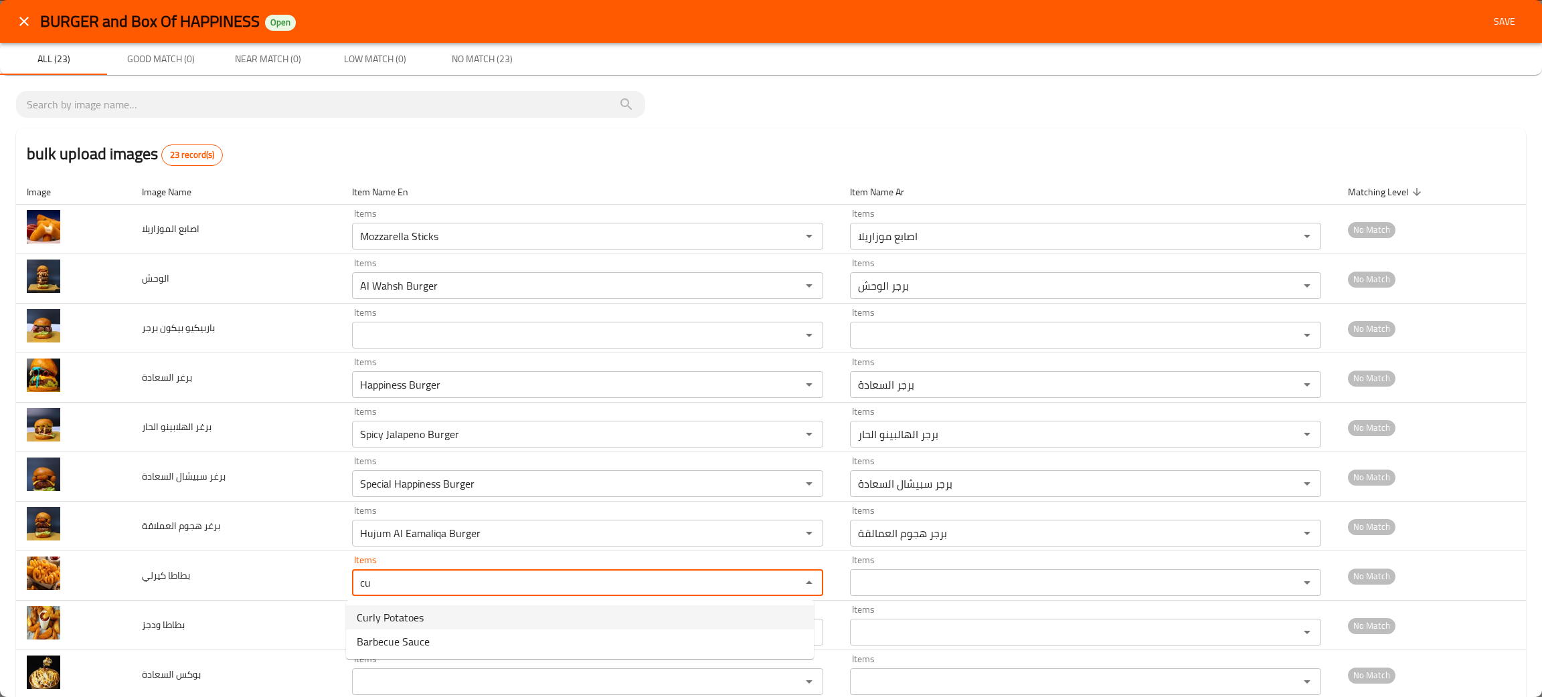
click at [426, 622] on كيرلي-option-0 "Curly Potatoes" at bounding box center [580, 618] width 468 height 24
type كيرلي "Curly Potatoes"
type كيرلي-ar "بطاطا كيرلي"
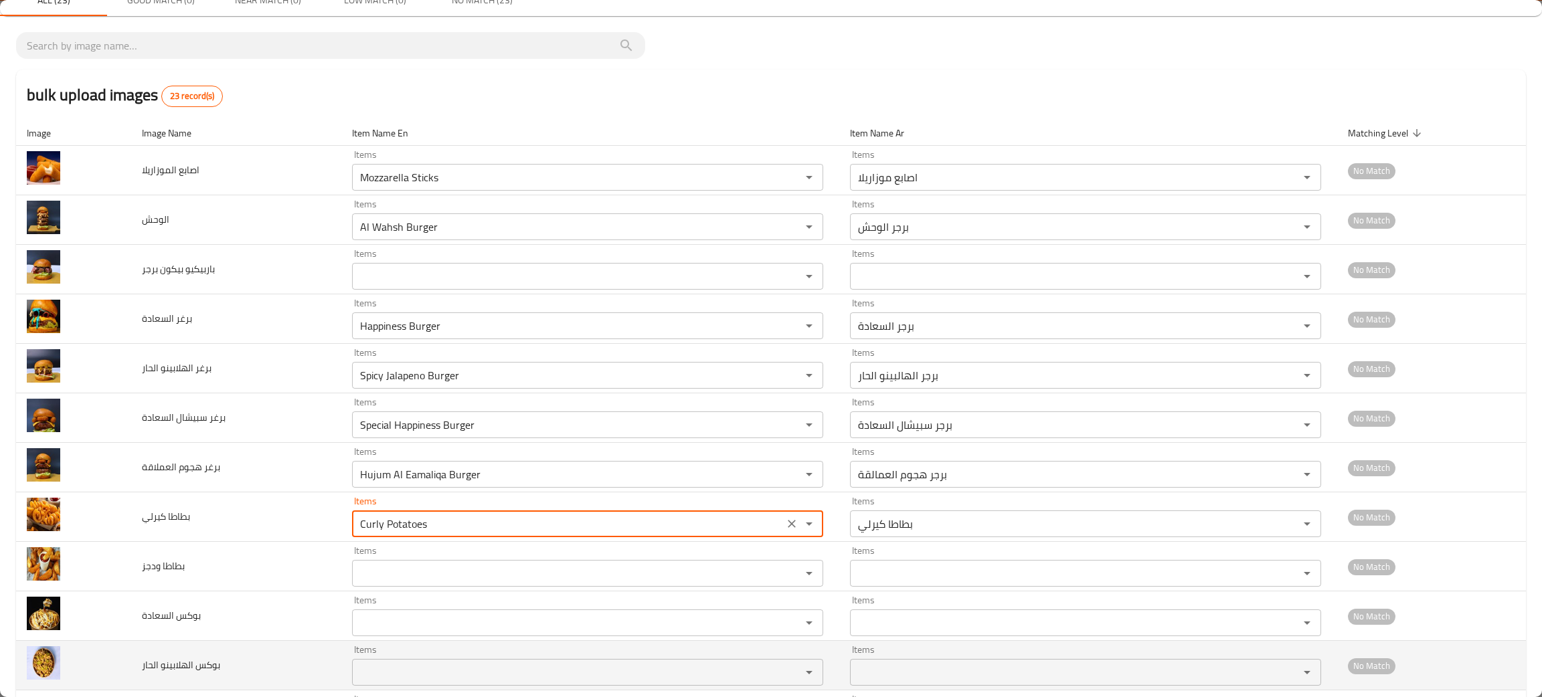
scroll to position [201, 0]
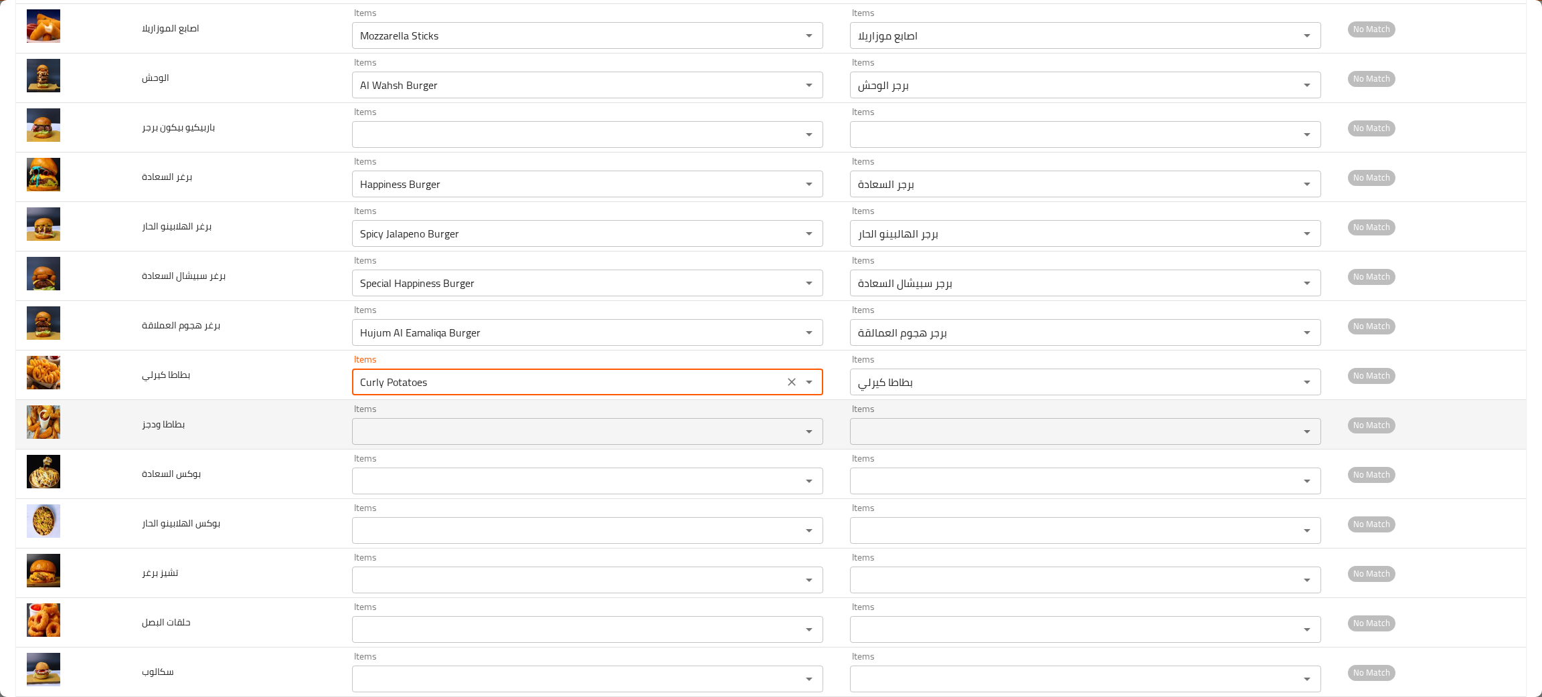
type كيرلي "Curly Potatoes"
click at [379, 434] on ودجز "Items" at bounding box center [568, 431] width 424 height 19
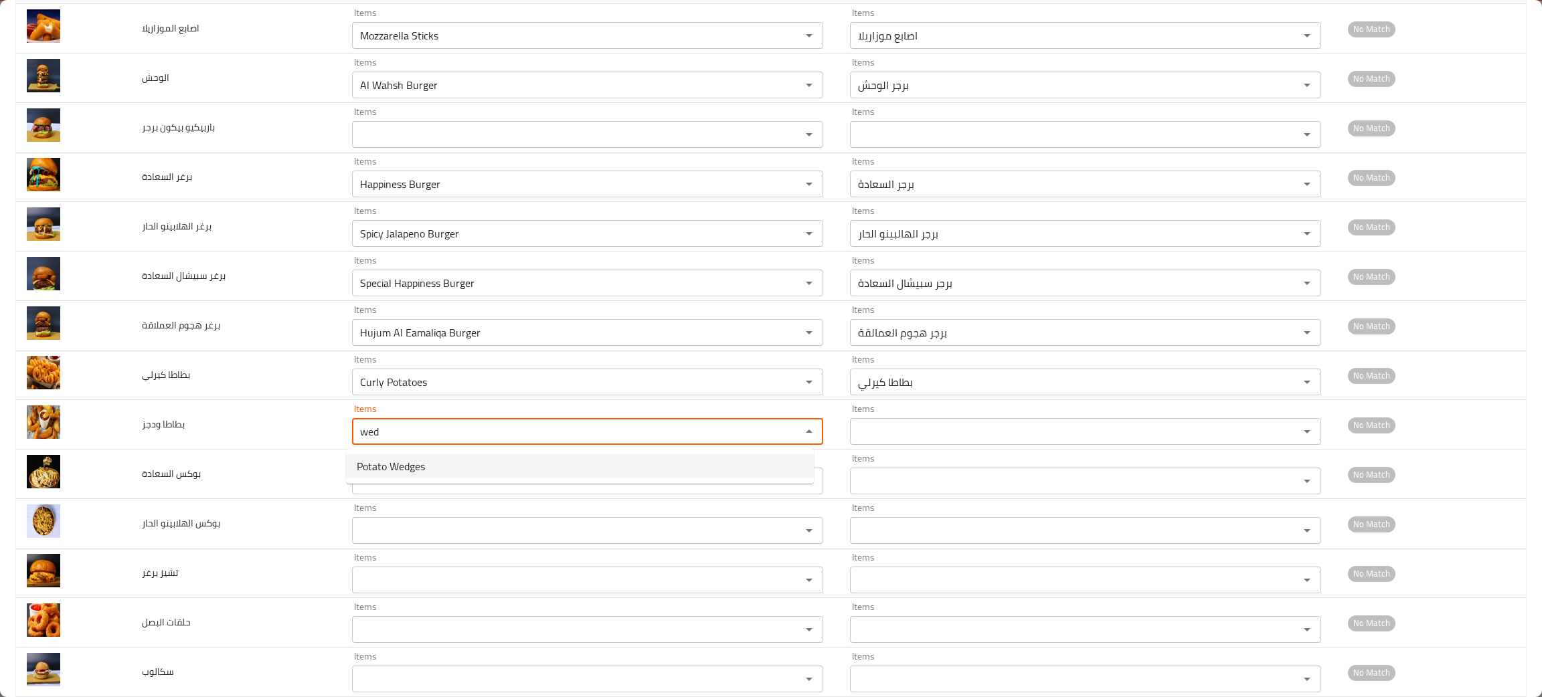
click at [392, 465] on span "Potato Wedges" at bounding box center [391, 466] width 68 height 16
type ودجز "Potato Wedges"
type ودجز-ar "بطاطا ودجز"
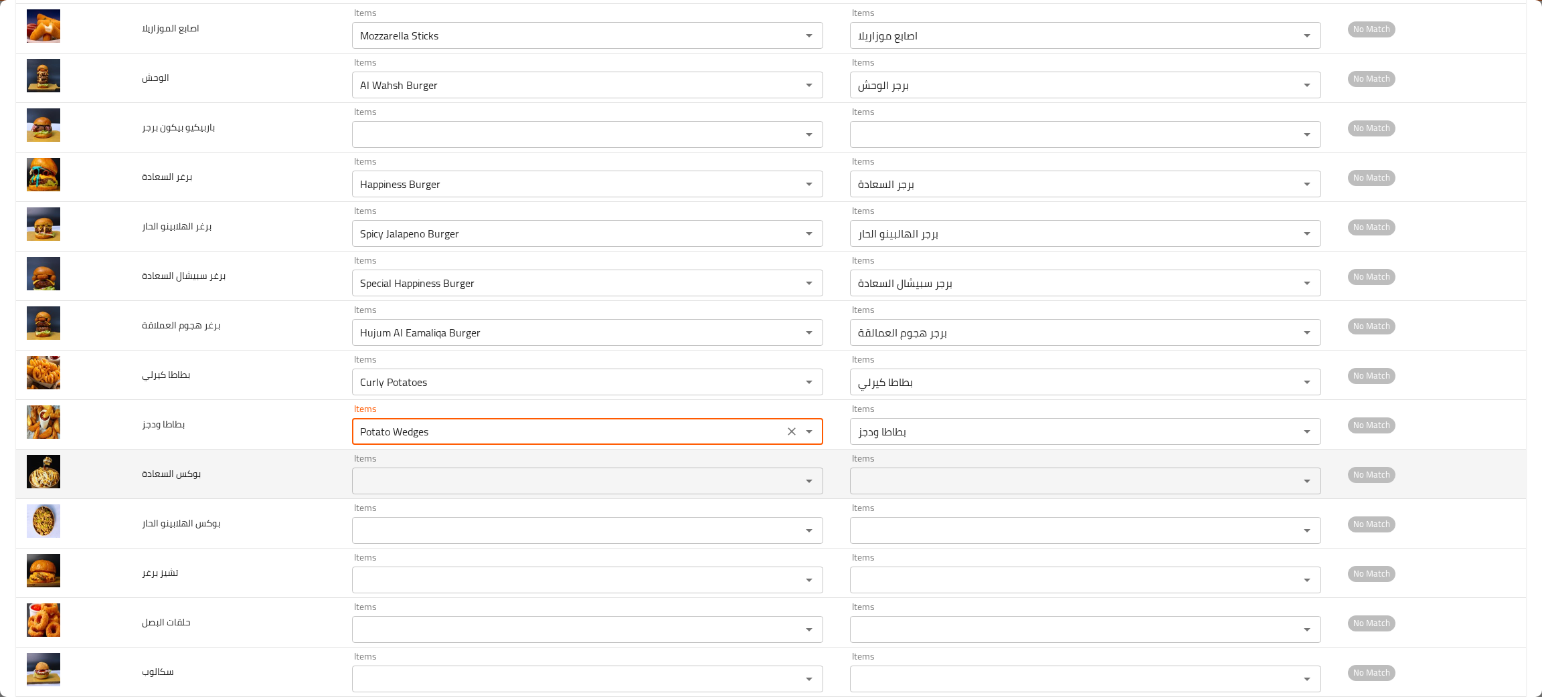
type ودجز "Potato Wedges"
click at [388, 484] on السعادة "Items" at bounding box center [568, 481] width 424 height 19
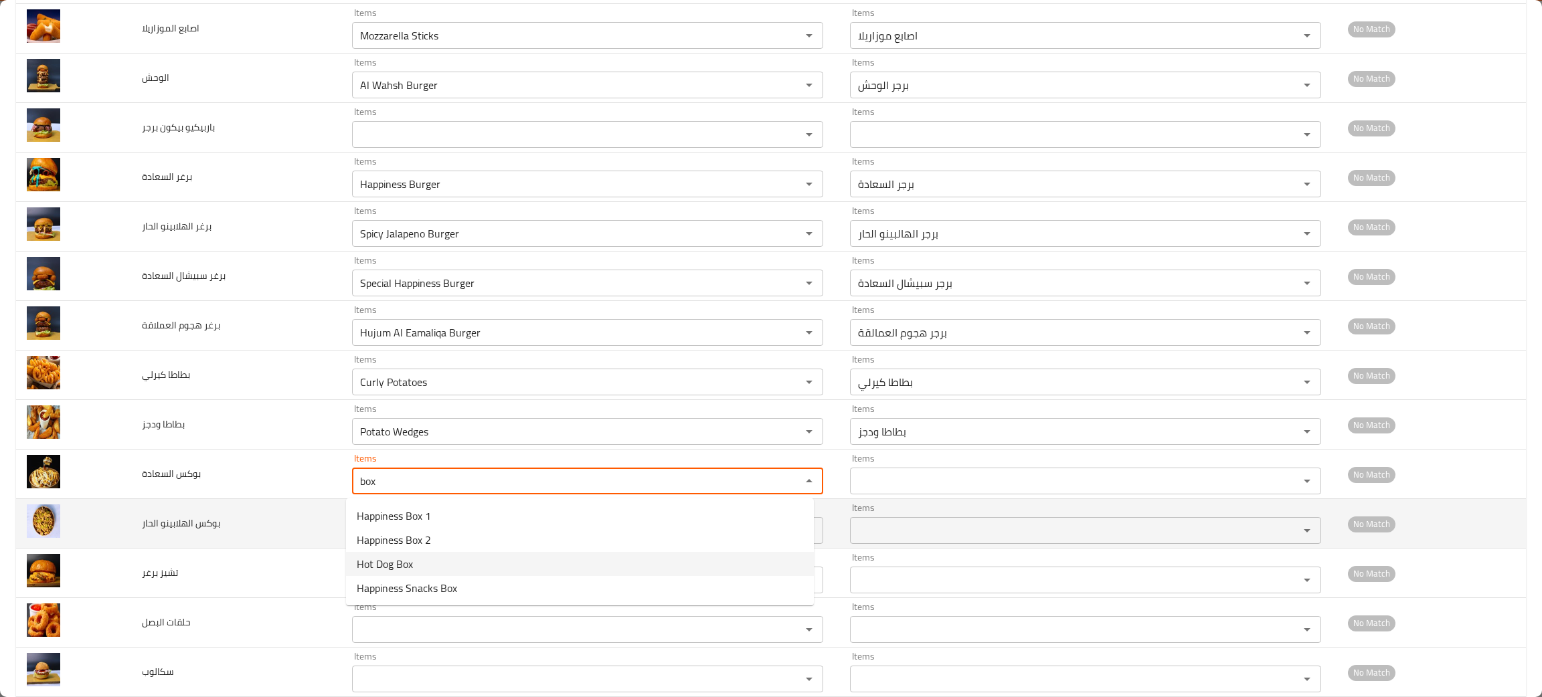
type السعادة "box"
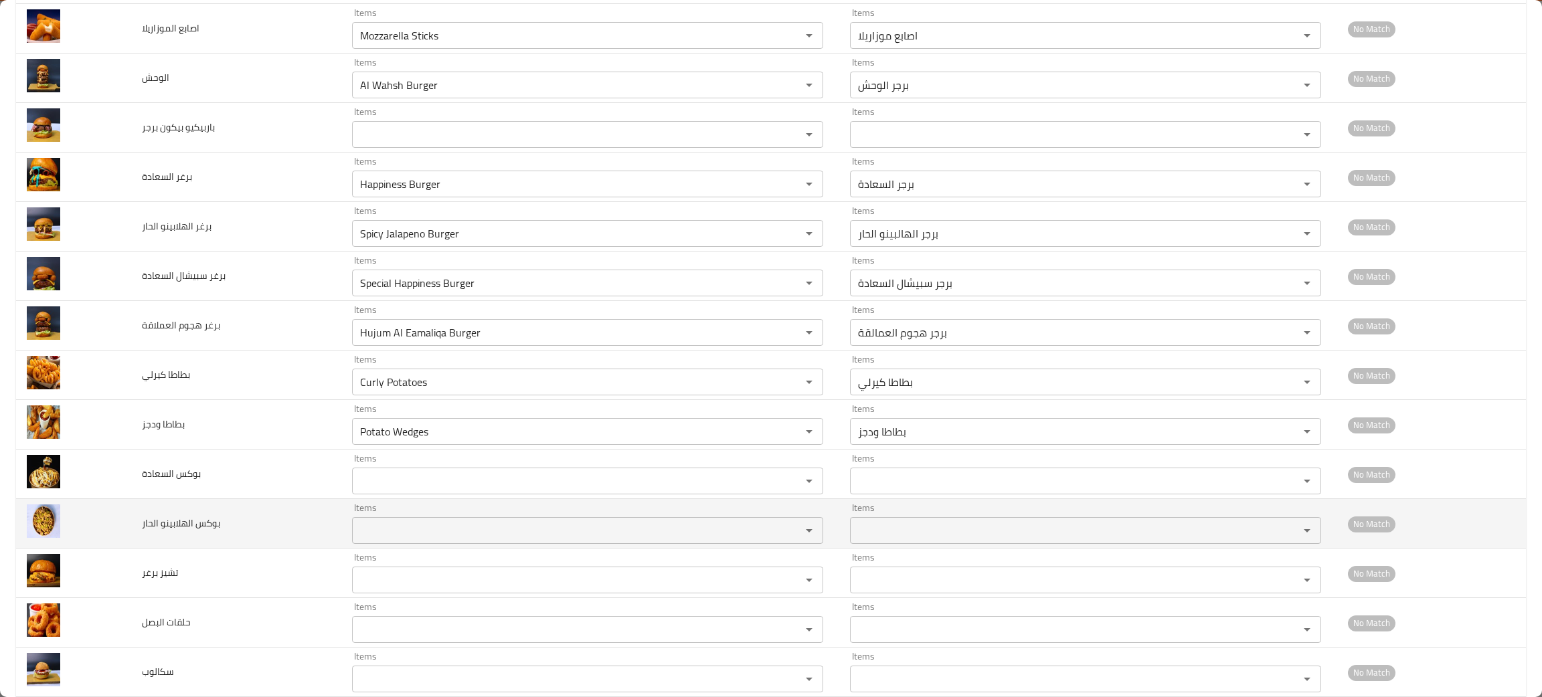
click at [282, 541] on td "بوكس الهلابينو الحار" at bounding box center [236, 524] width 211 height 50
click at [414, 536] on الحار "Items" at bounding box center [568, 530] width 424 height 19
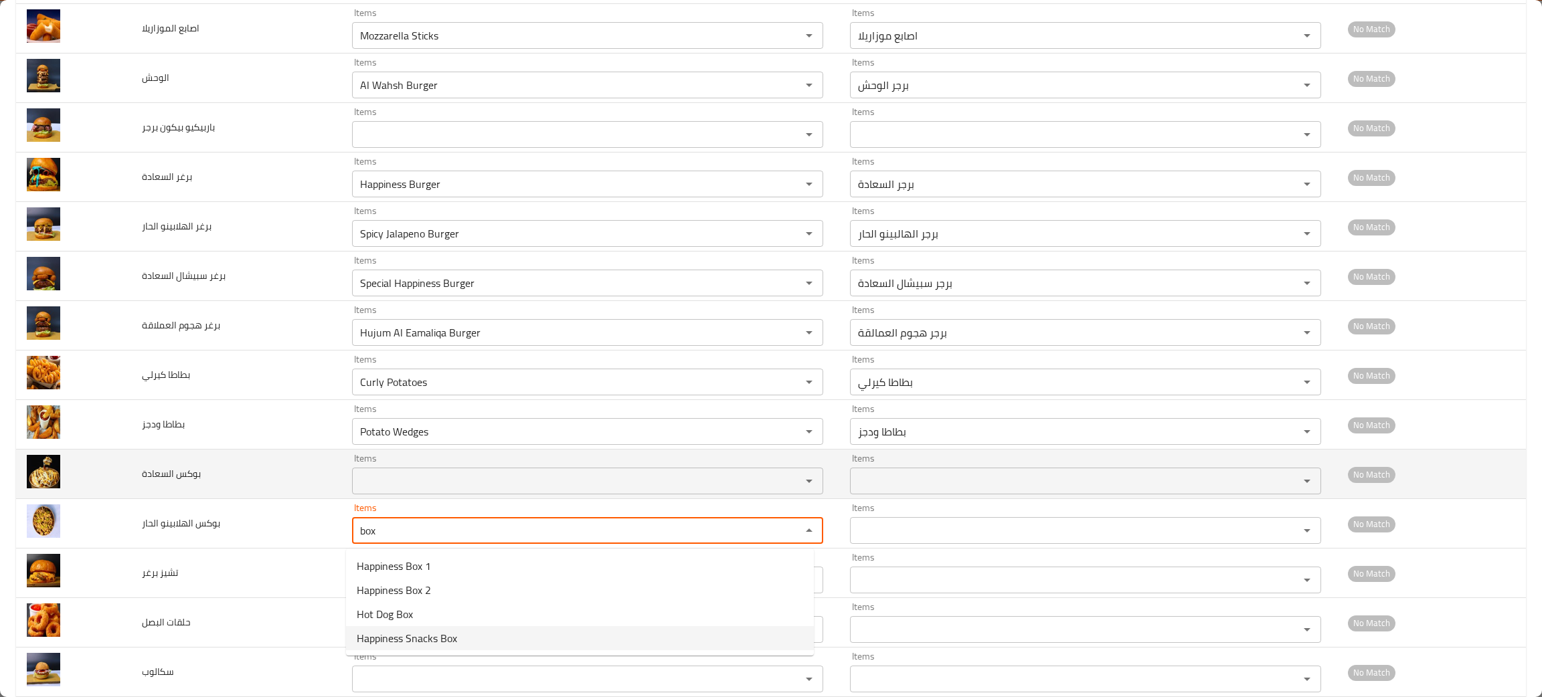
type الحار "box"
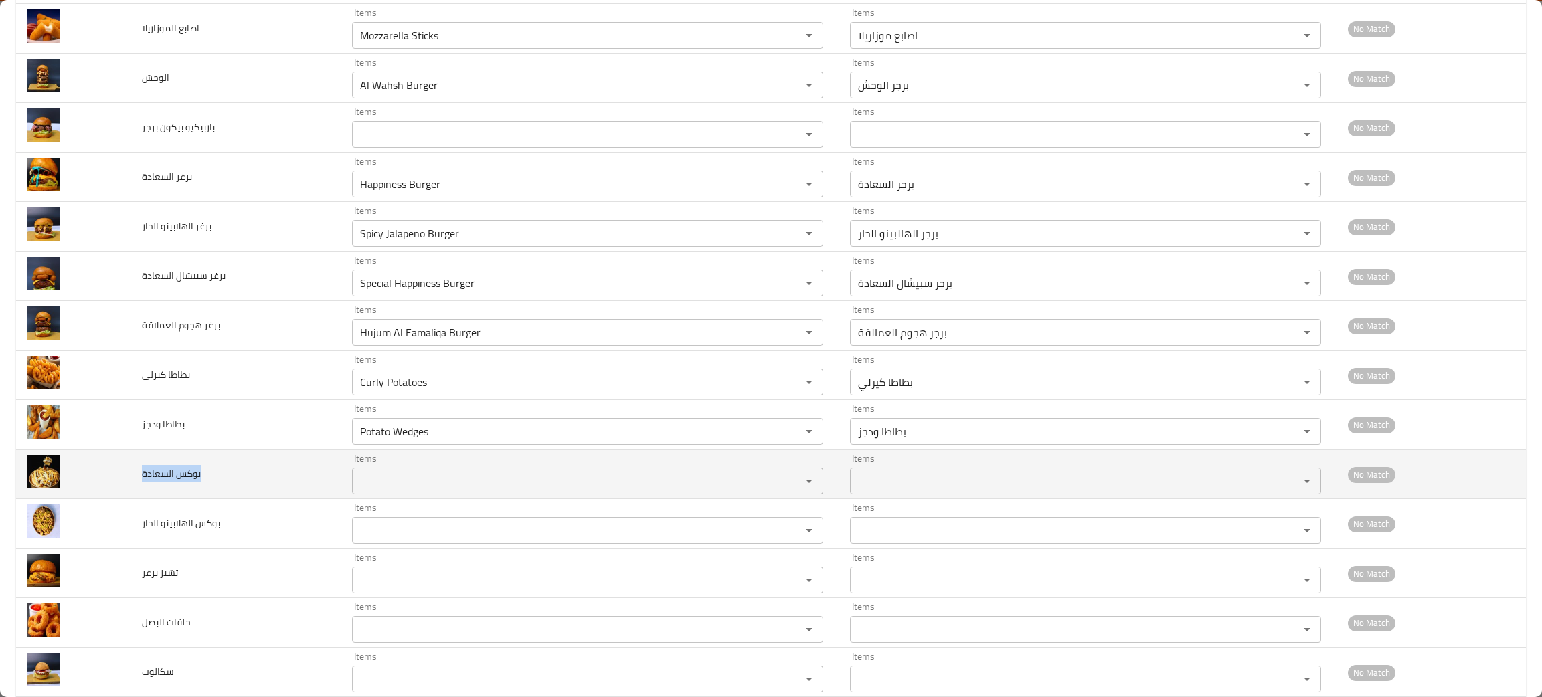
drag, startPoint x: 248, startPoint y: 472, endPoint x: 135, endPoint y: 481, distance: 113.4
click at [135, 481] on td "بوكس السعادة" at bounding box center [236, 475] width 211 height 50
copy span "بوكس السعادة"
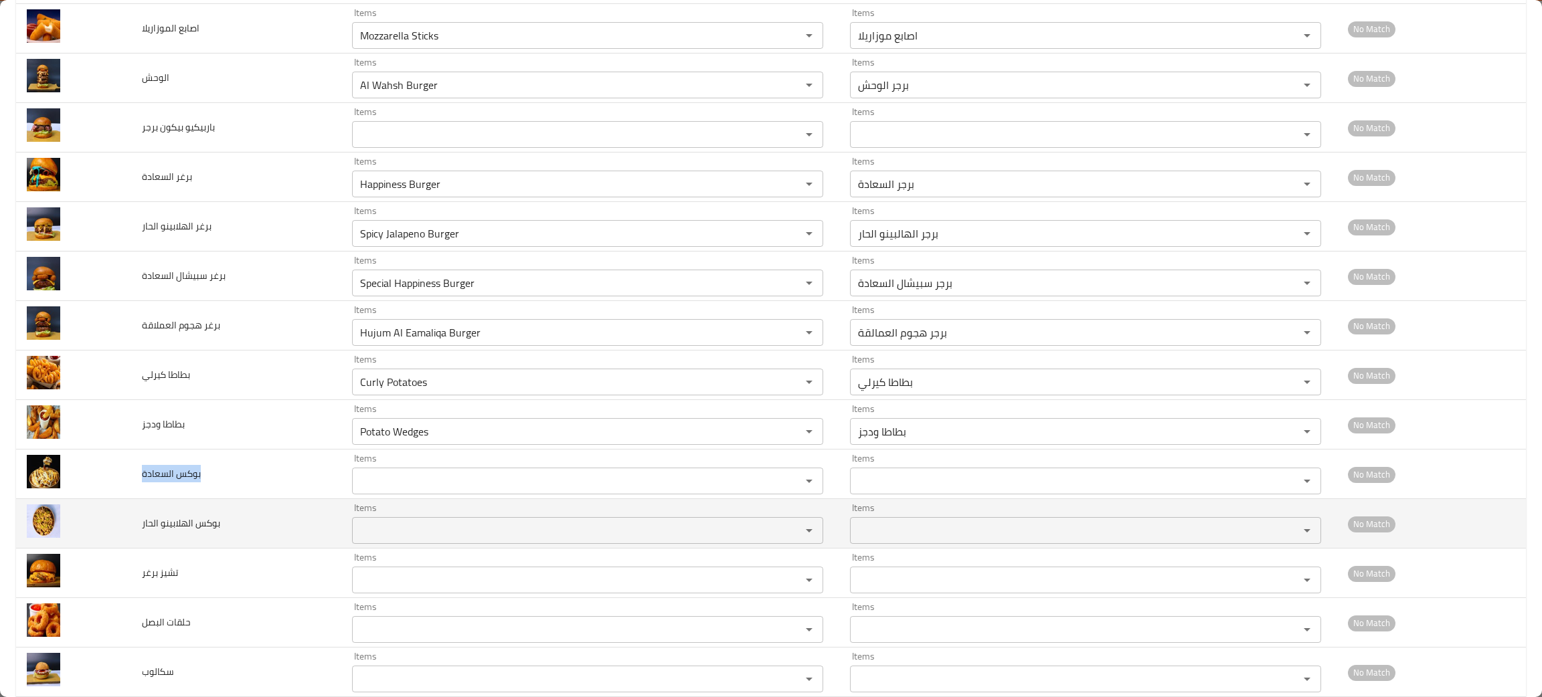
click at [393, 543] on div "Items" at bounding box center [587, 530] width 471 height 27
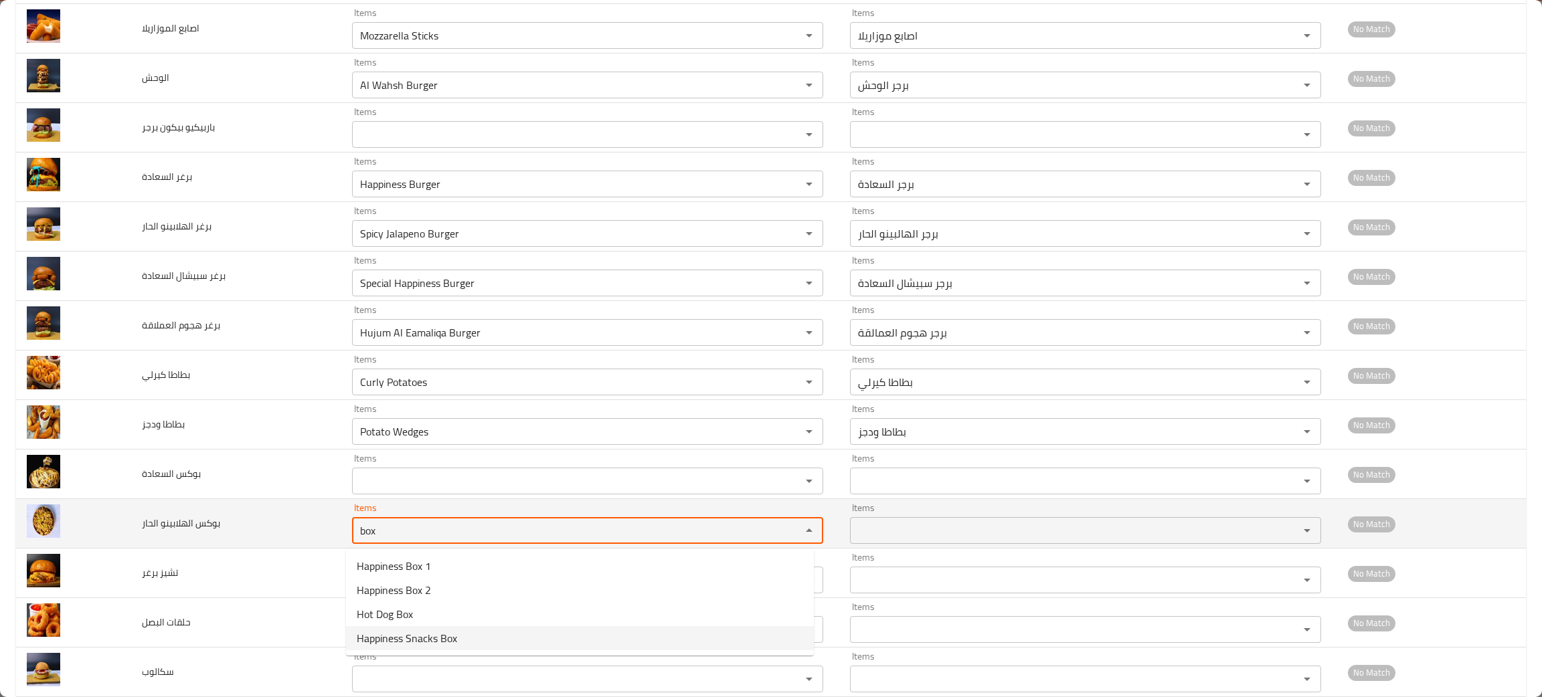
type الحار "box"
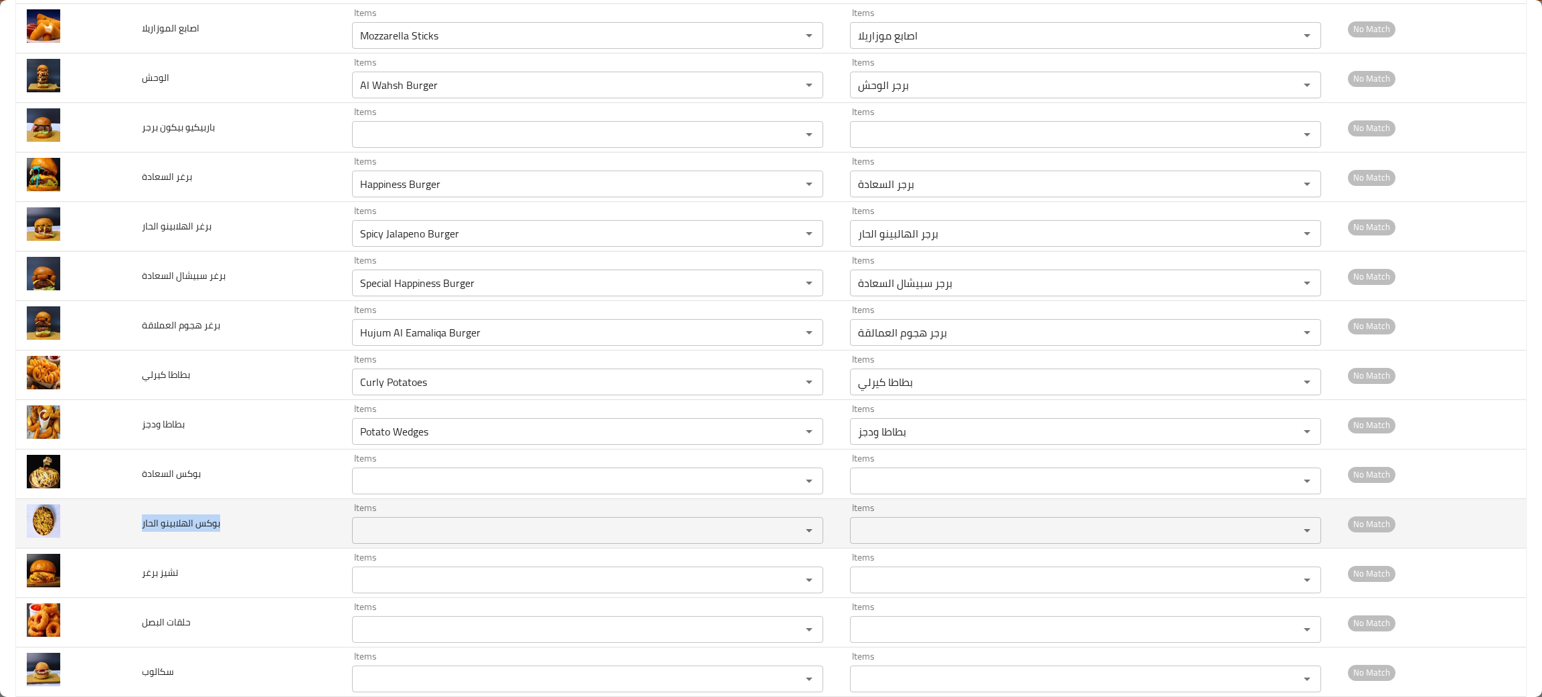
drag, startPoint x: 244, startPoint y: 534, endPoint x: 133, endPoint y: 541, distance: 110.6
click at [133, 541] on td "بوكس الهلابينو الحار" at bounding box center [236, 524] width 211 height 50
click at [246, 519] on td "بوكس الهلابينو الحار" at bounding box center [236, 524] width 211 height 50
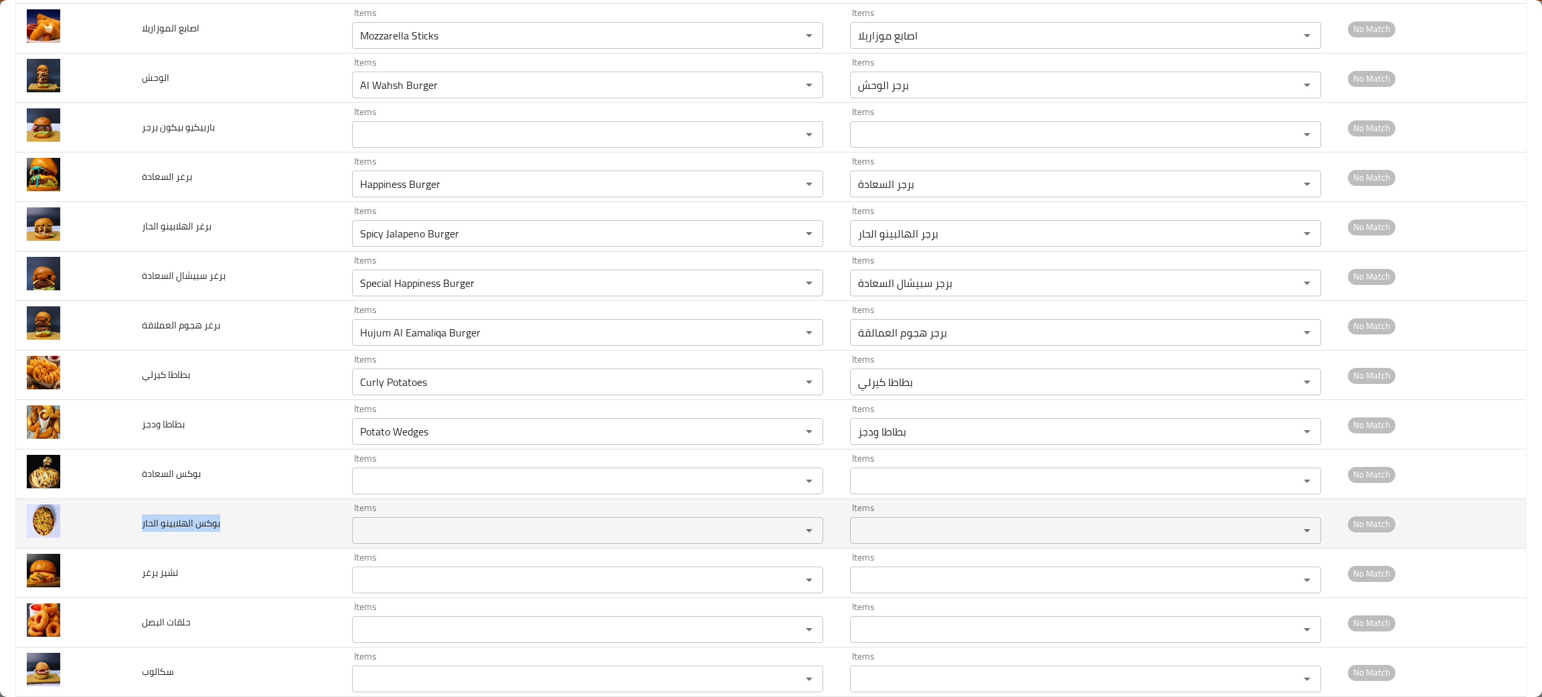
copy span "بوكس الهلابينو الحار"
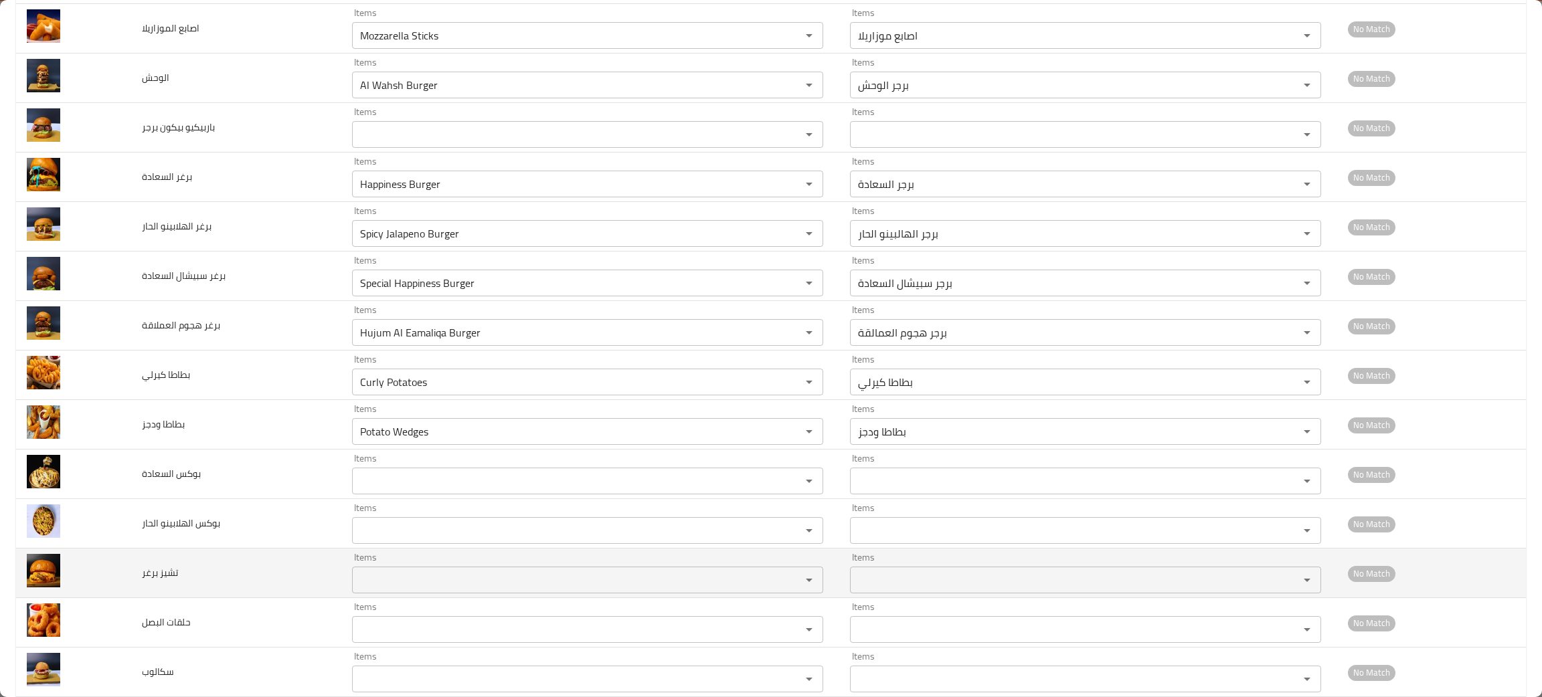
click at [441, 581] on برغر "Items" at bounding box center [568, 580] width 424 height 19
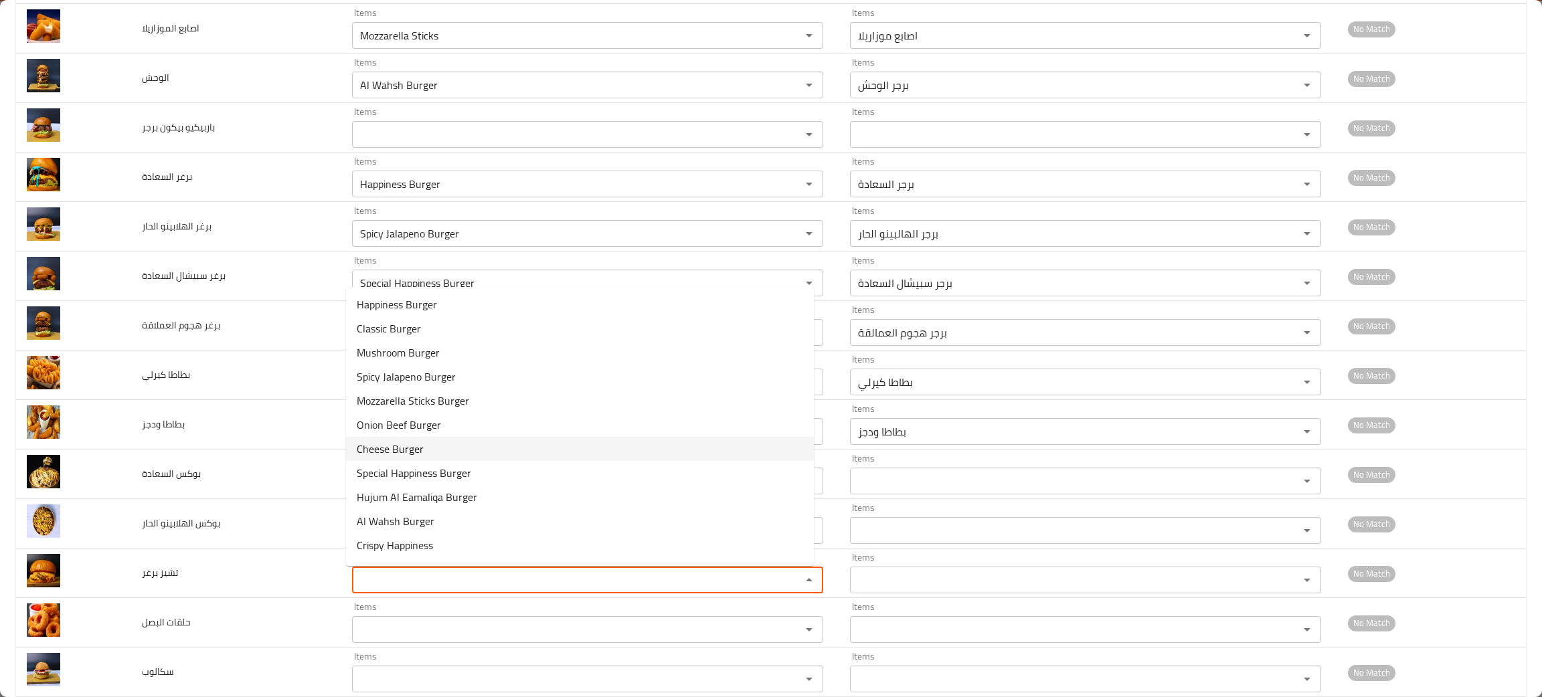
click at [409, 447] on span "Cheese Burger" at bounding box center [390, 449] width 67 height 16
type برغر "Cheese Burger"
type برغر-ar "تشيز برجر"
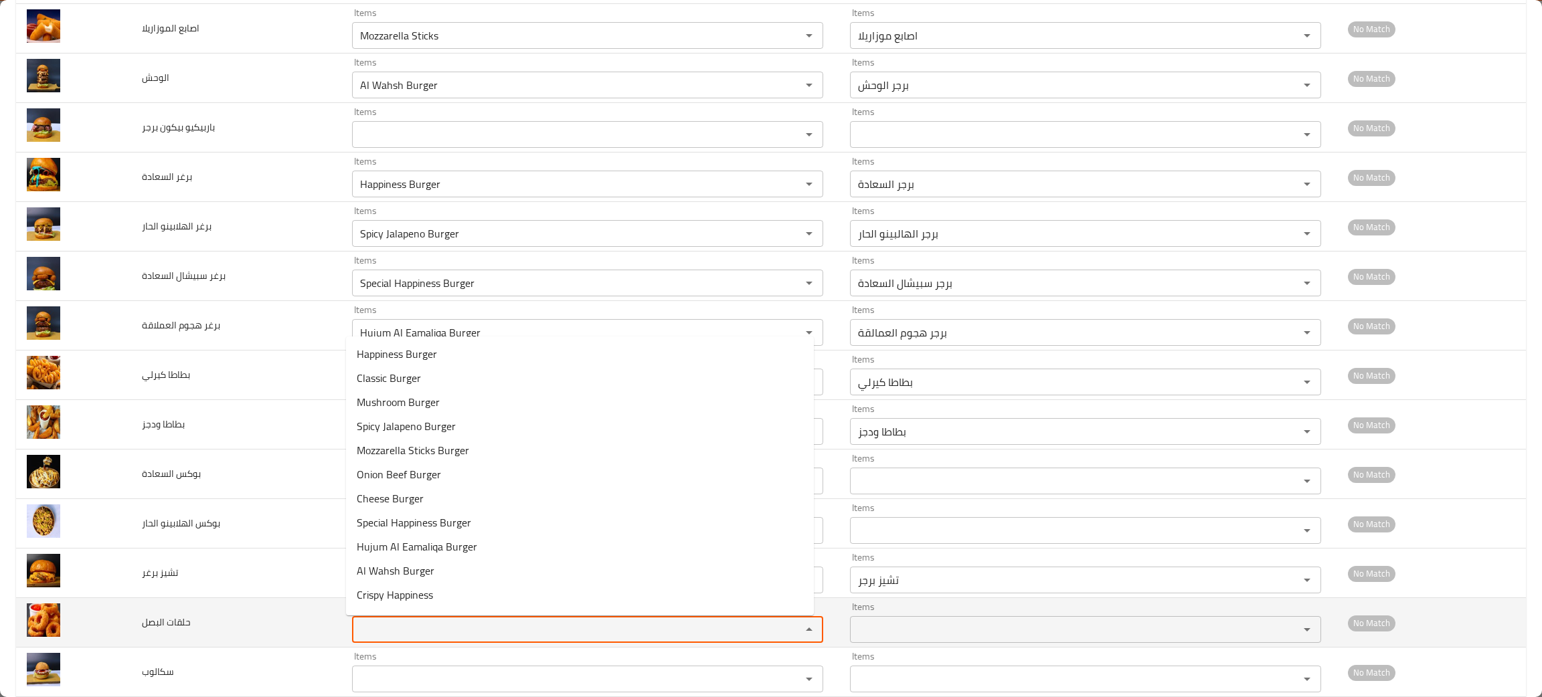
click at [371, 637] on البصل "Items" at bounding box center [568, 629] width 424 height 19
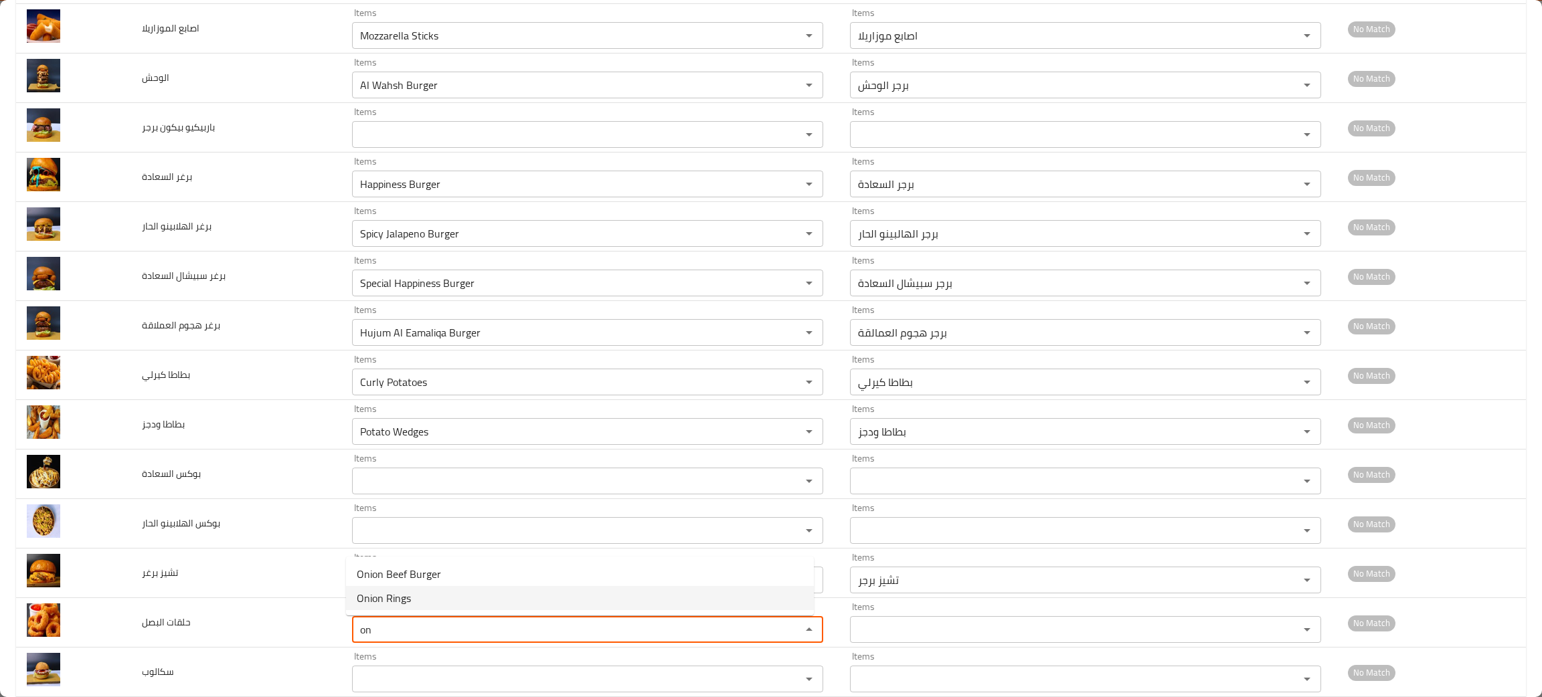
click at [423, 592] on البصل-option-1 "Onion Rings" at bounding box center [580, 598] width 468 height 24
type البصل "Onion Rings"
type البصل-ar "حلقات البصل"
type البصل "Onion Rings"
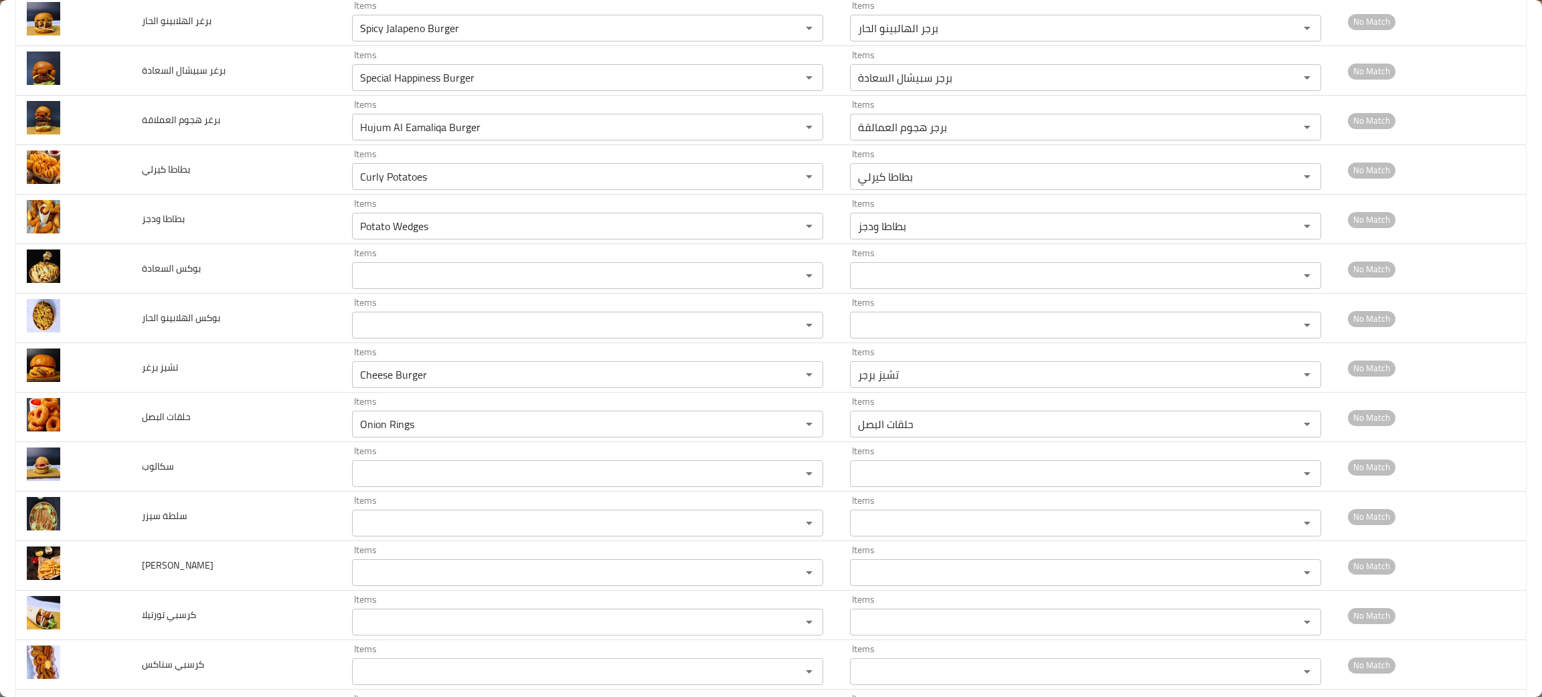
scroll to position [404, 0]
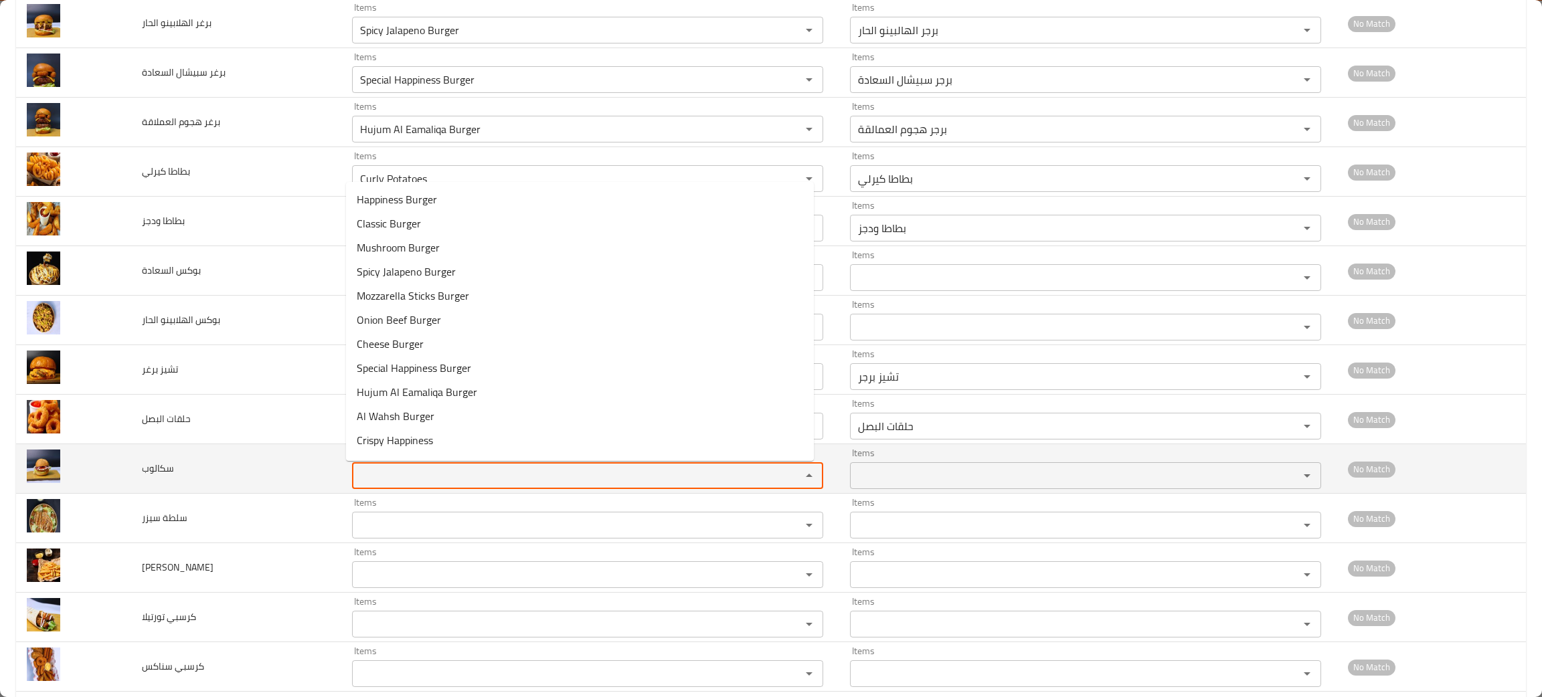
click at [565, 469] on input "Items" at bounding box center [568, 475] width 424 height 19
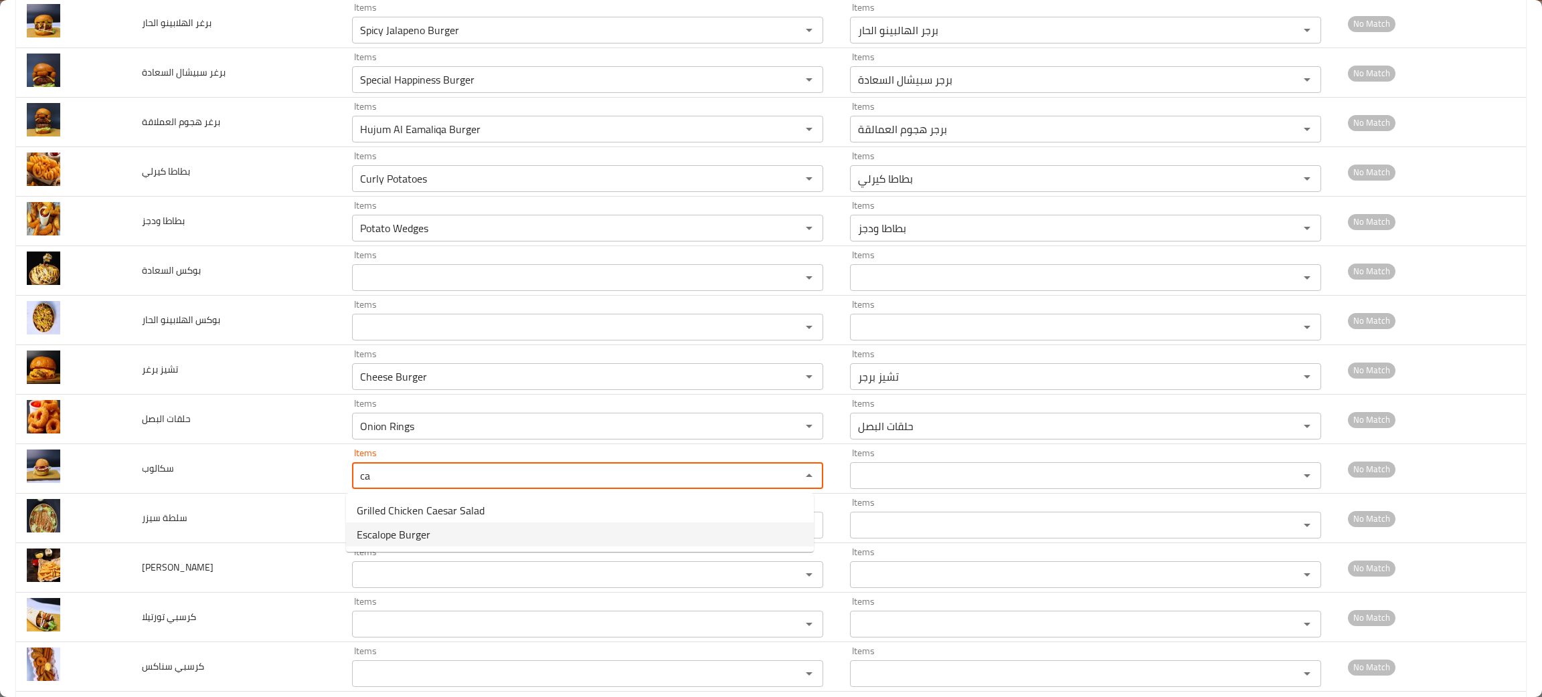
click at [414, 533] on span "Escalope Burger" at bounding box center [394, 535] width 74 height 16
type input "Escalope Burger"
type input "برجر سكالوب"
type input "Escalope Burger"
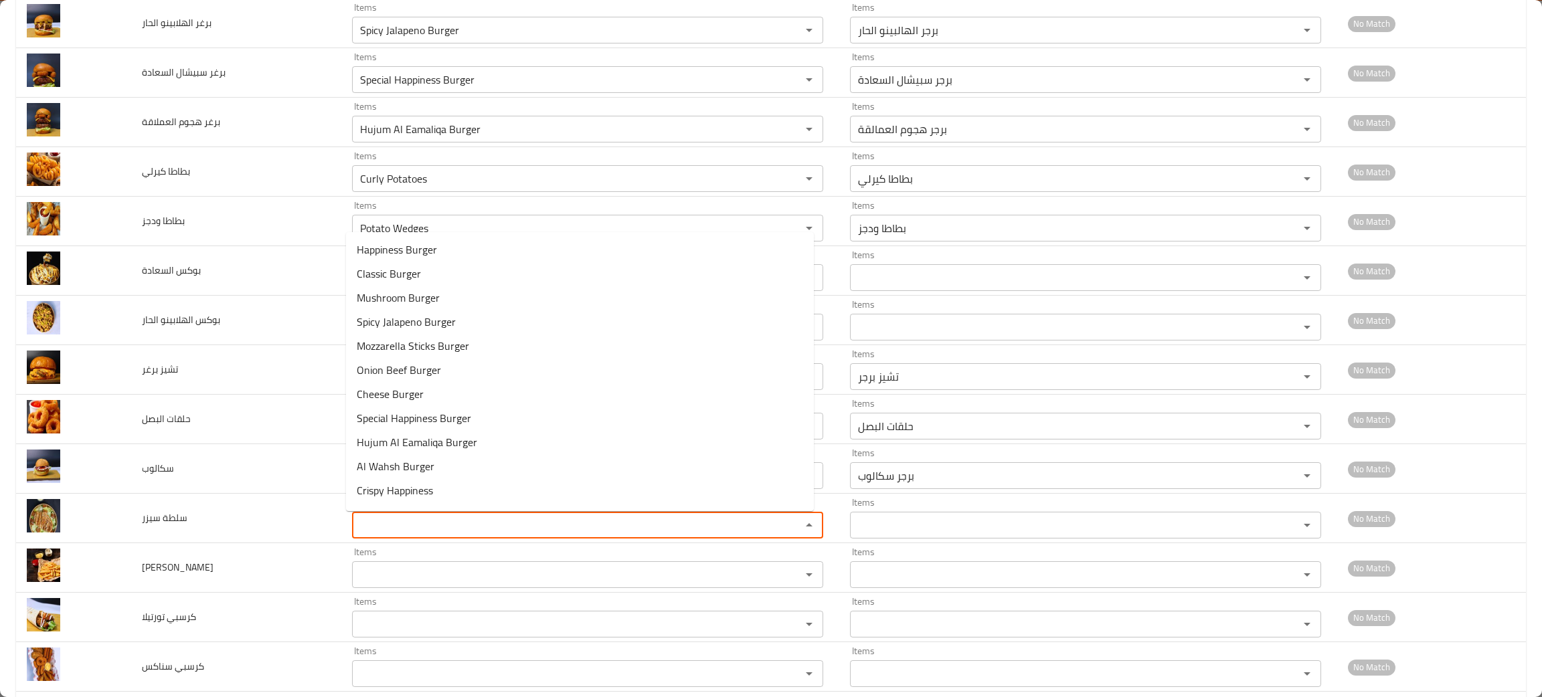
click at [414, 533] on سيزر "Items" at bounding box center [568, 525] width 424 height 19
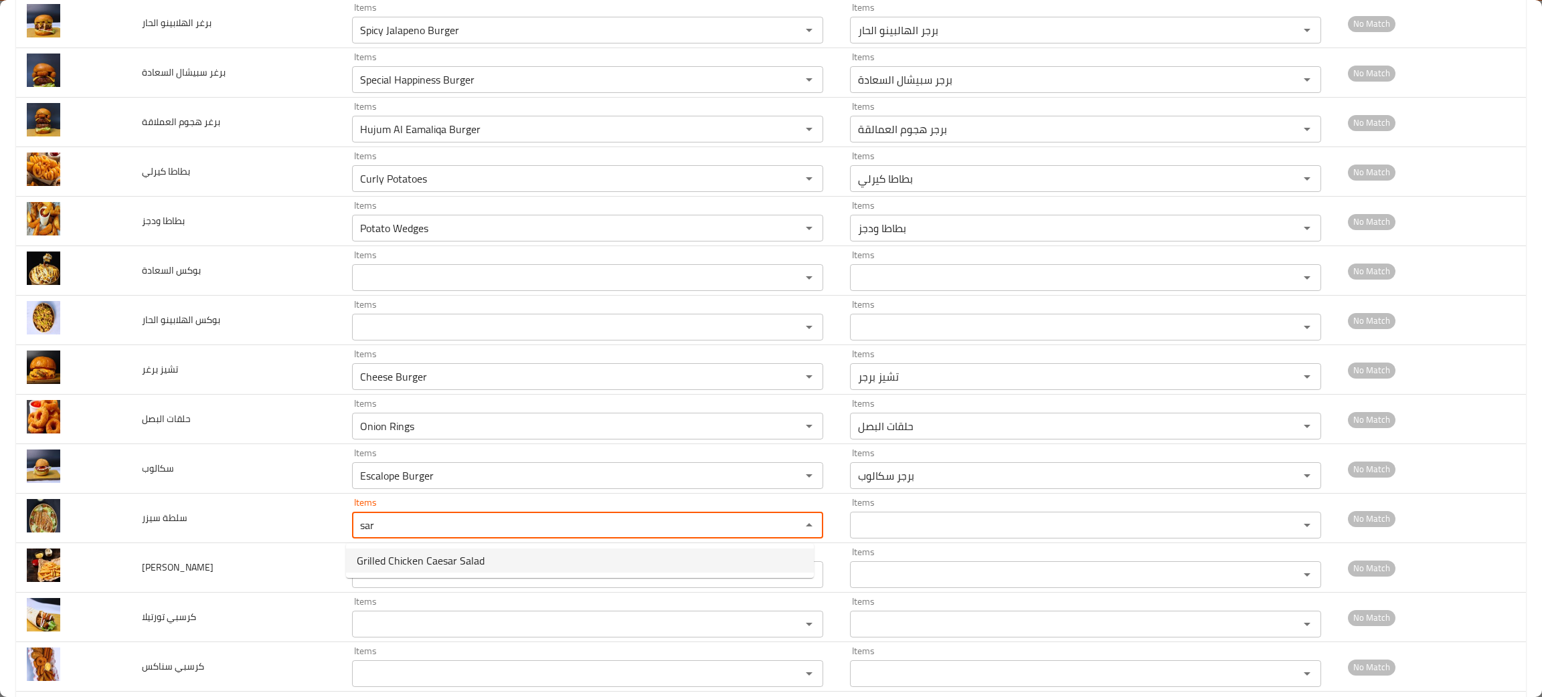
click at [458, 553] on span "Grilled Chicken Caesar Salad" at bounding box center [421, 561] width 128 height 16
type سيزر "Grilled Chicken Caesar Salad"
type سيزر-ar "سلطة سيزر بالدجاج المشوي"
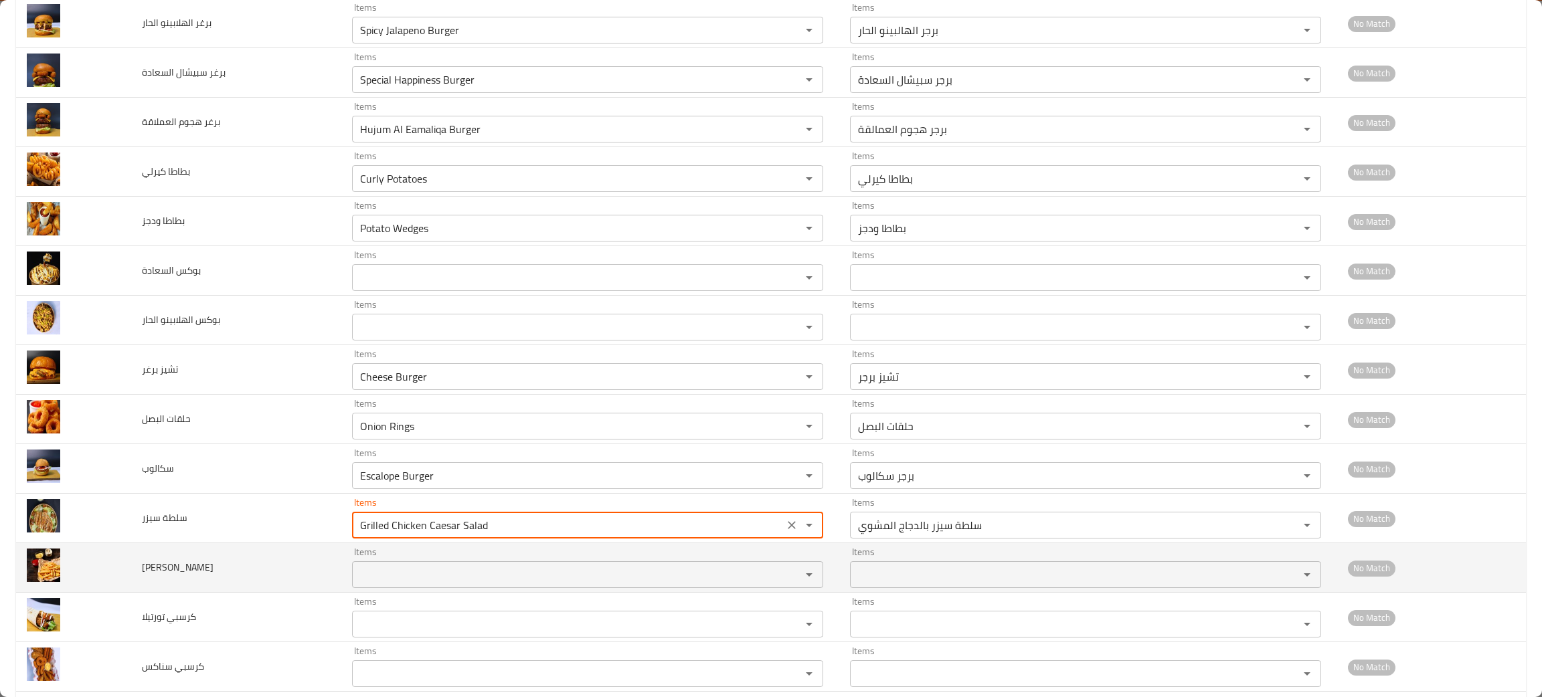
type سيزر "Grilled Chicken Caesar Salad"
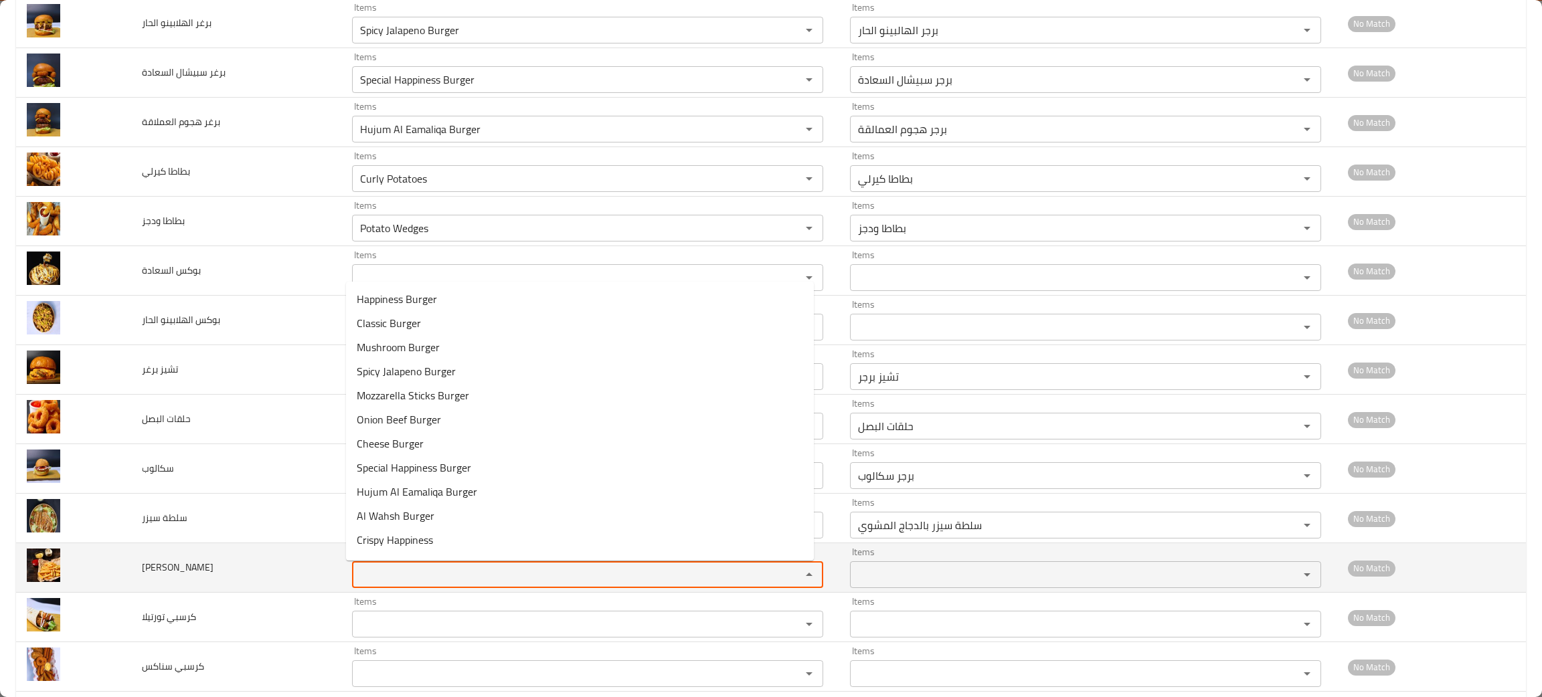
click at [446, 569] on فرايز "Items" at bounding box center [568, 574] width 424 height 19
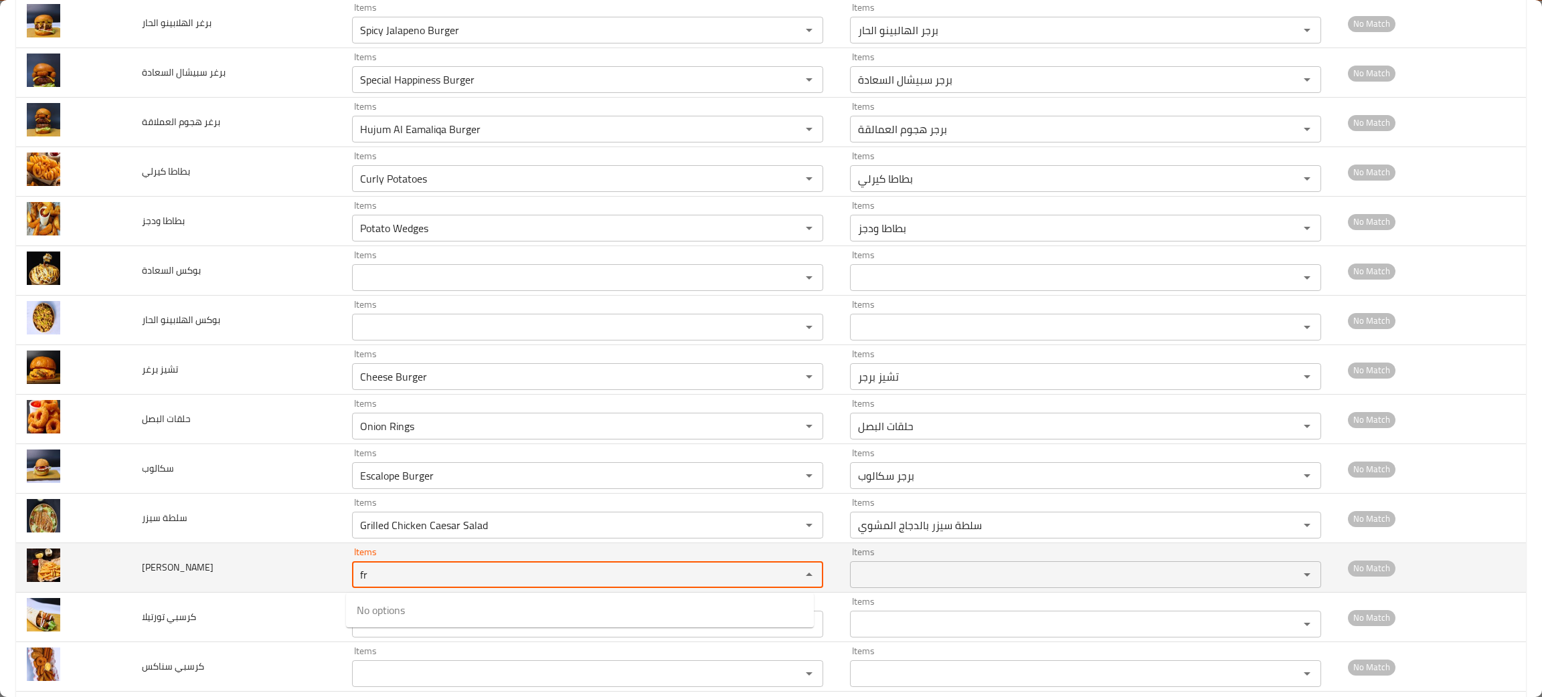
type فرايز "f"
type فرايز "fr"
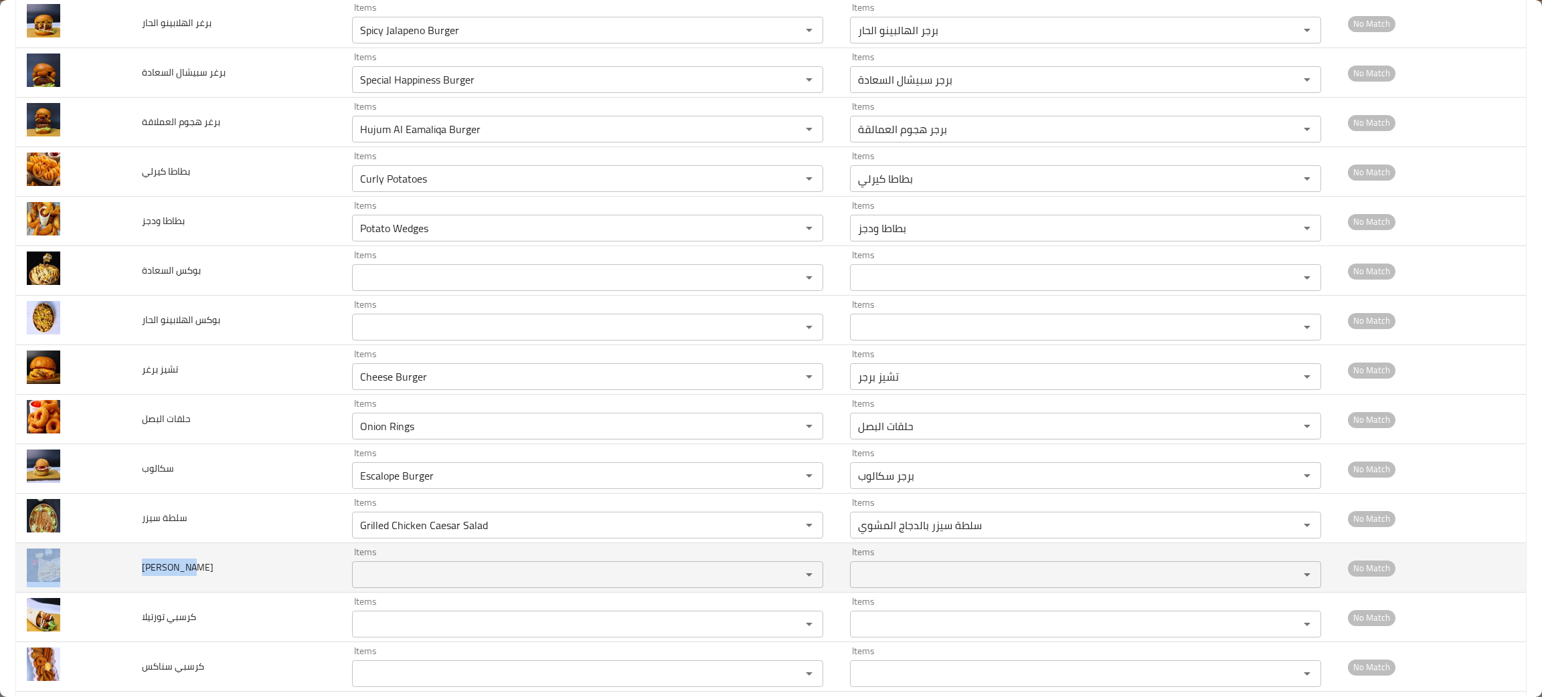
drag, startPoint x: 207, startPoint y: 565, endPoint x: 79, endPoint y: 584, distance: 129.2
click at [79, 584] on tr "فرنش فرايز Items Items Items Items No Match" at bounding box center [770, 568] width 1509 height 50
copy tr "فرنش فرايز"
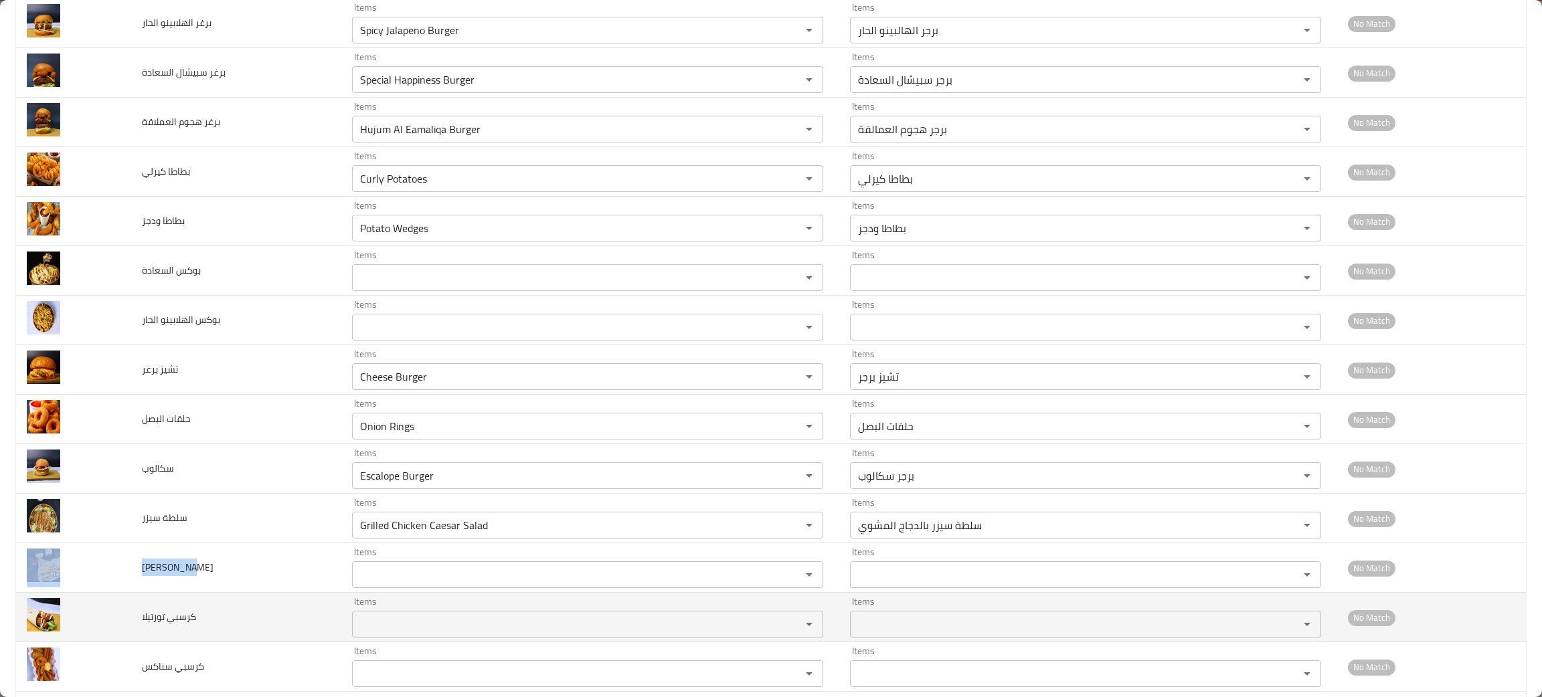
click at [397, 638] on div "Items" at bounding box center [587, 624] width 471 height 27
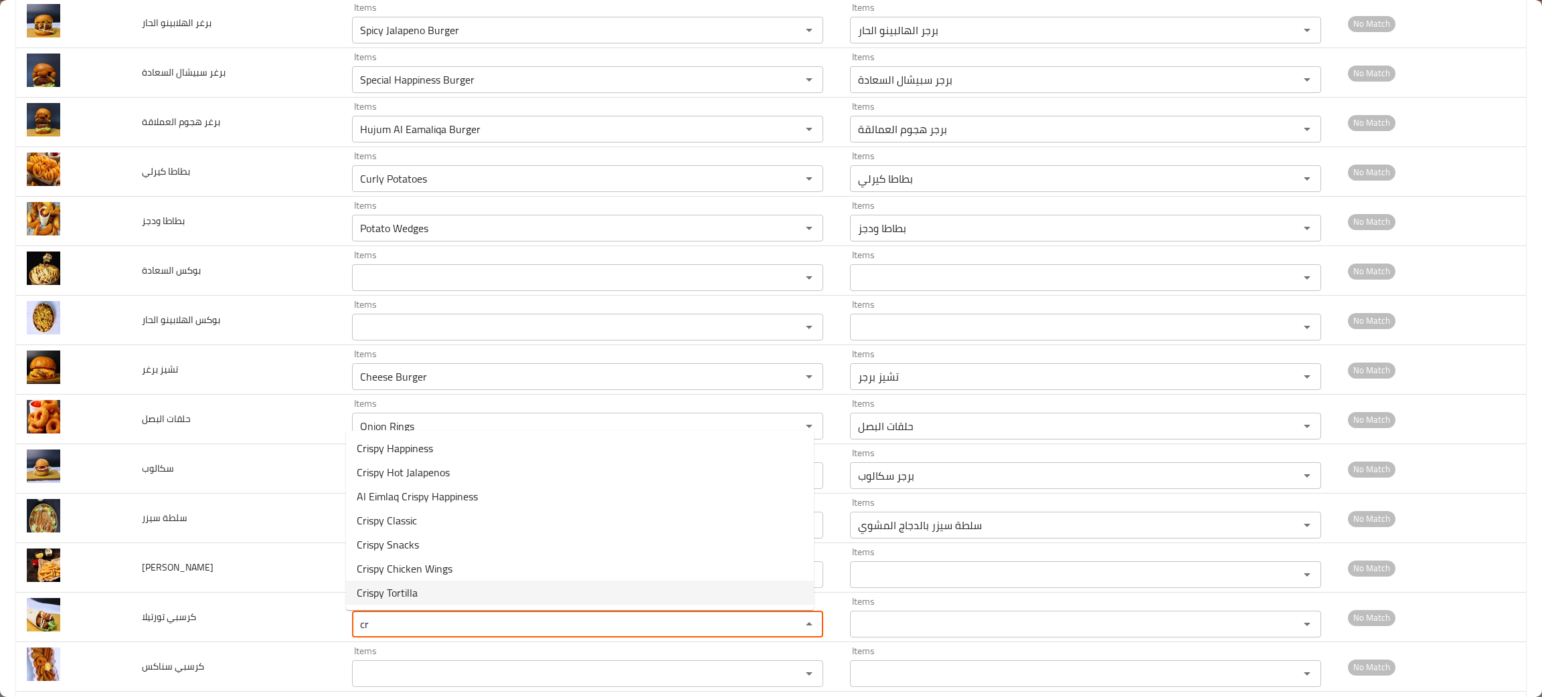
click at [397, 588] on span "Crispy Tortilla" at bounding box center [387, 593] width 61 height 16
type تورتيلا "Crispy Tortilla"
type تورتيلا-ar "كرسبي تورتيلا"
type تورتيلا "Crispy Tortilla"
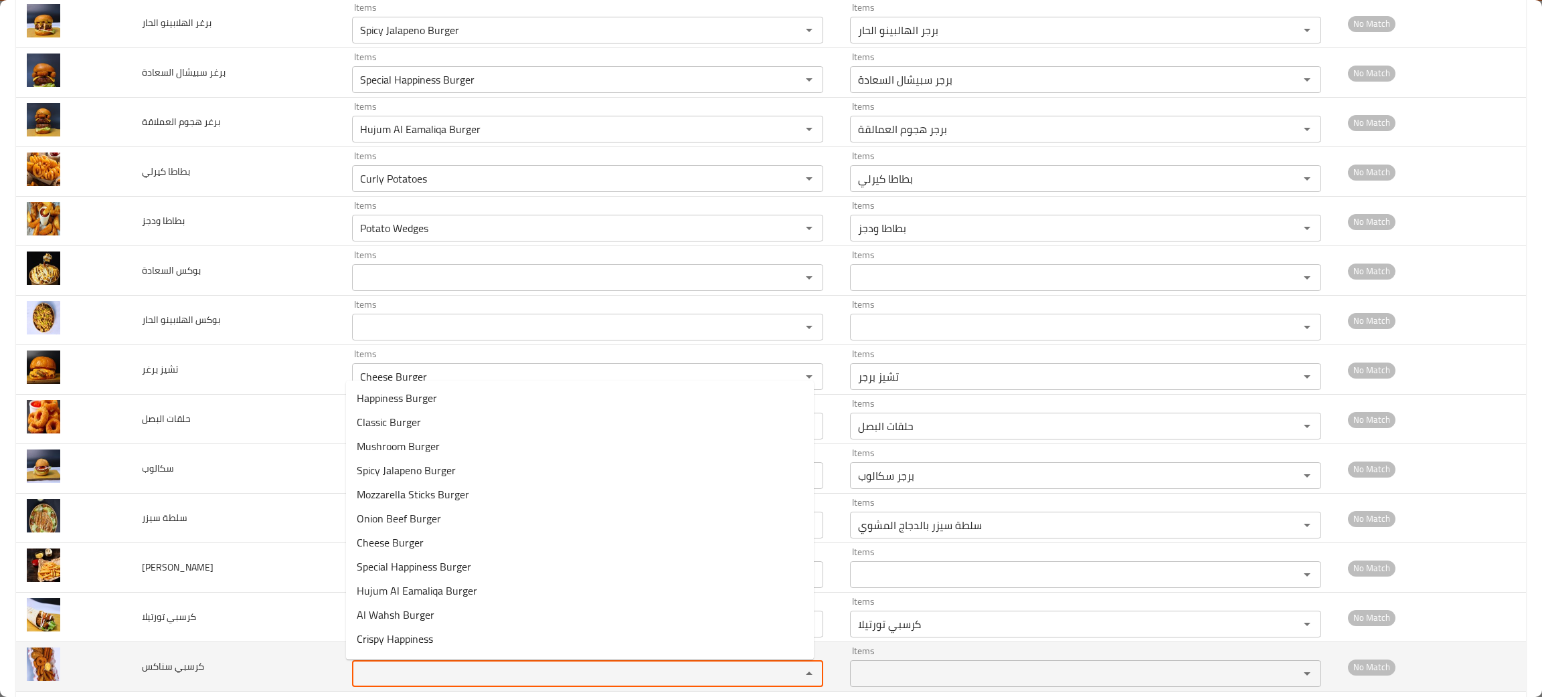
click at [410, 676] on سناكس "Items" at bounding box center [568, 673] width 424 height 19
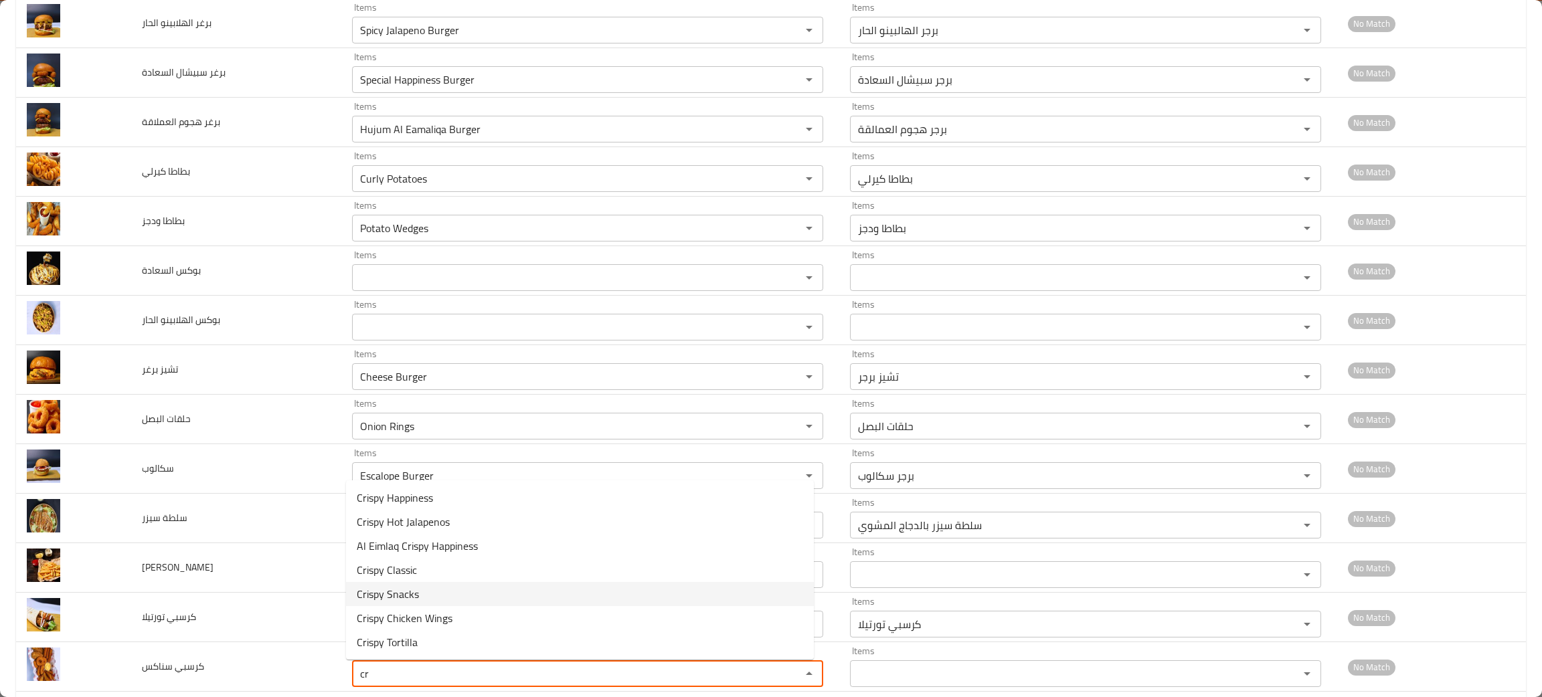
click at [384, 588] on span "Crispy Snacks" at bounding box center [388, 594] width 62 height 16
type سناكس "Crispy Snacks"
type سناكس-ar "كرسبي سناكس"
type سناكس "Crispy Snacks"
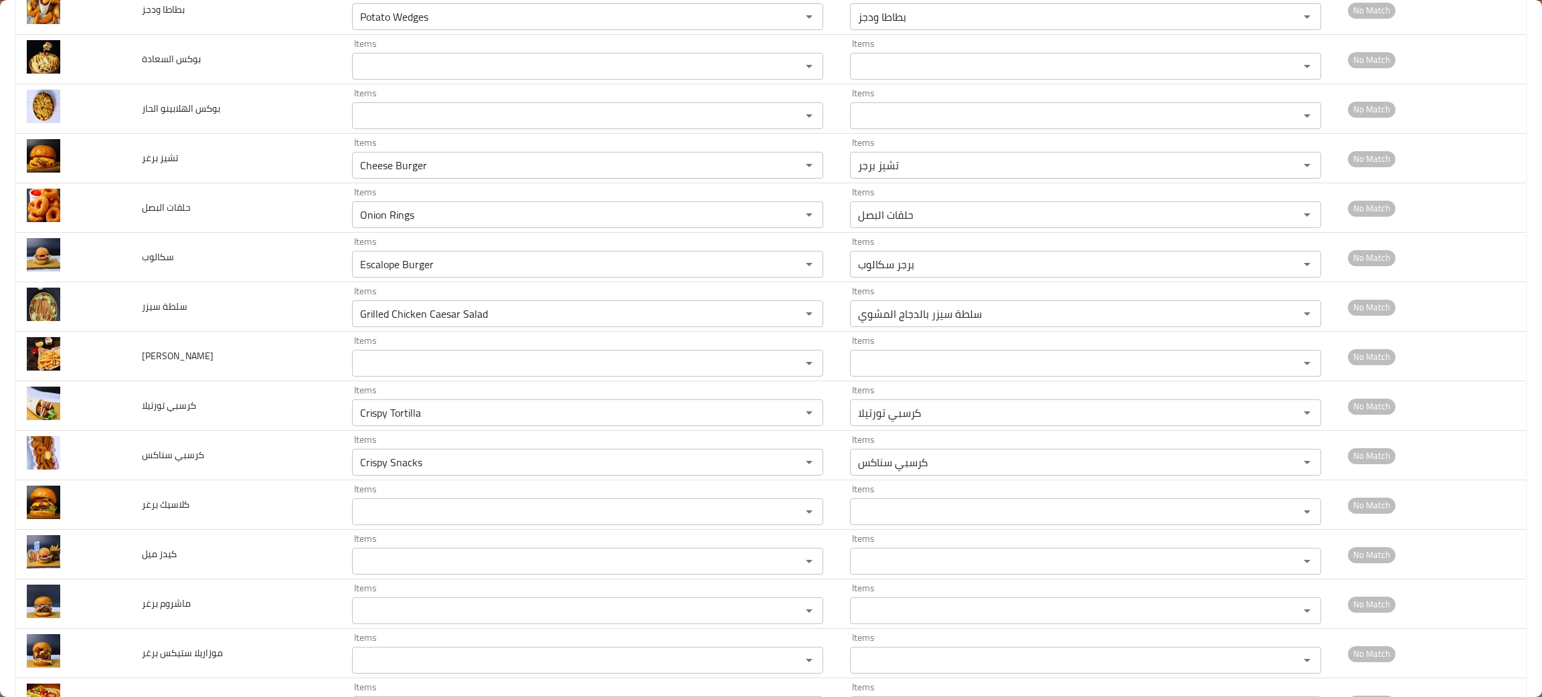
scroll to position [676, 0]
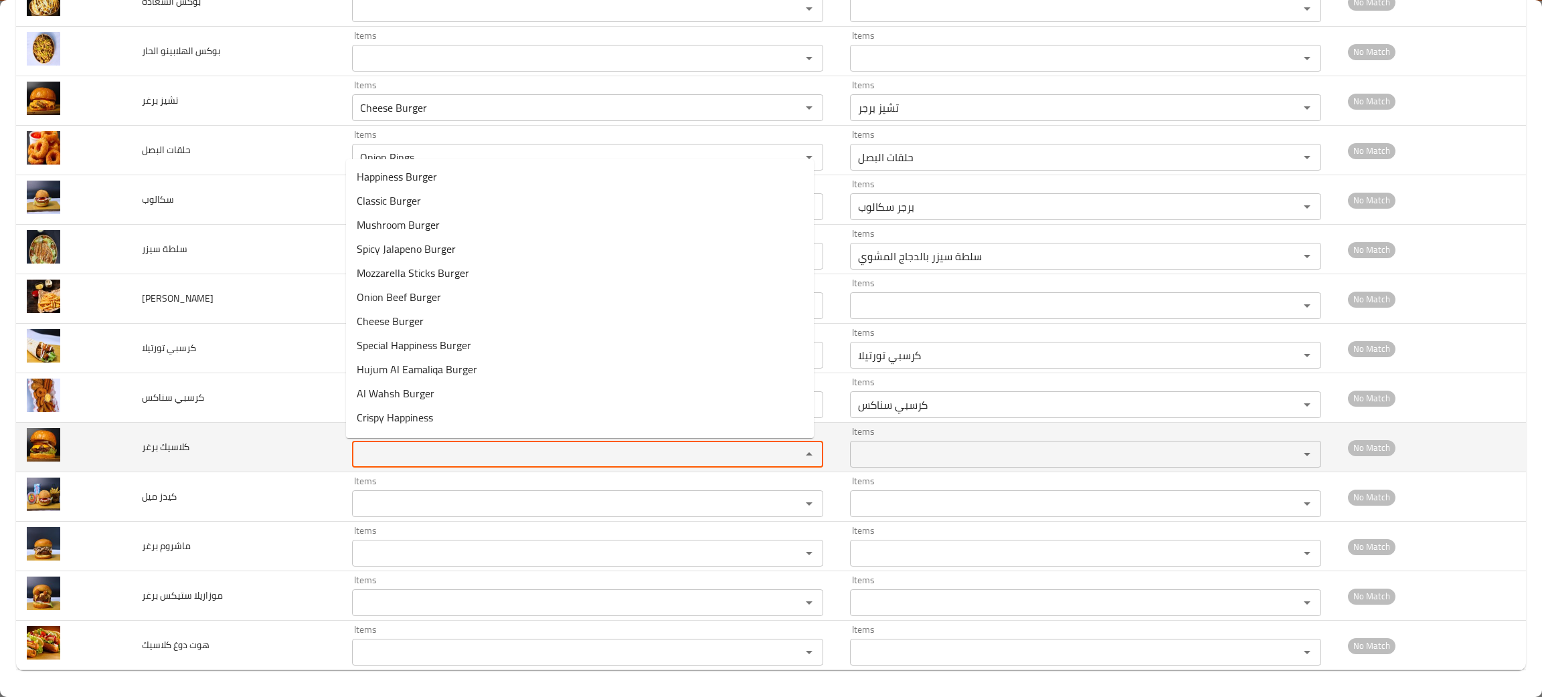
click at [382, 448] on برغر "Items" at bounding box center [568, 454] width 424 height 19
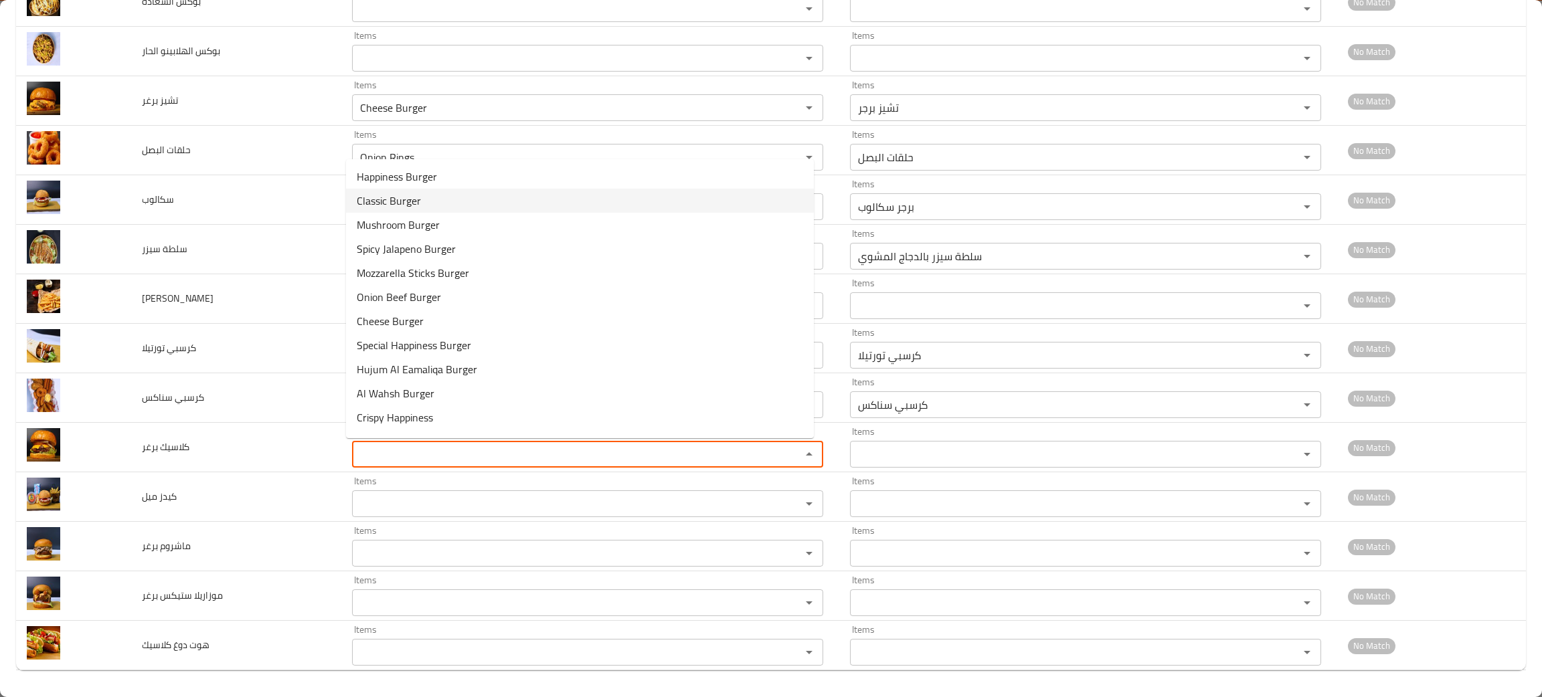
click at [370, 193] on span "Classic Burger" at bounding box center [389, 201] width 64 height 16
type برغر "Classic Burger"
type برغر-ar "كلاسيك برجر"
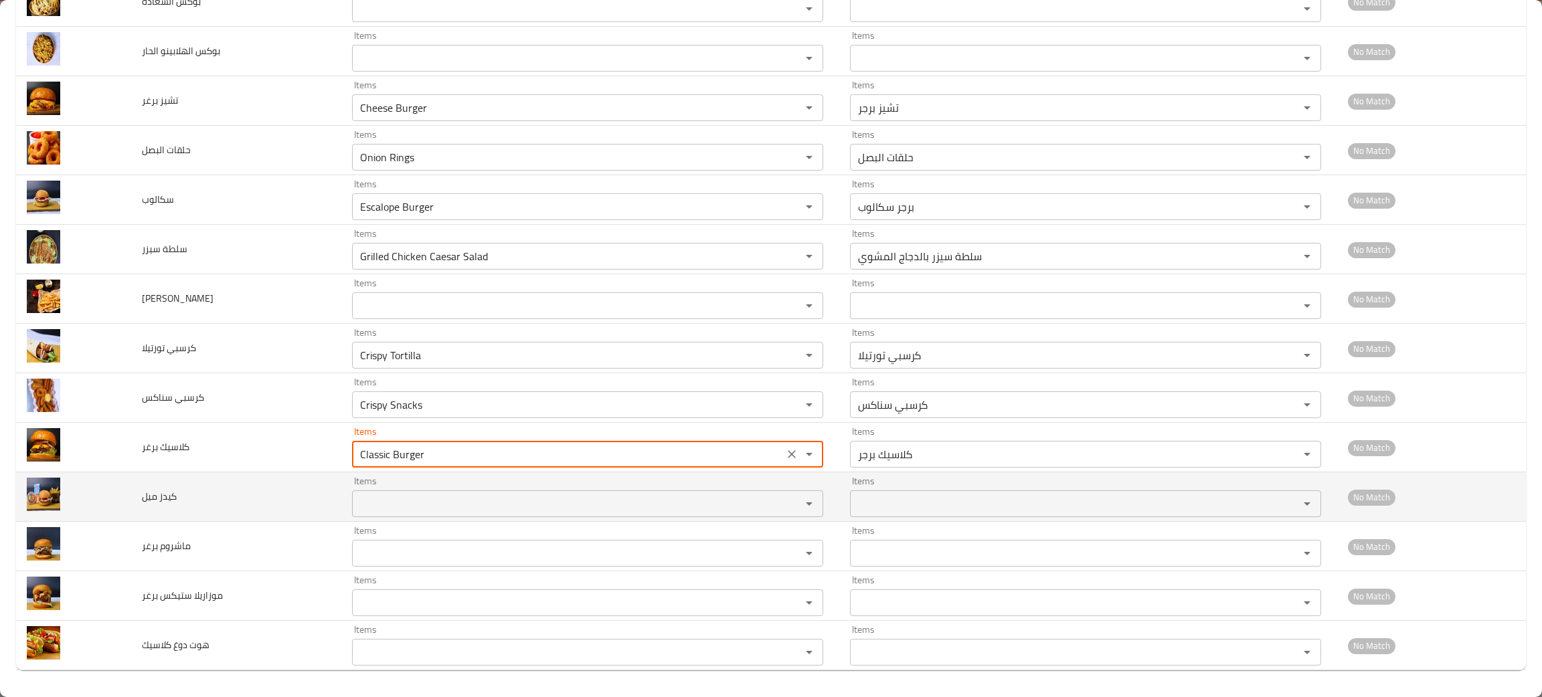
click at [375, 505] on ميل "Items" at bounding box center [568, 503] width 424 height 19
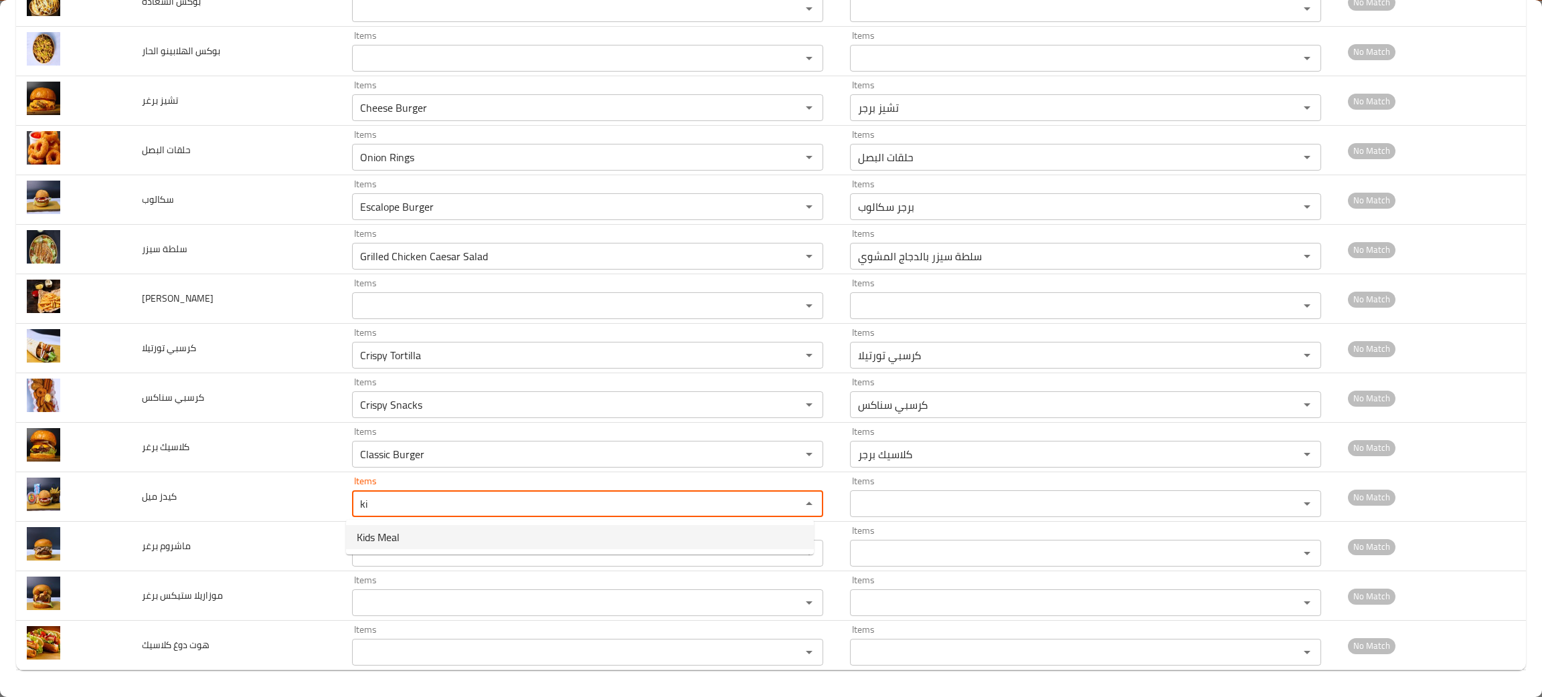
click at [383, 529] on span "Kids Meal" at bounding box center [378, 537] width 43 height 16
type ميل "Kids Meal"
type ميل-ar "كيدز ميل"
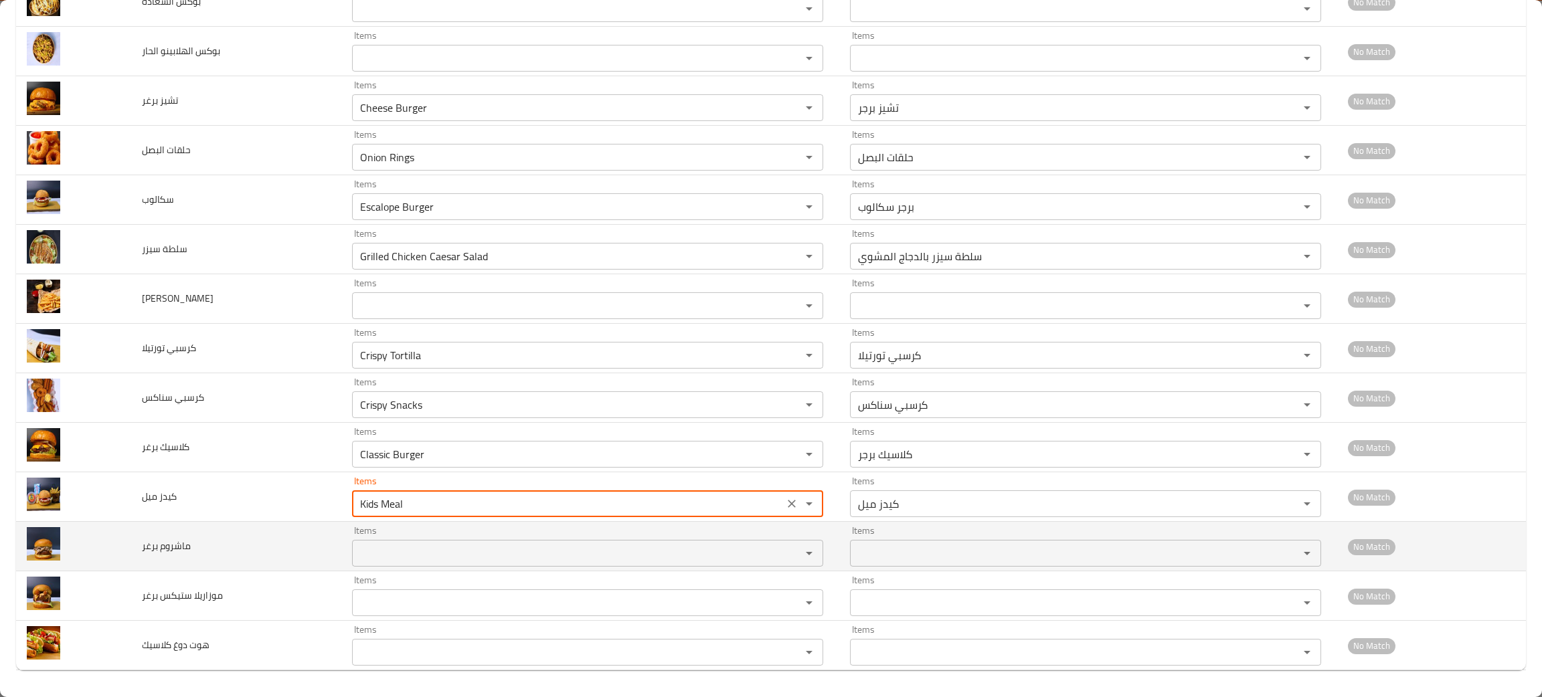
type ميل "Kids Meal"
click at [381, 544] on برغر "Items" at bounding box center [568, 553] width 424 height 19
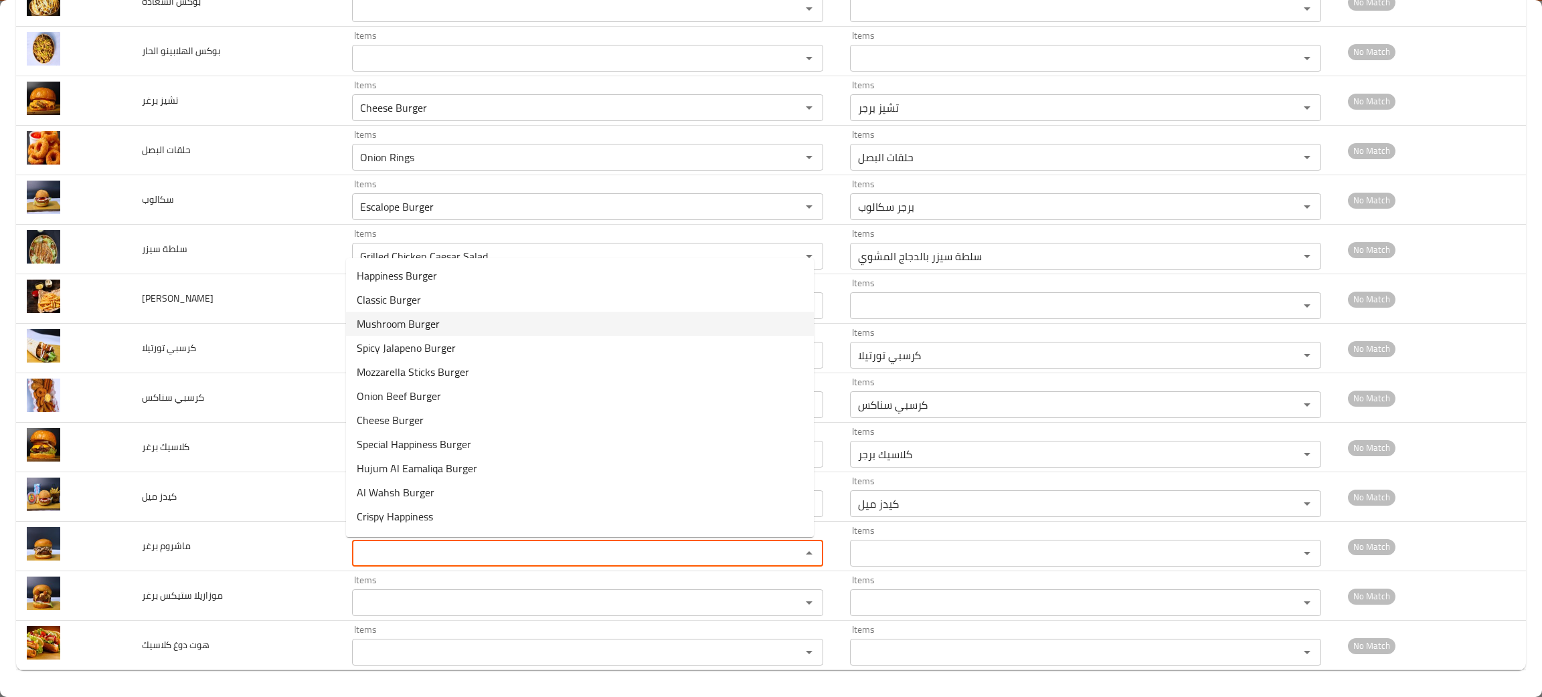
click at [436, 321] on span "Mushroom Burger" at bounding box center [398, 324] width 83 height 16
type برغر "Mushroom Burger"
type برغر-ar "مشروم برجر"
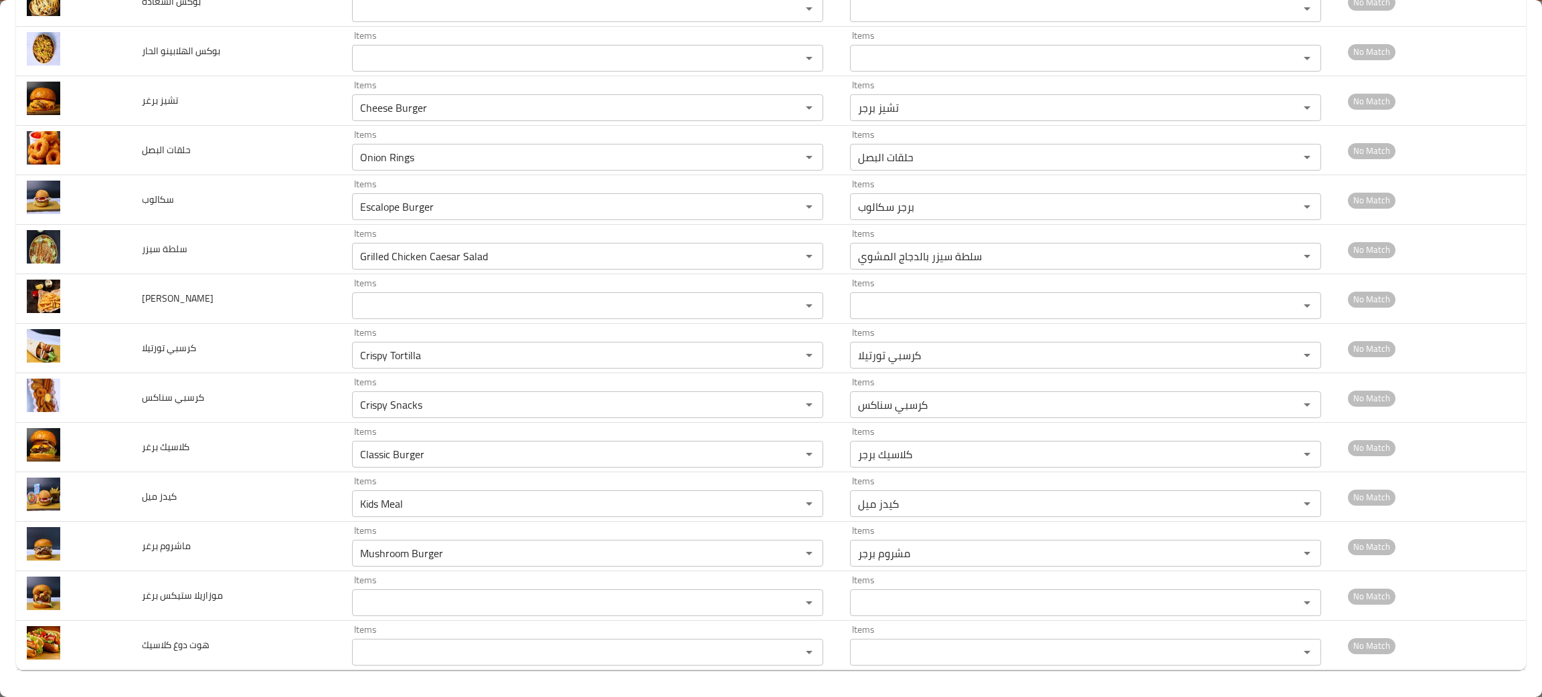
click at [436, 321] on td "Items Items" at bounding box center [590, 299] width 498 height 50
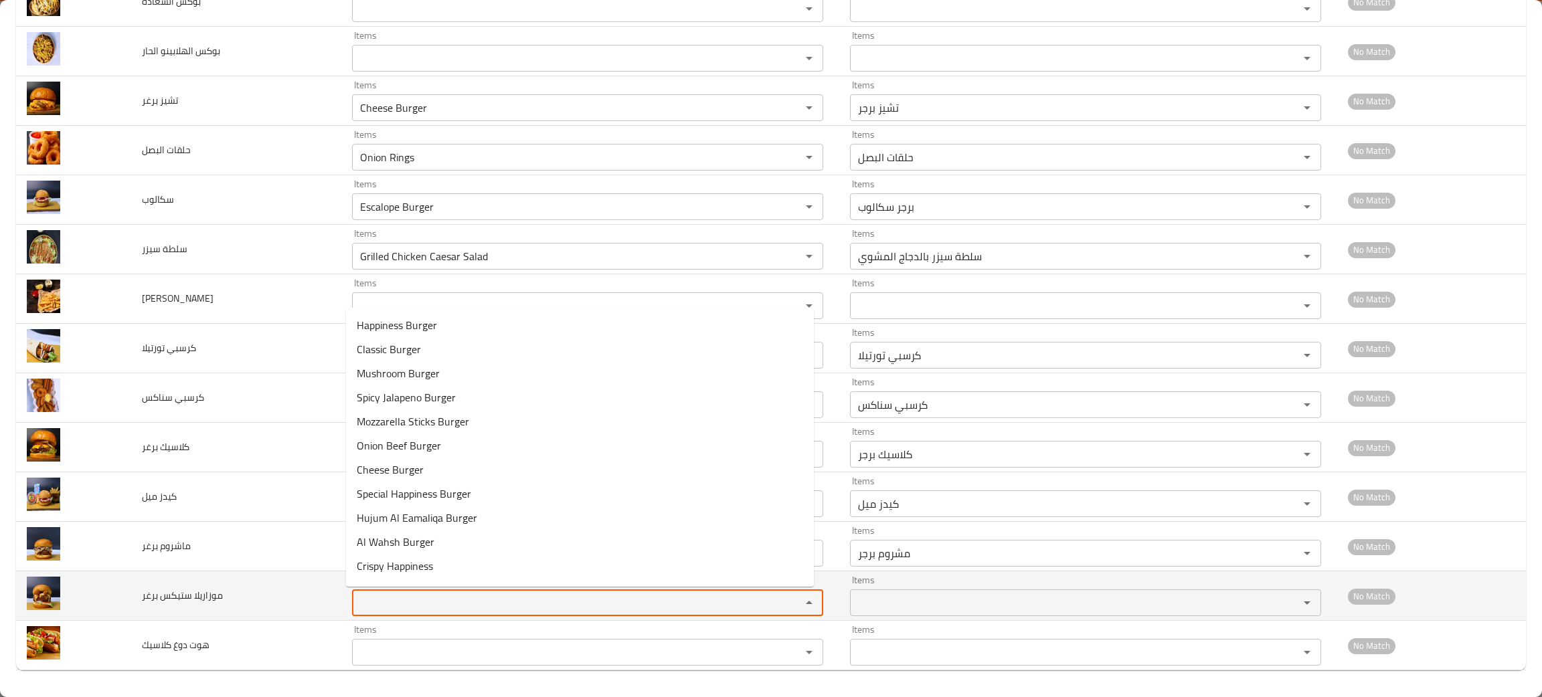
click at [360, 610] on برغر "Items" at bounding box center [568, 602] width 424 height 19
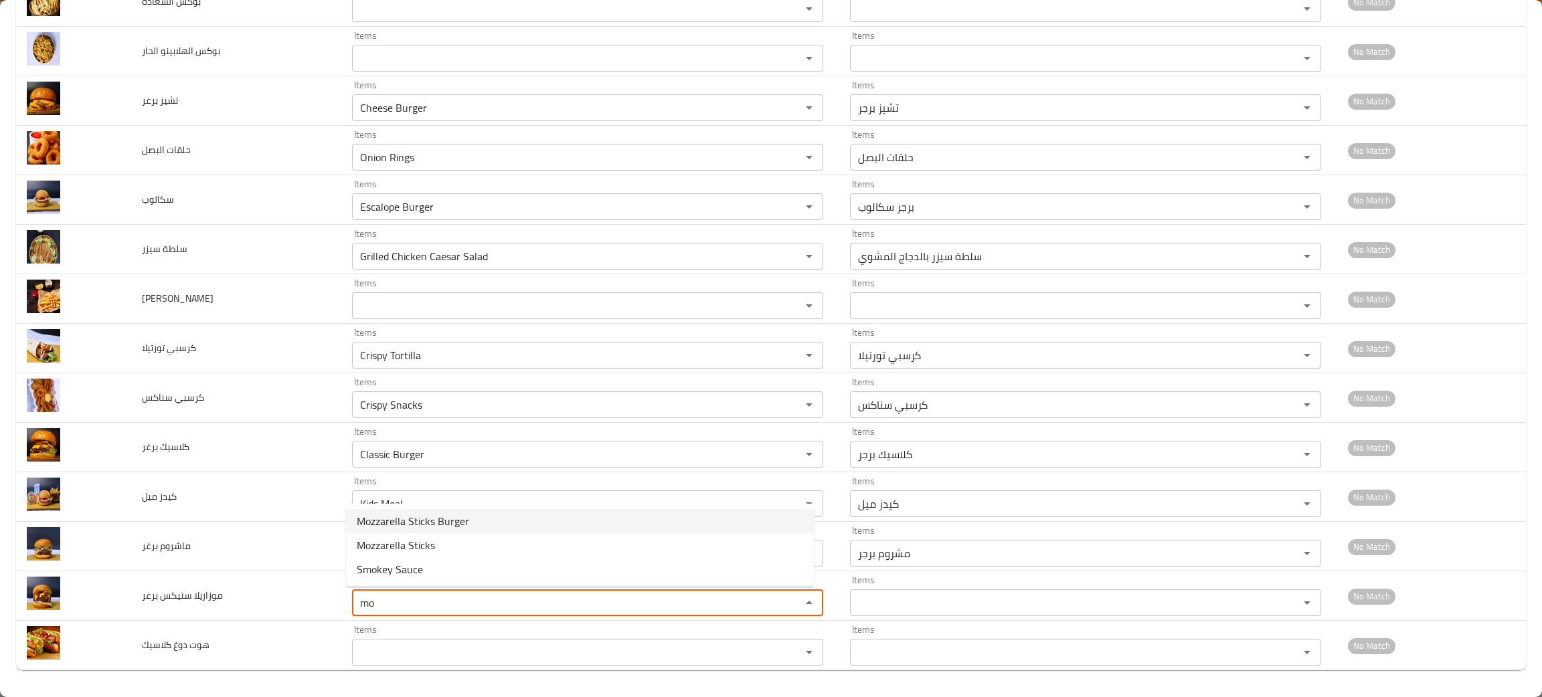
click at [412, 513] on span "Mozzarella Sticks Burger" at bounding box center [413, 521] width 112 height 16
type برغر "Mozzarella Sticks Burger"
type برغر-ar "موزاريلا ستيكس برجر"
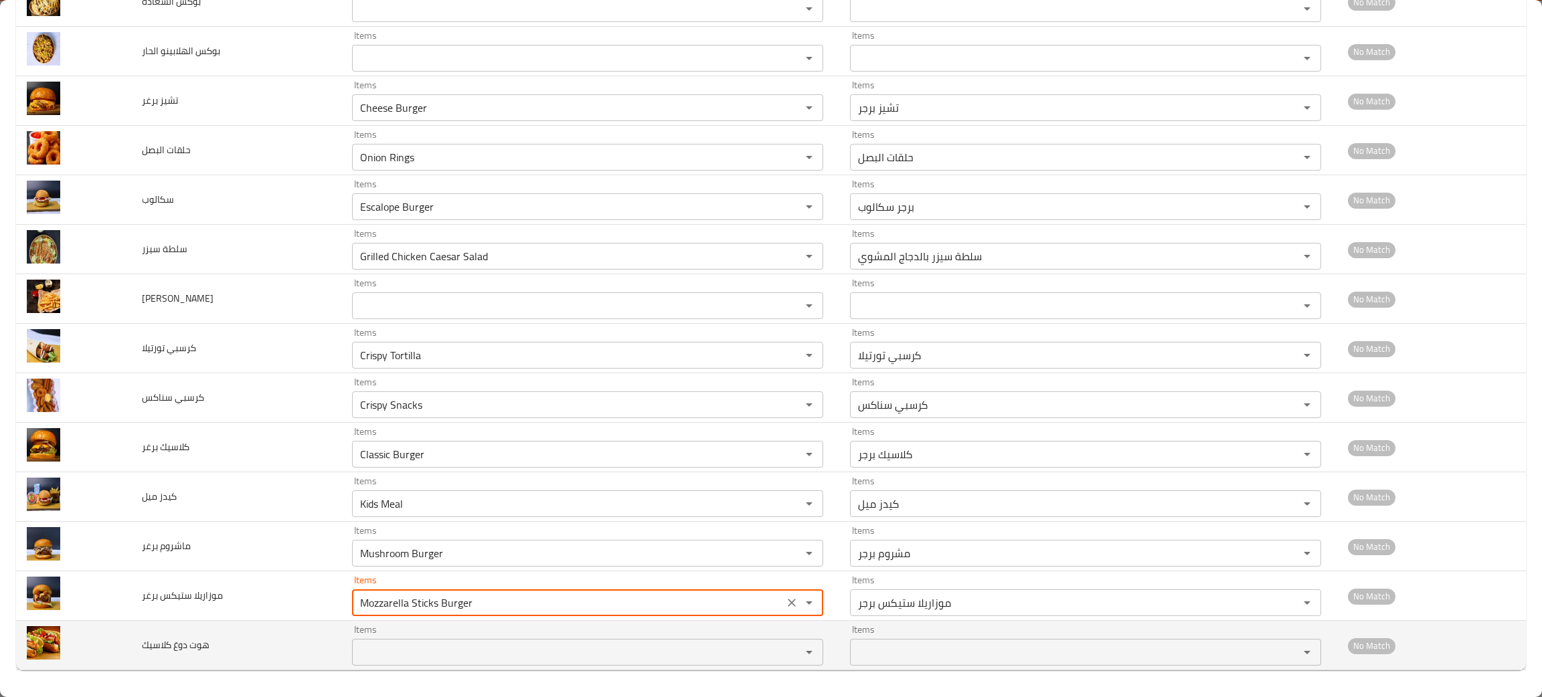
type برغر "Mozzarella Sticks Burger"
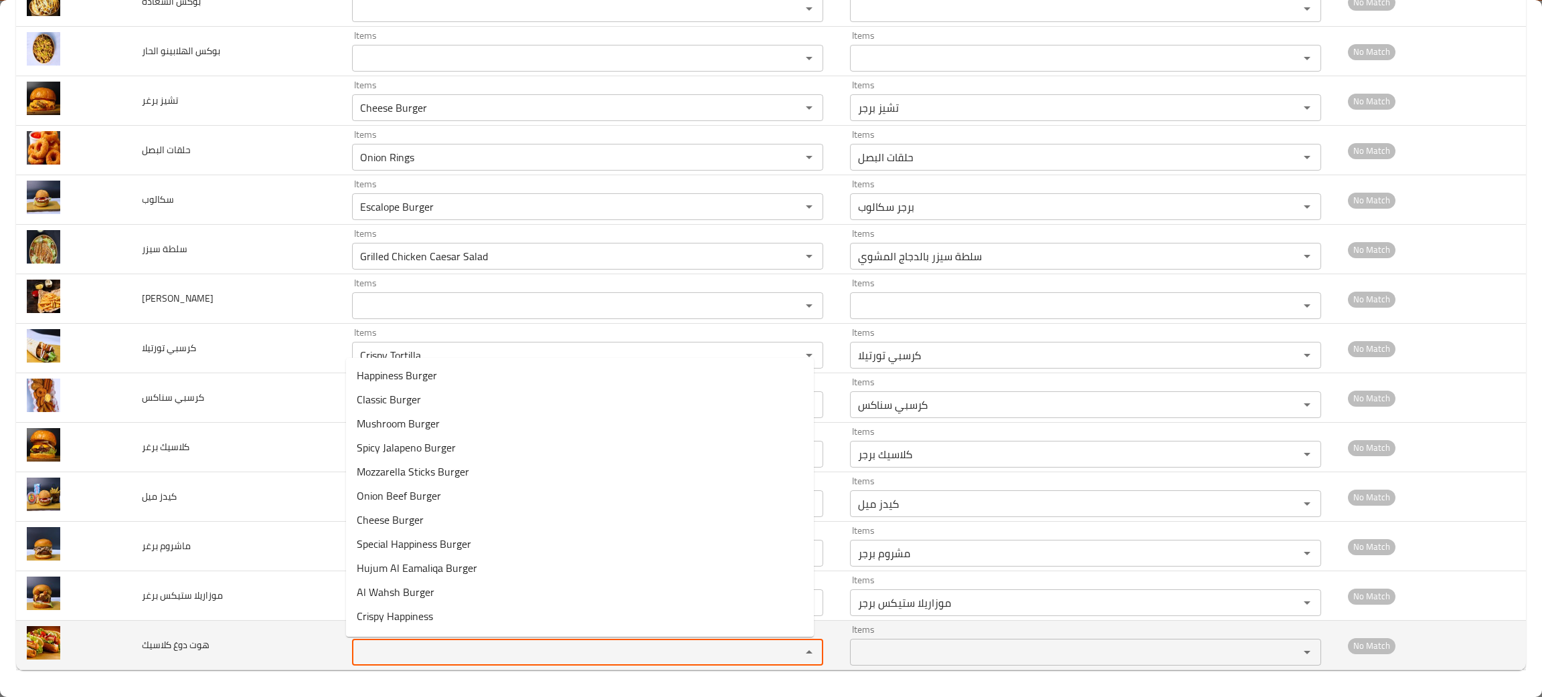
click at [375, 646] on كلاسيك "Items" at bounding box center [568, 652] width 424 height 19
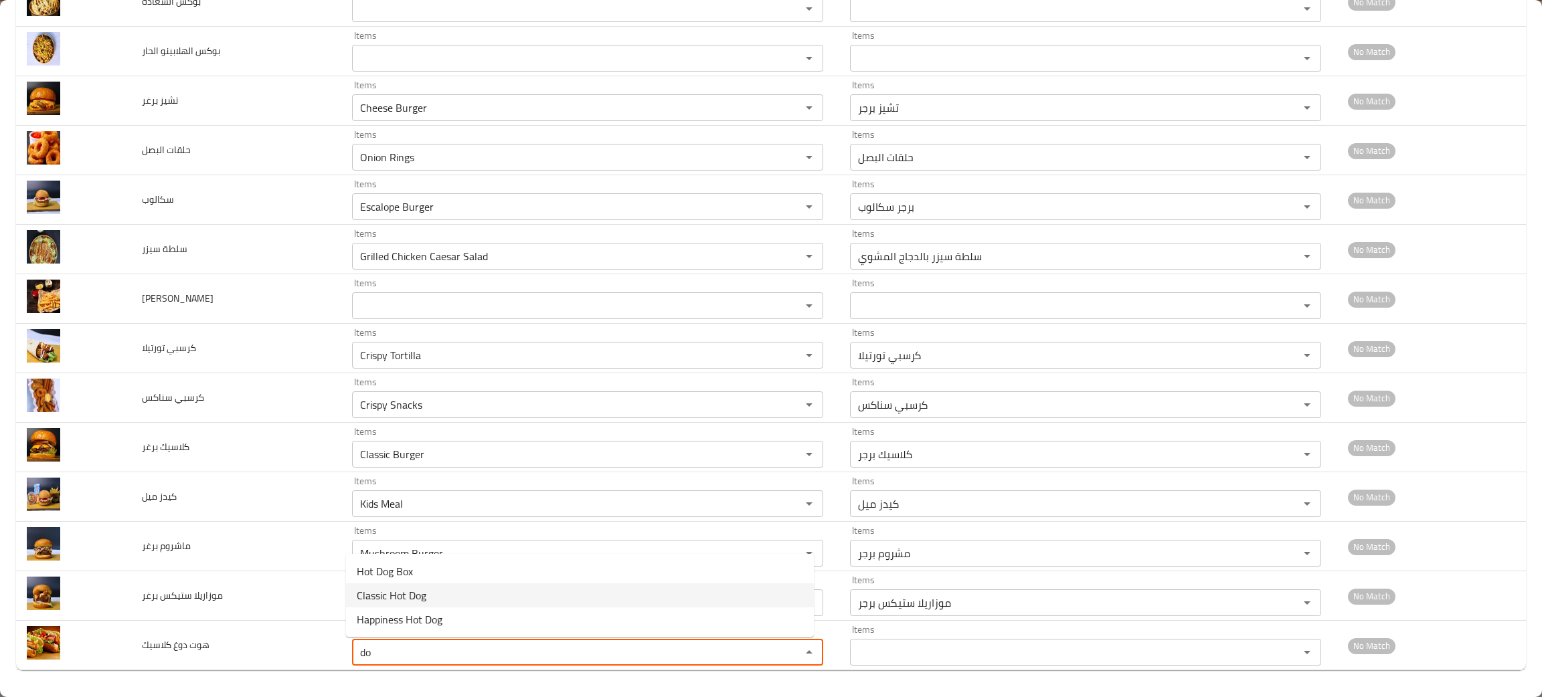
click at [403, 591] on span "Classic Hot Dog" at bounding box center [392, 595] width 70 height 16
type كلاسيك "Classic Hot Dog"
type كلاسيك-ar "هوت دوج كلاسيك"
type كلاسيك "Classic Hot Dog"
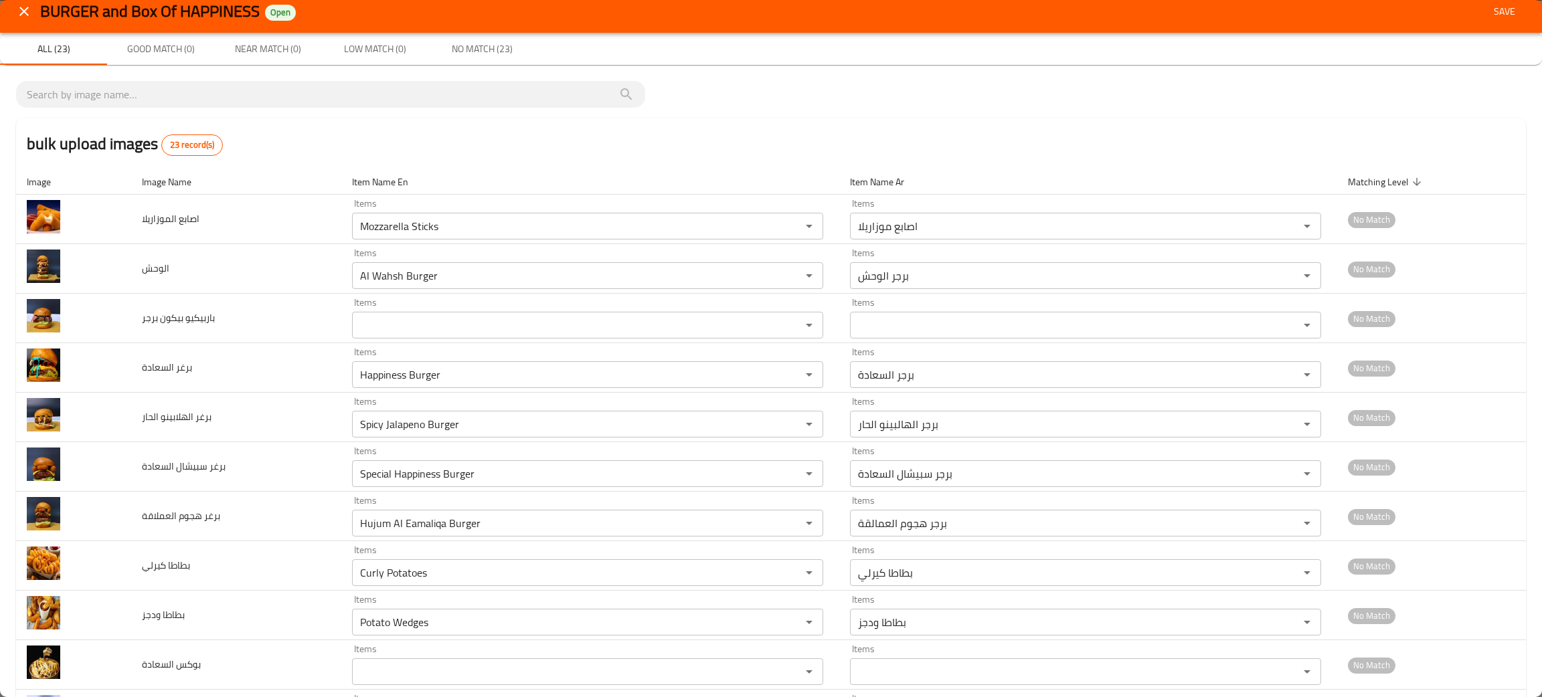
scroll to position [0, 0]
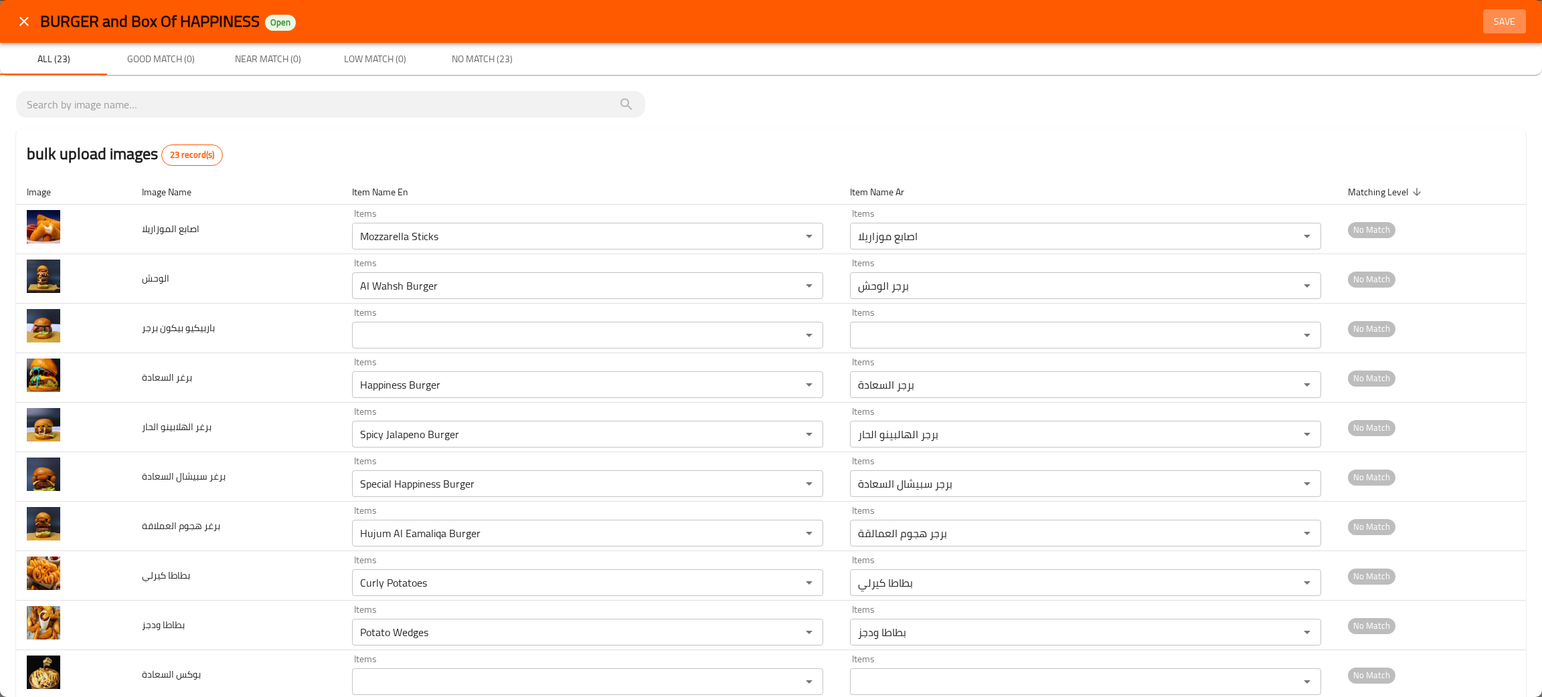
click at [1497, 19] on span "Save" at bounding box center [1504, 21] width 32 height 17
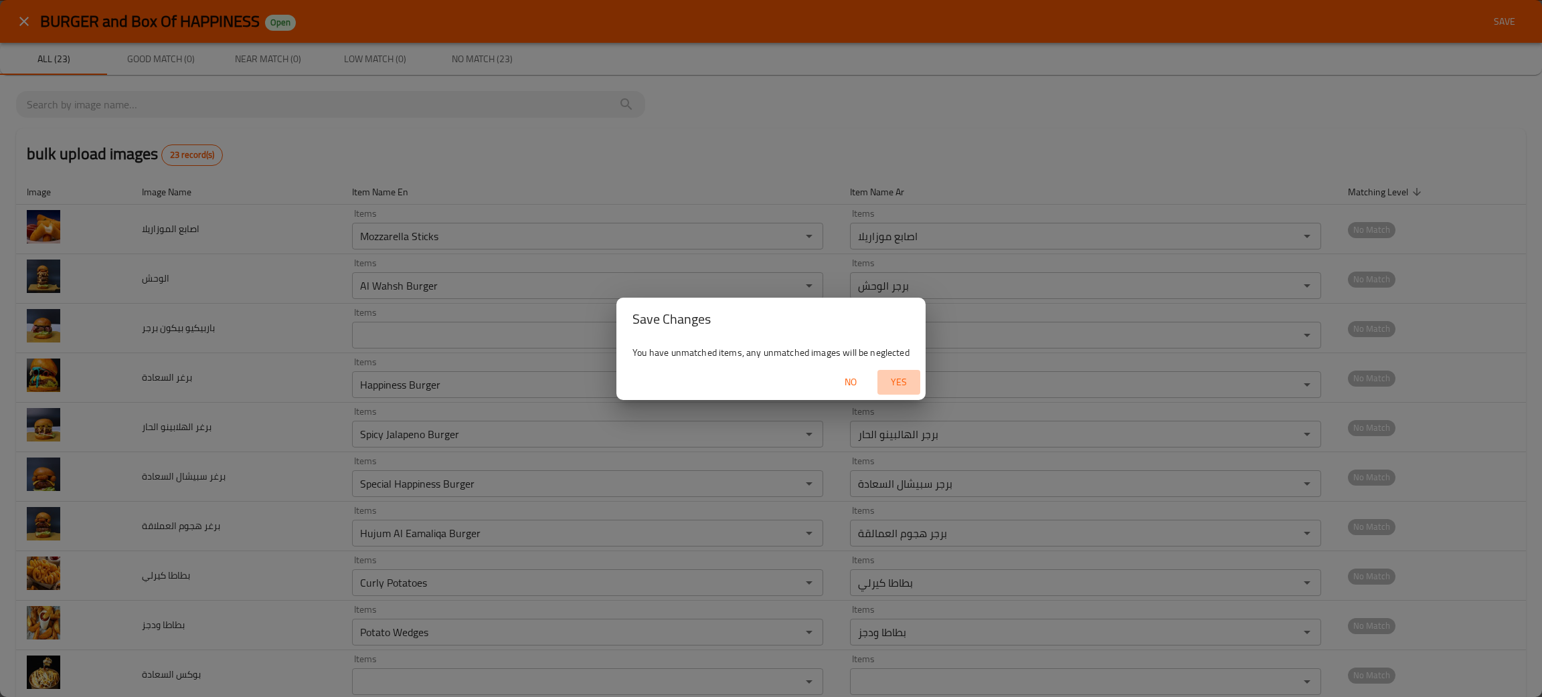
click at [896, 380] on span "Yes" at bounding box center [898, 382] width 32 height 17
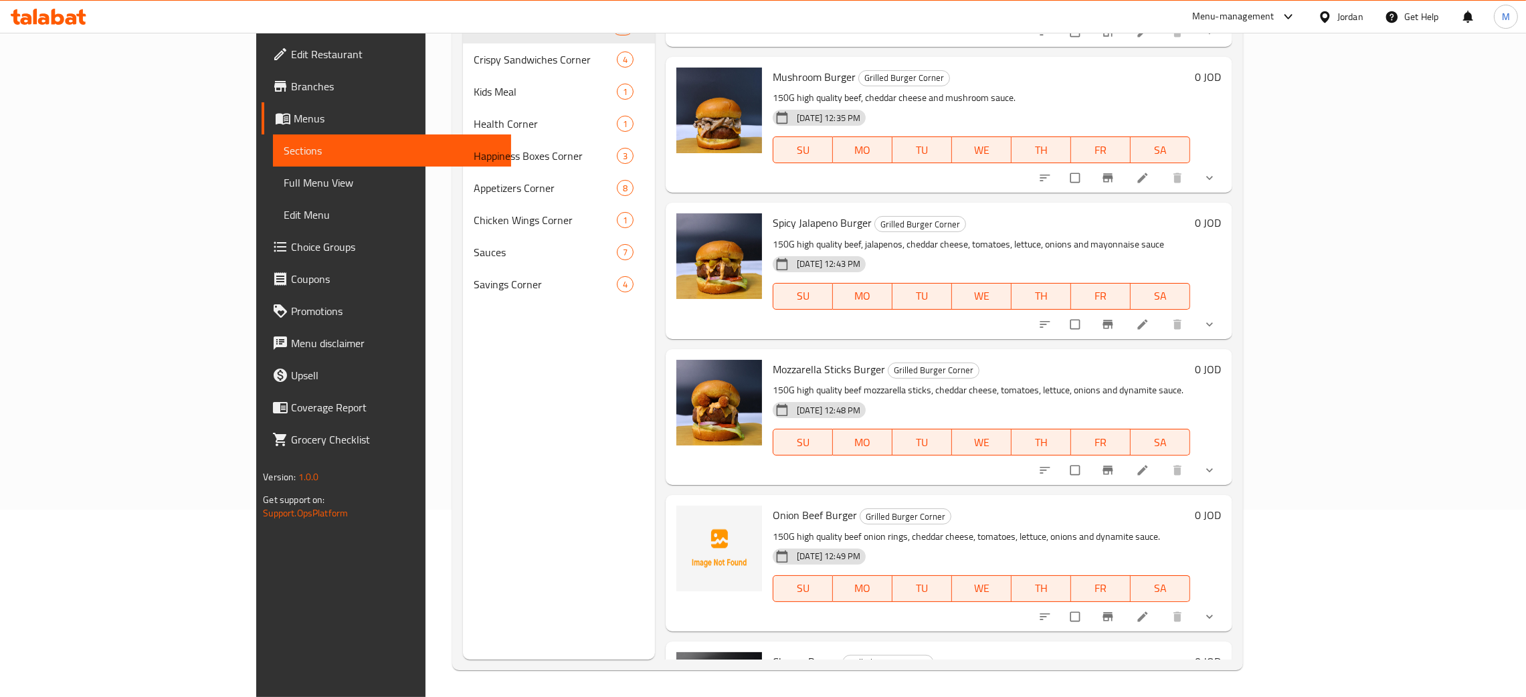
scroll to position [209, 0]
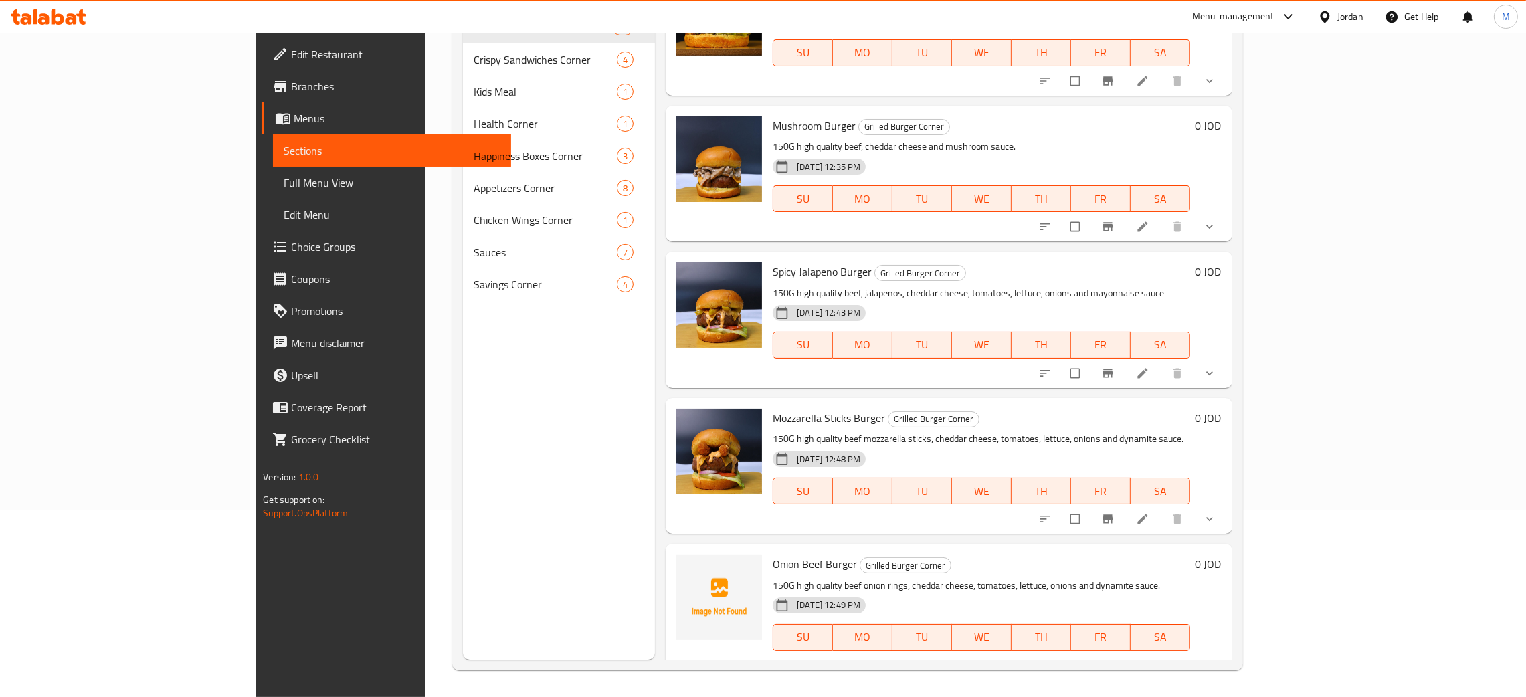
drag, startPoint x: 1511, startPoint y: 335, endPoint x: 1540, endPoint y: 345, distance: 30.5
click at [1526, 345] on html "​ Menu-management Jordan Get Help M Edit Restaurant Branches Menus Sections Ful…" at bounding box center [763, 161] width 1526 height 697
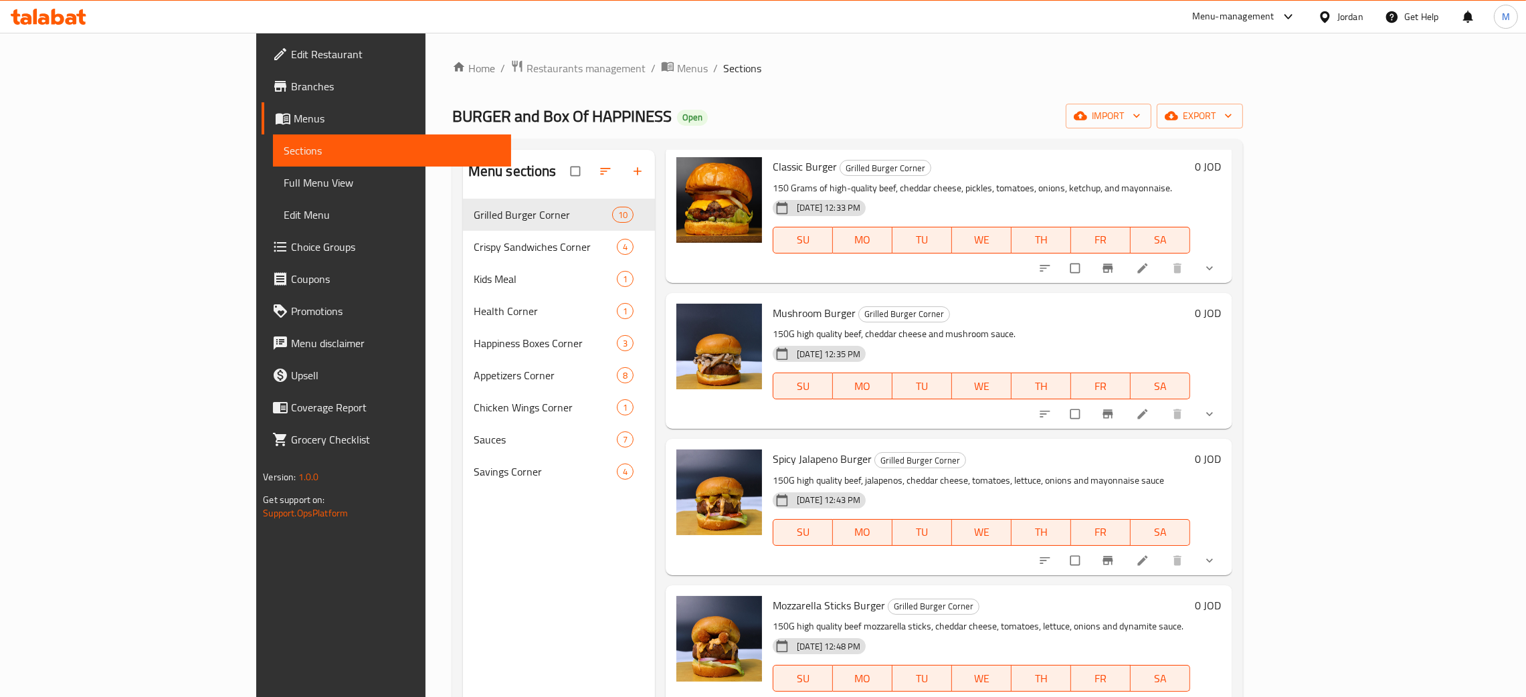
scroll to position [0, 0]
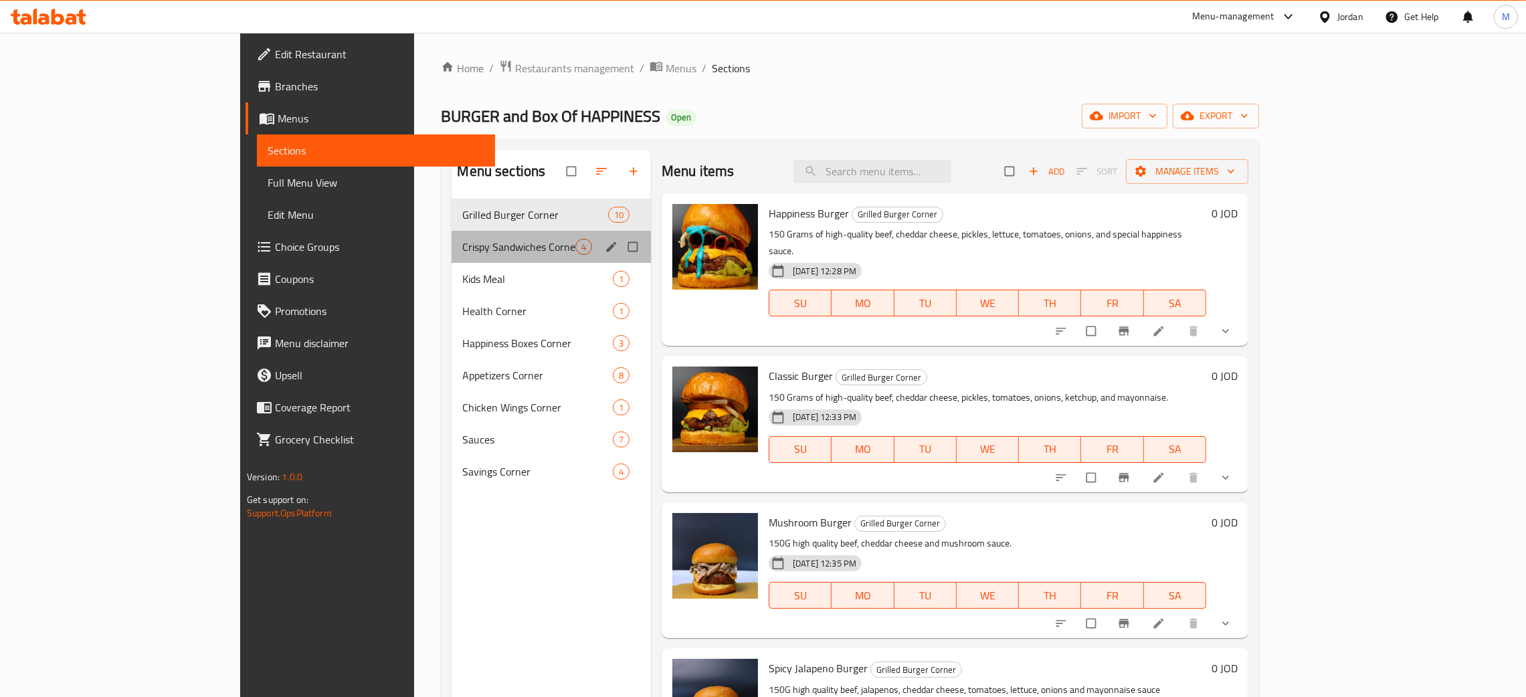
click at [452, 238] on div "Crispy Sandwiches Corner 4" at bounding box center [551, 247] width 199 height 32
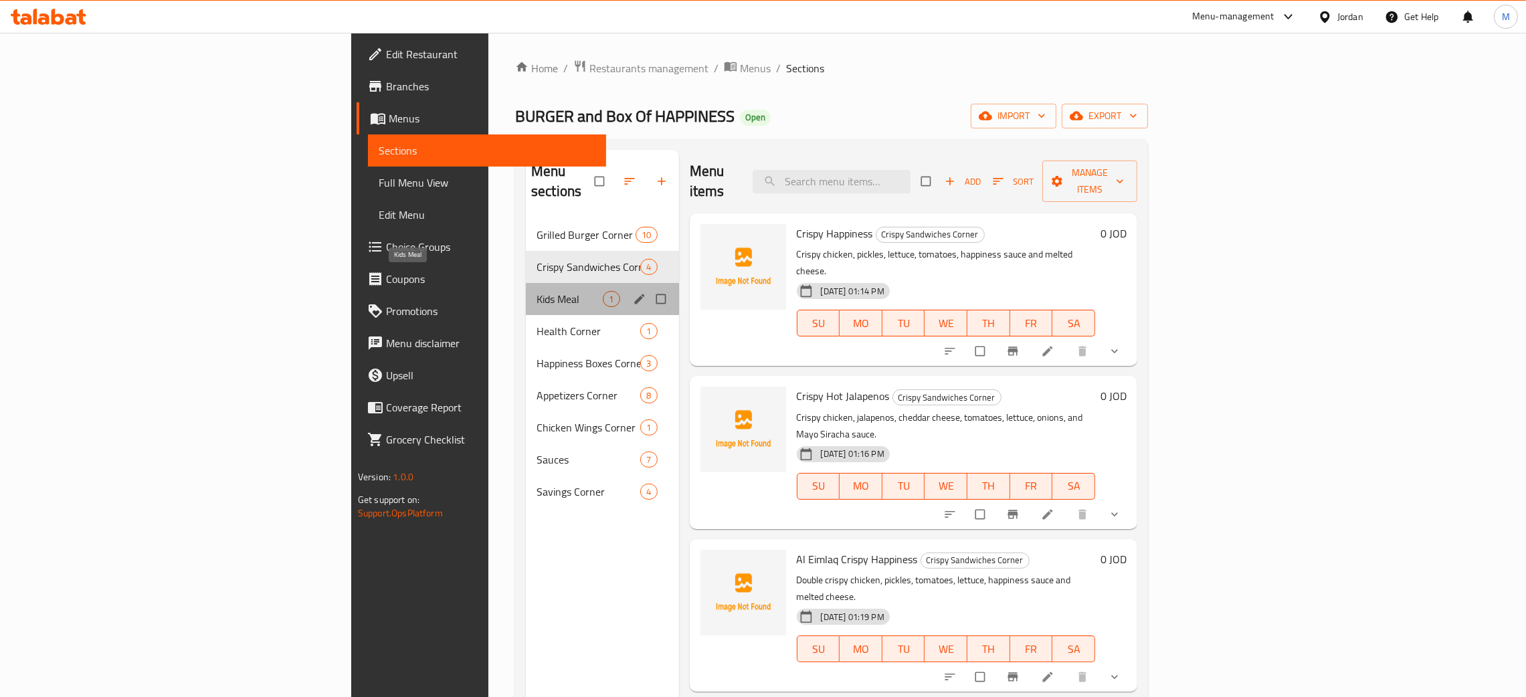
click at [537, 291] on span "Kids Meal" at bounding box center [570, 299] width 66 height 16
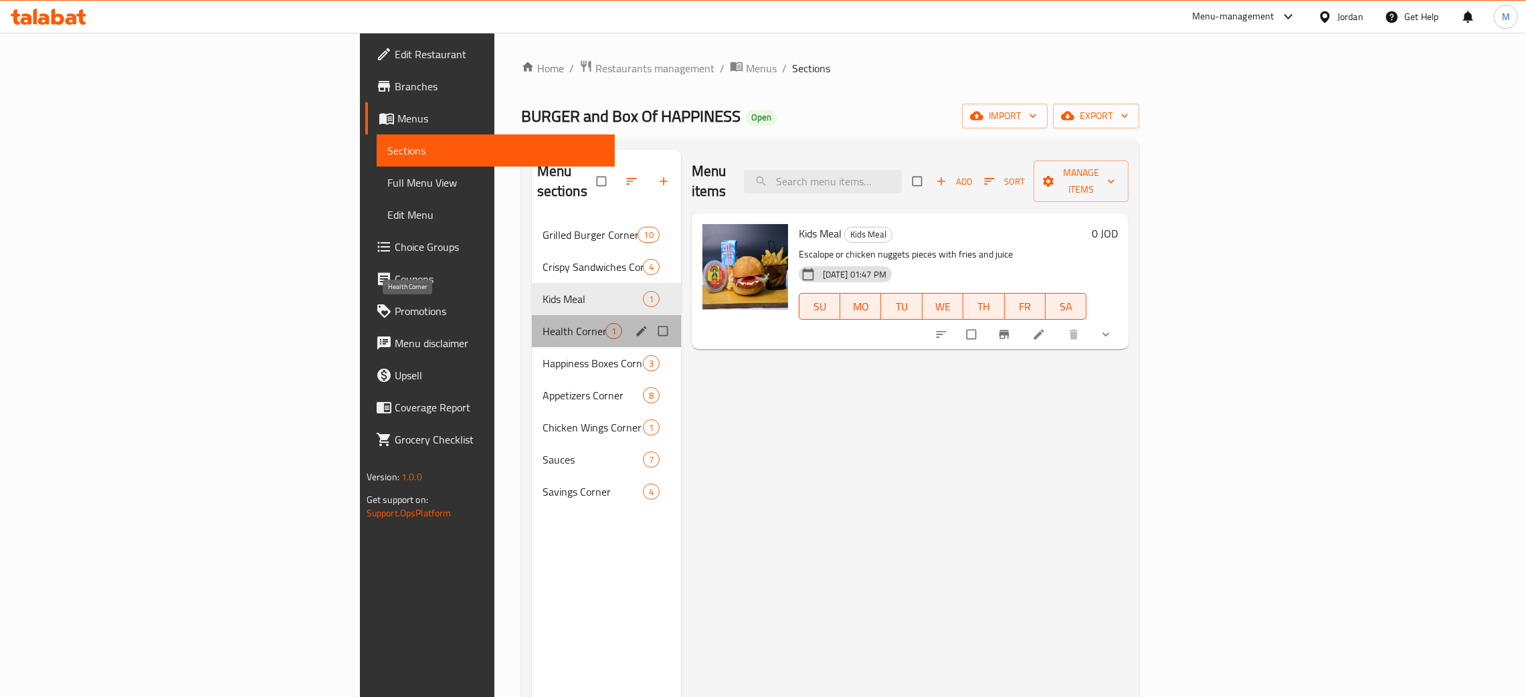
click at [543, 323] on span "Health Corner" at bounding box center [574, 331] width 63 height 16
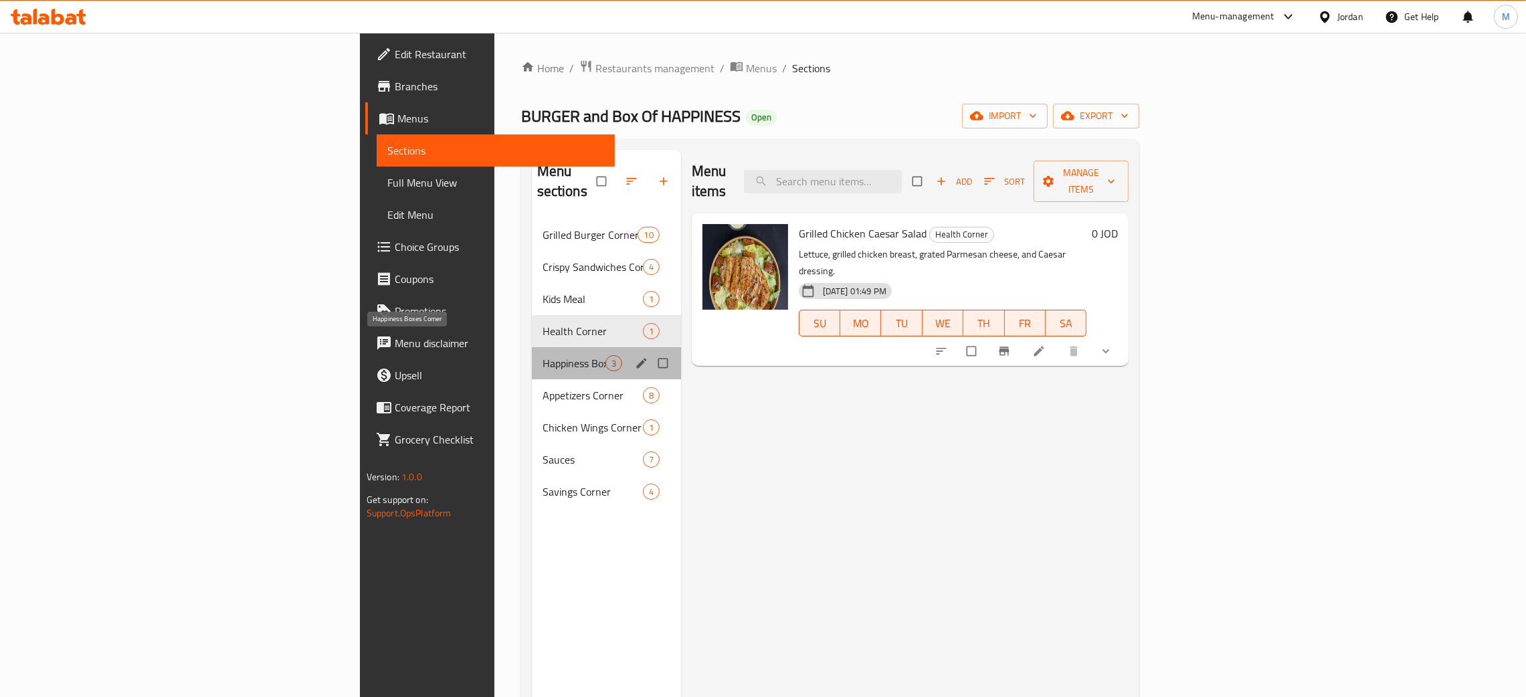
click at [543, 355] on span "Happiness Boxes Corner" at bounding box center [574, 363] width 63 height 16
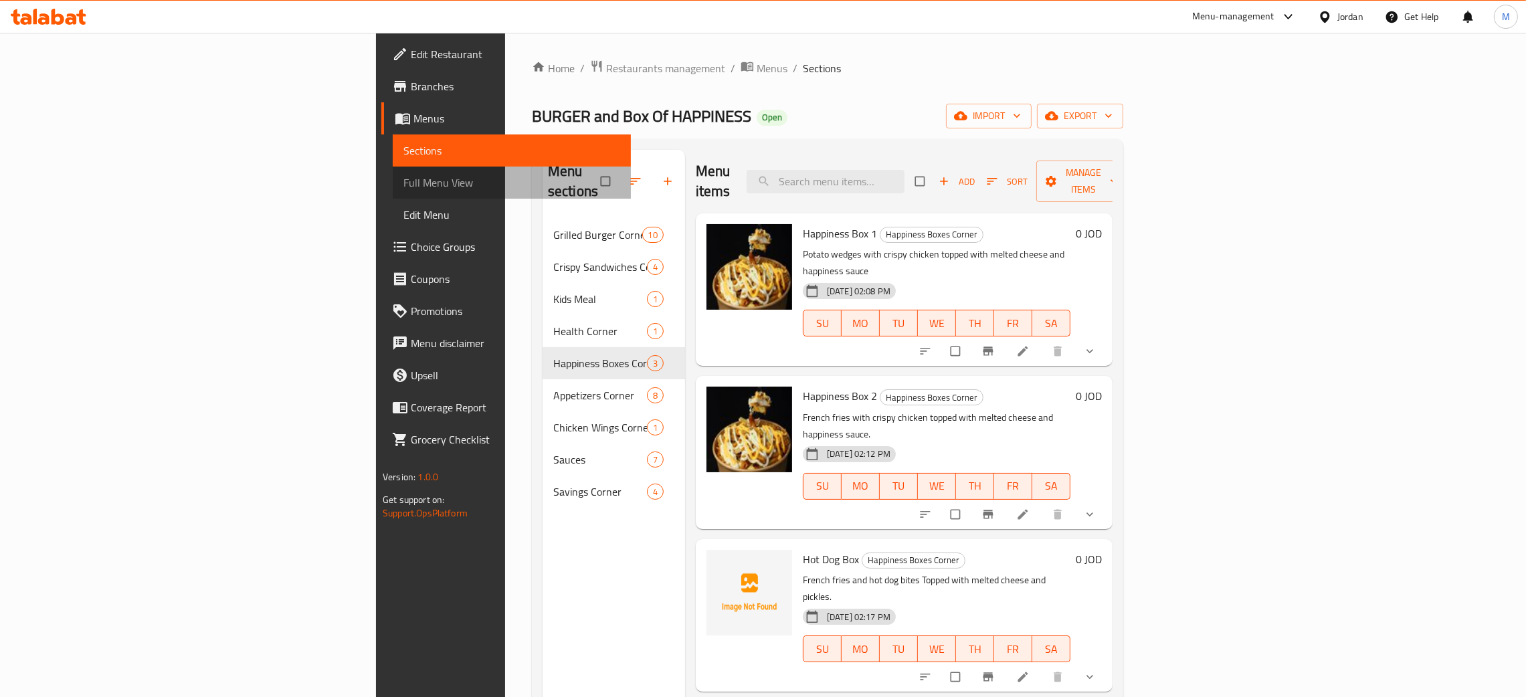
click at [403, 175] on span "Full Menu View" at bounding box center [511, 183] width 217 height 16
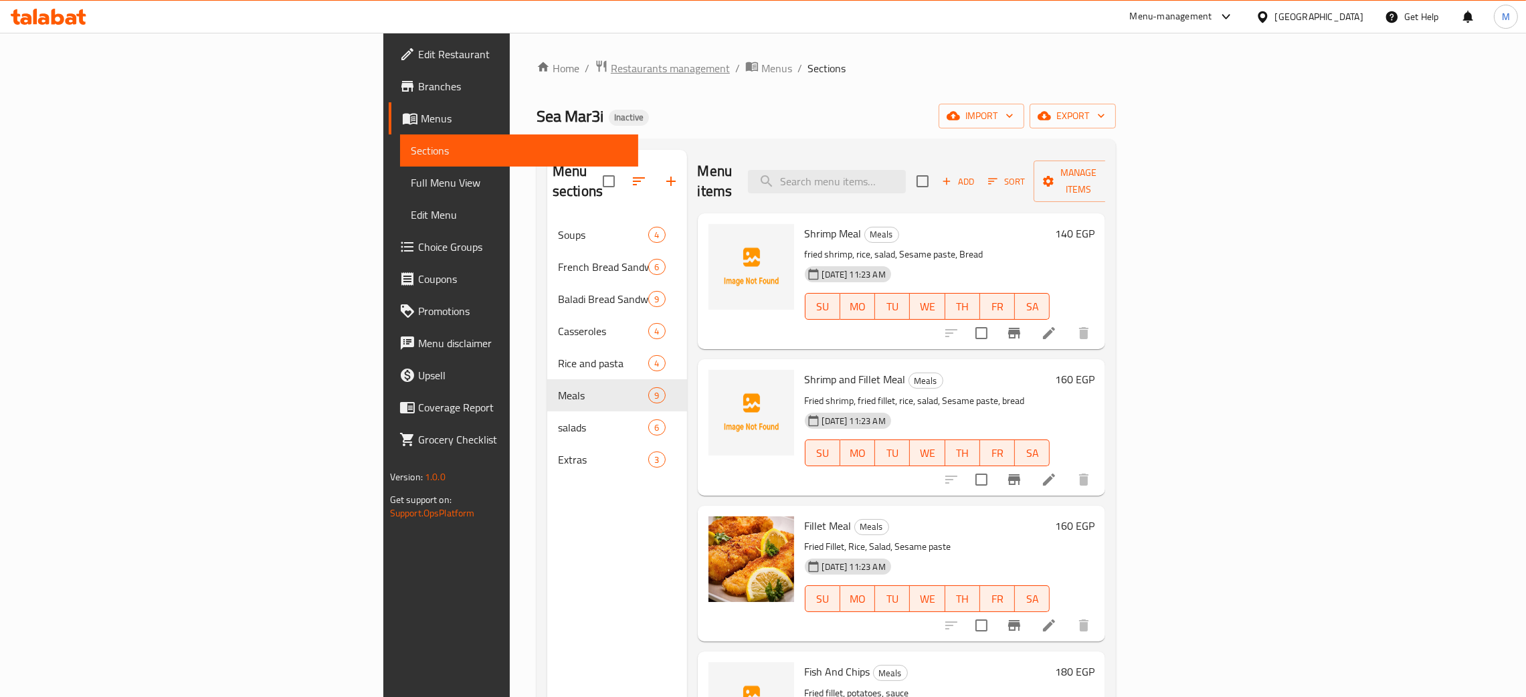
click at [611, 60] on span "Restaurants management" at bounding box center [670, 68] width 119 height 16
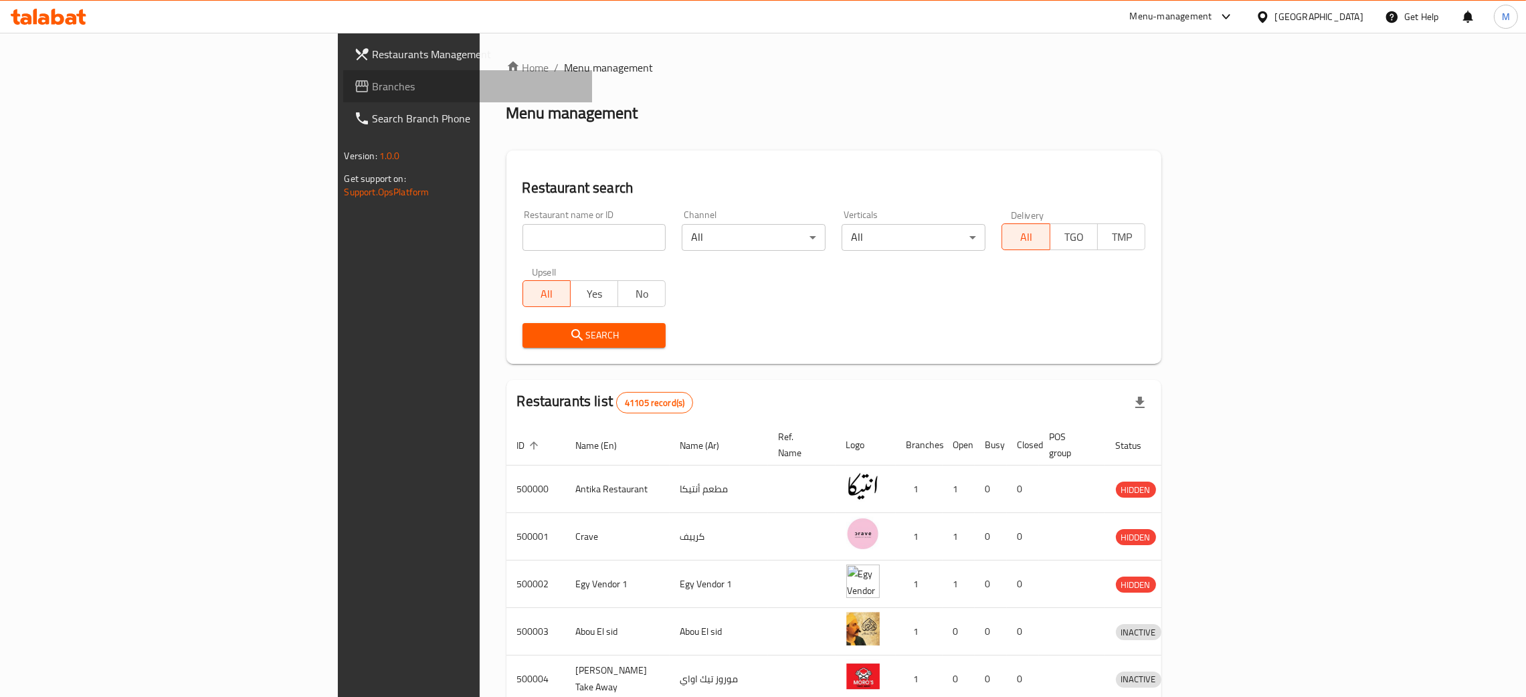
click at [373, 86] on span "Branches" at bounding box center [477, 86] width 209 height 16
